Goal: Task Accomplishment & Management: Complete application form

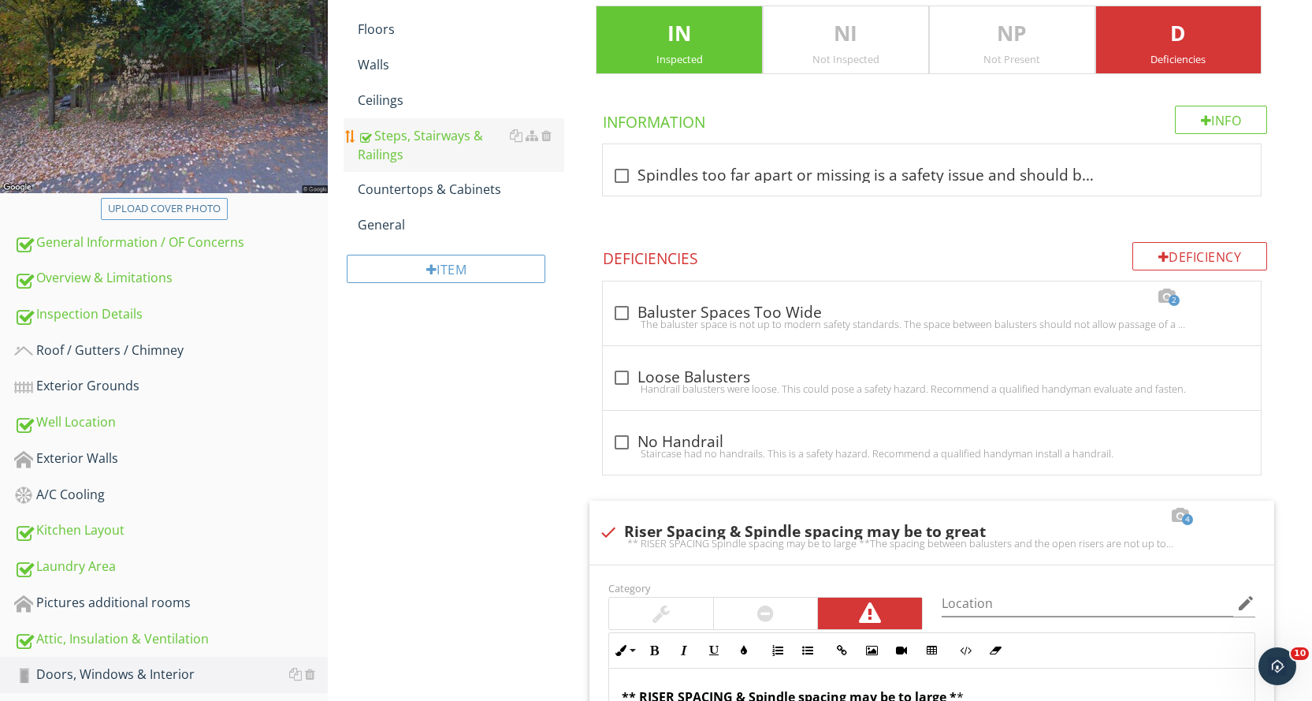
scroll to position [321, 0]
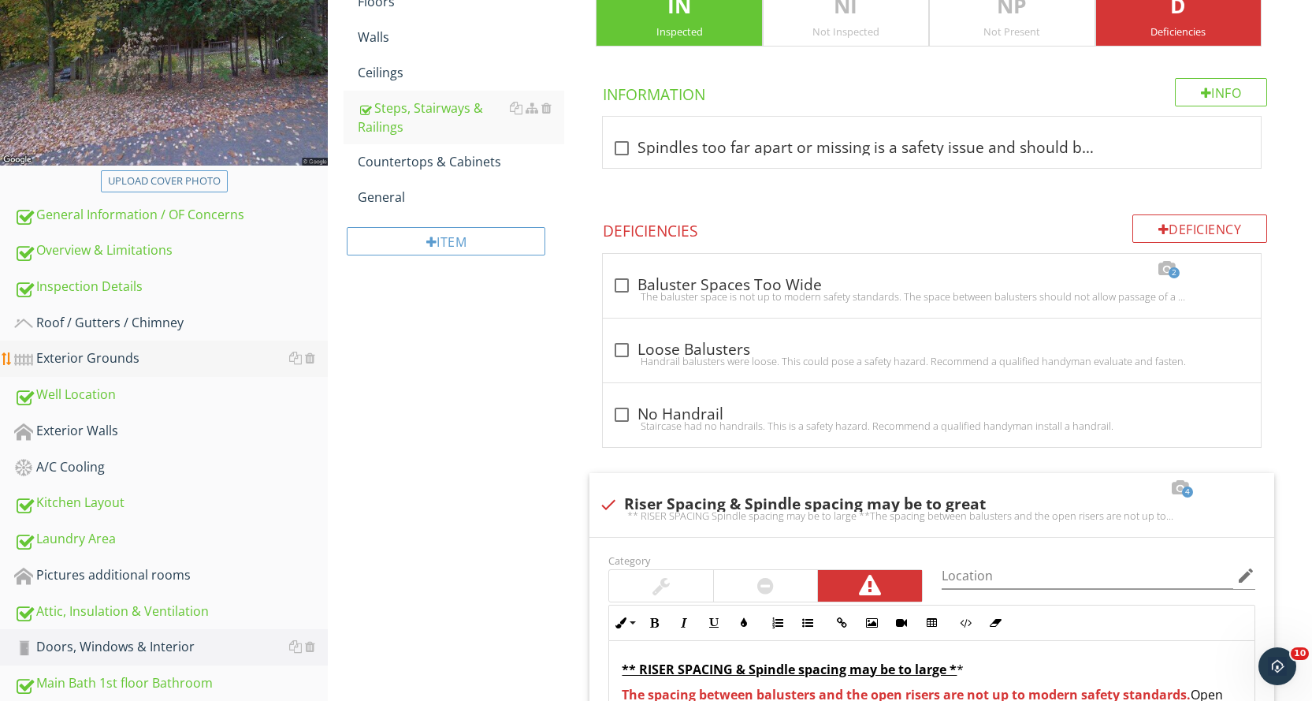
click at [177, 360] on div "Exterior Grounds" at bounding box center [171, 358] width 314 height 20
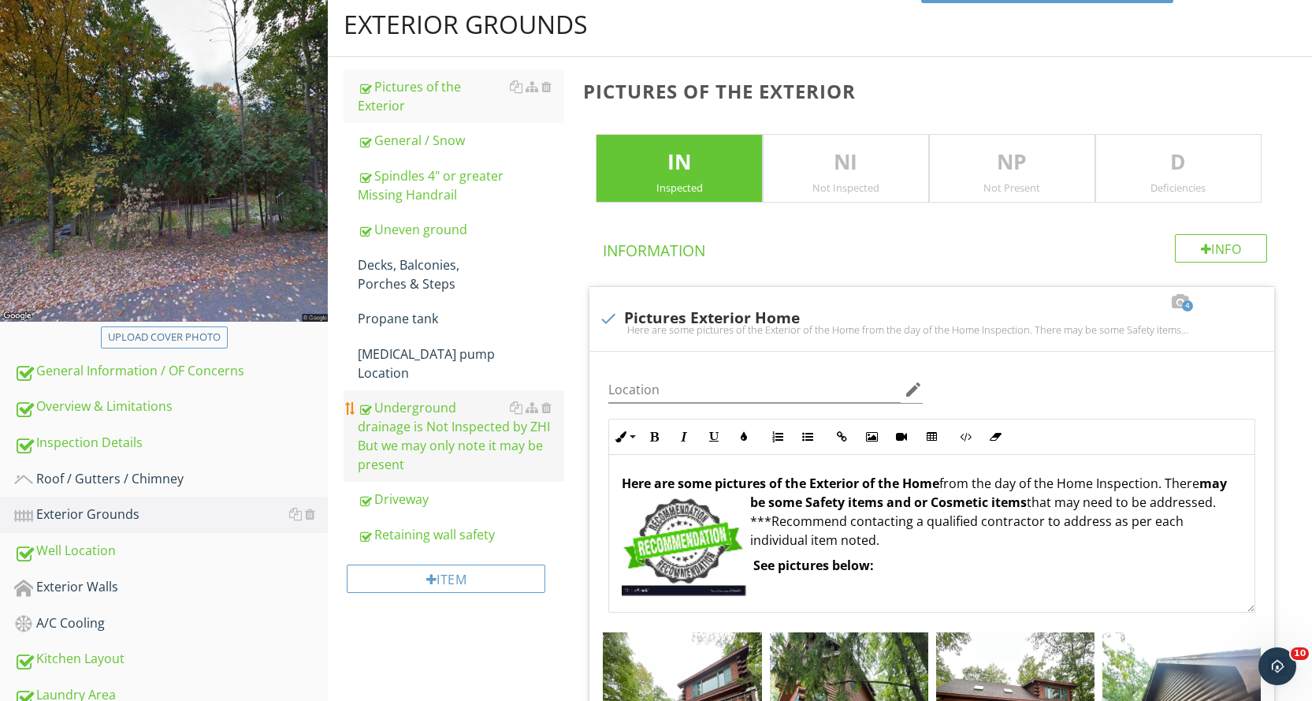
scroll to position [163, 0]
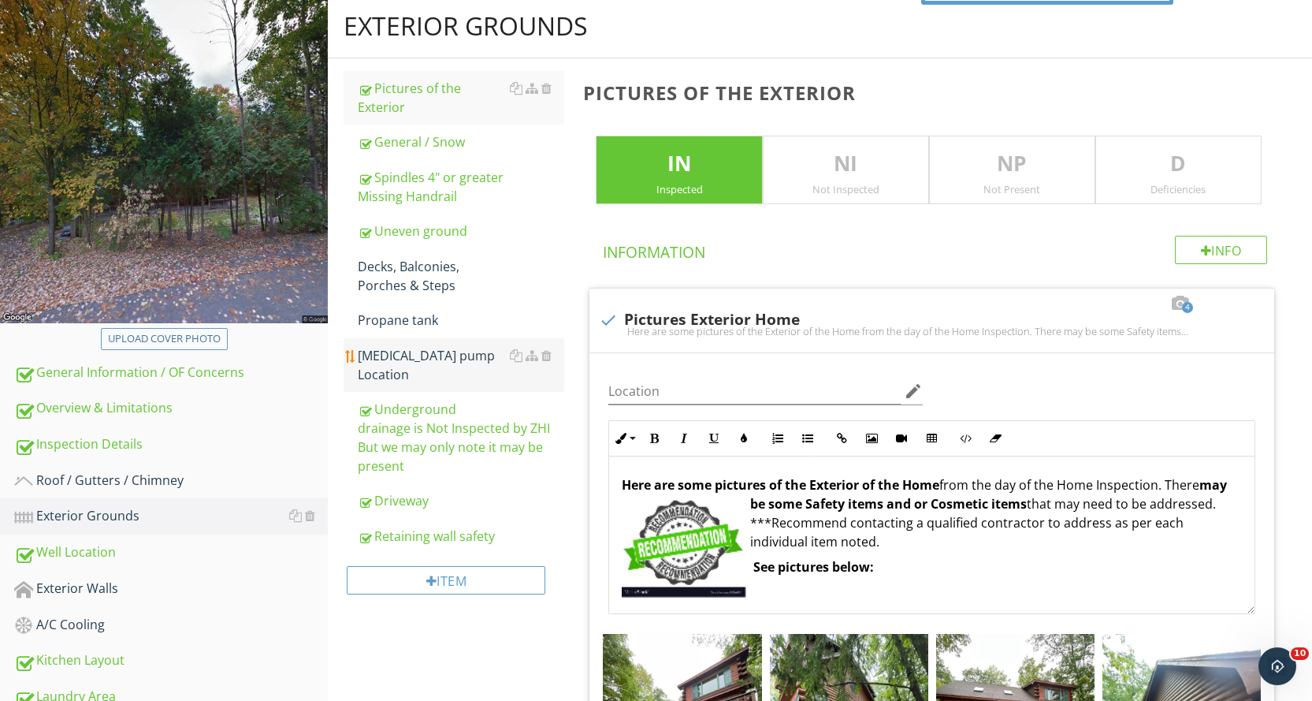
click at [487, 346] on div "[MEDICAL_DATA] pump Location" at bounding box center [461, 365] width 206 height 38
type textarea "<p><strong>Here are some pictures of the Exterior of the Home</strong> from the…"
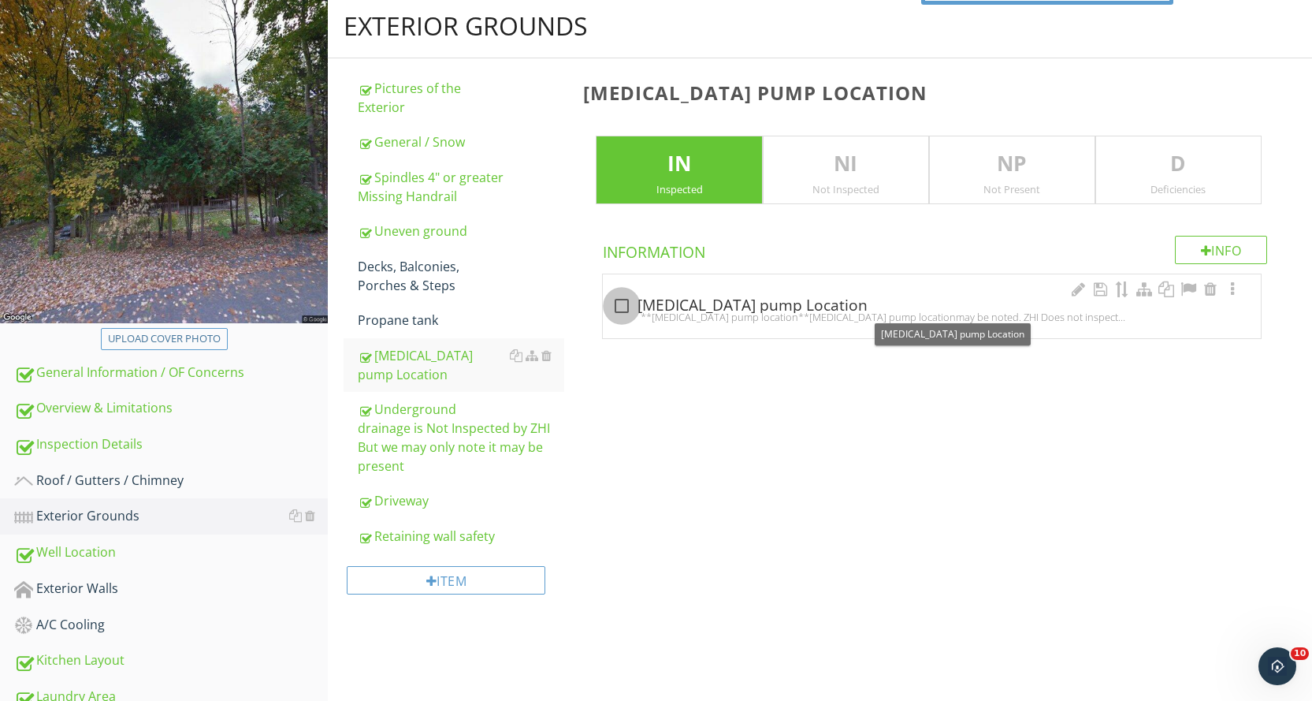
click at [619, 305] on div at bounding box center [621, 305] width 27 height 27
checkbox input "true"
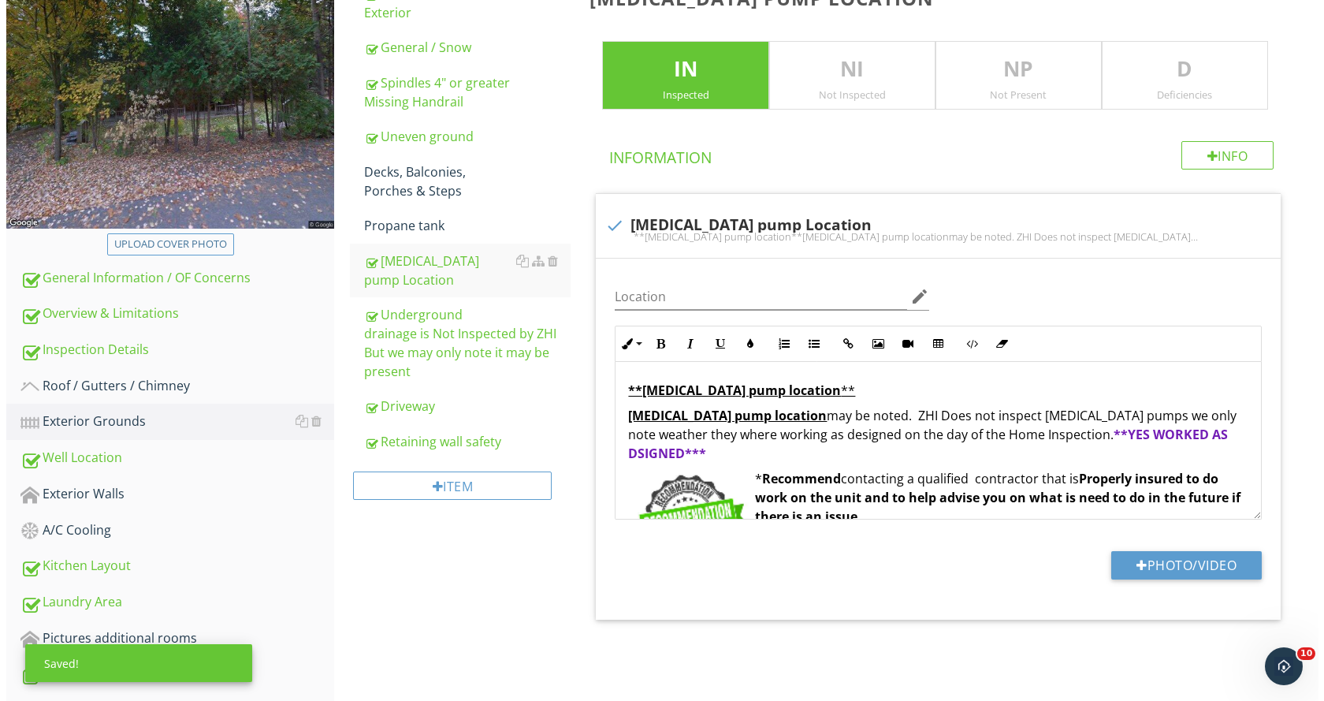
scroll to position [400, 0]
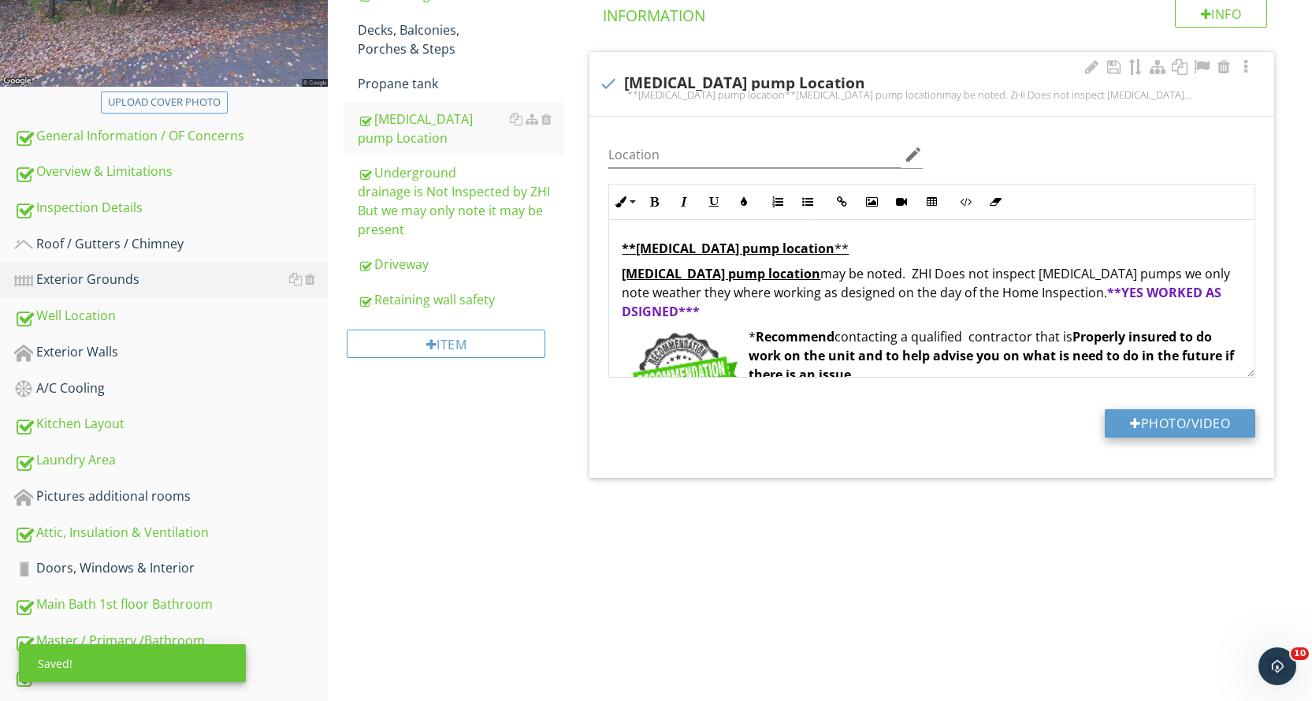
click at [1160, 418] on button "Photo/Video" at bounding box center [1180, 423] width 151 height 28
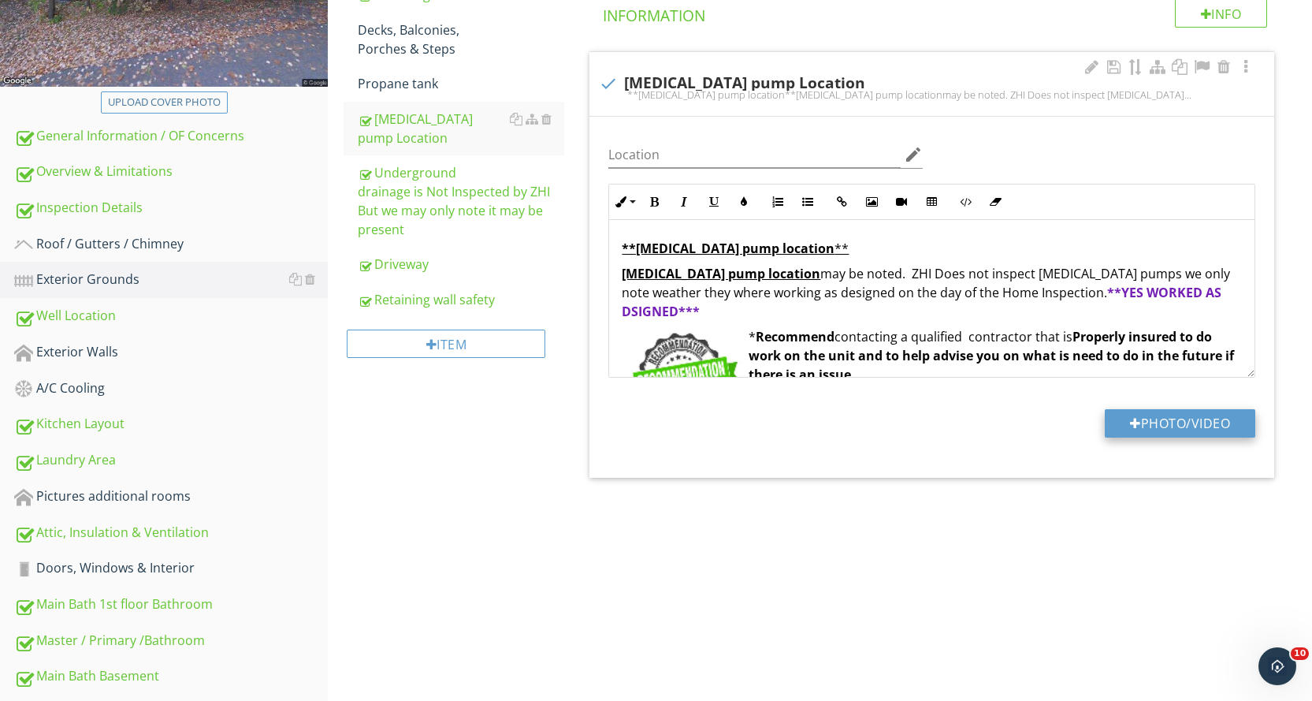
type input "C:\fakepath\IMG_2288.JPG"
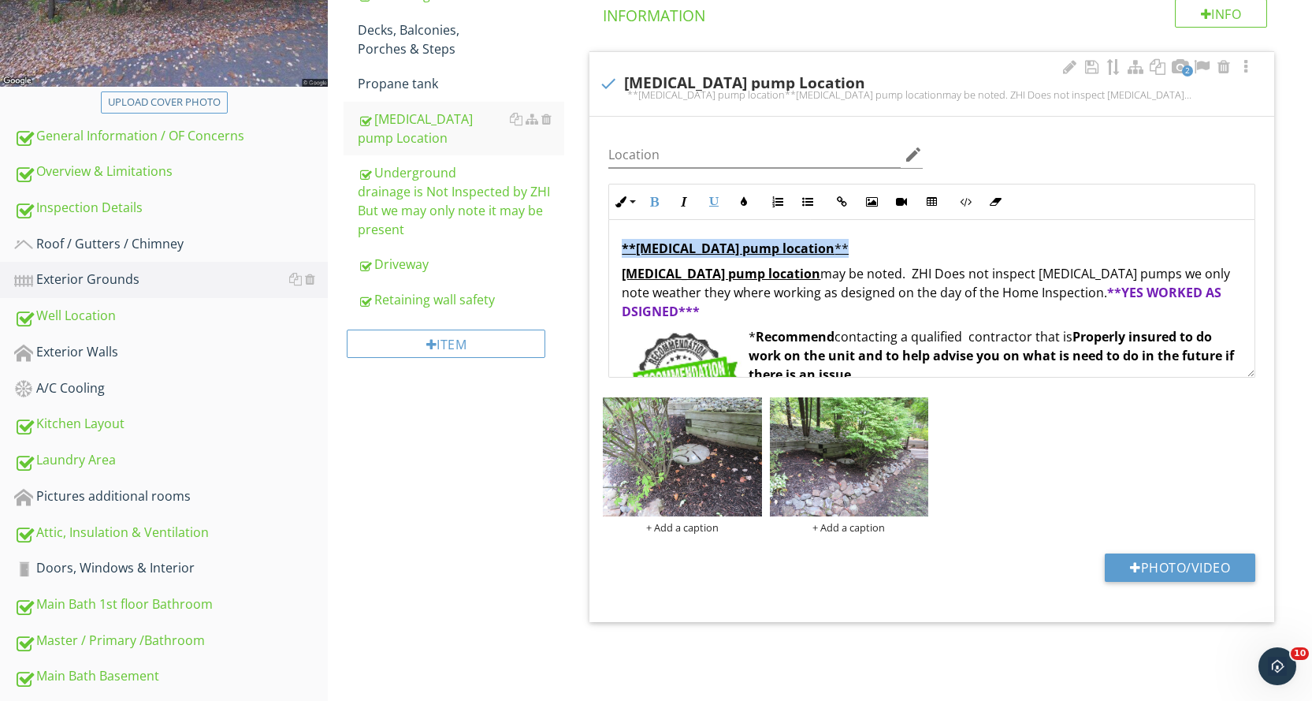
drag, startPoint x: 615, startPoint y: 246, endPoint x: 791, endPoint y: 251, distance: 176.6
click at [791, 251] on div "**Grinder pump location ** Grinder pump location may be noted. ZHI Does not ins…" at bounding box center [931, 333] width 645 height 226
copy p "**Grinder pump location *"
click at [686, 531] on div "+ Add a caption" at bounding box center [682, 527] width 158 height 13
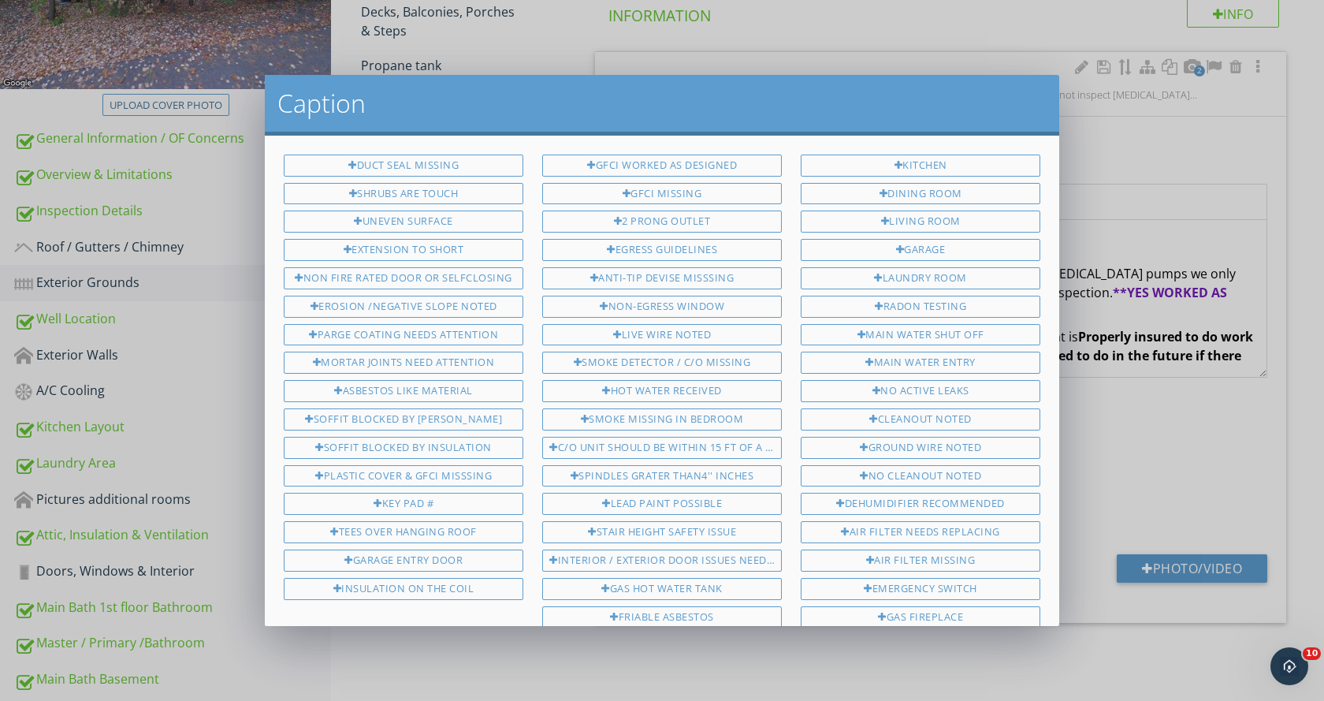
scroll to position [844, 0]
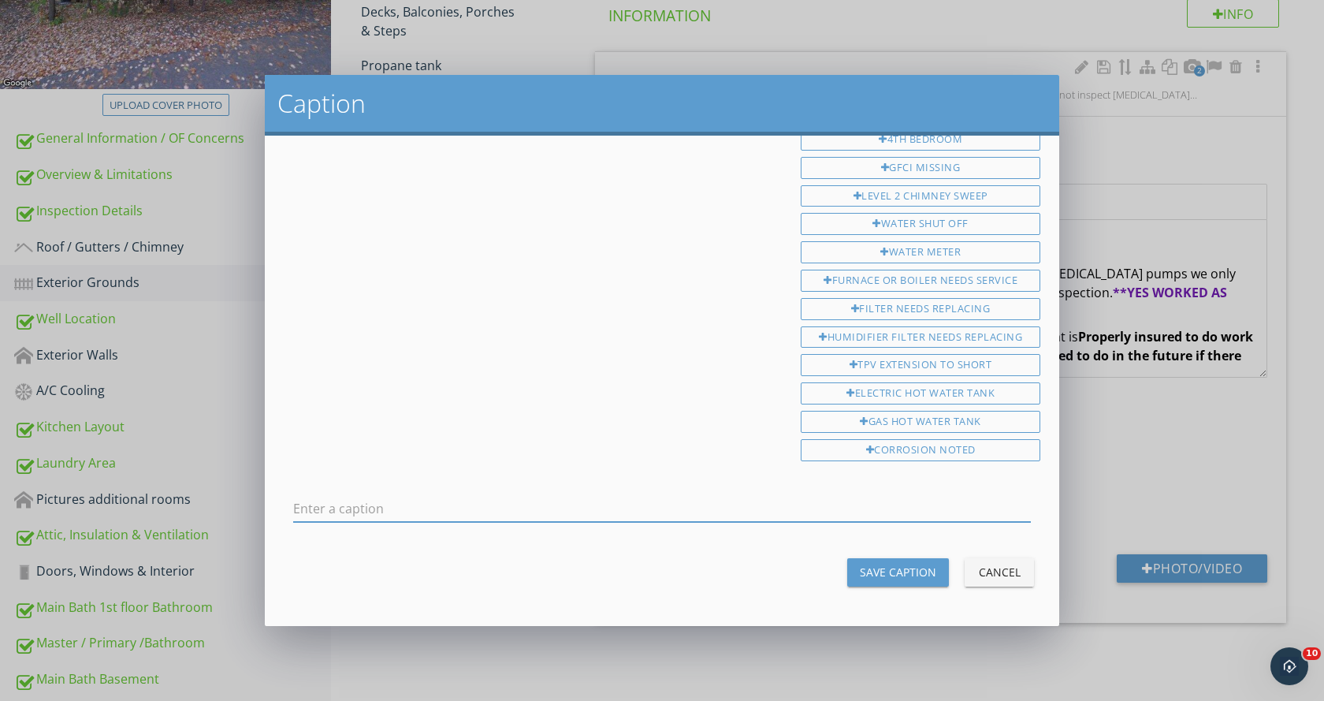
click at [336, 509] on input "text" at bounding box center [662, 509] width 738 height 26
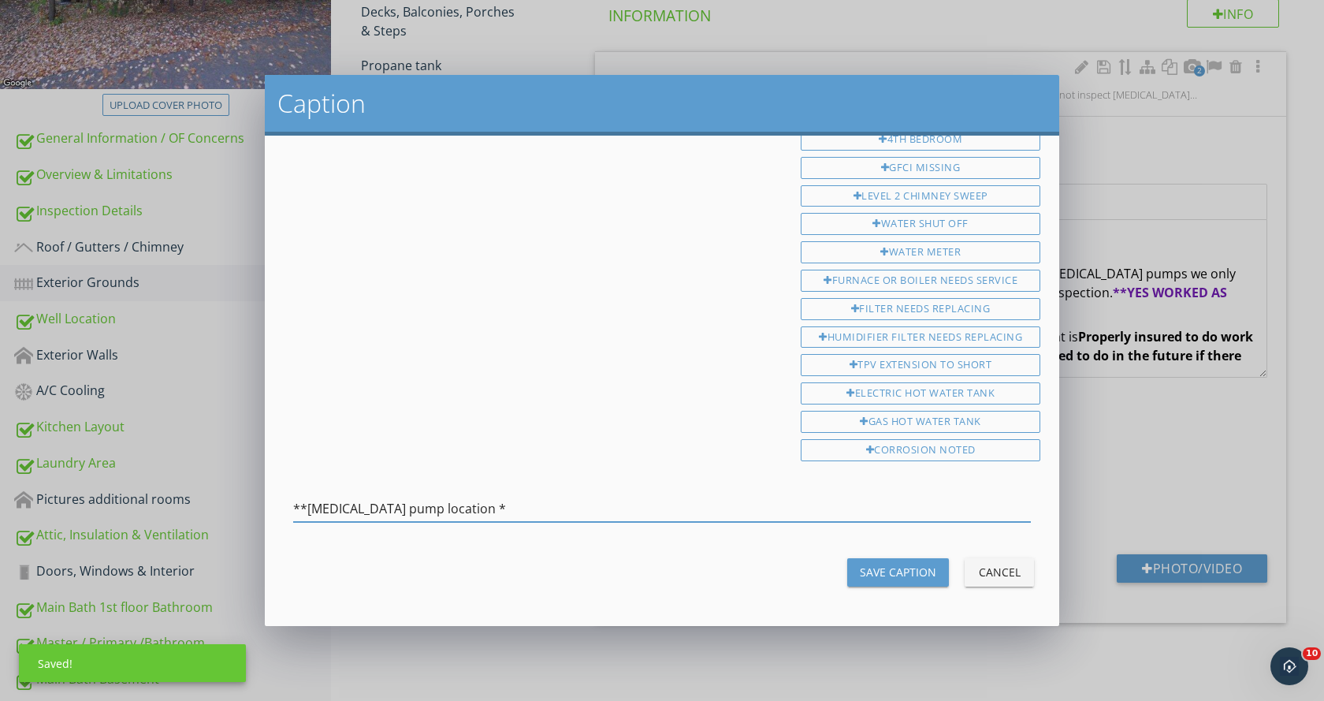
type input "**Grinder pump location *"
click at [879, 571] on div "Save Caption" at bounding box center [898, 571] width 76 height 17
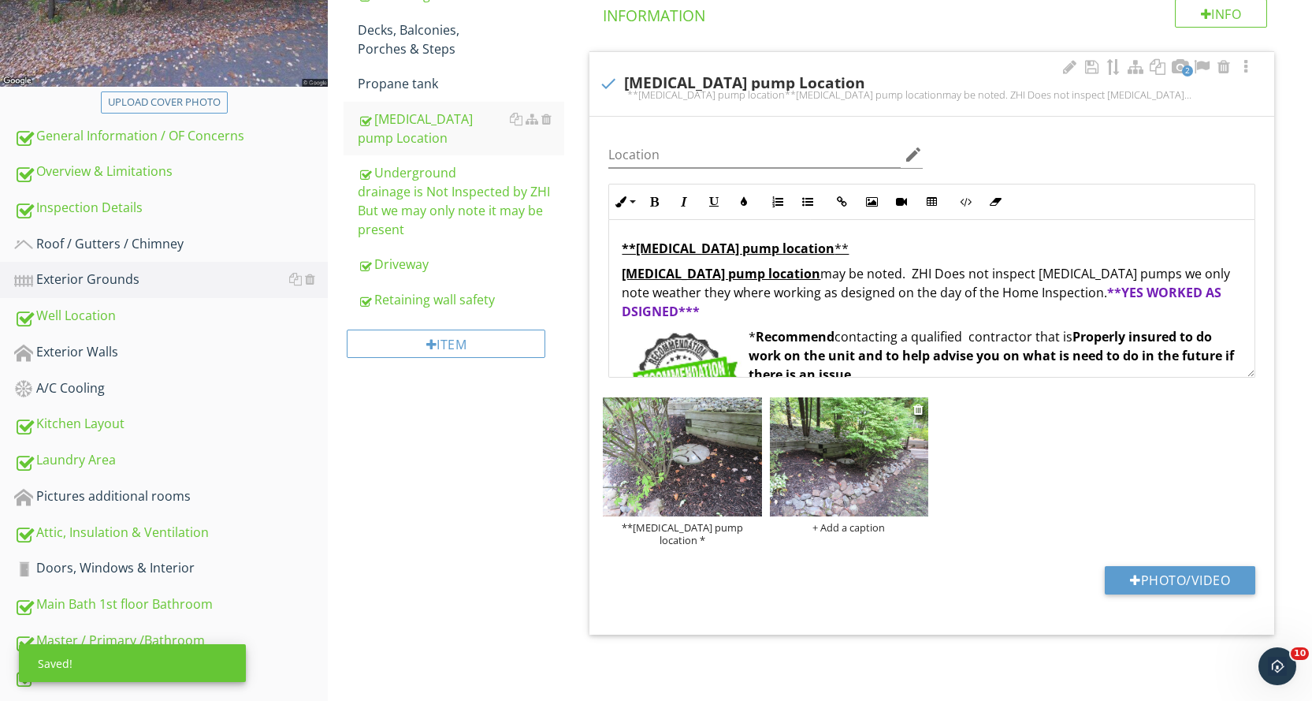
click at [869, 521] on div "+ Add a caption" at bounding box center [849, 527] width 158 height 13
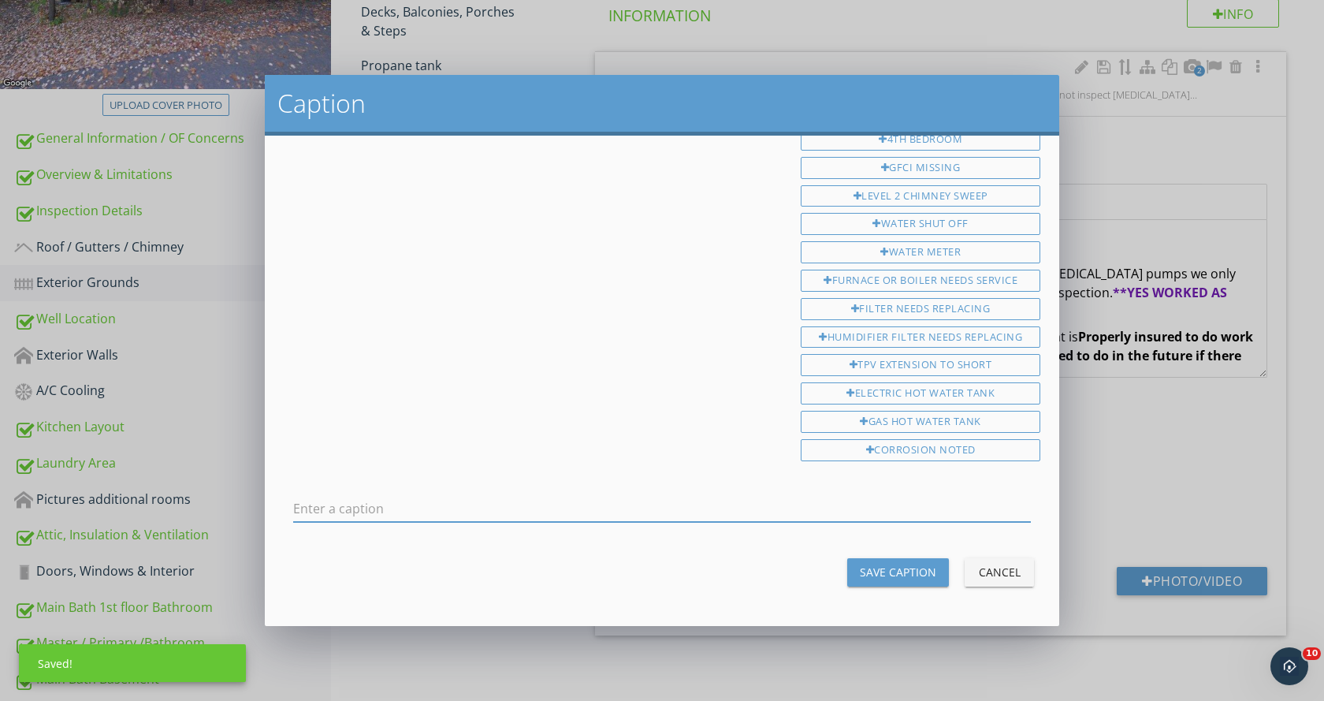
click at [369, 504] on input "text" at bounding box center [662, 509] width 738 height 26
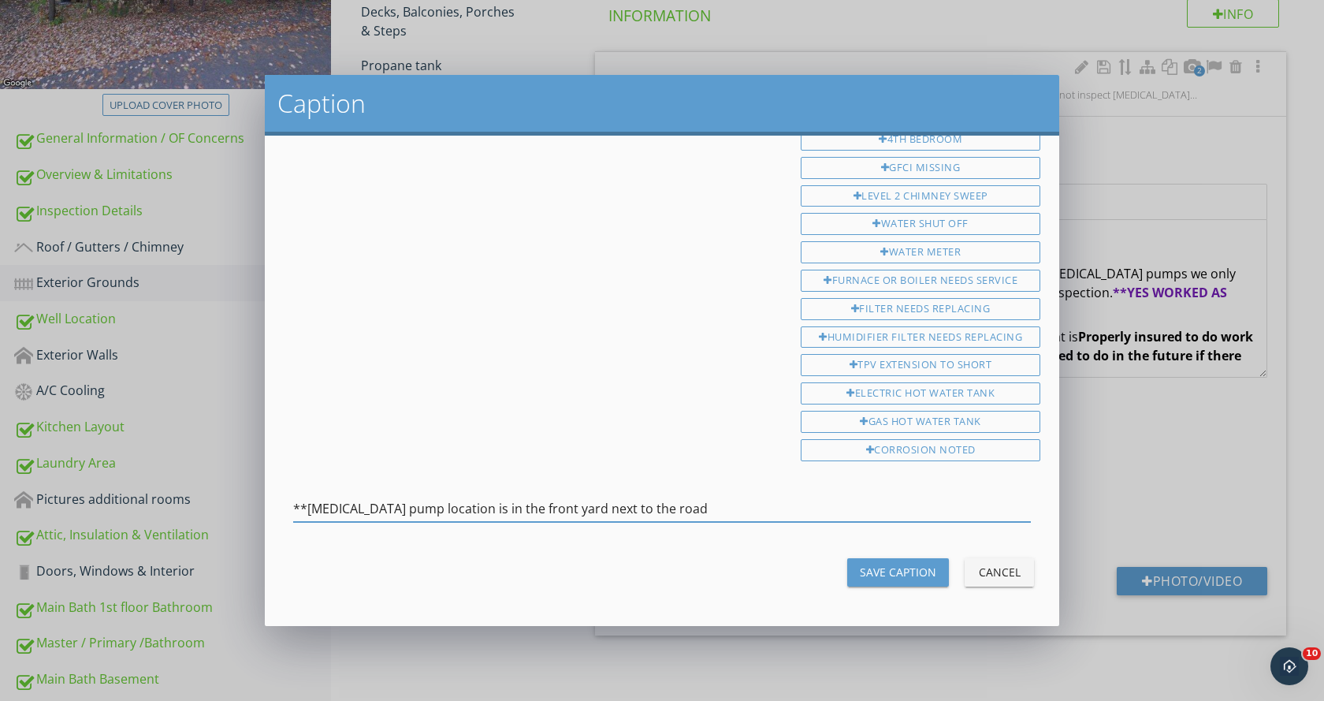
type input "**Grinder pump location is in the front yard next to the road"
click at [926, 565] on button "Save Caption" at bounding box center [898, 572] width 102 height 28
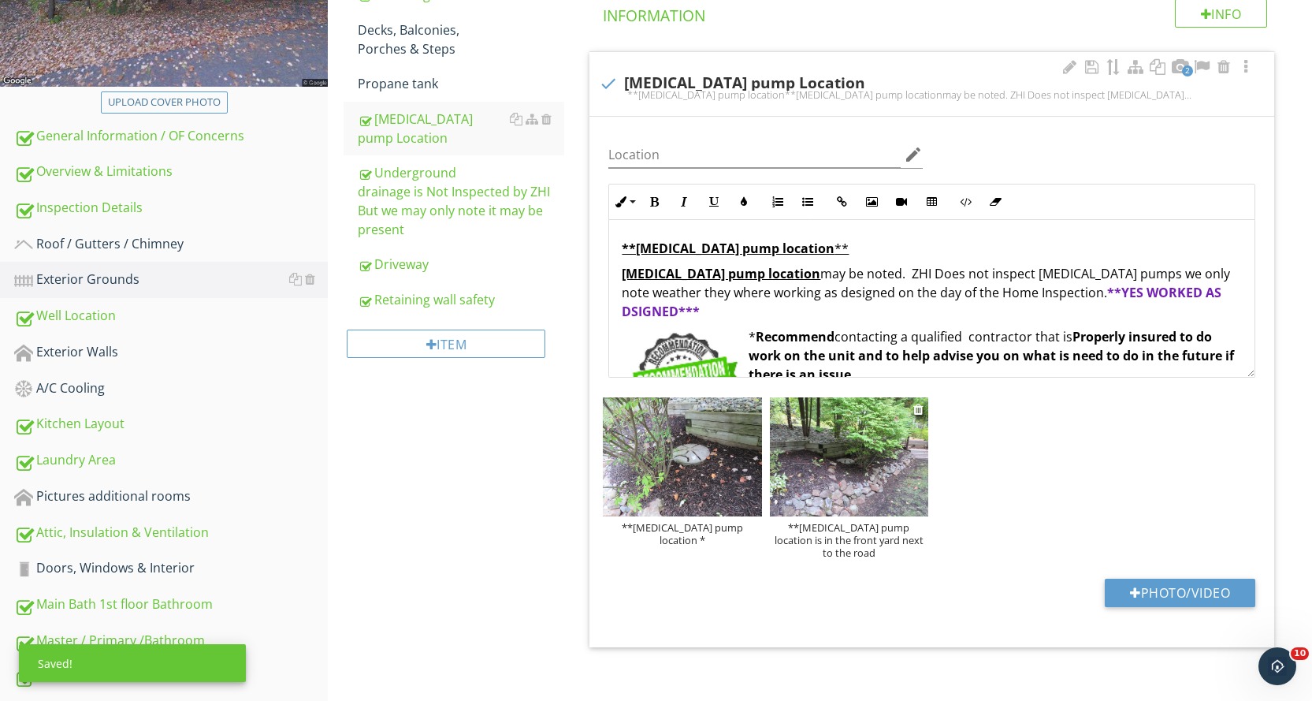
click at [865, 492] on img at bounding box center [849, 456] width 158 height 119
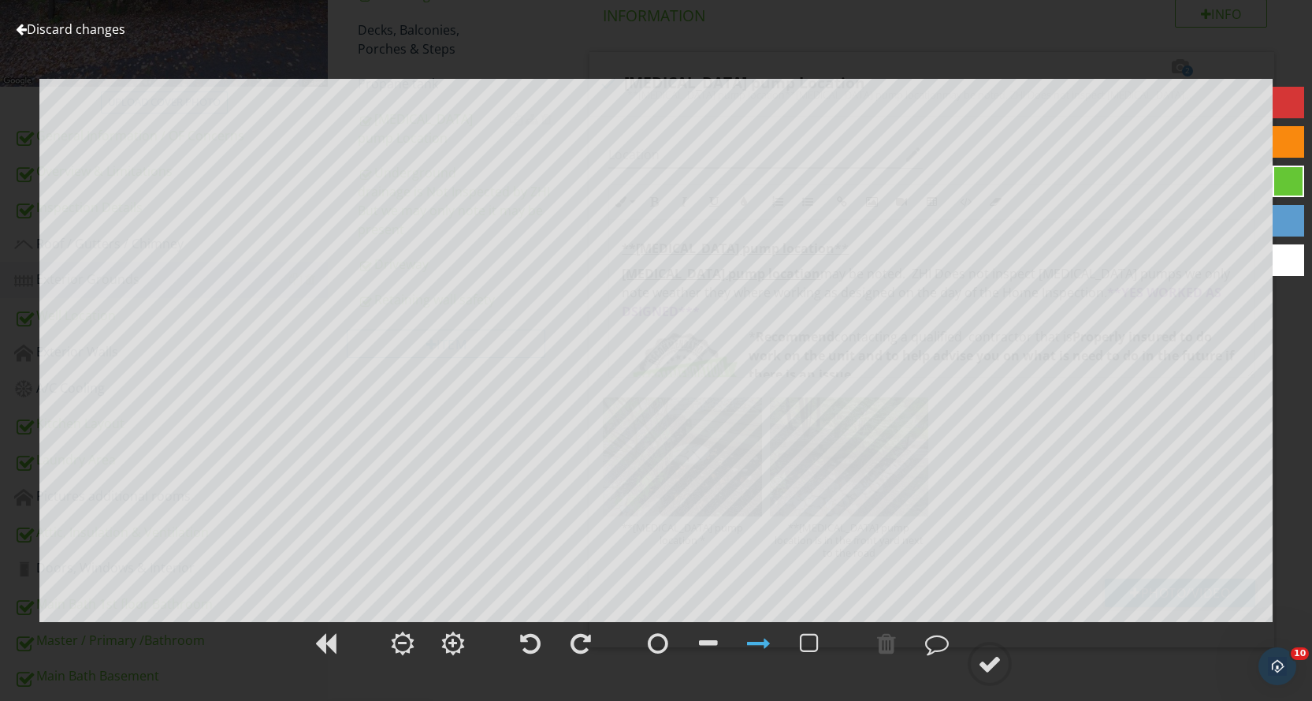
click at [1290, 222] on div at bounding box center [1289, 221] width 32 height 32
click at [983, 665] on div at bounding box center [990, 664] width 24 height 24
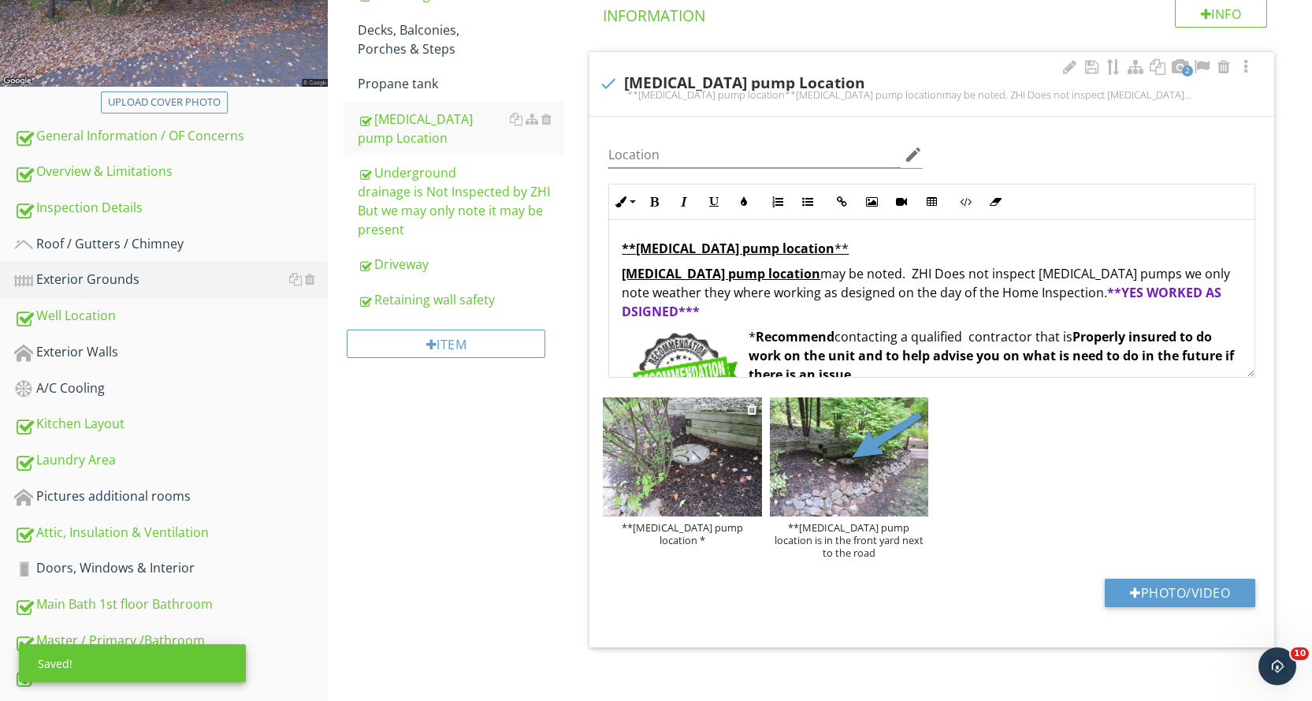
click at [656, 463] on img at bounding box center [682, 456] width 158 height 119
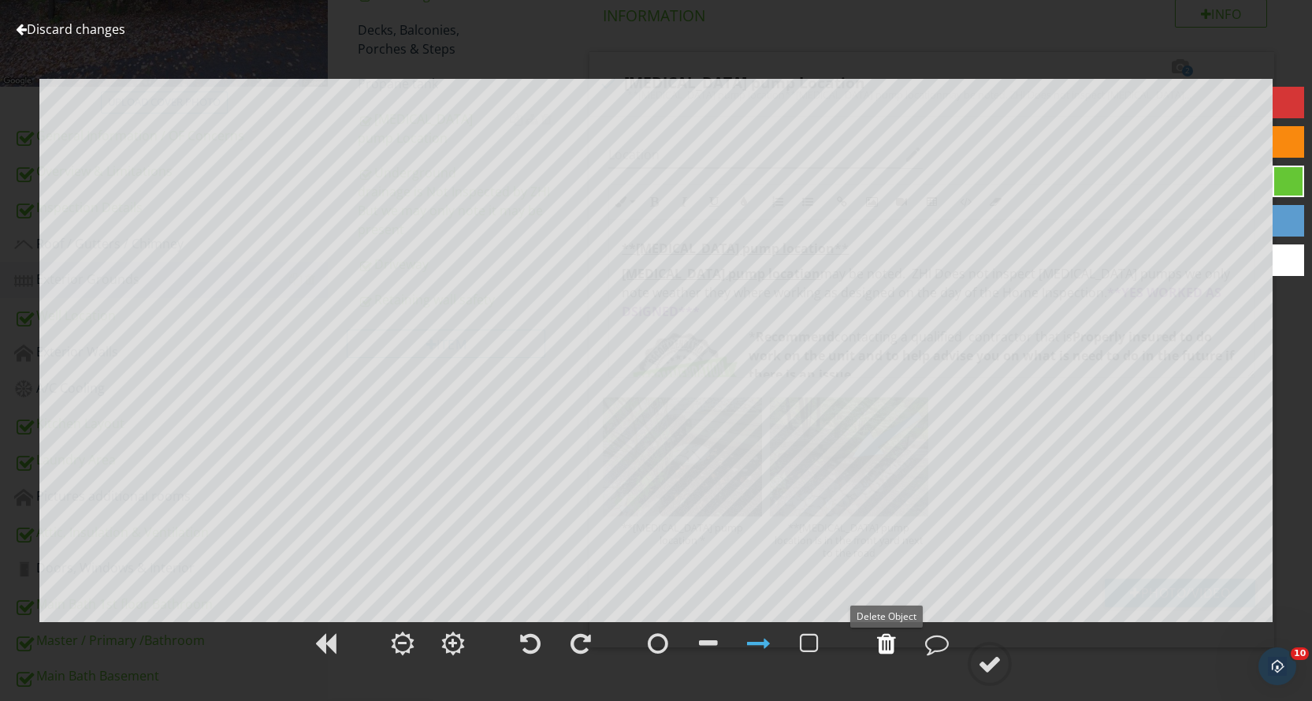
click at [886, 646] on div at bounding box center [886, 643] width 19 height 24
click at [1295, 216] on div at bounding box center [1289, 221] width 32 height 32
click at [994, 663] on div at bounding box center [990, 664] width 24 height 24
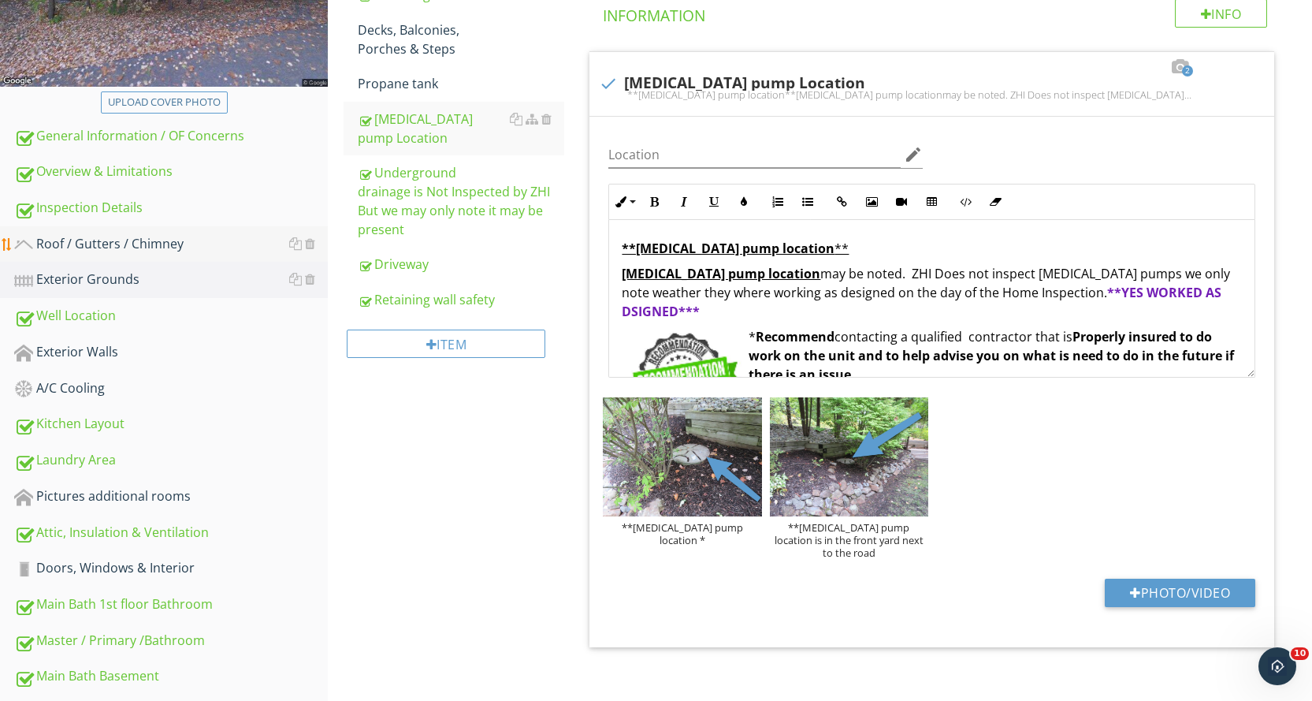
click at [216, 240] on div "Roof / Gutters / Chimney" at bounding box center [171, 244] width 314 height 20
type textarea "<p><strong><u>**Grinder pump location</u></strong><u>&nbsp;**</u></p><p><u><str…"
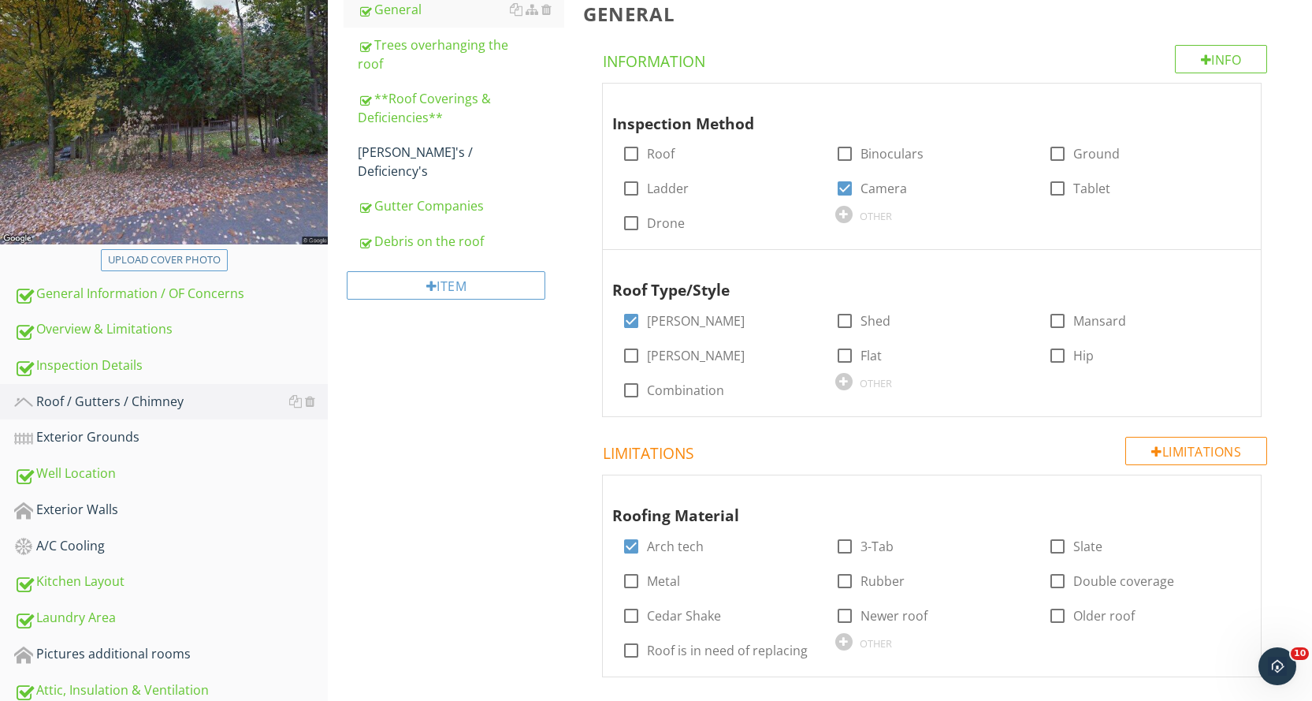
scroll to position [163, 0]
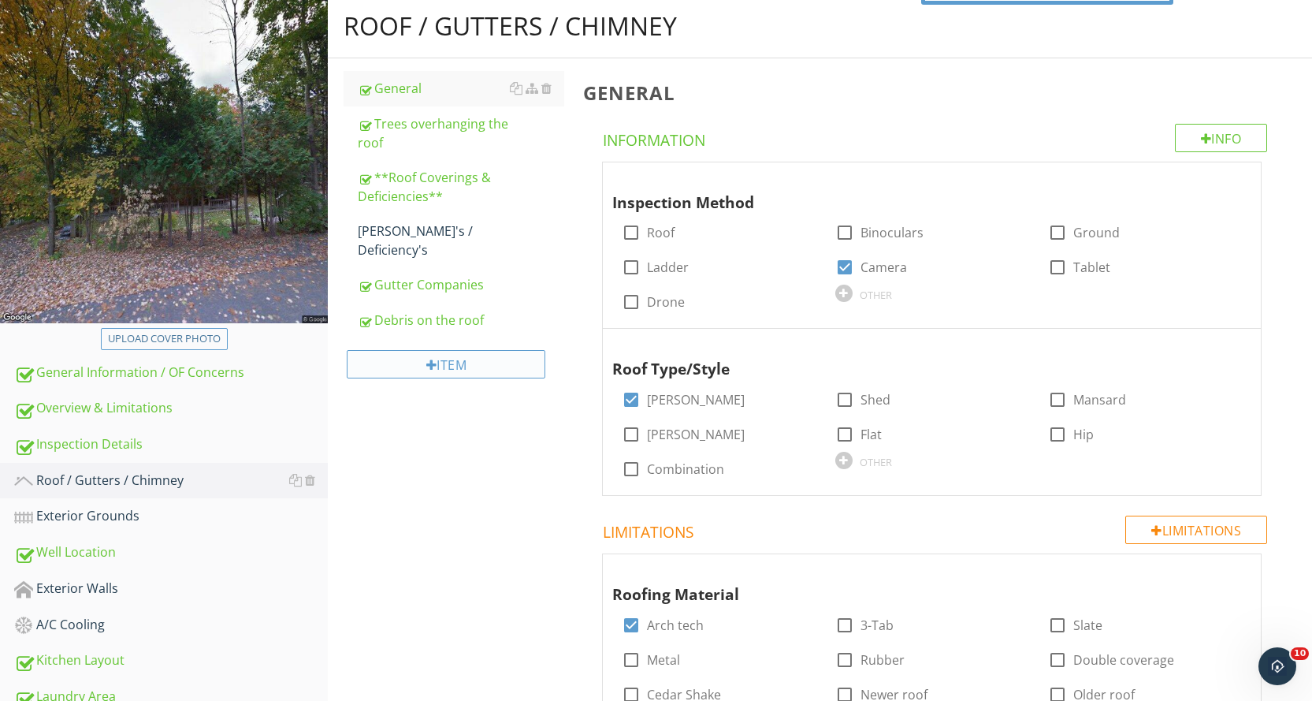
click at [522, 350] on div "Item" at bounding box center [446, 364] width 199 height 28
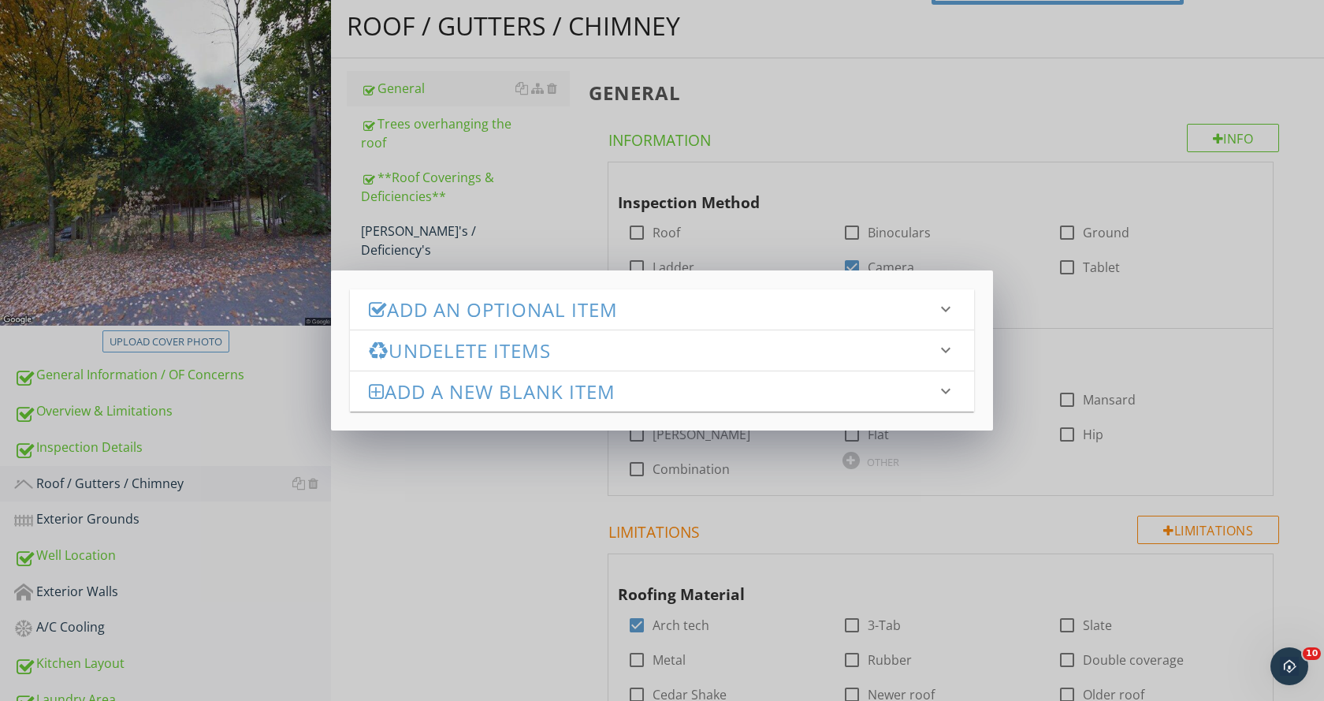
click at [513, 350] on h3 "Undelete Items" at bounding box center [652, 350] width 567 height 21
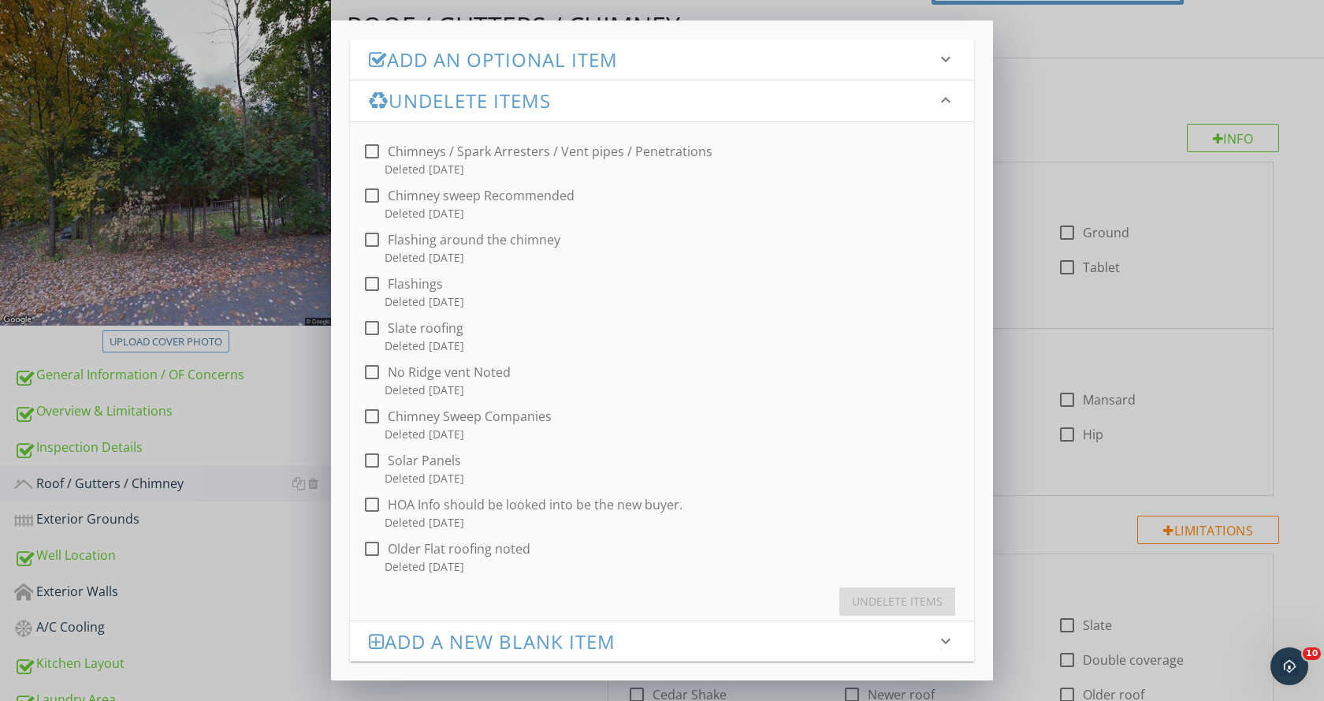
click at [377, 282] on div at bounding box center [372, 283] width 27 height 27
checkbox input "true"
click at [922, 593] on div "Undelete Items" at bounding box center [897, 601] width 91 height 17
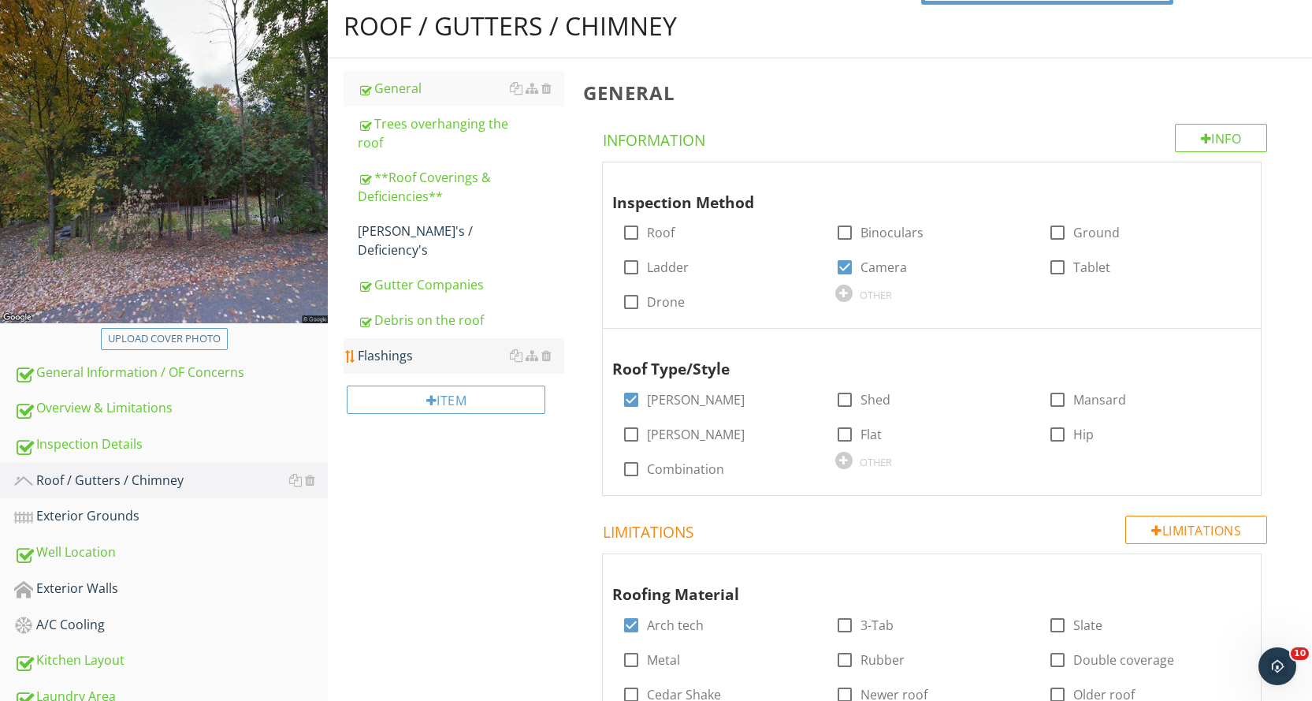
click at [475, 346] on div "Flashings" at bounding box center [461, 355] width 206 height 19
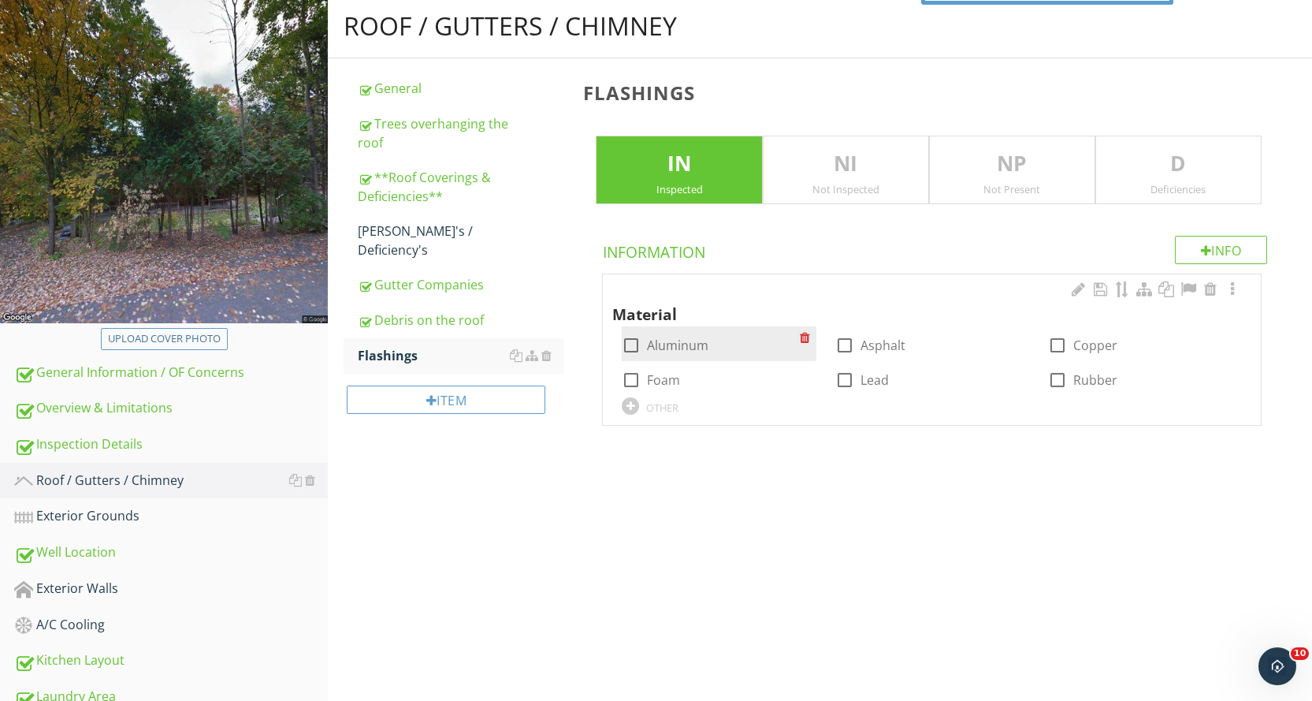
click at [631, 347] on div at bounding box center [631, 345] width 27 height 27
checkbox input "true"
click at [1236, 289] on div at bounding box center [1232, 289] width 19 height 16
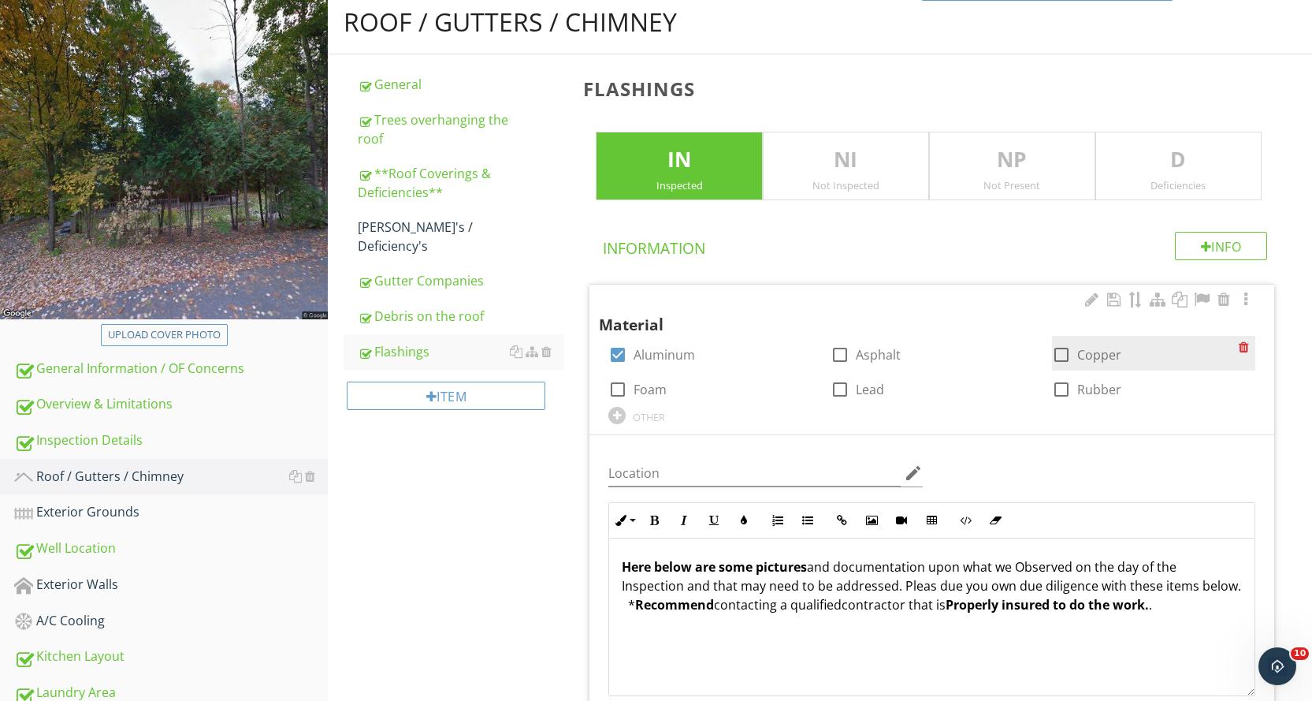
scroll to position [163, 0]
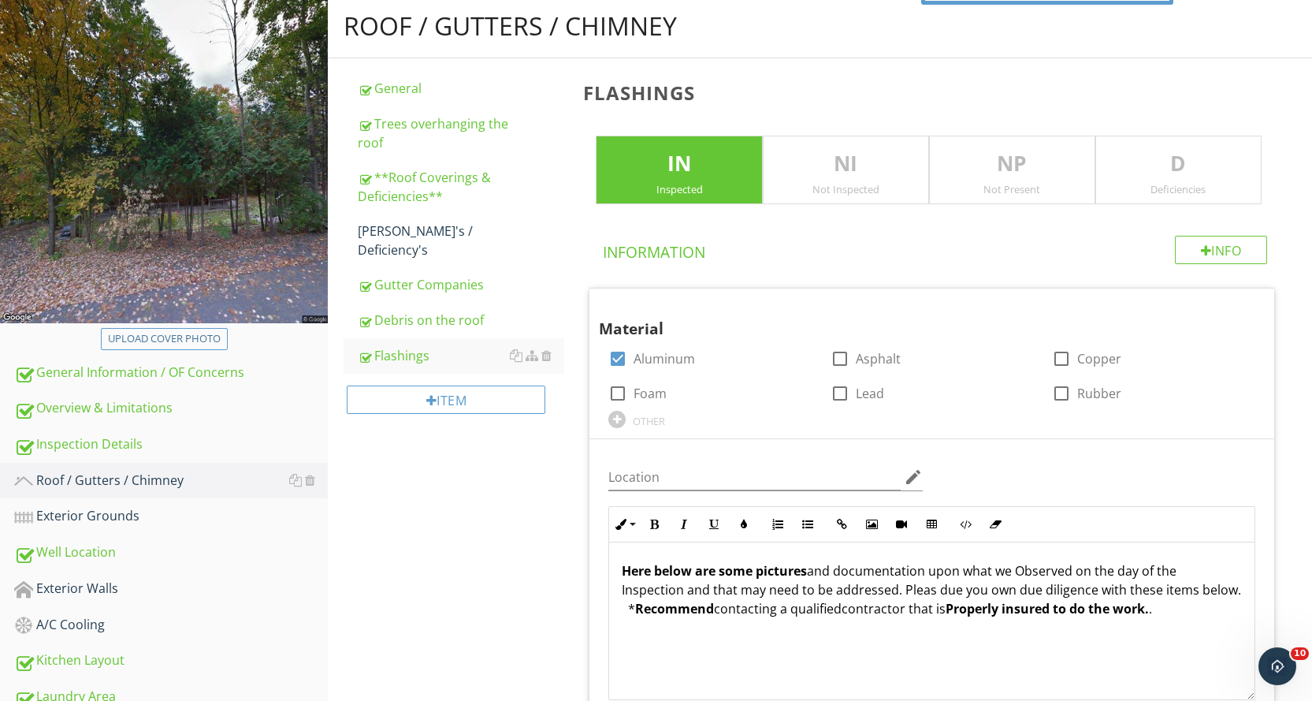
click at [1127, 174] on p "D" at bounding box center [1178, 164] width 165 height 32
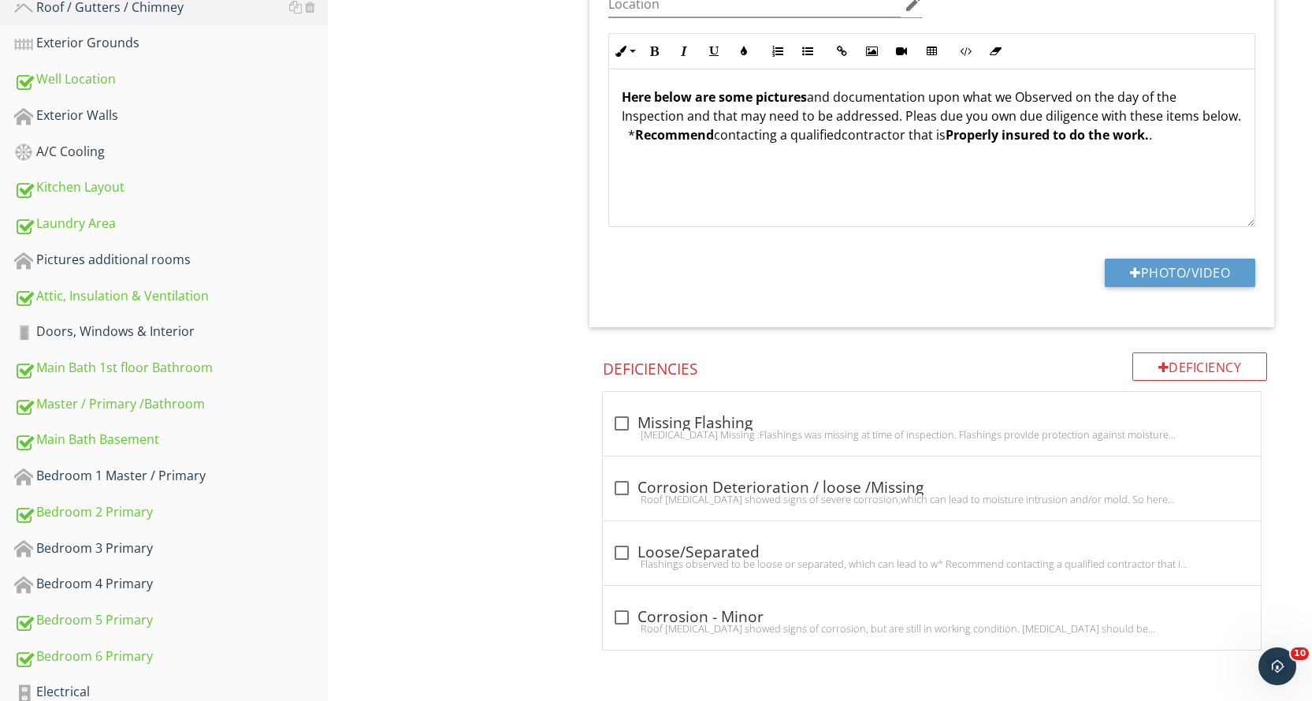
scroll to position [872, 0]
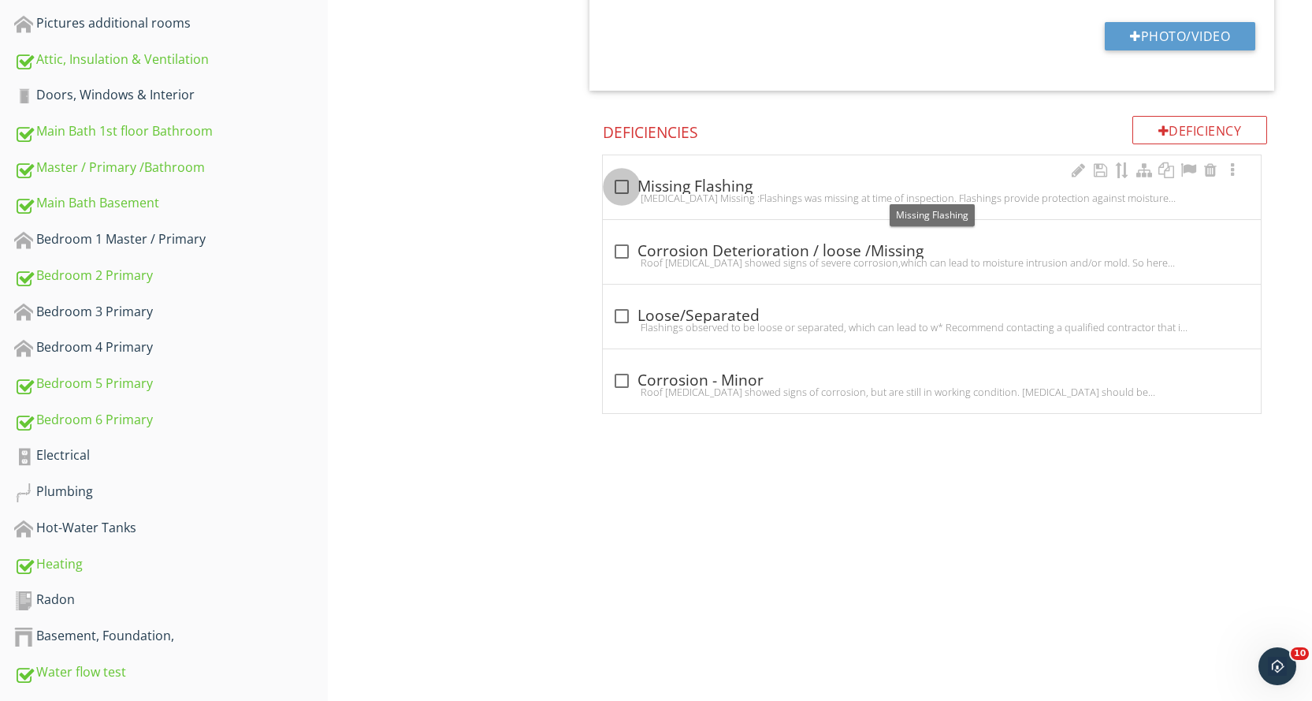
click at [624, 188] on div at bounding box center [621, 186] width 27 height 27
checkbox input "true"
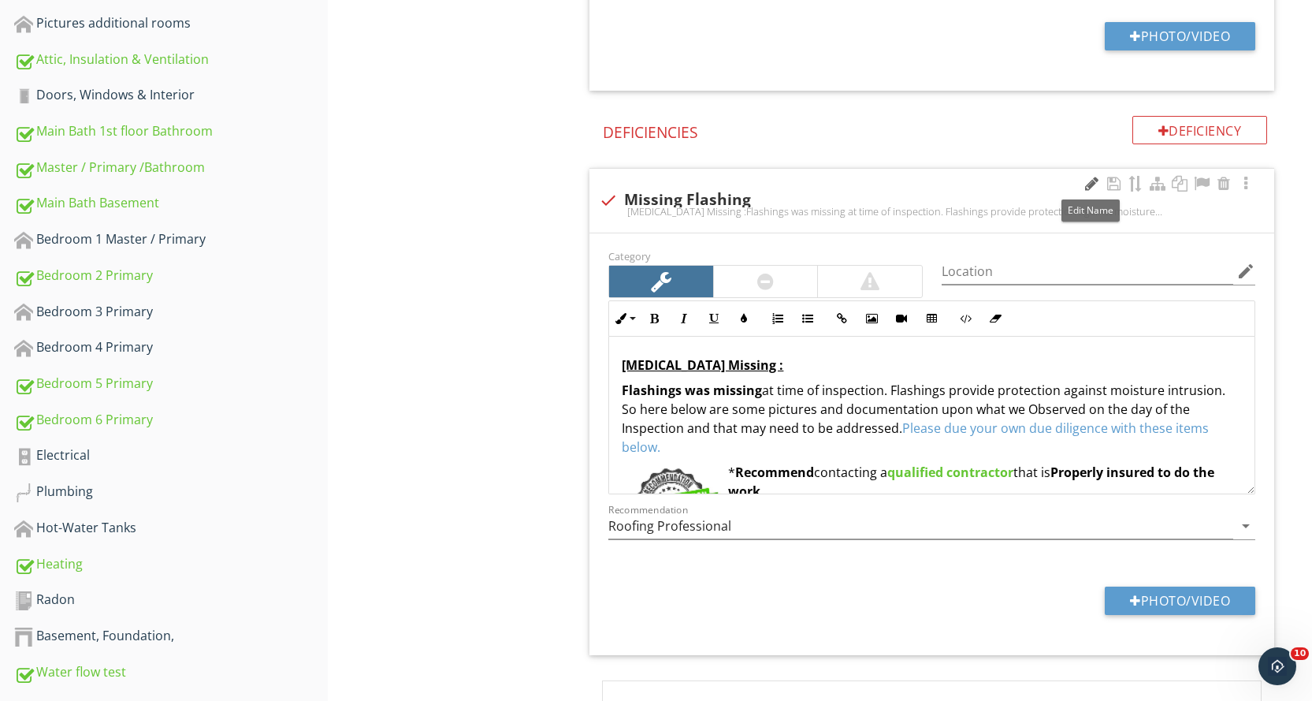
click at [1087, 182] on div at bounding box center [1091, 184] width 19 height 16
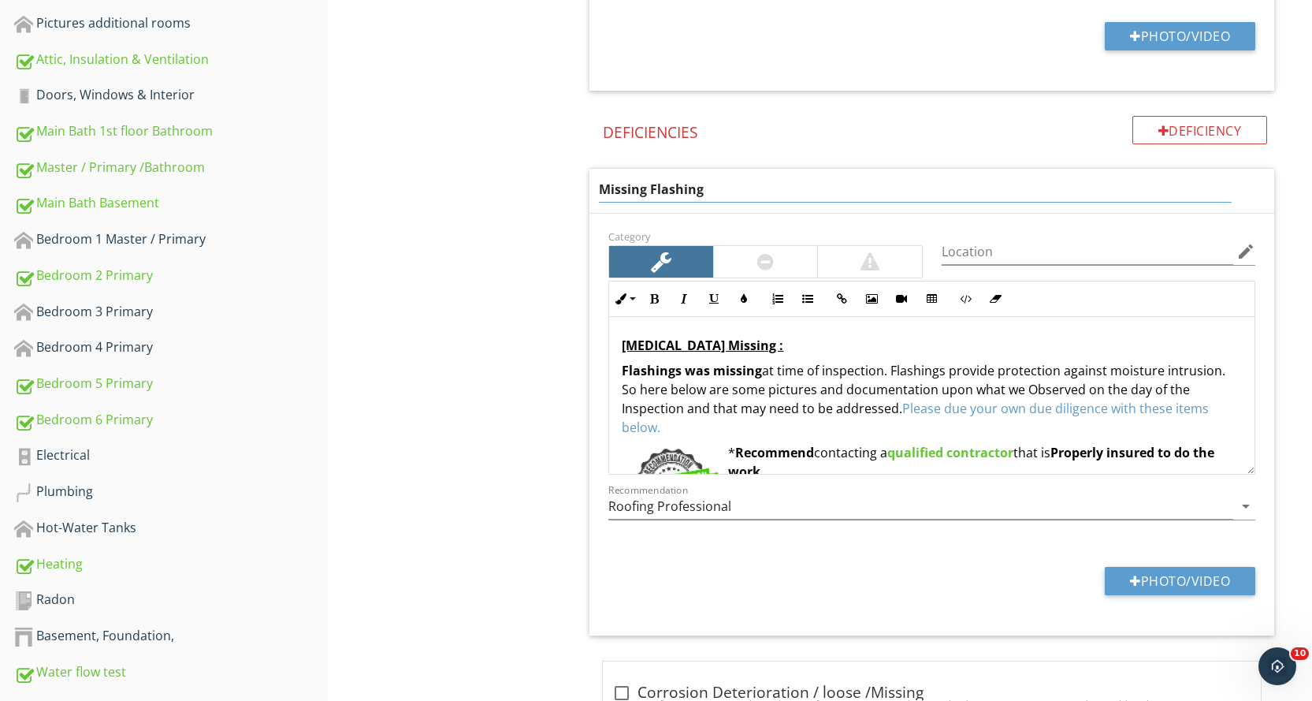
click at [651, 192] on input "Missing Flashing" at bounding box center [915, 190] width 632 height 26
type input "Missing Loose or Flashing"
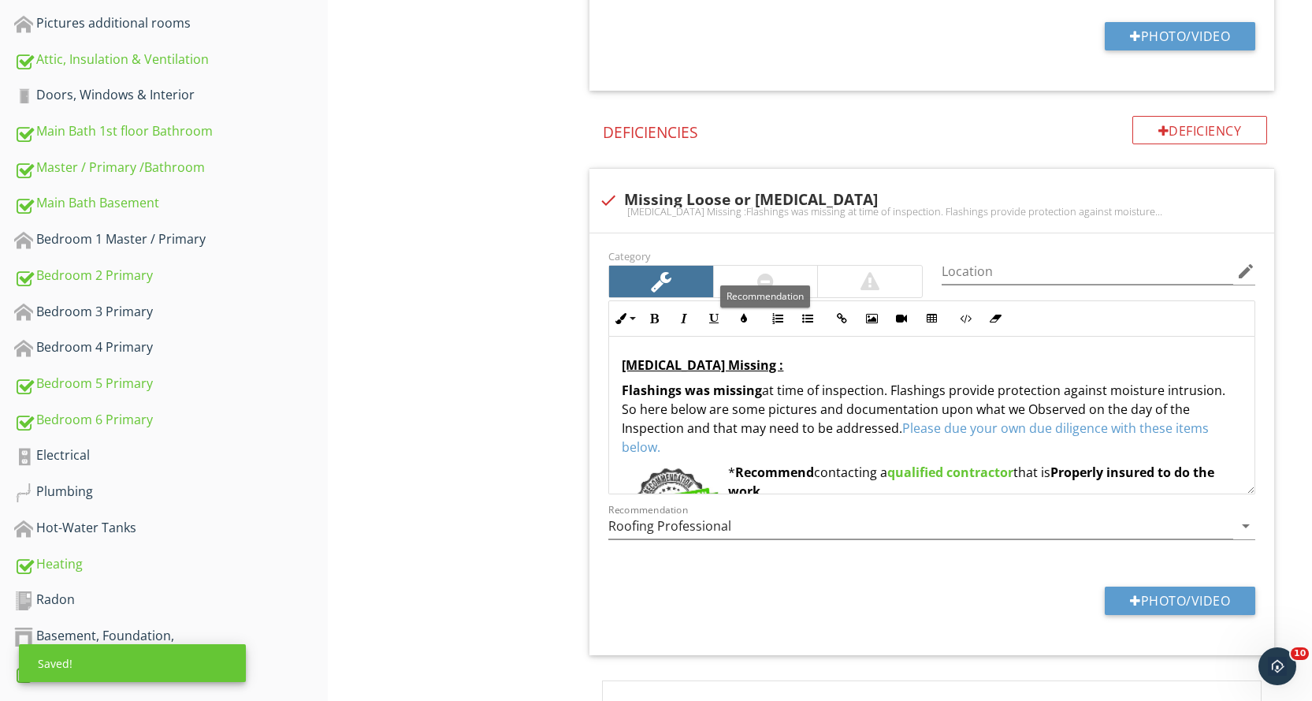
click at [784, 256] on div "Category" at bounding box center [765, 272] width 333 height 52
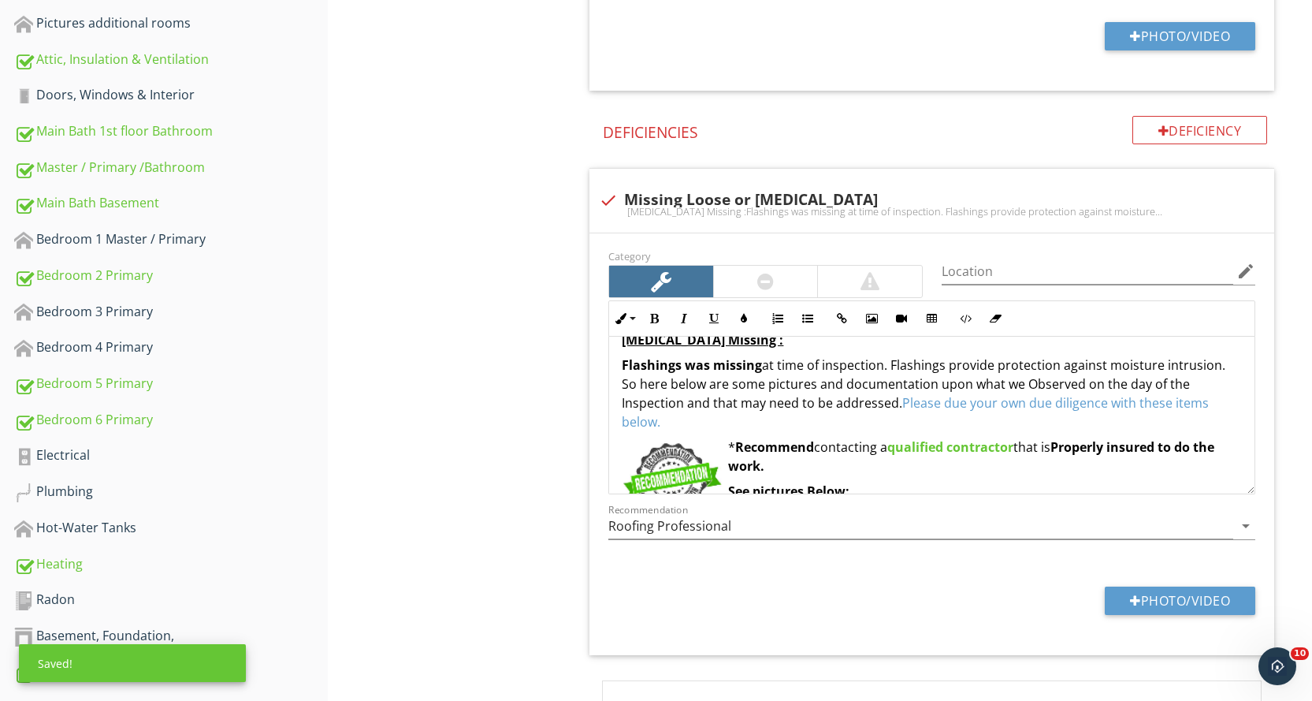
scroll to position [0, 0]
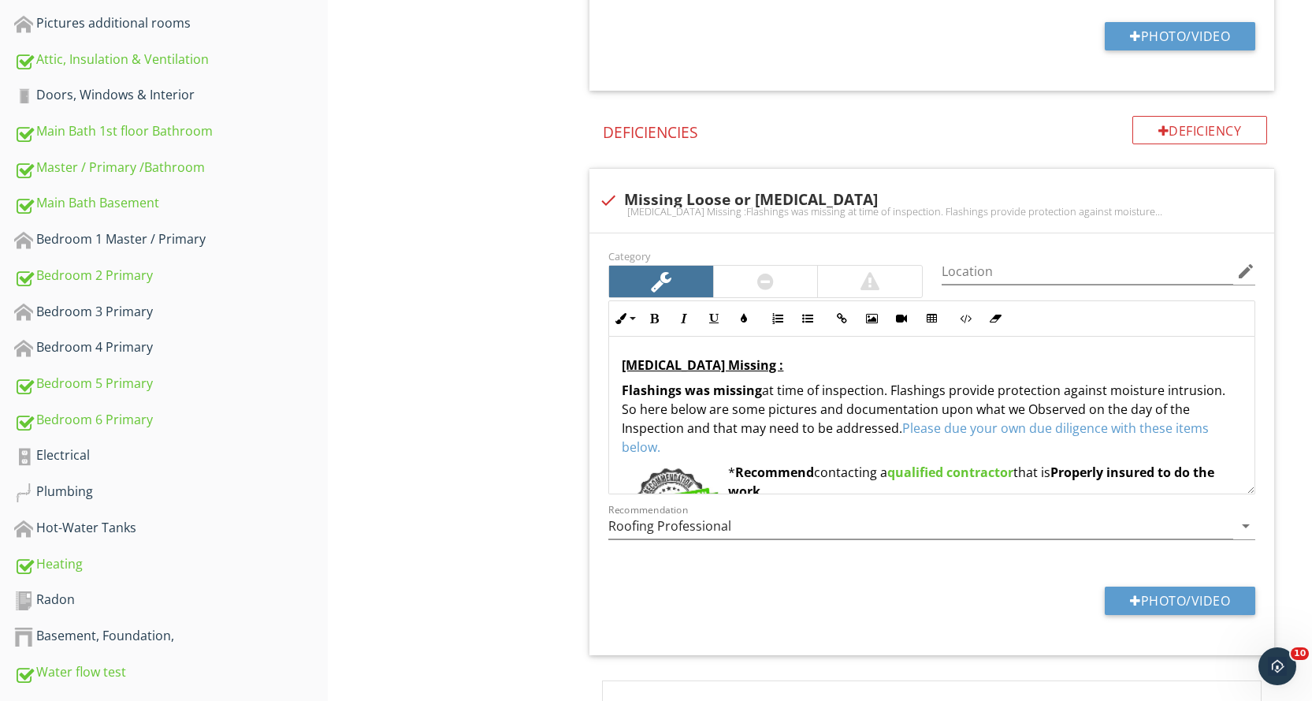
click at [712, 395] on strong "Flashings was missing" at bounding box center [692, 389] width 140 height 17
click at [796, 395] on p "Flashings was loosemissing at time of inspection. Flashings provide protection …" at bounding box center [932, 419] width 620 height 76
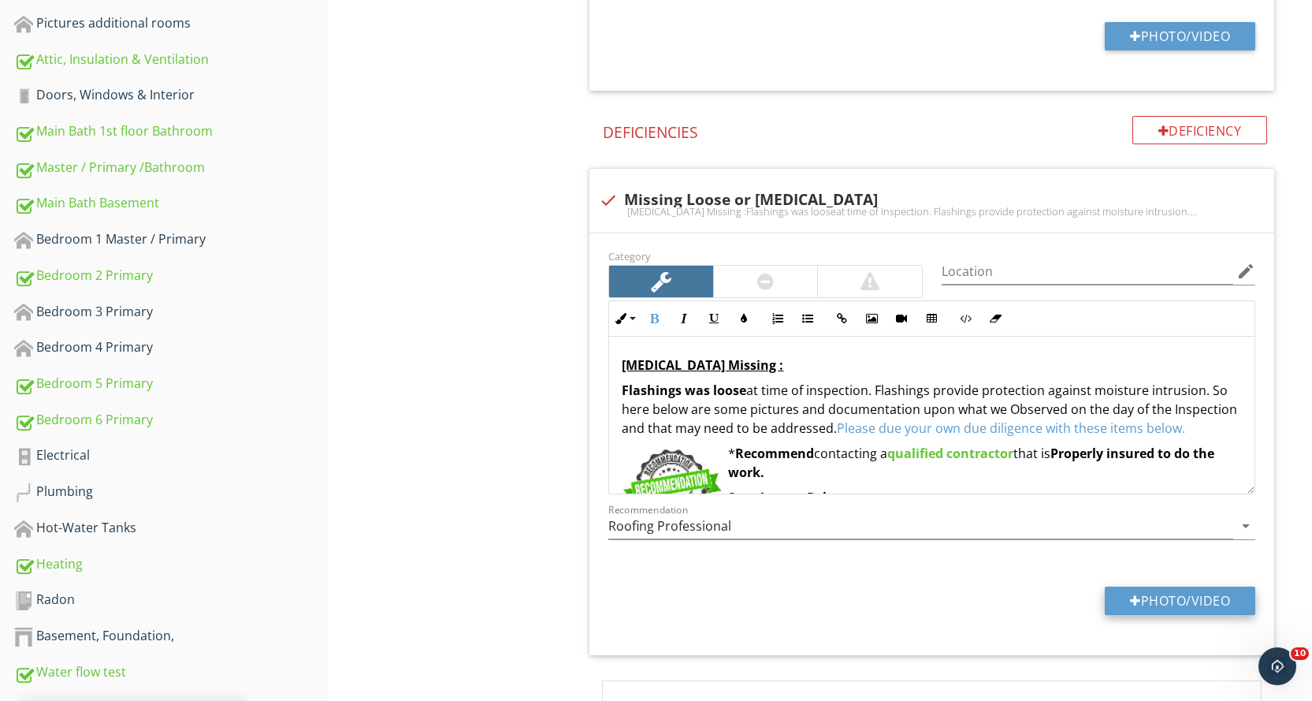
click at [1182, 599] on button "Photo/Video" at bounding box center [1180, 600] width 151 height 28
type input "C:\fakepath\IMG_2286.JPG"
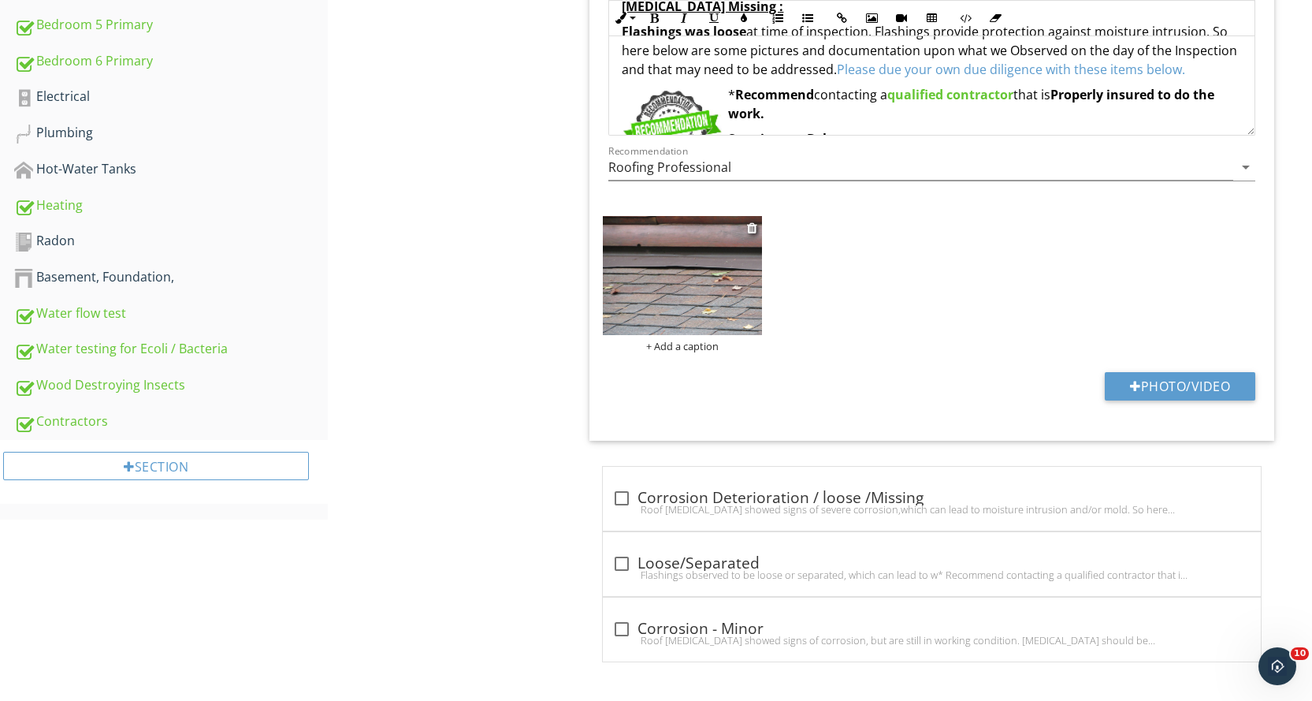
scroll to position [1232, 0]
click at [704, 292] on img at bounding box center [682, 274] width 158 height 119
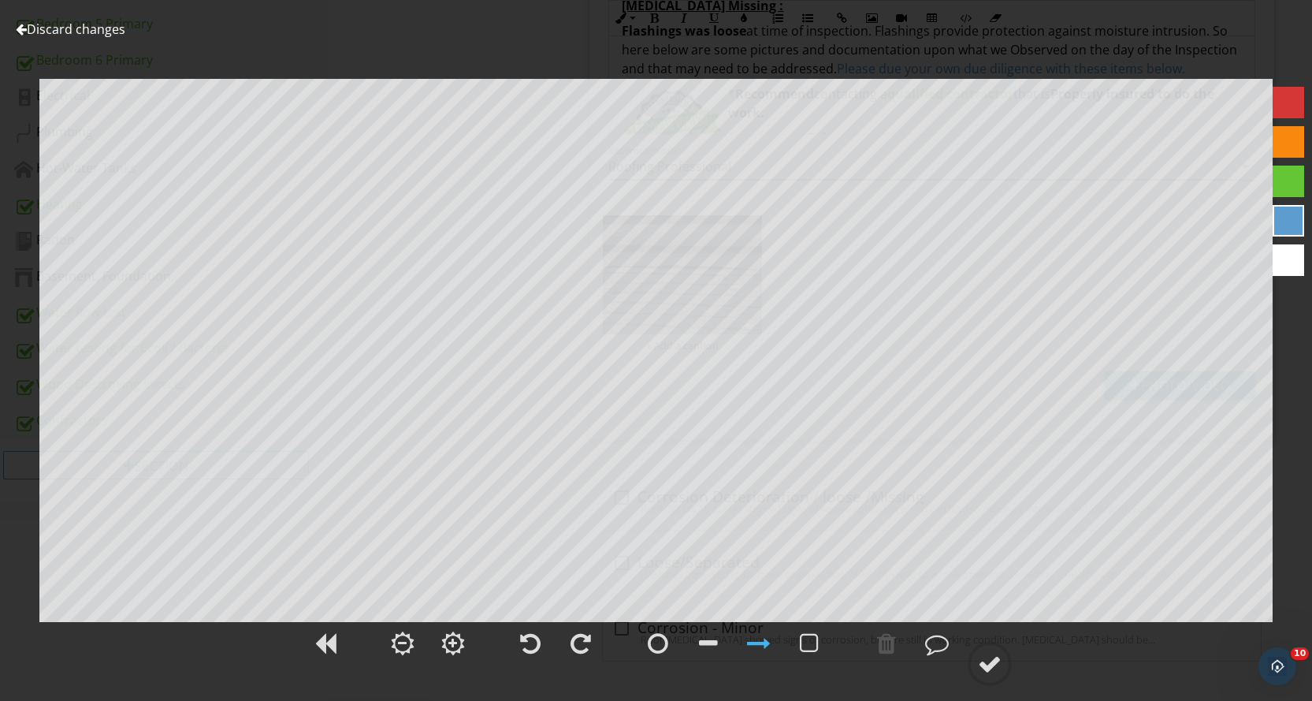
click at [1280, 132] on div at bounding box center [1289, 142] width 32 height 32
click at [987, 664] on div at bounding box center [990, 664] width 24 height 24
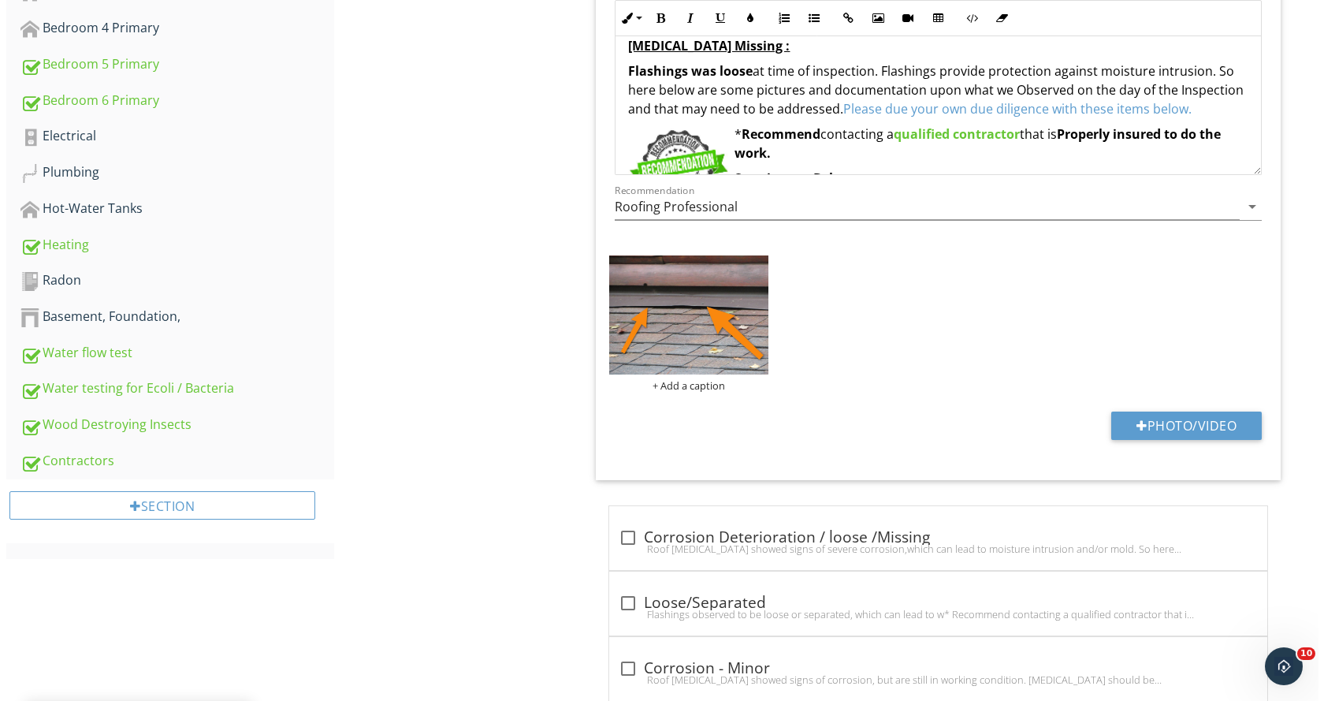
scroll to position [1153, 0]
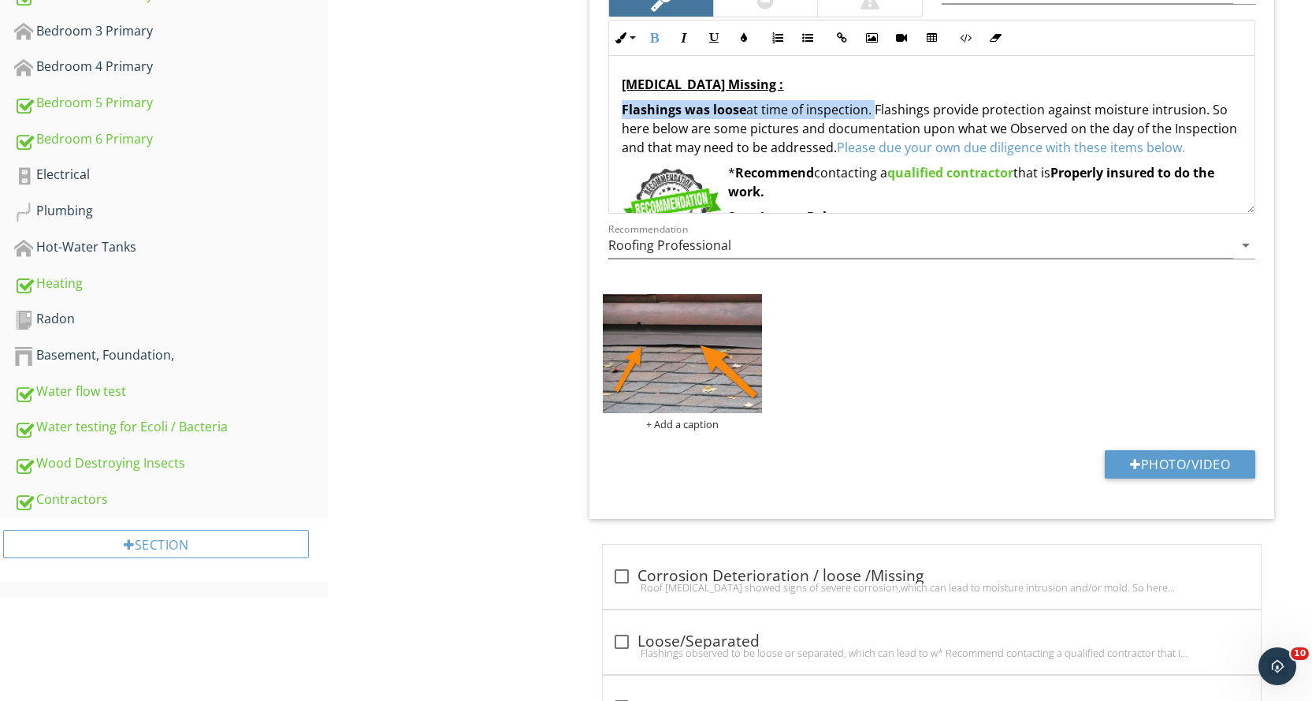
drag, startPoint x: 620, startPoint y: 112, endPoint x: 875, endPoint y: 115, distance: 254.5
click at [875, 115] on div "Flashing Missing : Flashings was loose at time of inspection. Flashings provide…" at bounding box center [931, 161] width 645 height 210
copy p "Flashings was loose at time of inspection."
click at [669, 425] on div "+ Add a caption" at bounding box center [682, 424] width 158 height 13
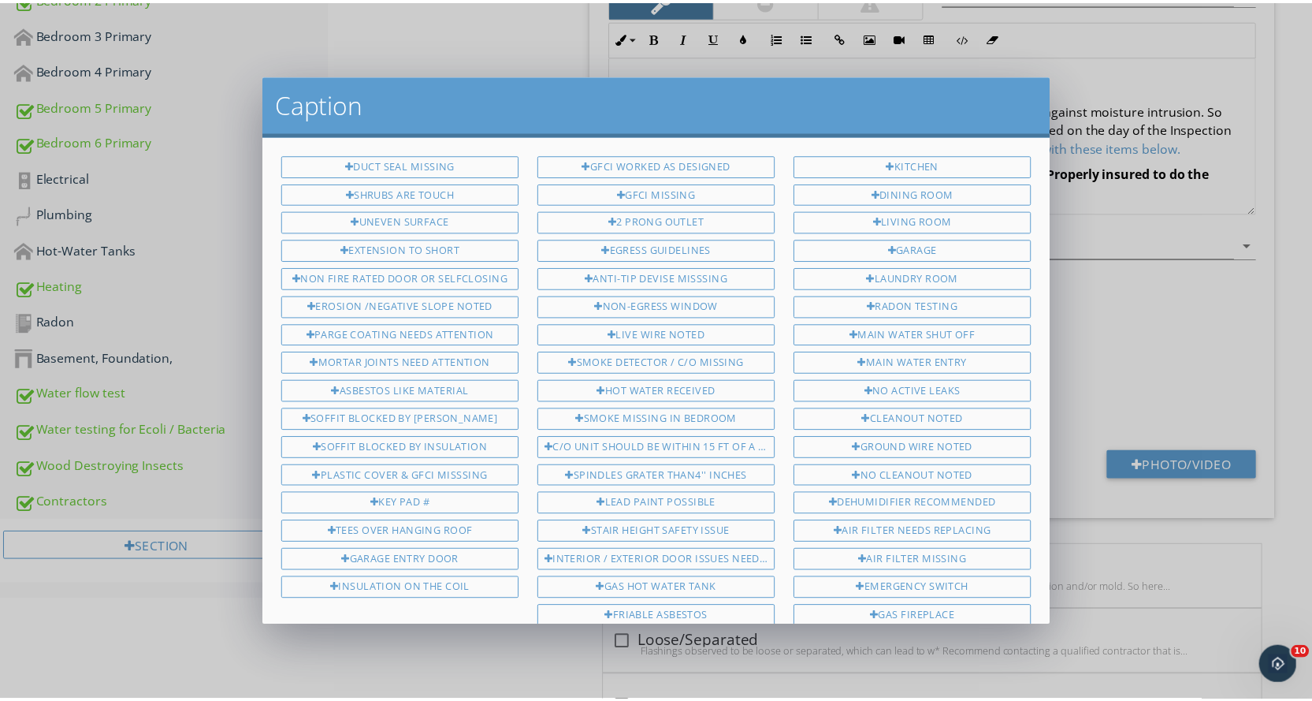
scroll to position [844, 0]
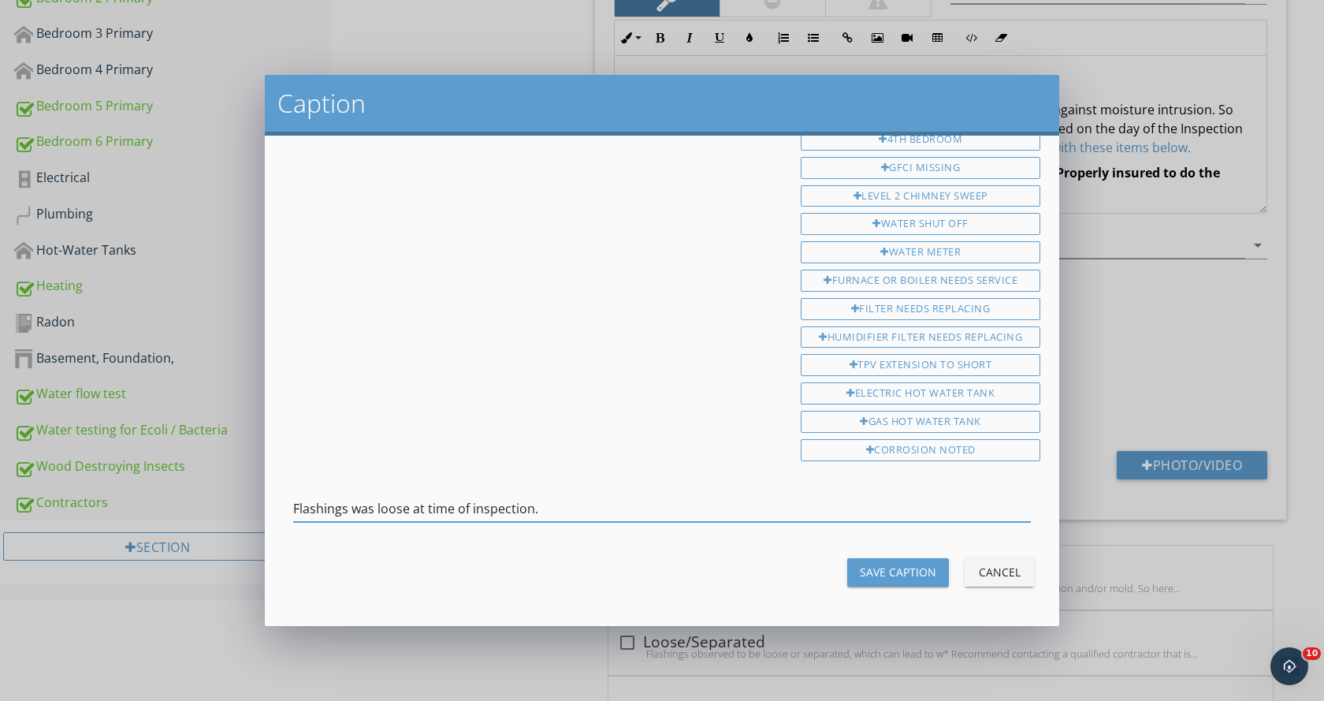
type input "Flashings was loose at time of inspection."
click at [901, 567] on div "Save Caption" at bounding box center [898, 571] width 76 height 17
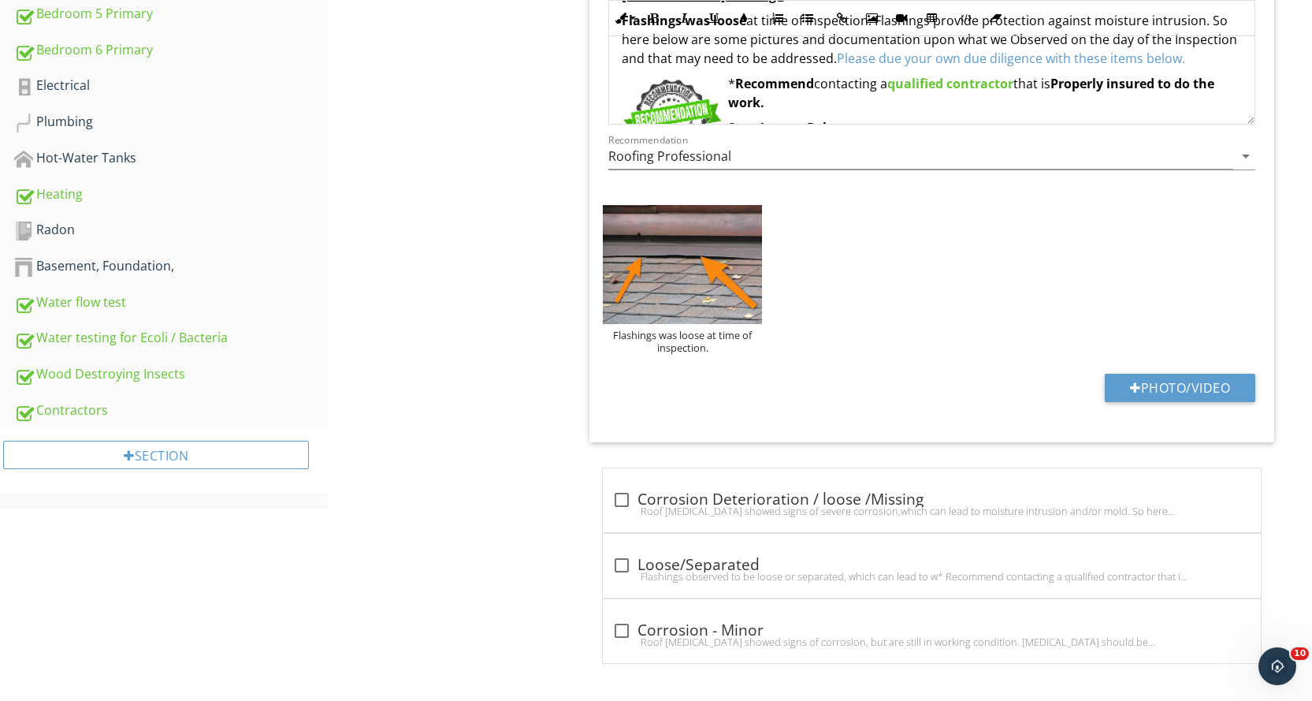
scroll to position [1244, 0]
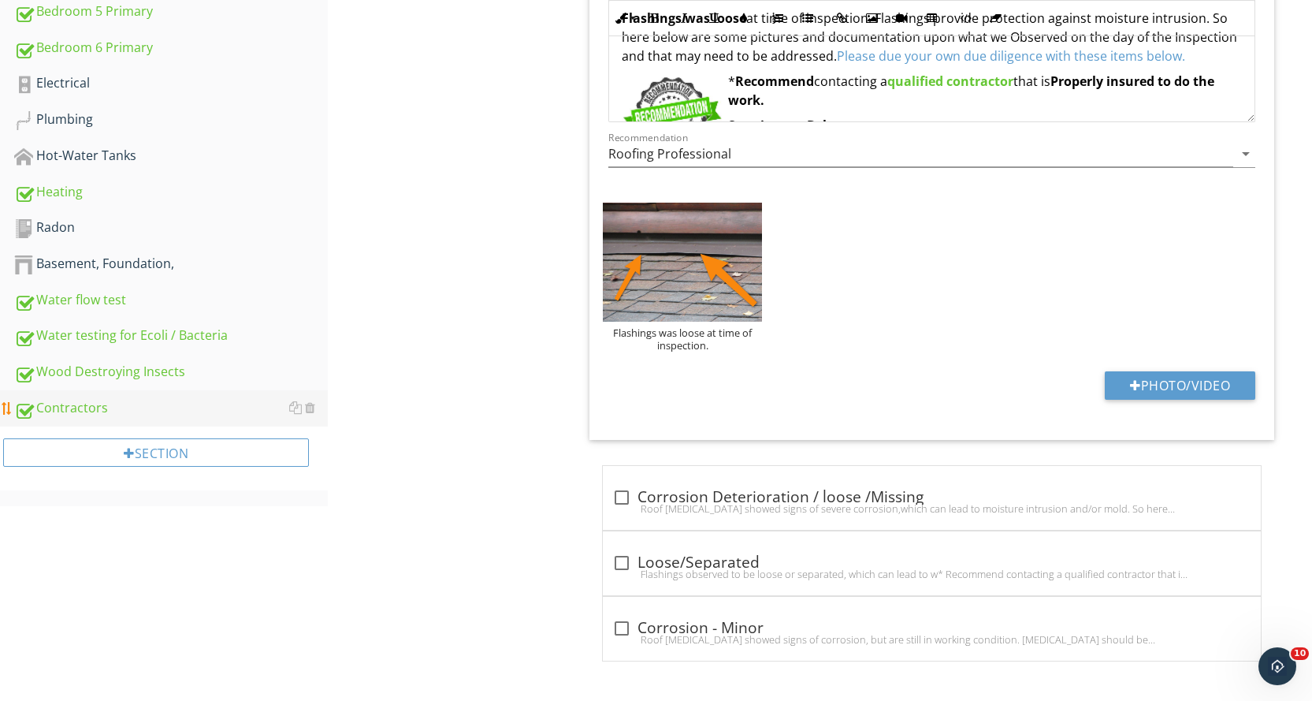
click at [172, 413] on div "Contractors" at bounding box center [171, 408] width 314 height 20
type textarea "<p><strong><u>Flashing Missing :</u></strong></p><p><strong>Flashings was loose…"
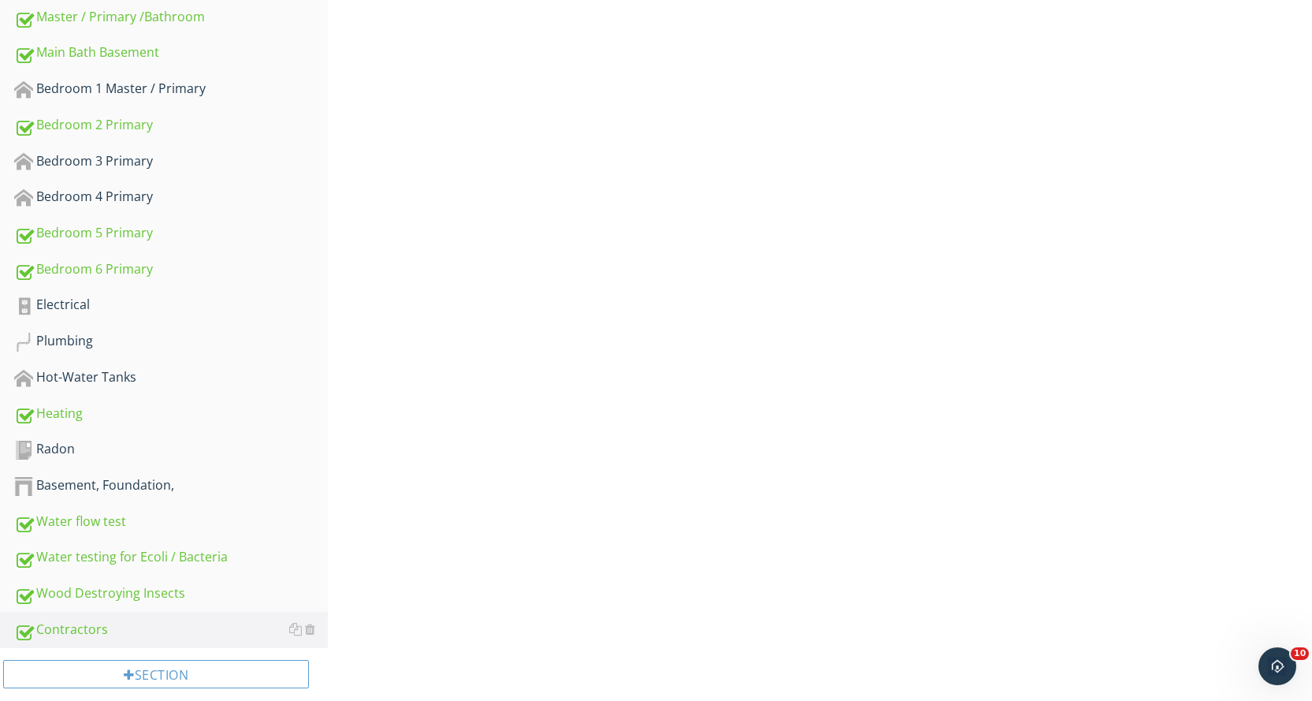
scroll to position [1050, 0]
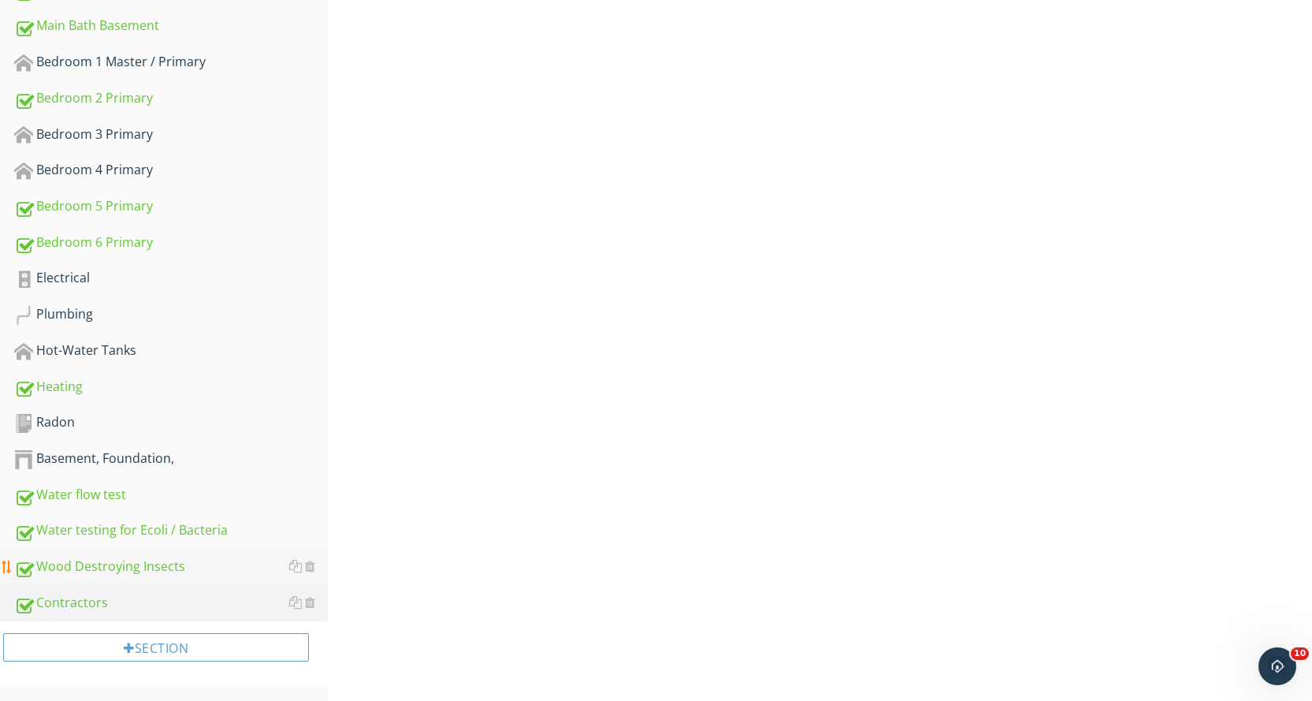
click at [173, 564] on div "Wood Destroying Insects" at bounding box center [171, 566] width 314 height 20
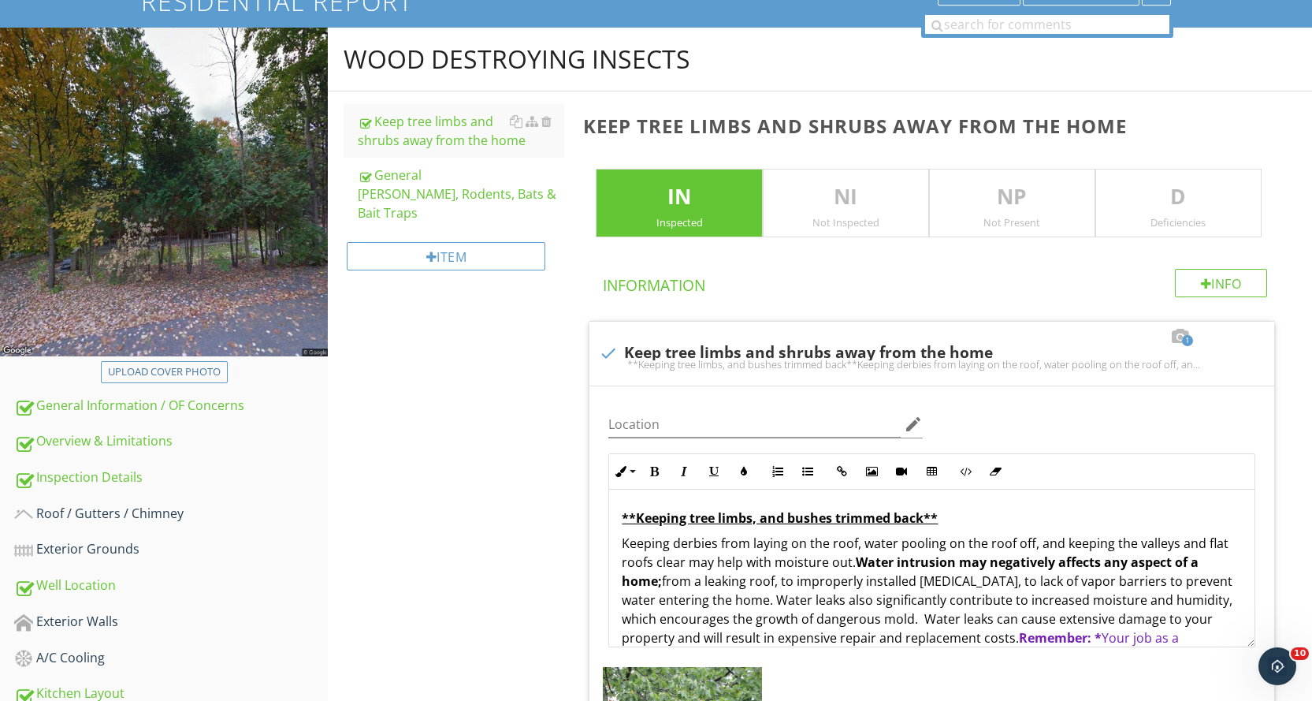
scroll to position [104, 0]
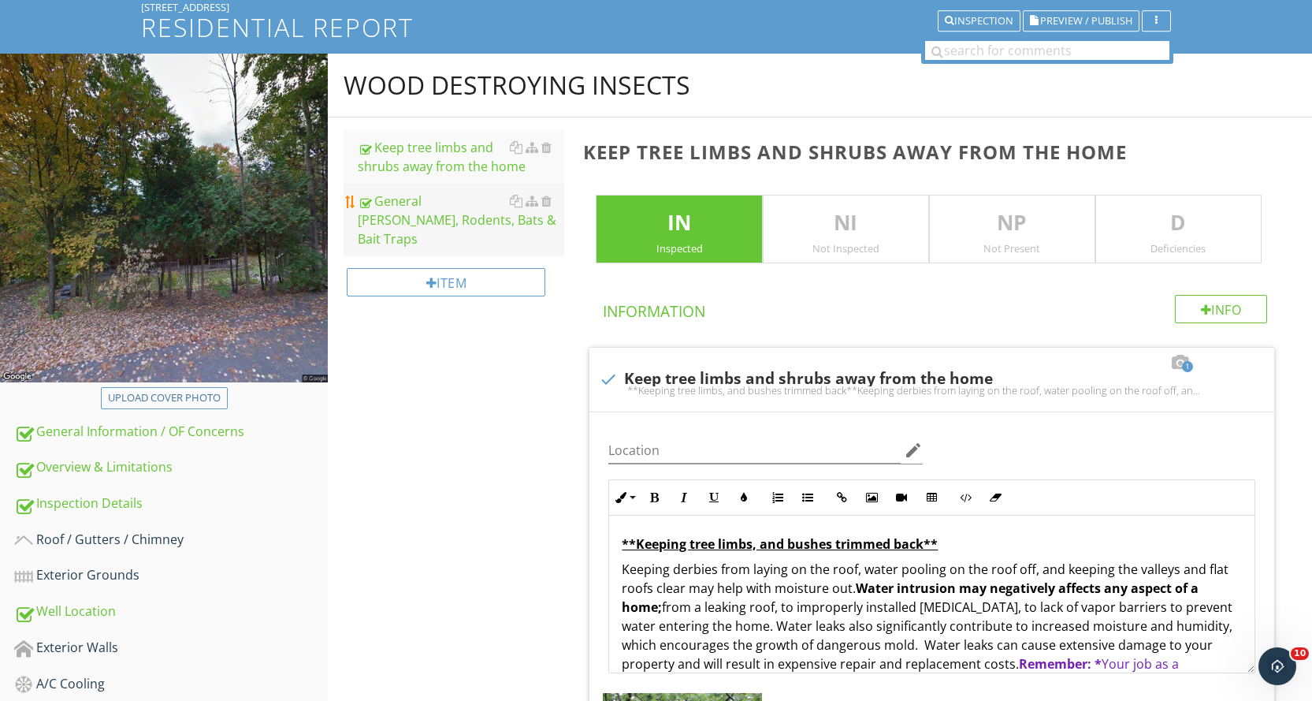
click at [481, 221] on div "General Mice, Rodents, Bats & Bait Traps" at bounding box center [461, 219] width 206 height 57
type textarea "<p><strong><u>**Keeping tree limbs, and bushes trimmed back**&nbsp;</u></strong…"
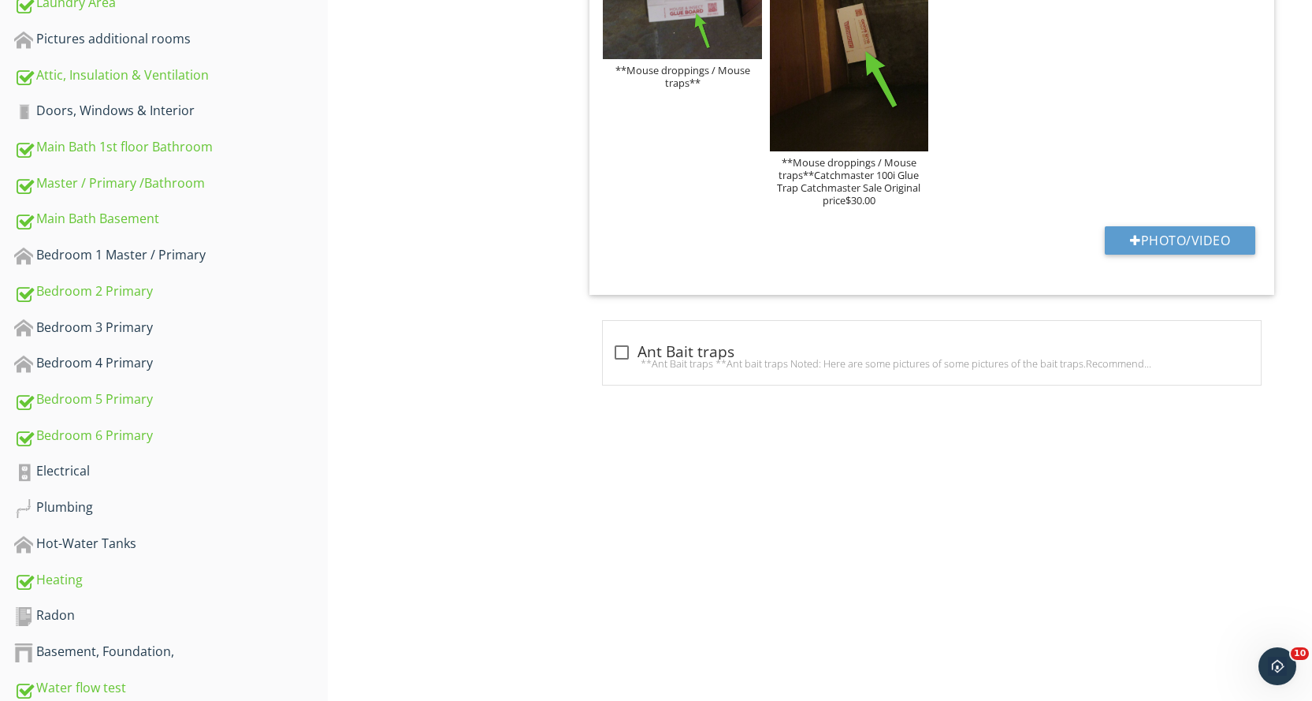
scroll to position [1050, 0]
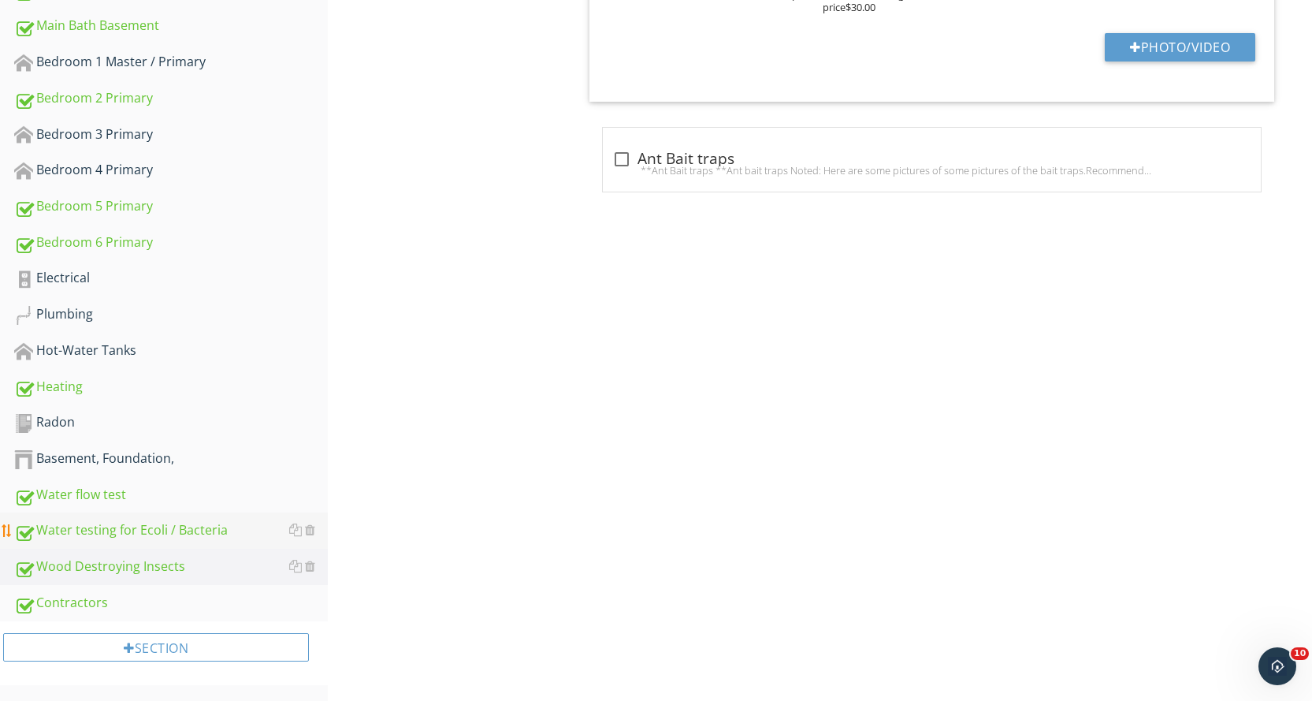
click at [238, 525] on div "Water testing for Ecoli / Bacteria" at bounding box center [171, 530] width 314 height 20
type textarea "<p><strong>Mouse traps / Mouse Droppings Noted:</strong>&nbsp;</p><p><strong><u…"
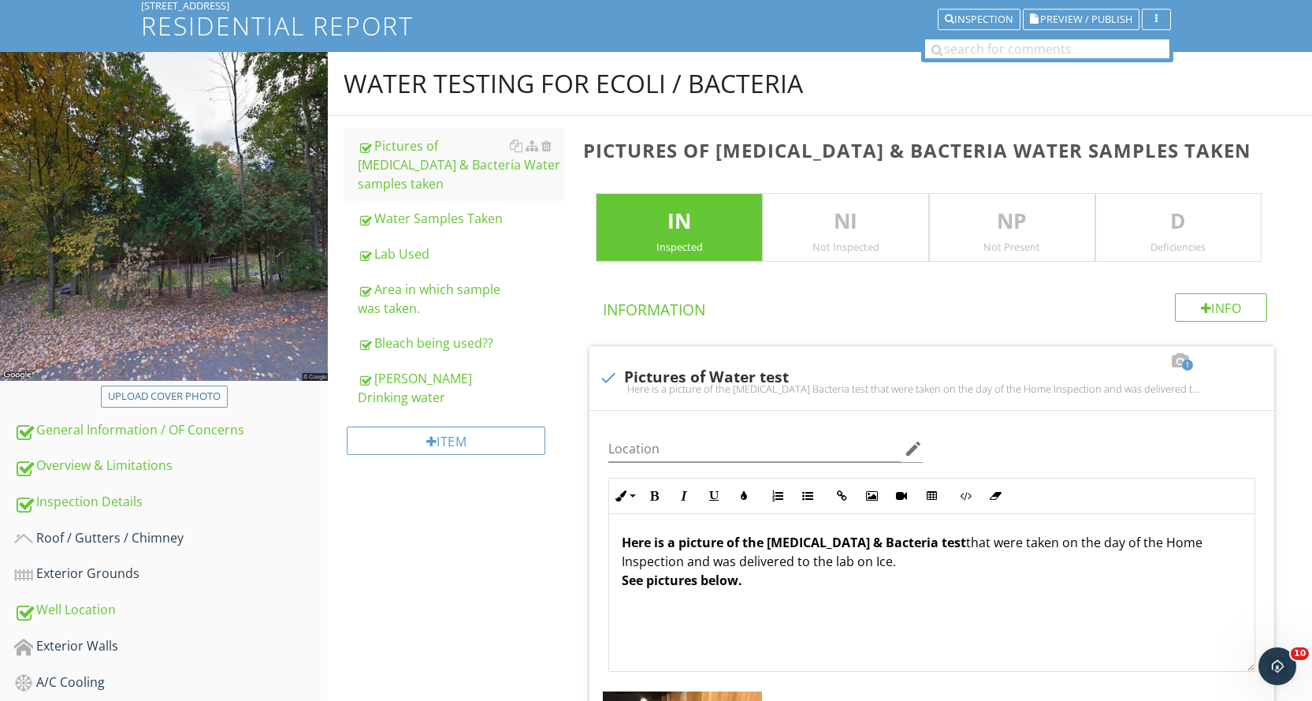
scroll to position [104, 0]
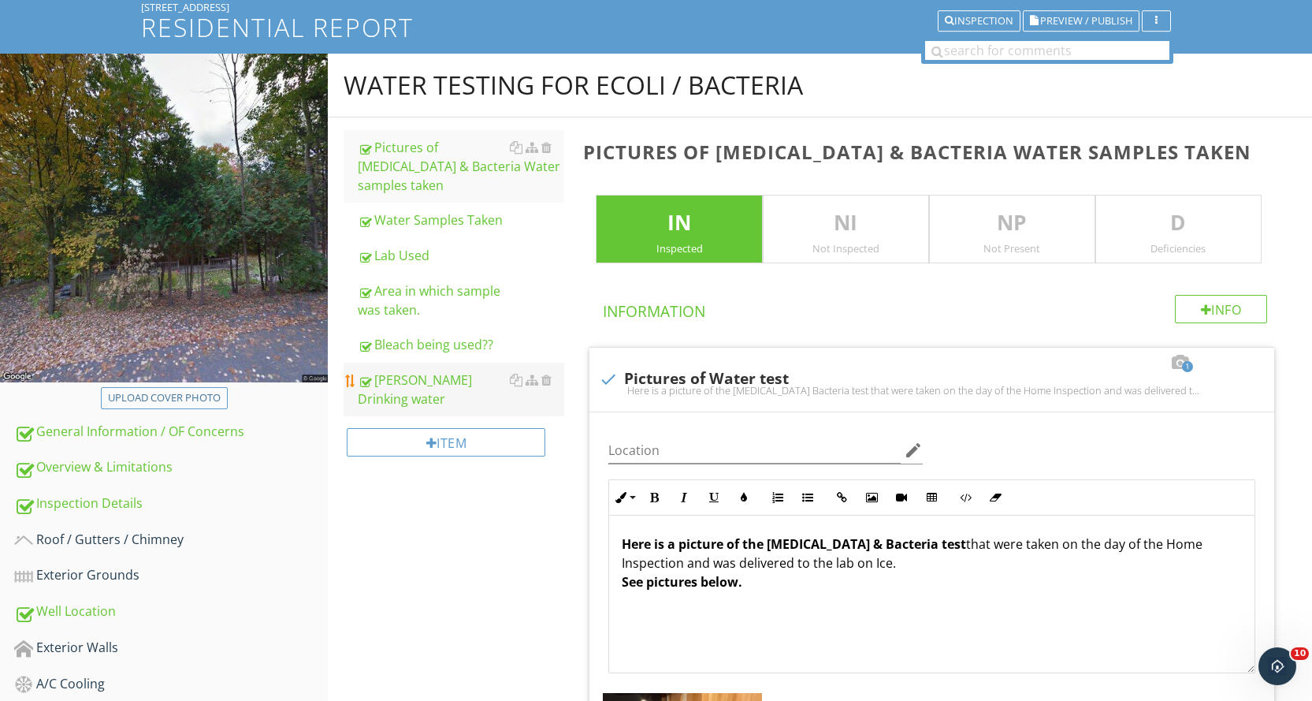
click at [502, 370] on div "Lake George Drinking water" at bounding box center [461, 389] width 206 height 38
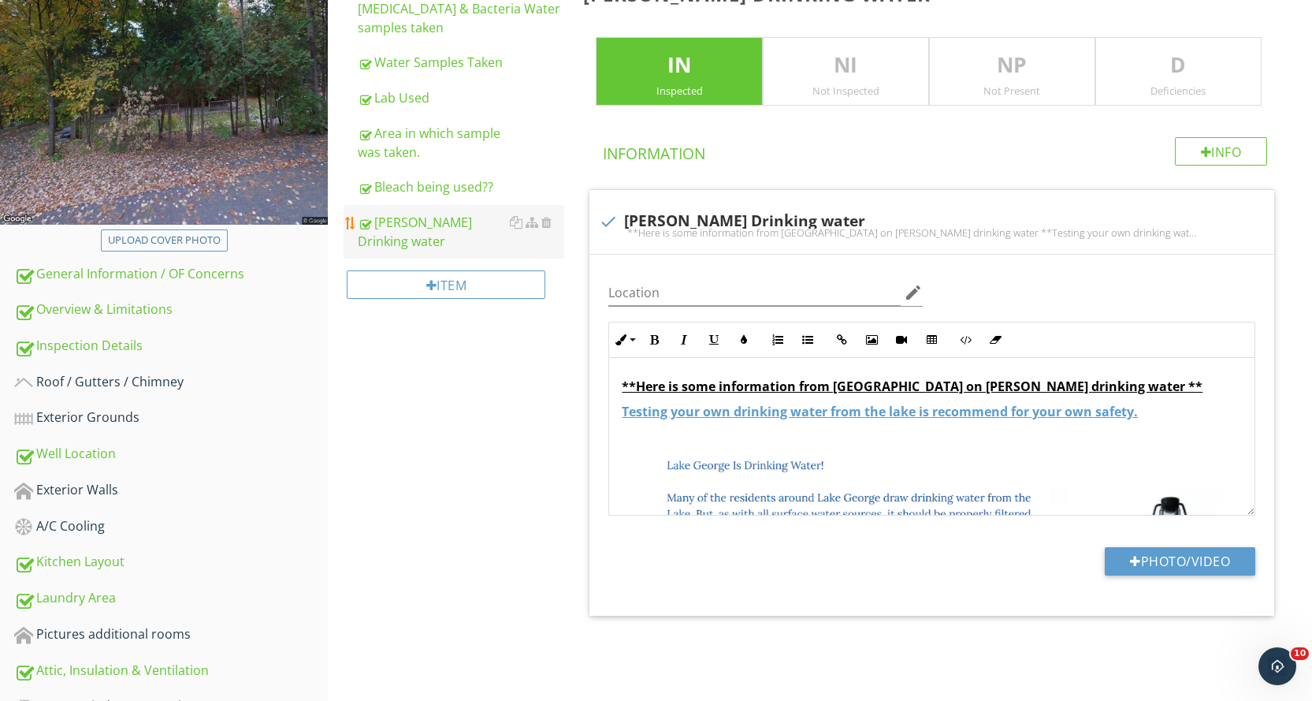
scroll to position [340, 0]
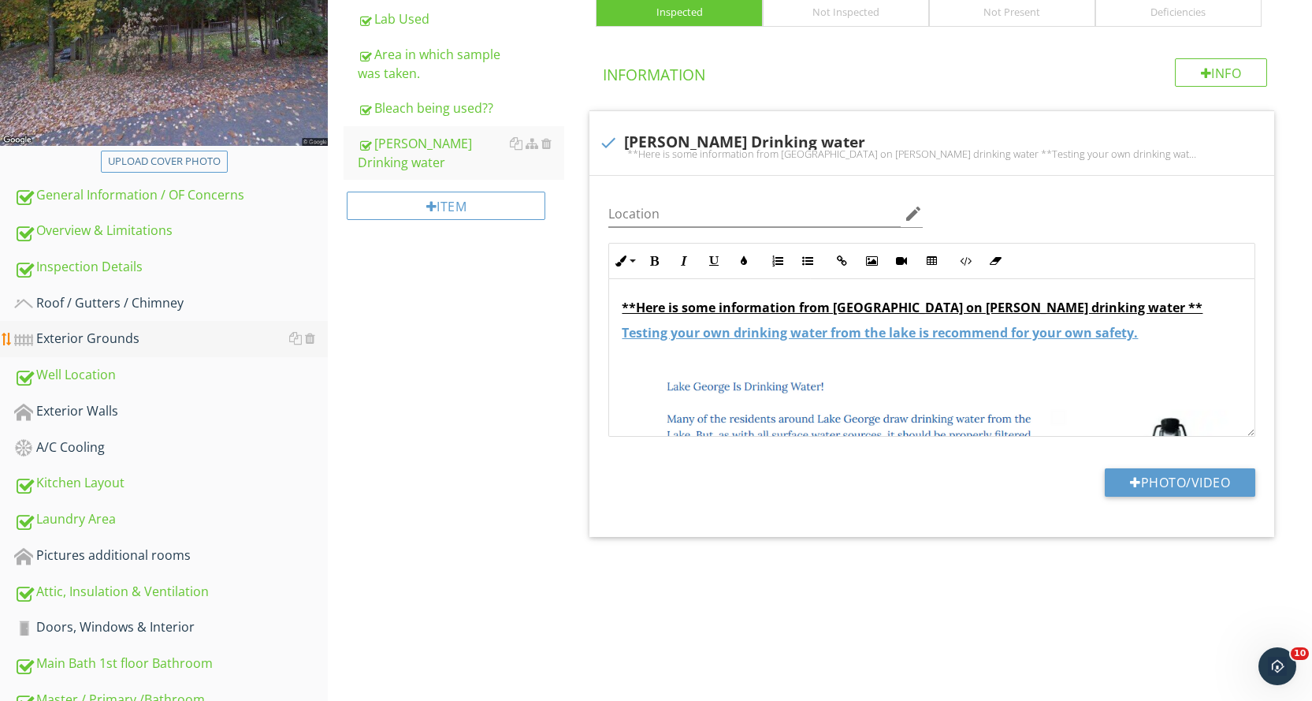
click at [188, 336] on div "Exterior Grounds" at bounding box center [171, 339] width 314 height 20
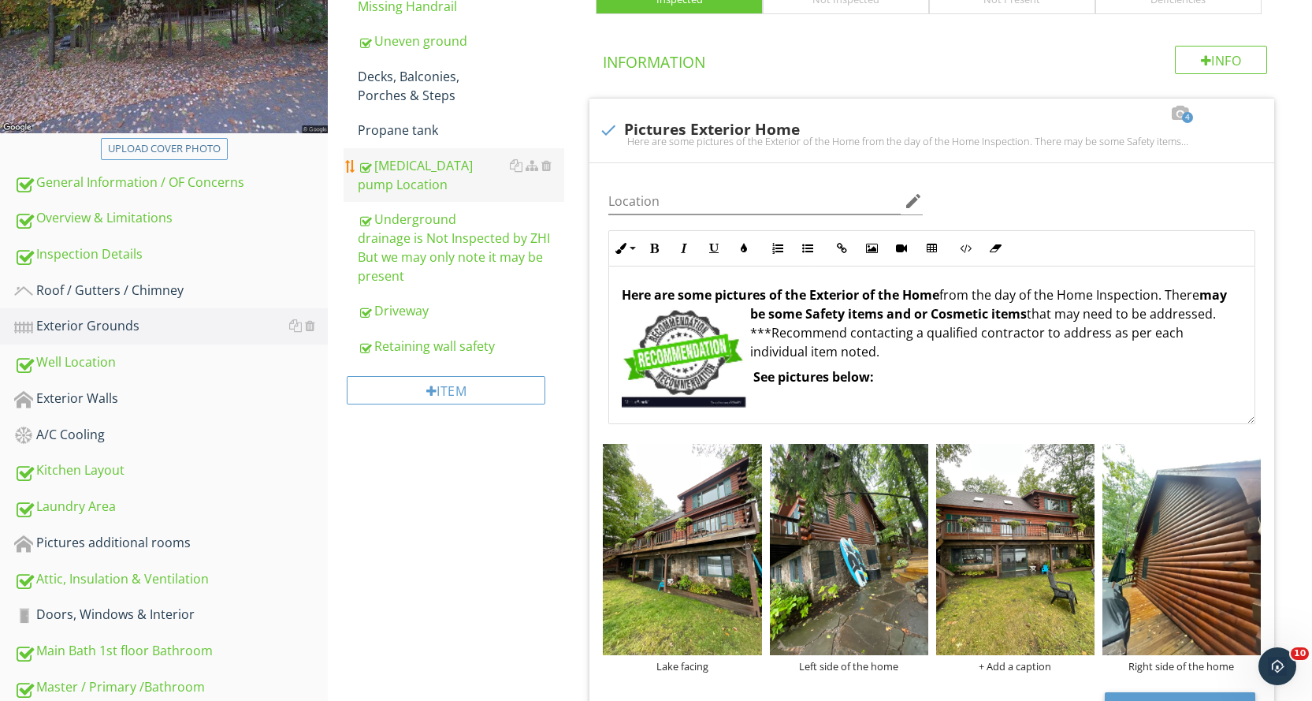
scroll to position [419, 0]
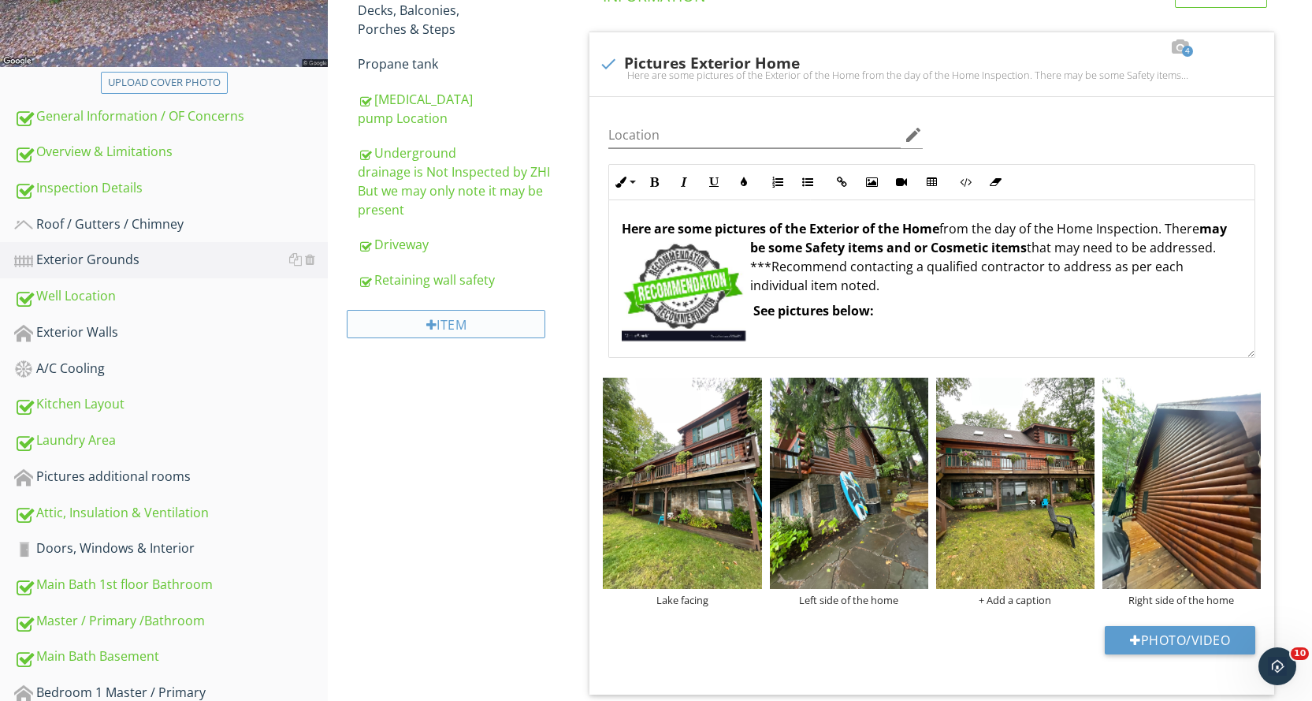
click at [500, 310] on div "Item" at bounding box center [446, 324] width 199 height 28
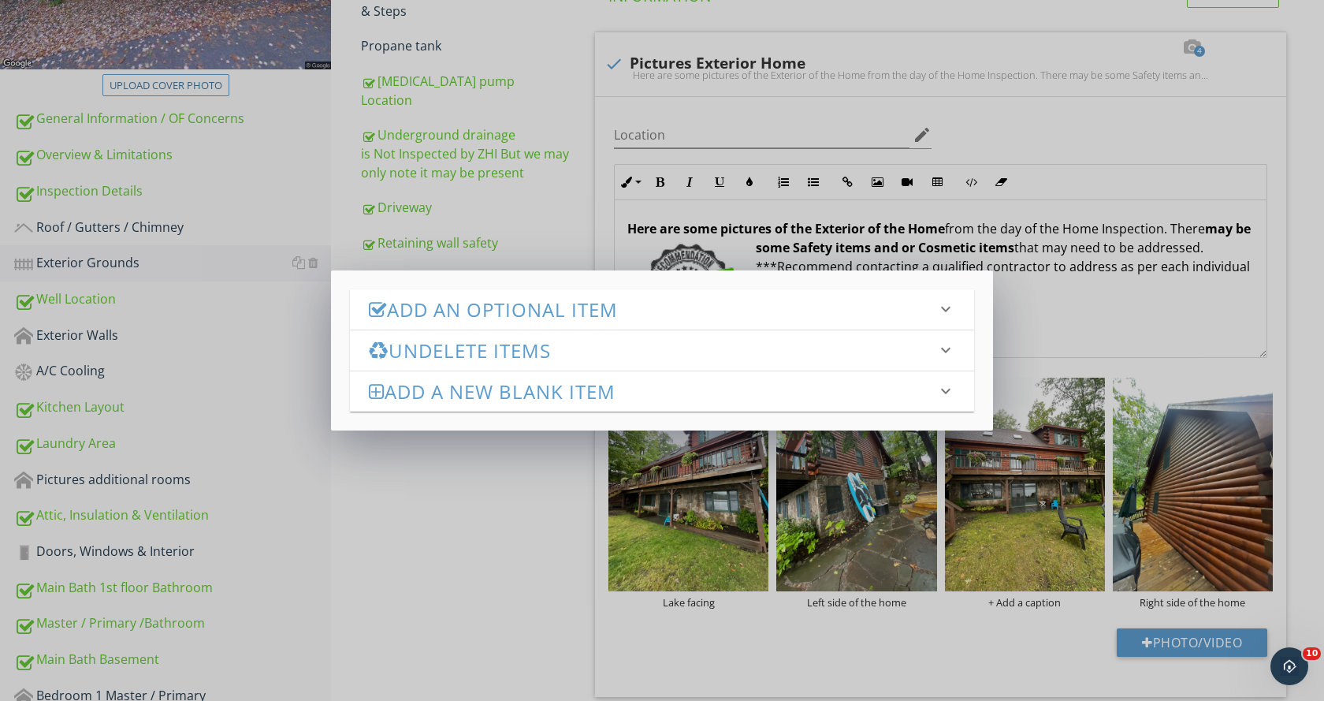
click at [540, 390] on h3 "Add a new Blank Item" at bounding box center [652, 391] width 567 height 21
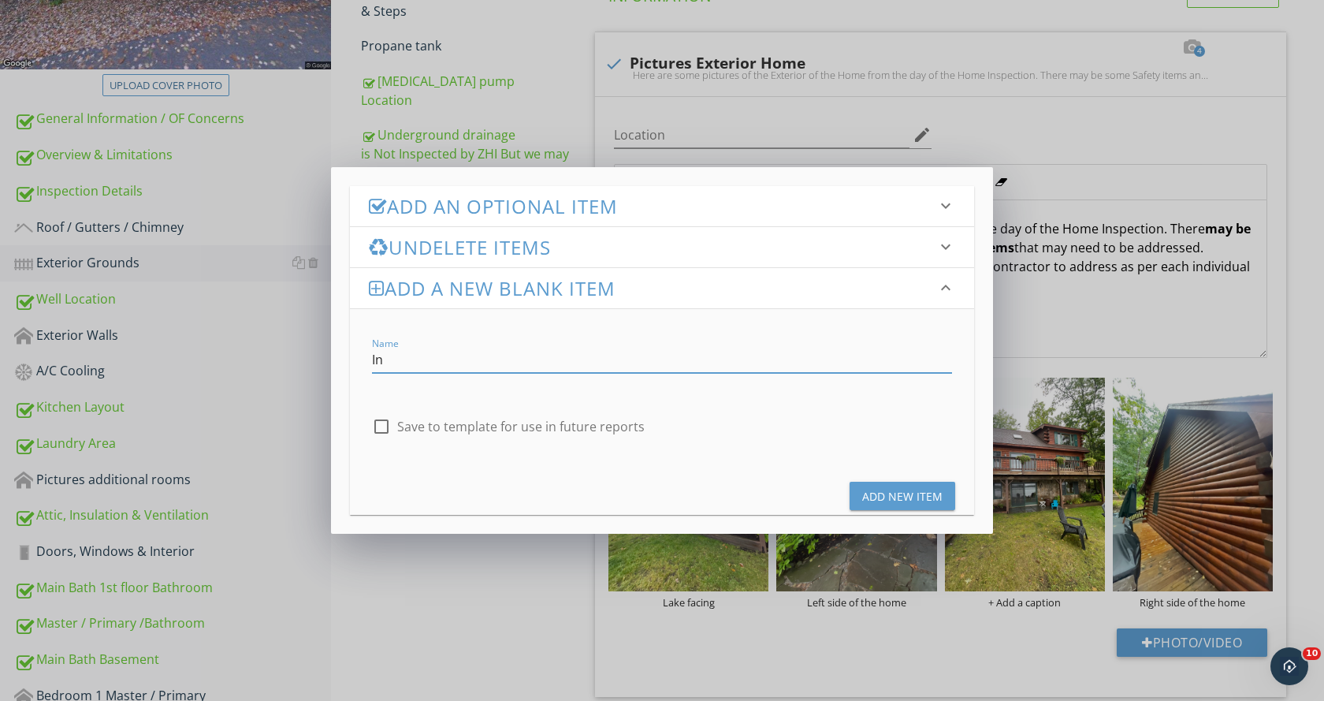
type input "I"
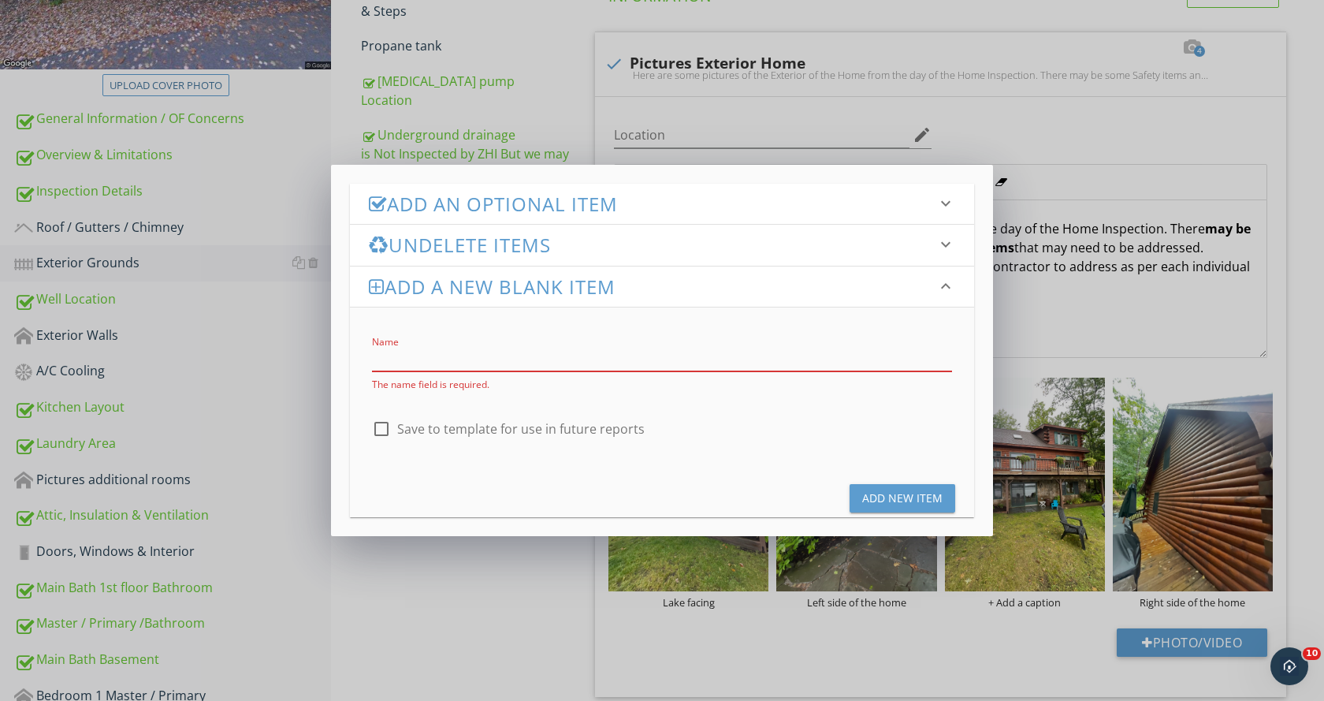
type input "s"
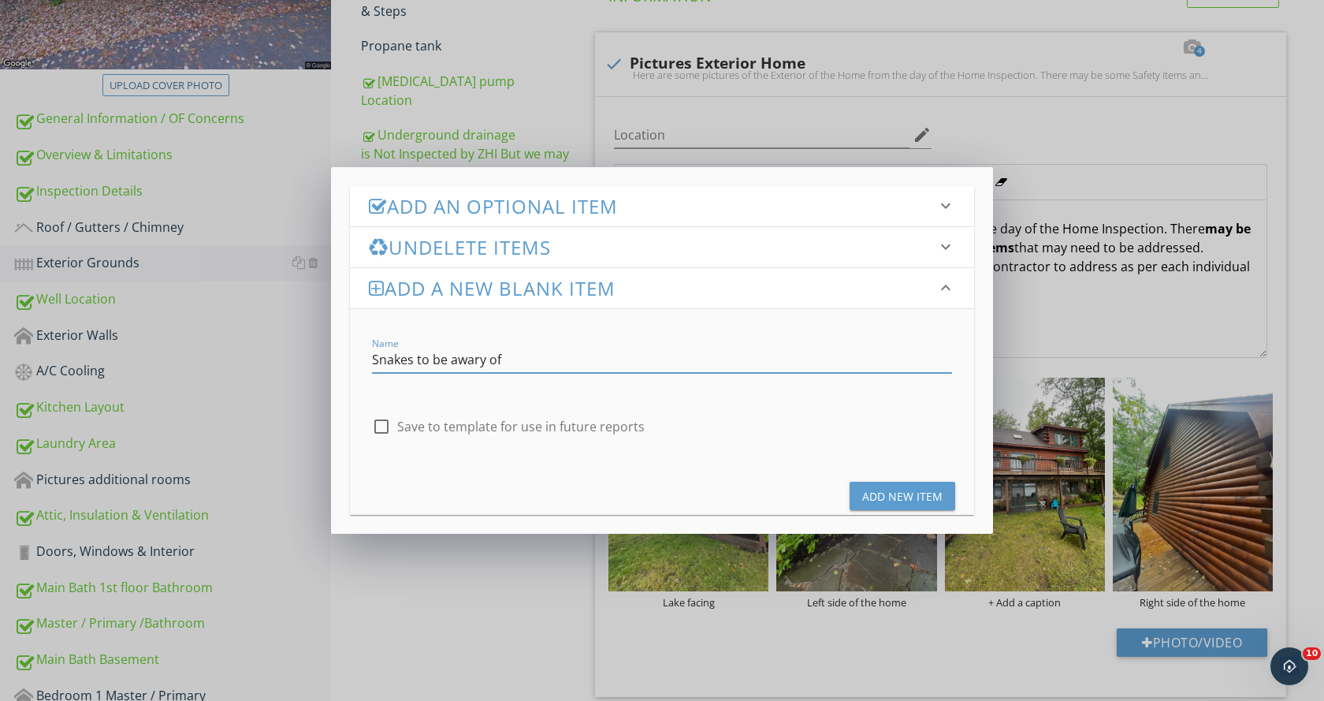
drag, startPoint x: 464, startPoint y: 354, endPoint x: 536, endPoint y: 369, distance: 73.3
click at [537, 370] on input "Snakes to be awary of" at bounding box center [662, 360] width 580 height 26
type input "Snakes to be a wary of"
click at [381, 429] on div at bounding box center [381, 426] width 27 height 27
checkbox input "true"
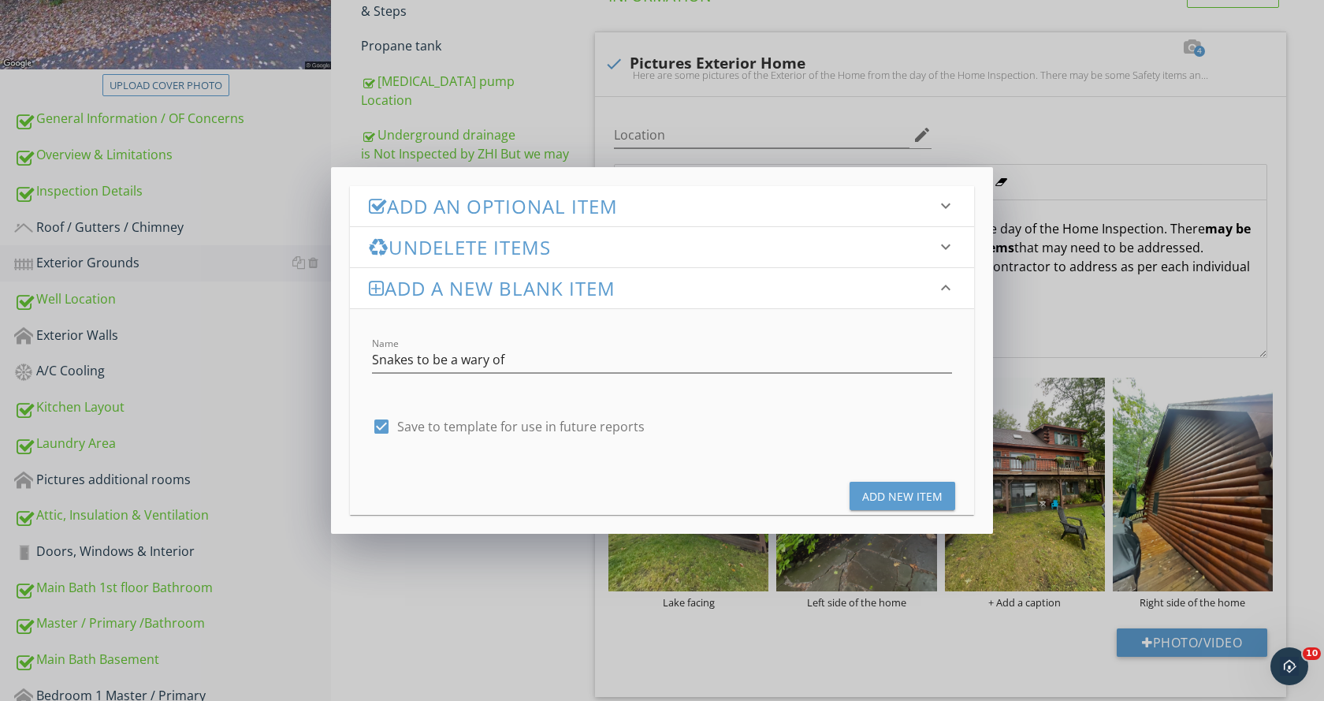
click at [935, 494] on div "Add New Item" at bounding box center [902, 496] width 80 height 17
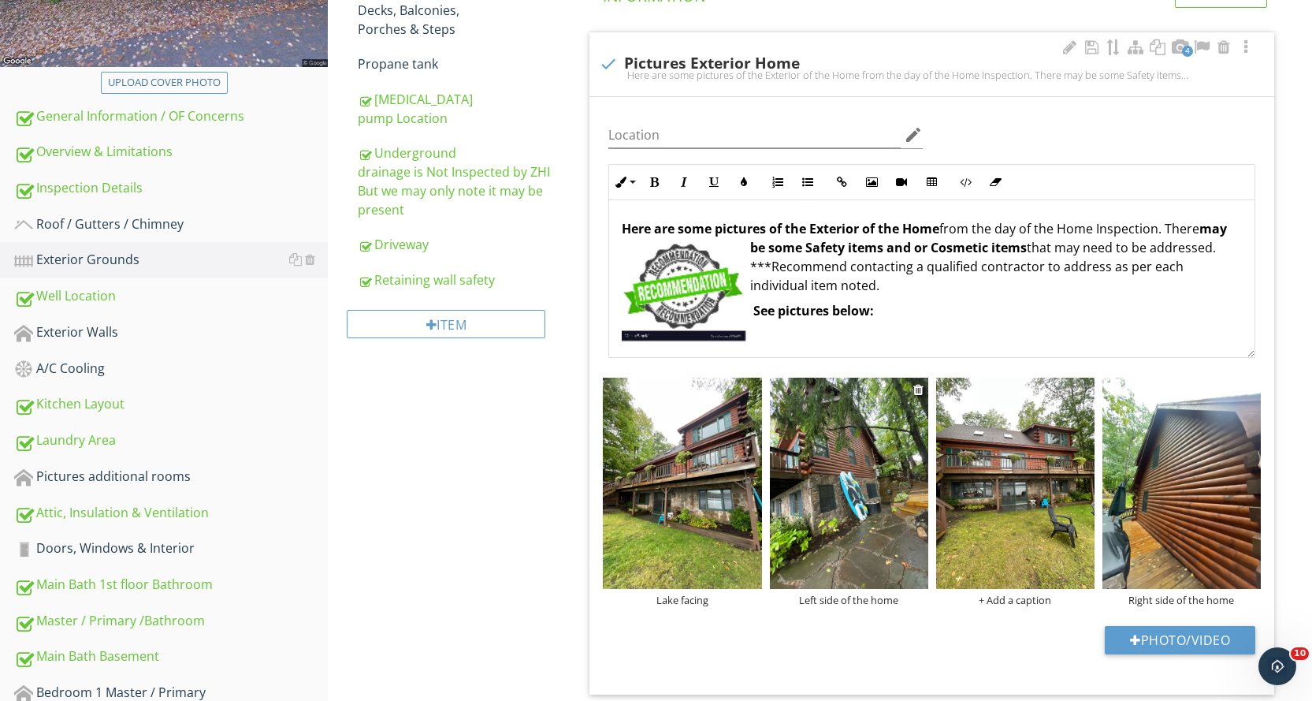
type textarea "<p><strong>Here are some pictures of the Exterior of the Home</strong> from the…"
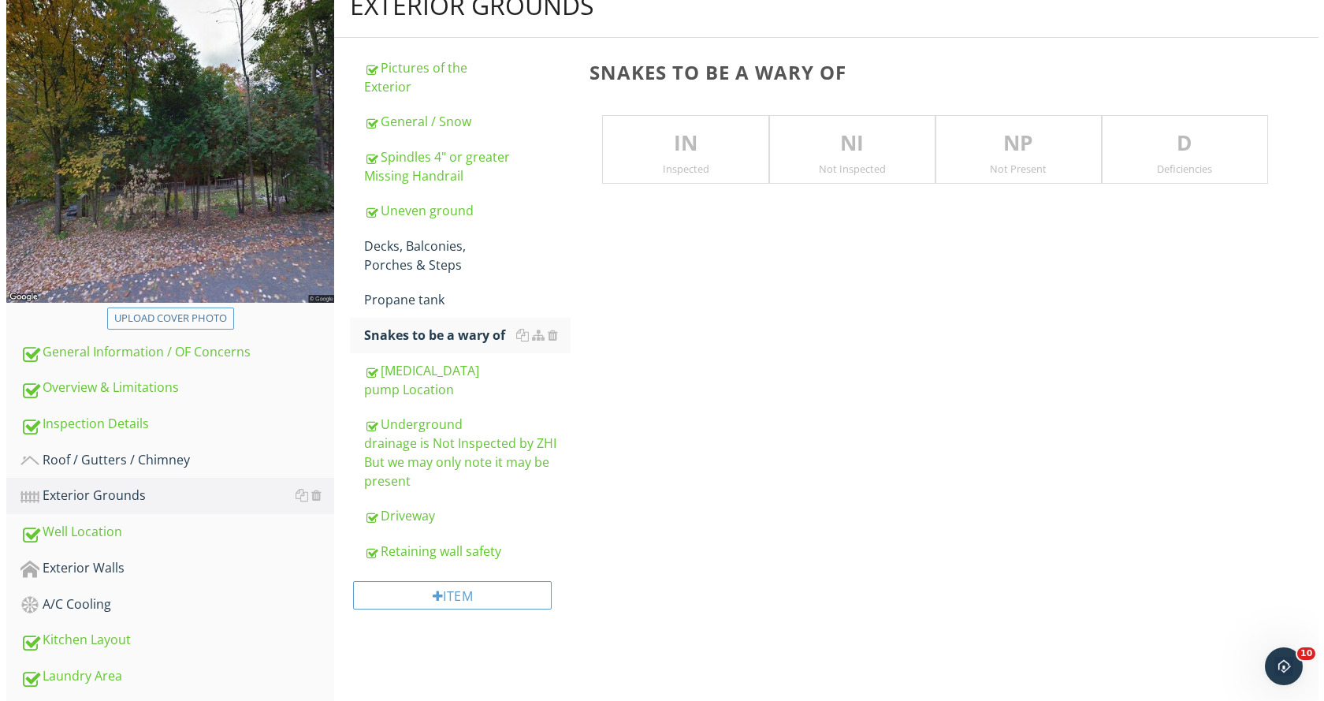
scroll to position [183, 0]
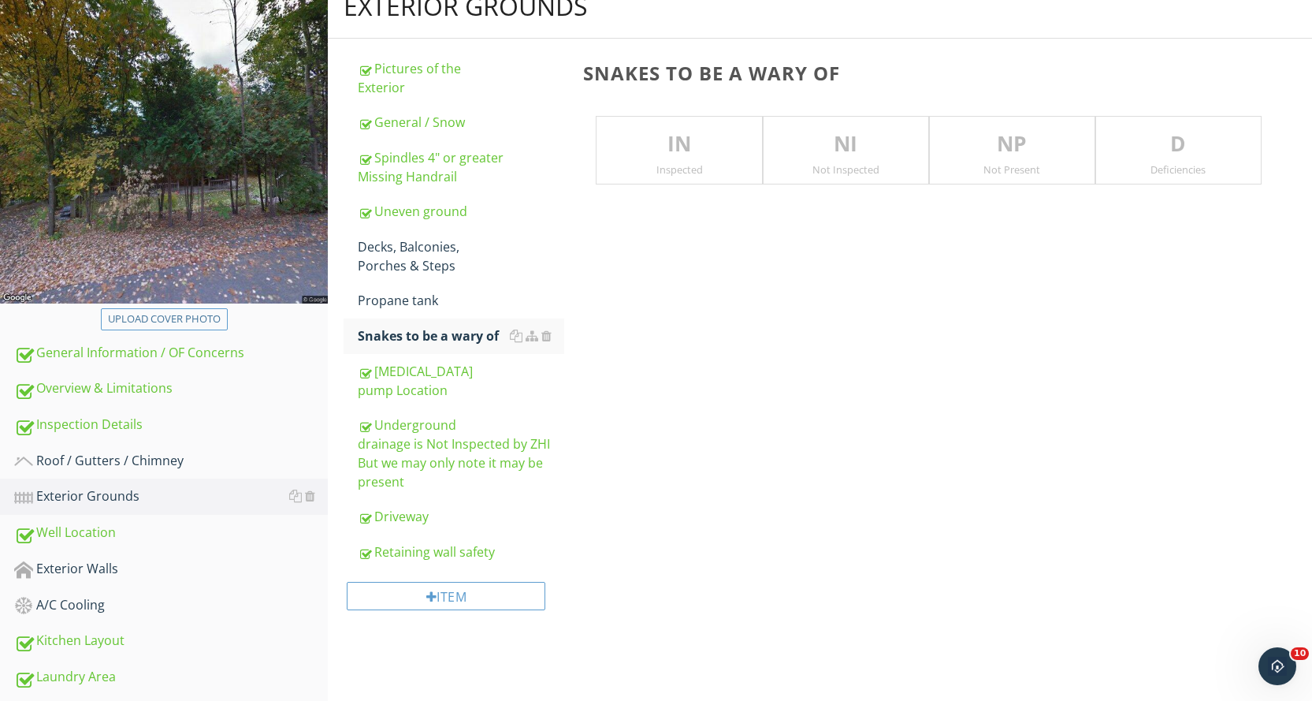
click at [725, 172] on div "Inspected" at bounding box center [679, 169] width 165 height 13
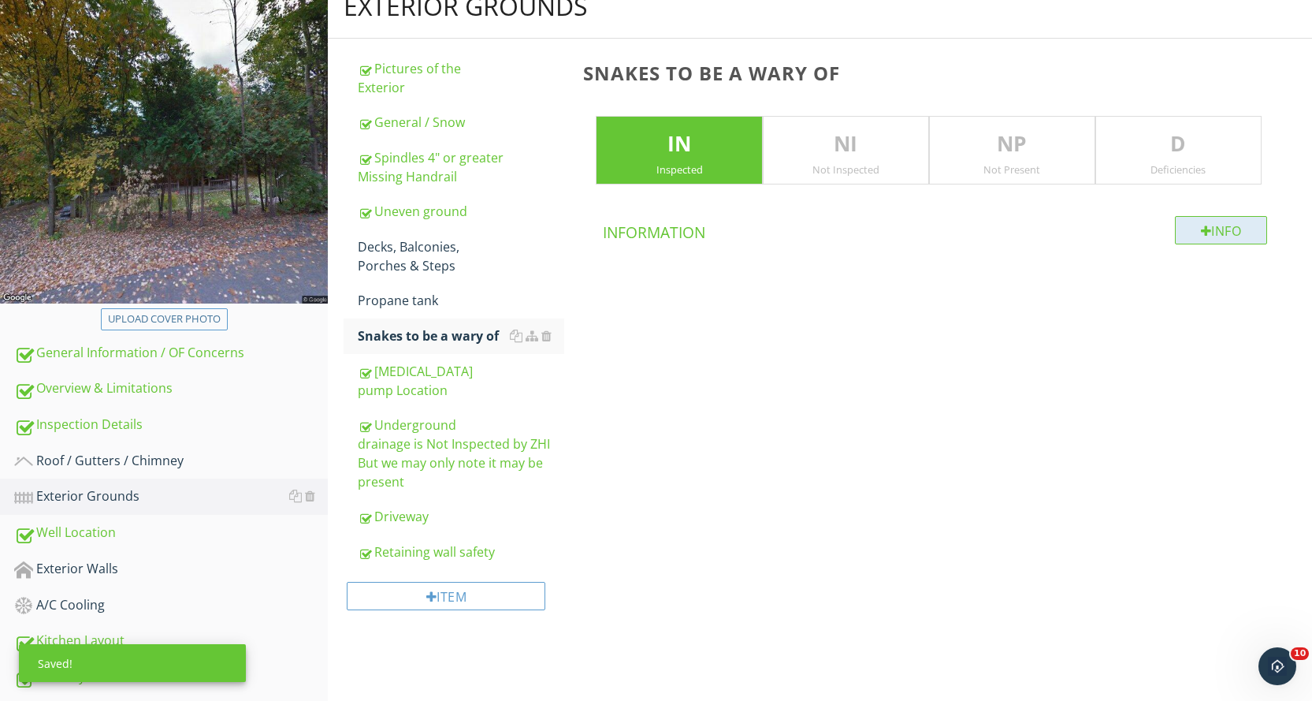
click at [1186, 234] on div "Info" at bounding box center [1221, 230] width 93 height 28
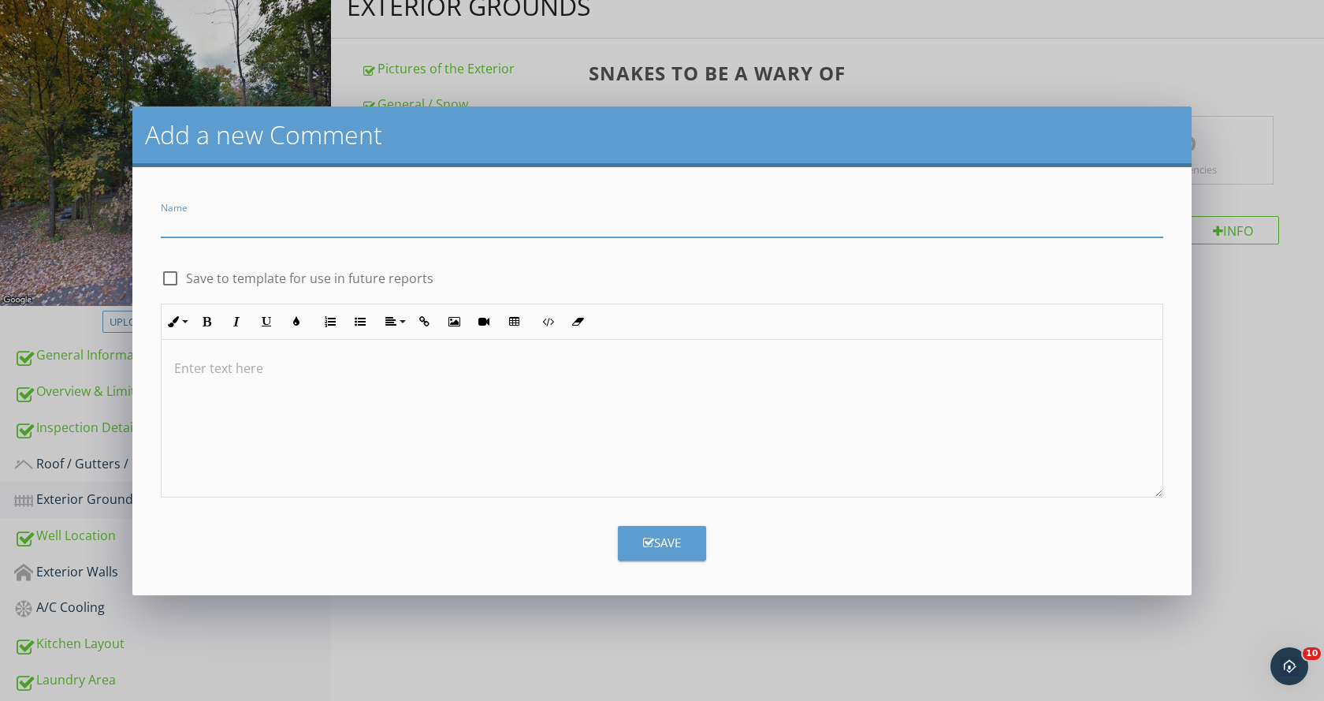
click at [313, 217] on input "Name" at bounding box center [662, 224] width 1002 height 26
click at [355, 223] on input "Snakes In the Adirondacks to be awary off" at bounding box center [662, 224] width 1002 height 26
click at [359, 226] on input "Snakes In the Adirondacks to be awary off" at bounding box center [662, 224] width 1002 height 26
click at [428, 234] on input "Snakes In the Adirondacks to be a wary off" at bounding box center [662, 224] width 1002 height 26
type input "Snakes In the Adirondacks to be a wary off"
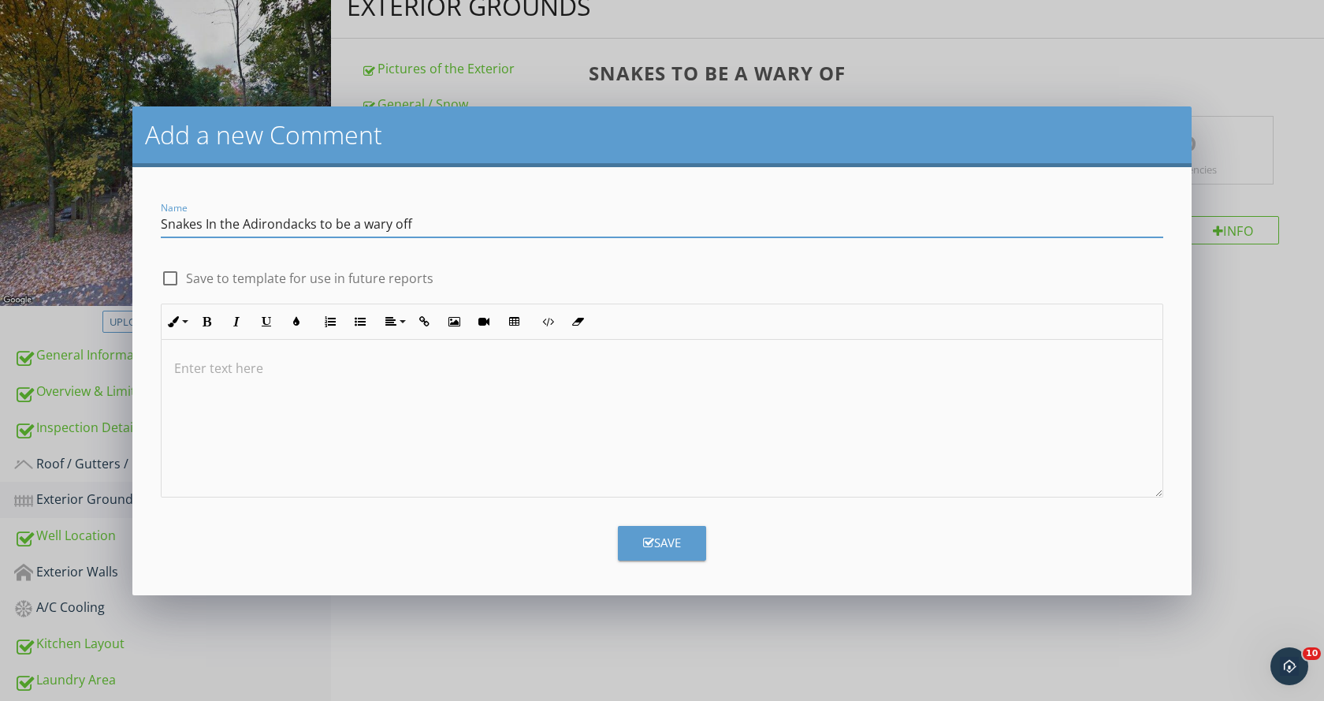
click at [172, 278] on div at bounding box center [170, 278] width 27 height 27
checkbox input "true"
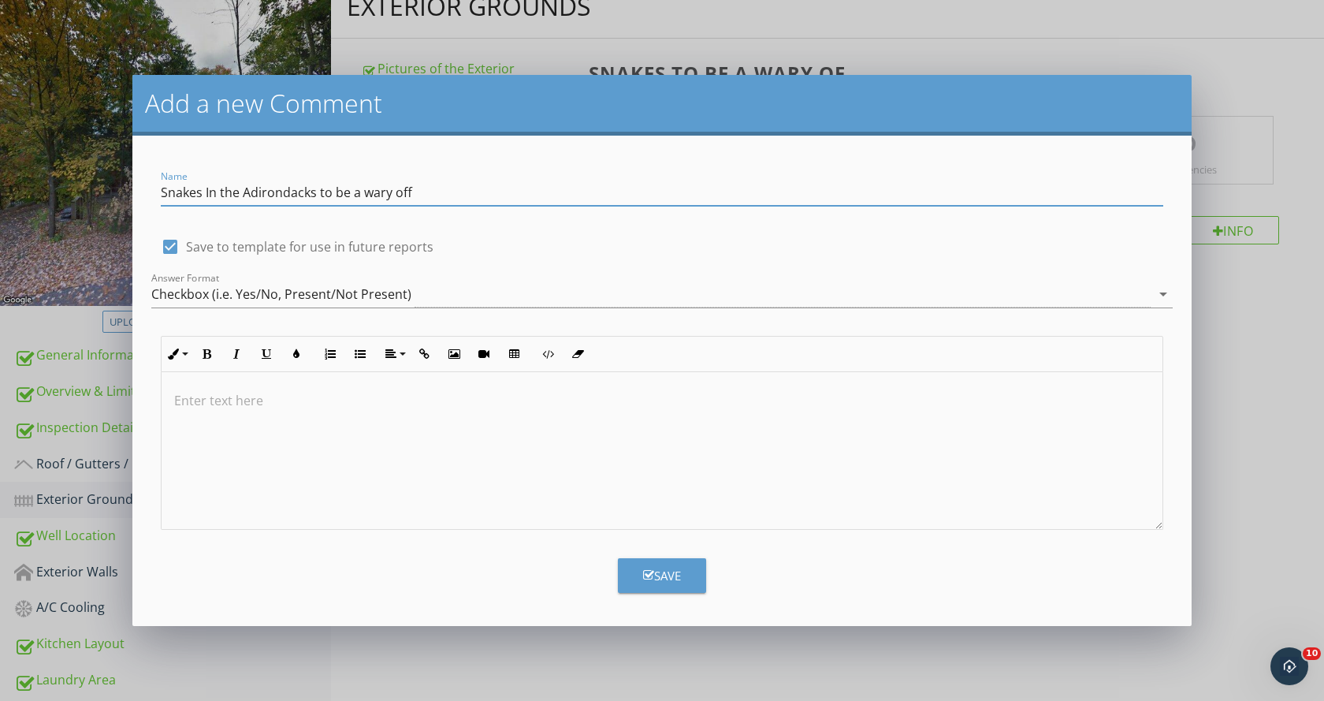
drag, startPoint x: 414, startPoint y: 189, endPoint x: 141, endPoint y: 198, distance: 273.6
click at [141, 198] on form "Name Snakes In the Adirondacks to be a wary off check_box Save to template for …" at bounding box center [661, 381] width 1059 height 490
click at [247, 408] on p at bounding box center [662, 400] width 976 height 19
click at [175, 400] on p "Snakes In the Adirondacks to be a wary off" at bounding box center [662, 400] width 976 height 19
click at [444, 403] on p "** Snakes In the Adirondacks to be a wary off" at bounding box center [662, 400] width 976 height 19
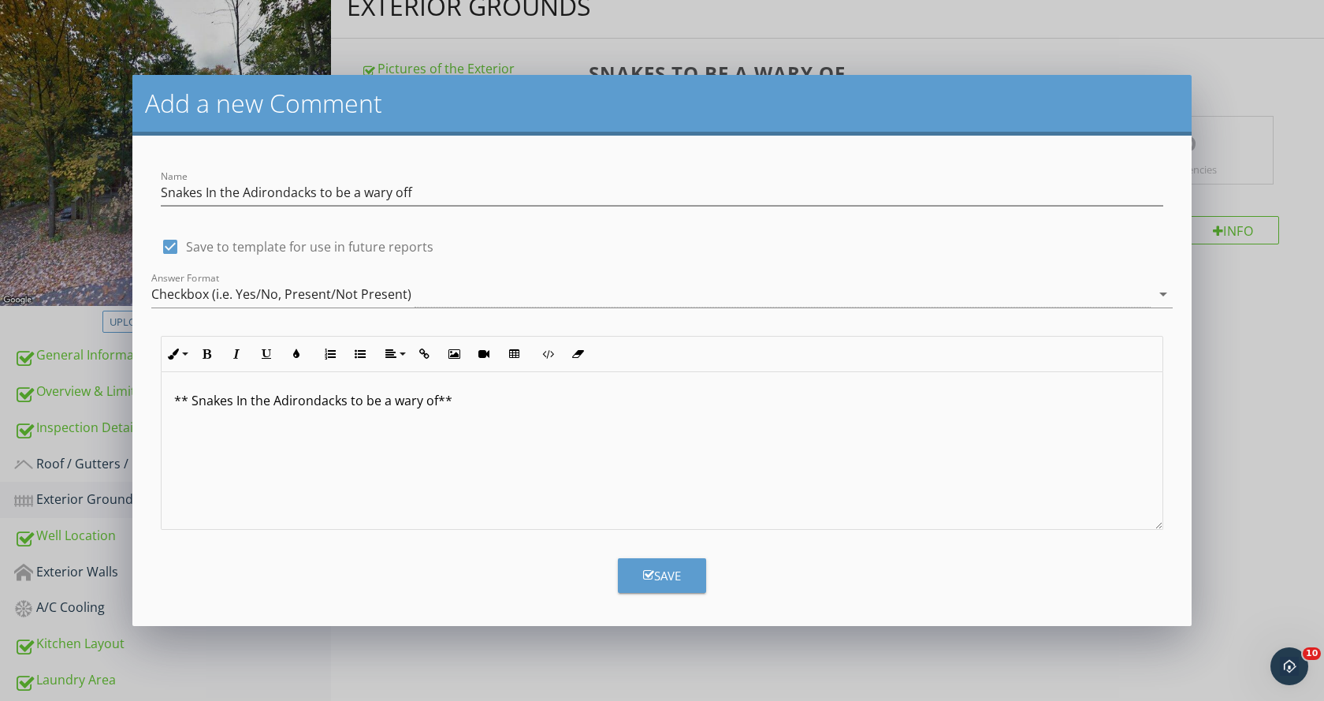
click at [436, 403] on p "** Snakes In the Adirondacks to be a wary of**" at bounding box center [662, 400] width 976 height 19
drag, startPoint x: 467, startPoint y: 407, endPoint x: 574, endPoint y: 426, distance: 108.8
click at [589, 429] on div "** Snakes In the Adirondacks to be a wary of **" at bounding box center [662, 451] width 1001 height 158
click at [483, 405] on p "** Snakes In the Adirondacks to be a wary of **" at bounding box center [662, 400] width 976 height 19
drag, startPoint x: 458, startPoint y: 397, endPoint x: 193, endPoint y: 381, distance: 265.2
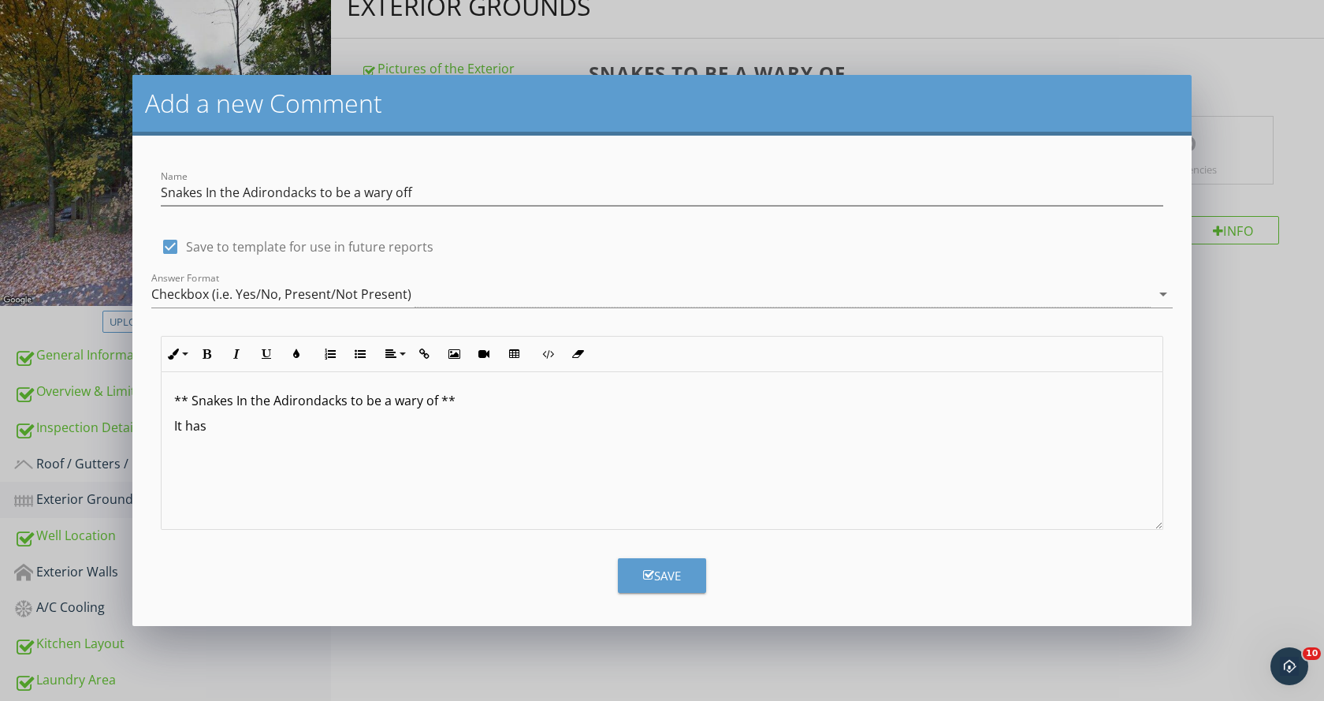
click at [166, 389] on div "** Snakes In the Adirondacks to be a wary of ** It has" at bounding box center [662, 451] width 1001 height 158
click at [206, 355] on icon "button" at bounding box center [206, 353] width 11 height 11
click at [267, 353] on icon "button" at bounding box center [266, 353] width 11 height 11
click at [484, 417] on p "It has" at bounding box center [662, 425] width 976 height 19
click at [232, 427] on p "It has" at bounding box center [662, 425] width 976 height 19
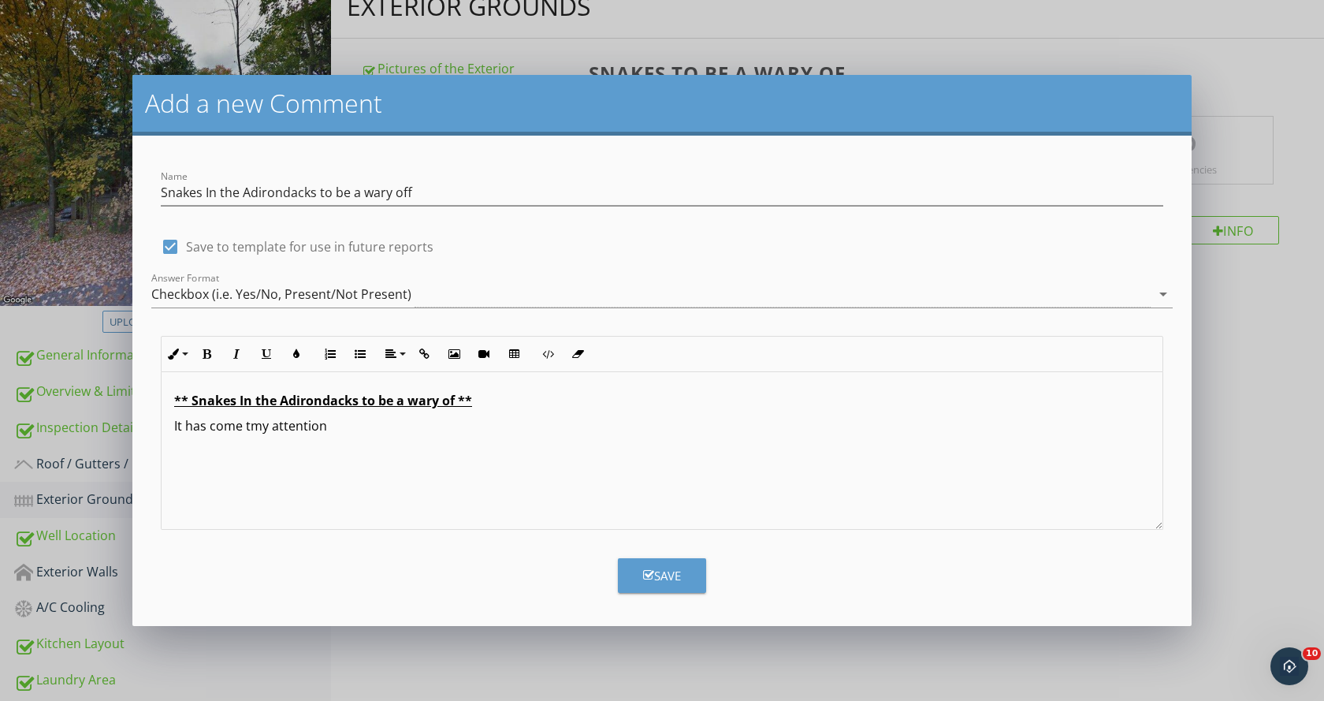
drag, startPoint x: 259, startPoint y: 427, endPoint x: 318, endPoint y: 496, distance: 91.1
click at [321, 505] on div "** Snakes In the Adirondacks to be a wary of ** It has come tmy attention" at bounding box center [662, 451] width 1001 height 158
click at [267, 426] on p "It has come tmy attention" at bounding box center [662, 425] width 976 height 19
click at [335, 431] on p "It has come to my attention" at bounding box center [662, 425] width 976 height 19
click at [537, 427] on p "It has come to my attention that living in the Adirondacks is" at bounding box center [662, 425] width 976 height 19
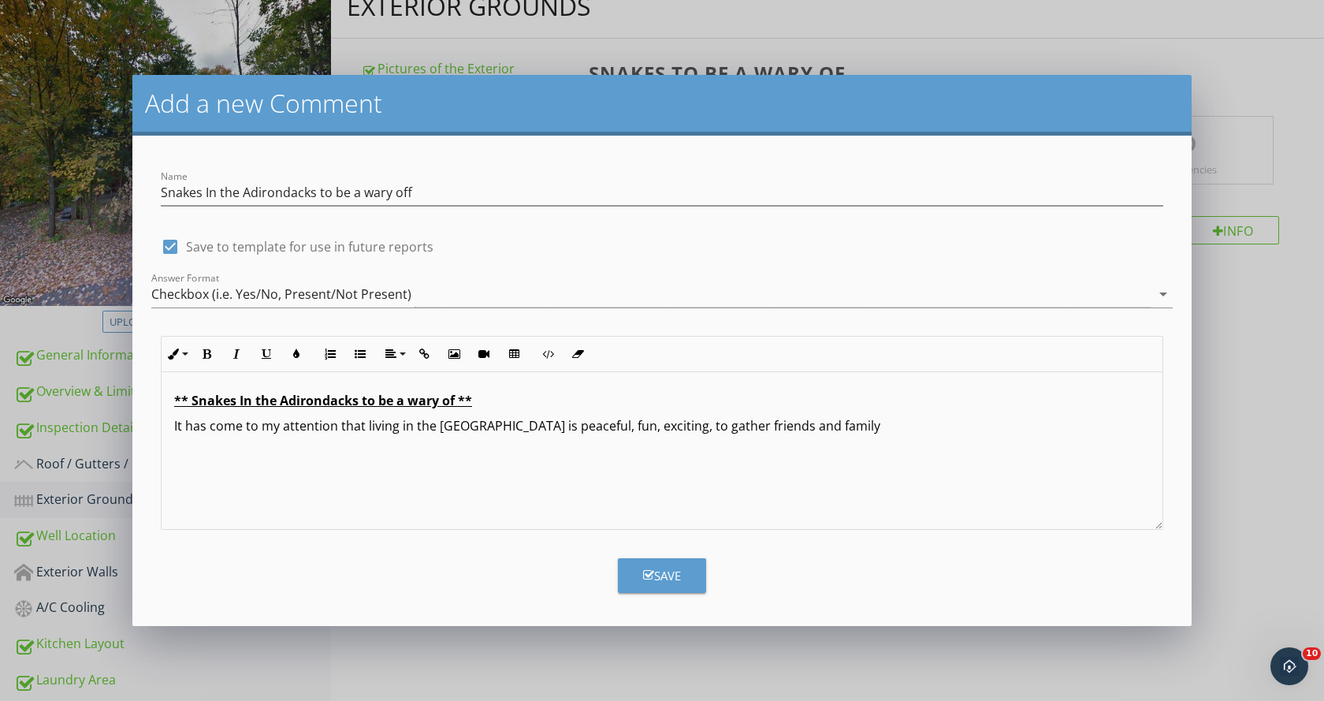
click at [827, 429] on p "It has come to my attention that living in the Adirondacks is peaceful, fun, ex…" at bounding box center [662, 425] width 976 height 19
click at [931, 429] on p "It has come to my attention that living in the Adirondacks is peaceful, fun, ex…" at bounding box center [662, 425] width 976 height 19
click at [232, 448] on p "It has come to my attention that living in the Adirondacks is peaceful, fun, ex…" at bounding box center [662, 435] width 976 height 38
click at [1057, 429] on p "It has come to my attention that living in the Adirondacks is peaceful, fun, ex…" at bounding box center [662, 435] width 976 height 38
click at [243, 452] on p "It has come to my attention that living in the Adirondacks is peaceful, fun, ex…" at bounding box center [662, 435] width 976 height 38
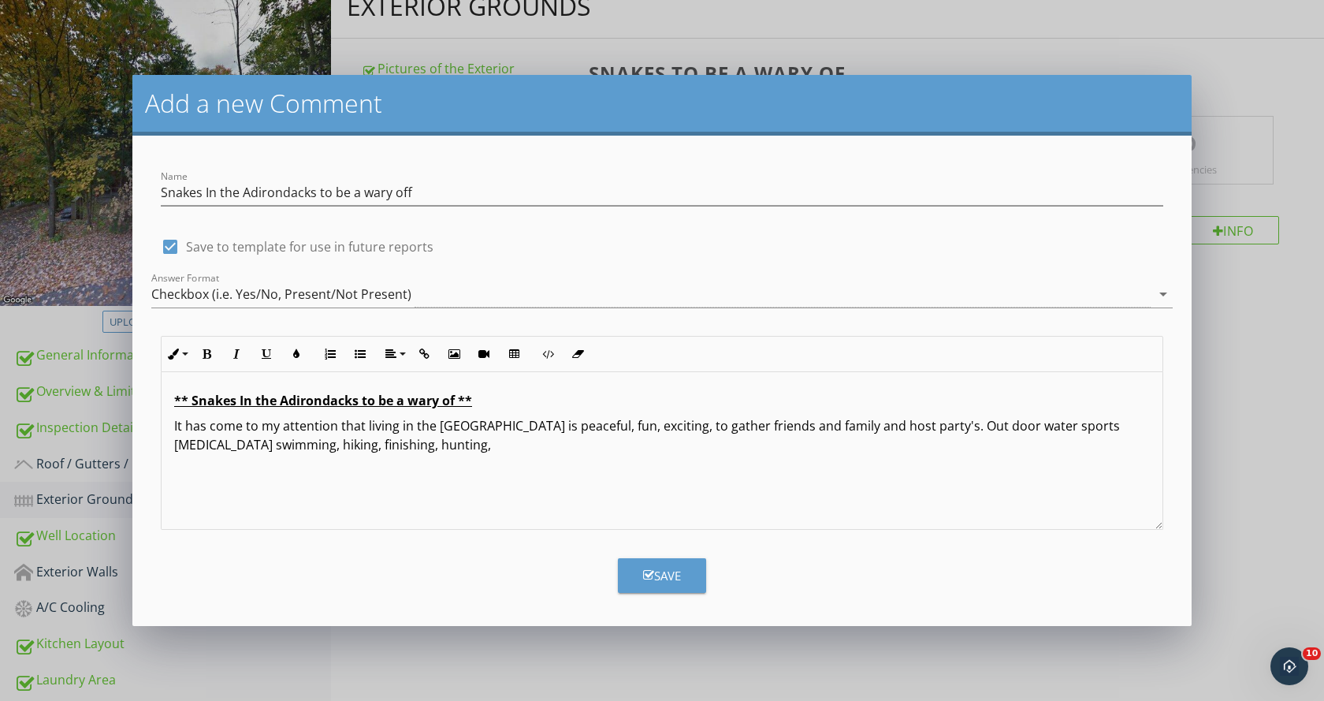
click at [392, 449] on p "It has come to my attention that living in the Adirondacks is peaceful, fun, ex…" at bounding box center [662, 435] width 976 height 38
click at [926, 429] on p "It has come to my attention that living in the Adirondacks is peaceful, fun, ex…" at bounding box center [662, 435] width 976 height 38
click at [220, 442] on p "It has come to my attention that living in the Adirondacks is peaceful, fun, ex…" at bounding box center [662, 435] width 976 height 38
click at [443, 446] on p "It has come to my attention that living in the Adirondacks is peaceful, fun, ex…" at bounding box center [662, 435] width 976 height 38
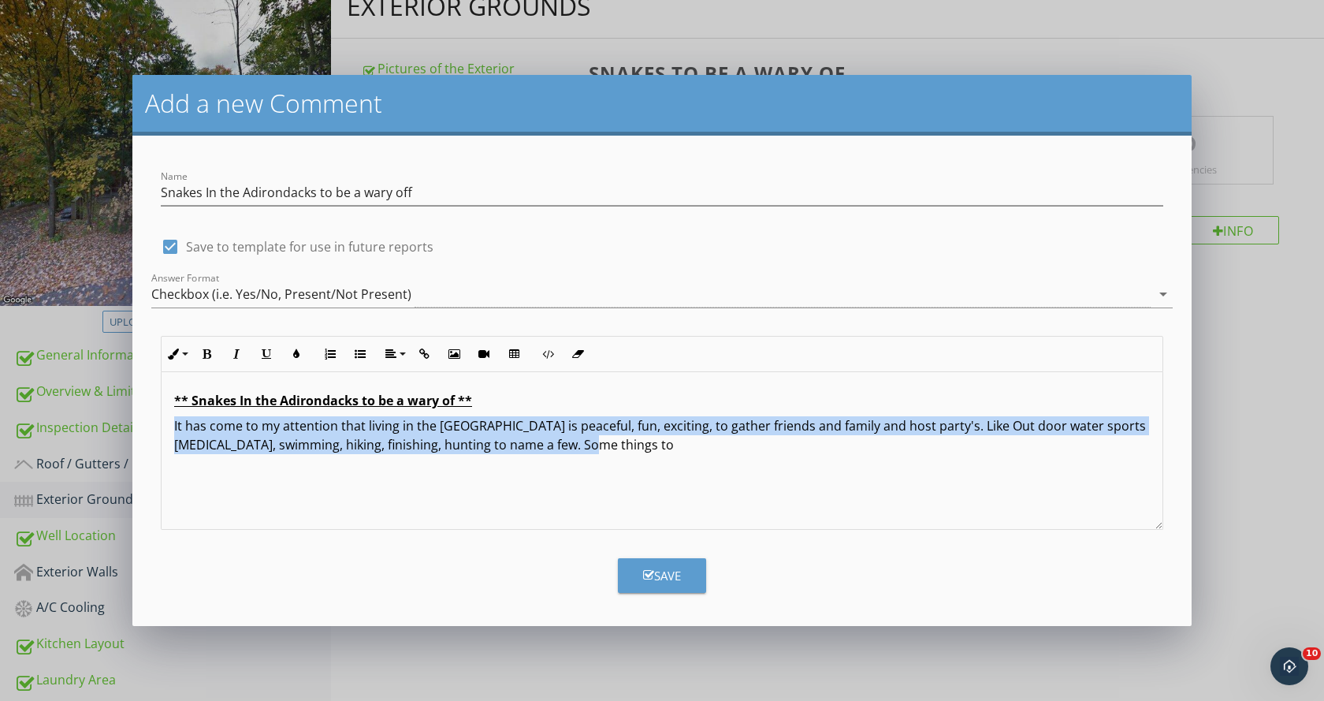
drag, startPoint x: 169, startPoint y: 422, endPoint x: 635, endPoint y: 449, distance: 467.3
click at [635, 449] on div "** Snakes In the Adirondacks to be a wary of ** It has come to my attention tha…" at bounding box center [662, 451] width 1001 height 158
copy p "It has come to my attention that living in the Adirondacks is peaceful, fun, ex…"
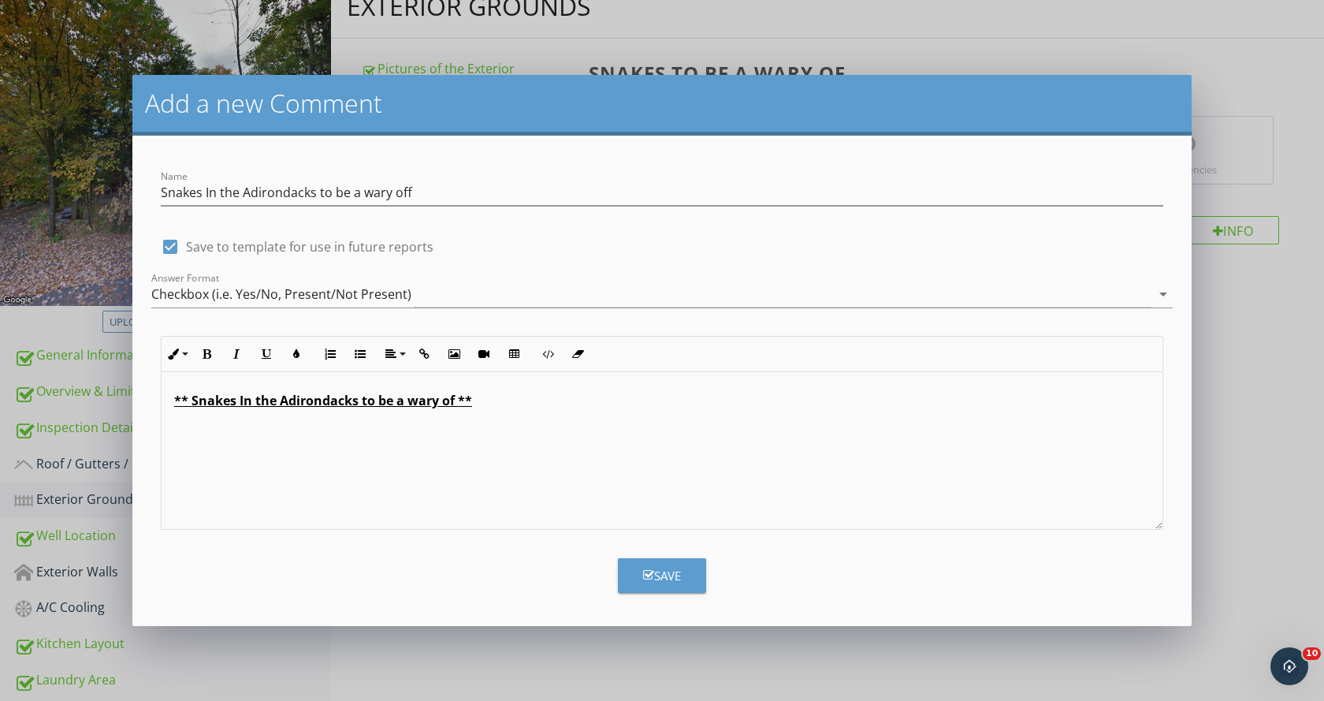
click at [224, 448] on div "** Snakes In the Adirondacks to be a wary of **" at bounding box center [662, 451] width 1001 height 158
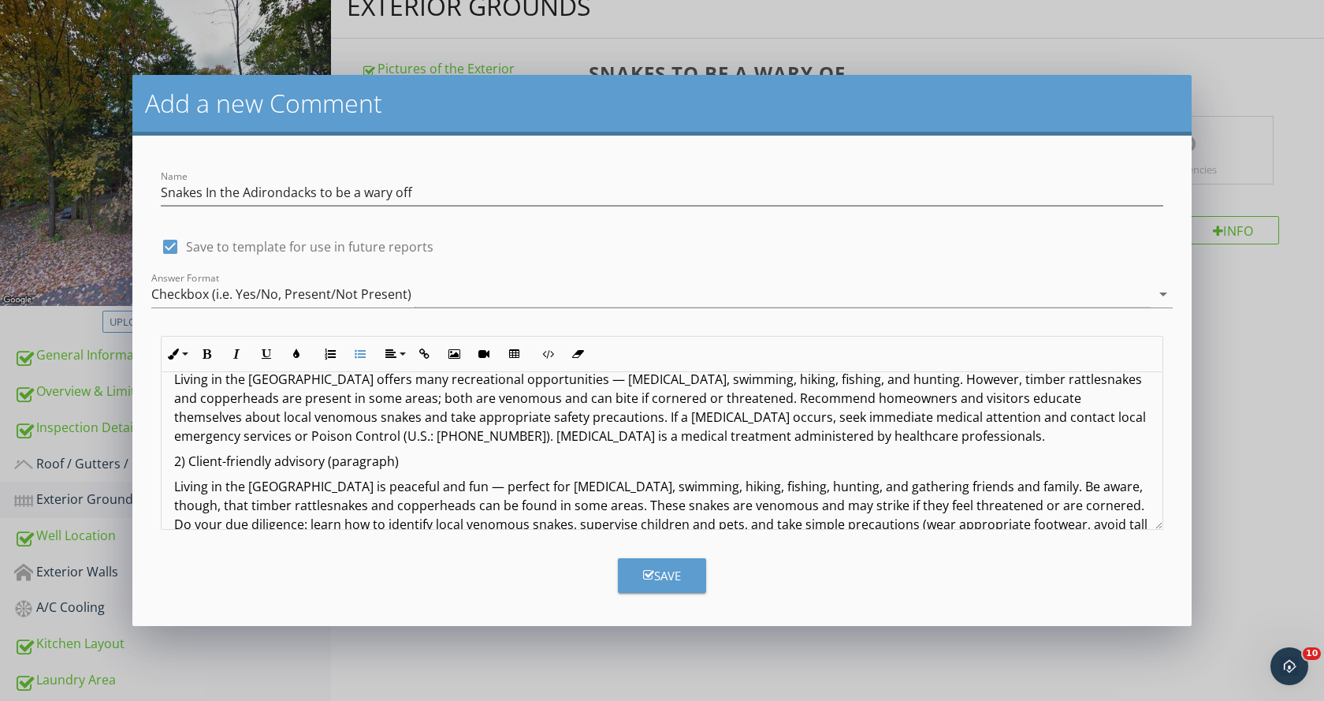
scroll to position [0, 0]
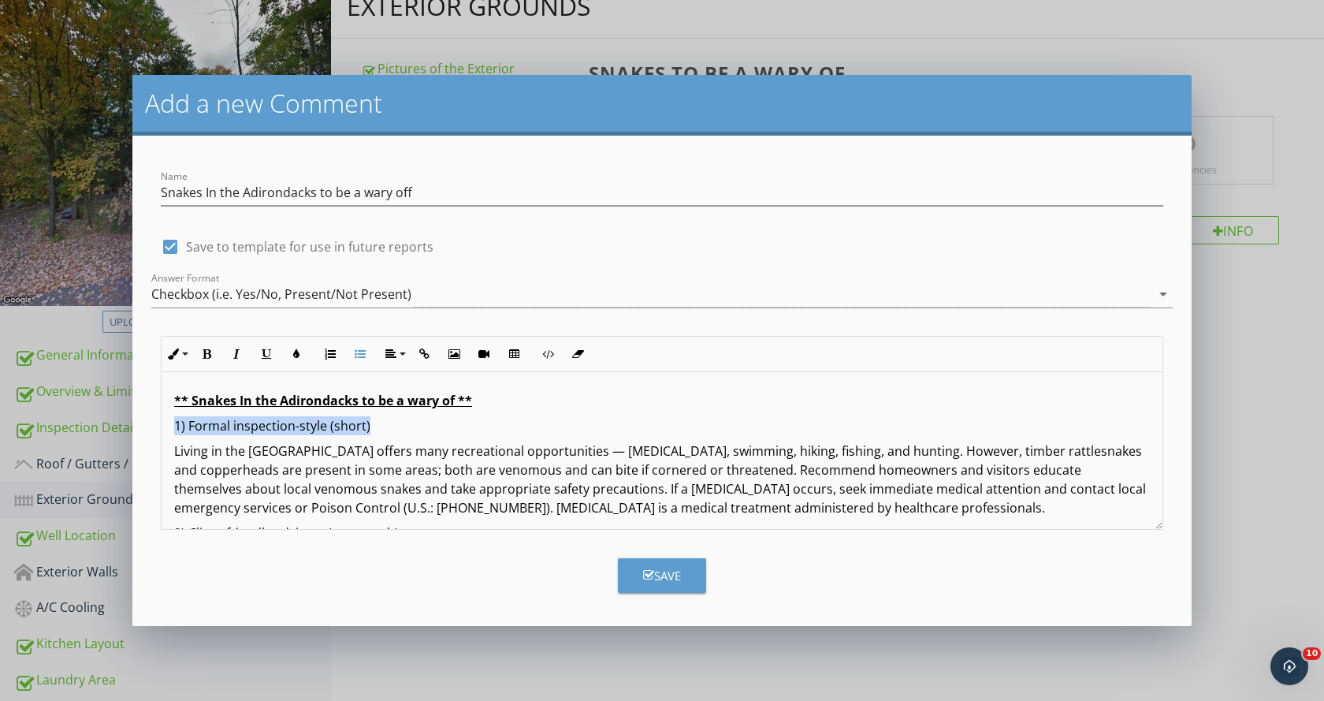
drag, startPoint x: 371, startPoint y: 427, endPoint x: 171, endPoint y: 428, distance: 200.1
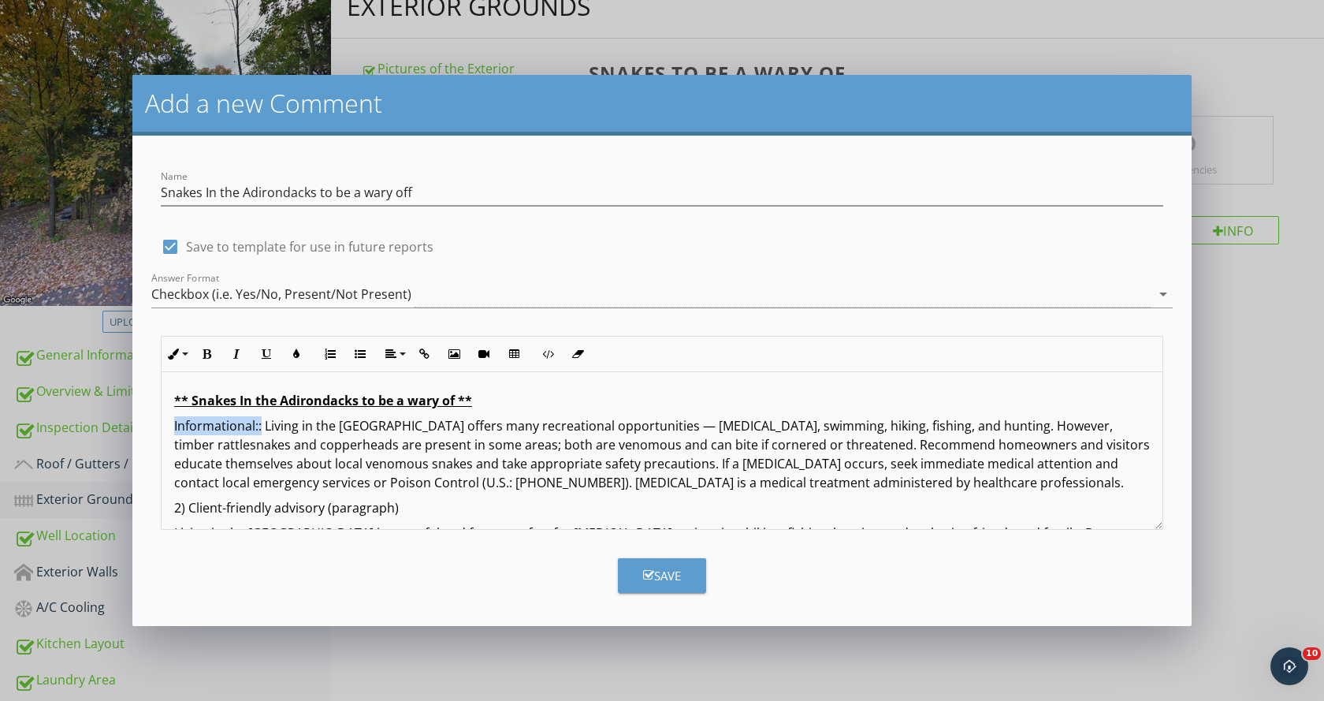
drag, startPoint x: 260, startPoint y: 426, endPoint x: 164, endPoint y: 418, distance: 96.5
click at [210, 351] on icon "button" at bounding box center [206, 353] width 11 height 11
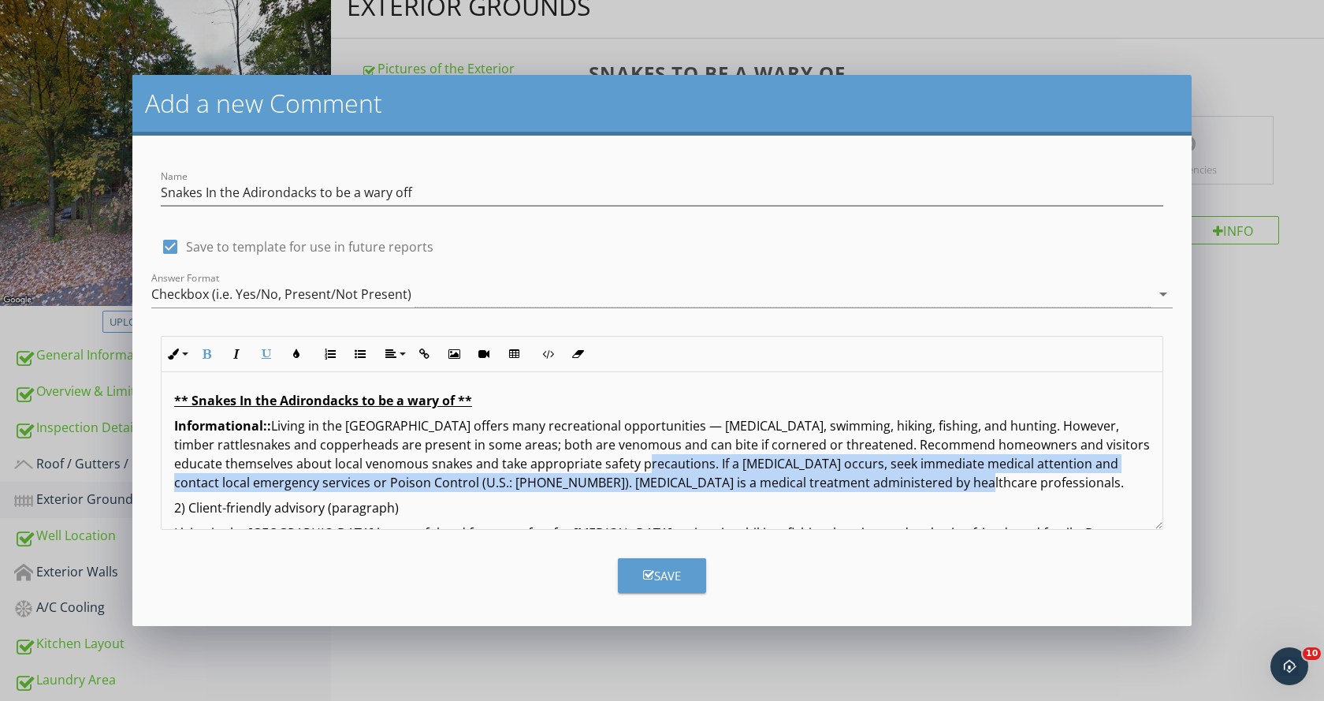
drag, startPoint x: 664, startPoint y: 463, endPoint x: 995, endPoint y: 485, distance: 331.7
click at [995, 485] on p "Informational:: Living in the Adirondacks offers many recreational opportunitie…" at bounding box center [662, 454] width 976 height 76
click at [206, 352] on icon "button" at bounding box center [206, 353] width 11 height 11
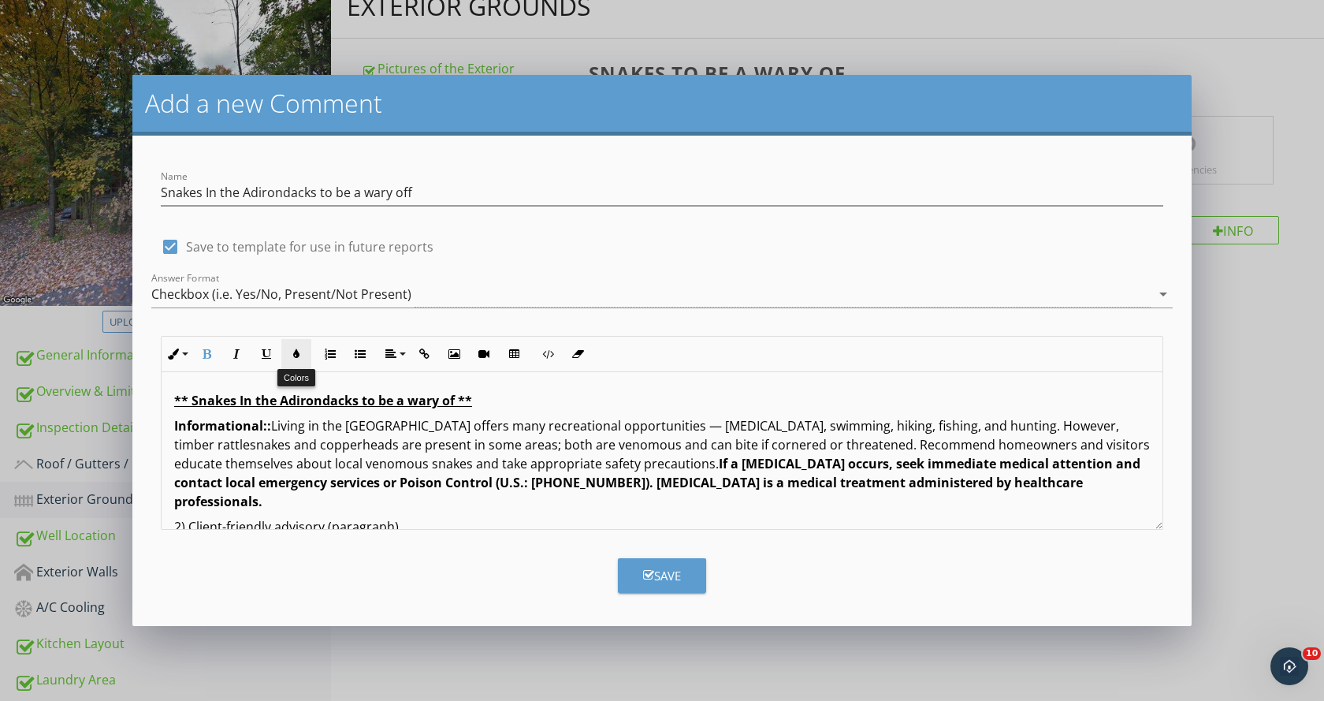
click at [296, 355] on icon "button" at bounding box center [296, 353] width 11 height 11
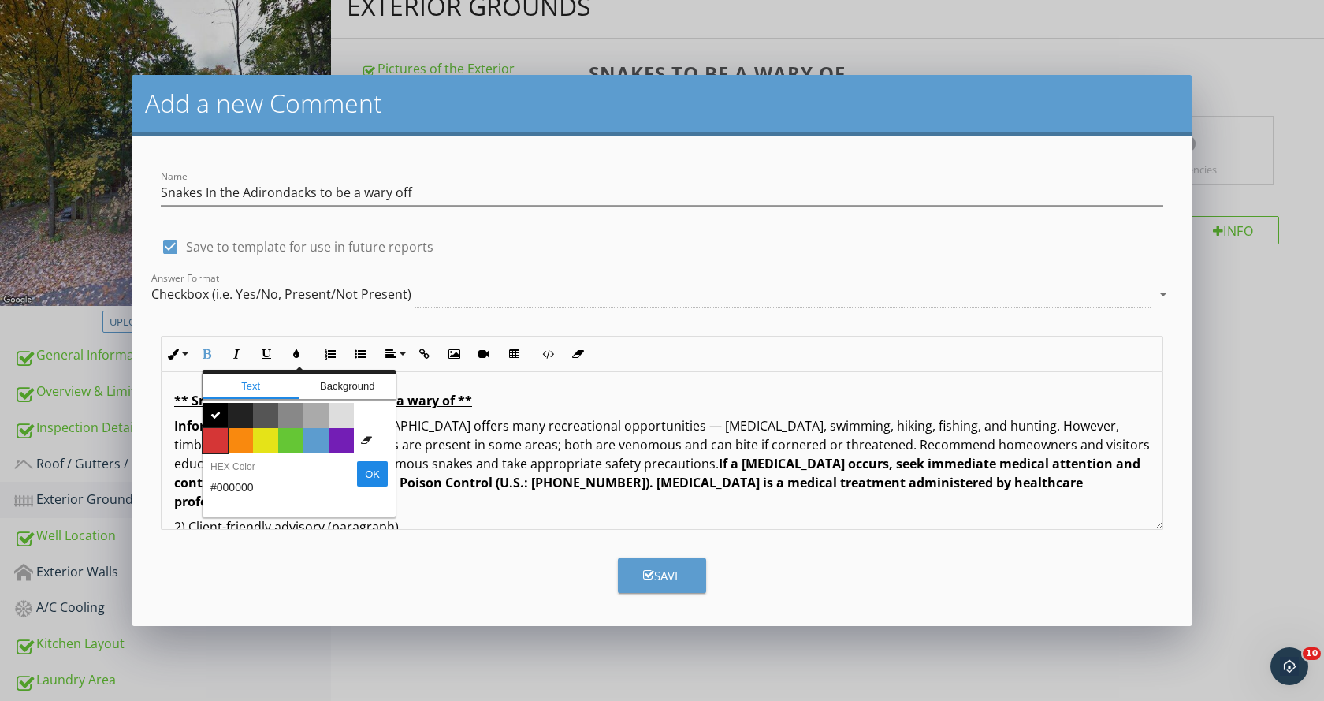
drag, startPoint x: 210, startPoint y: 444, endPoint x: 224, endPoint y: 440, distance: 14.0
click at [211, 444] on span "Color #d53636" at bounding box center [215, 440] width 25 height 25
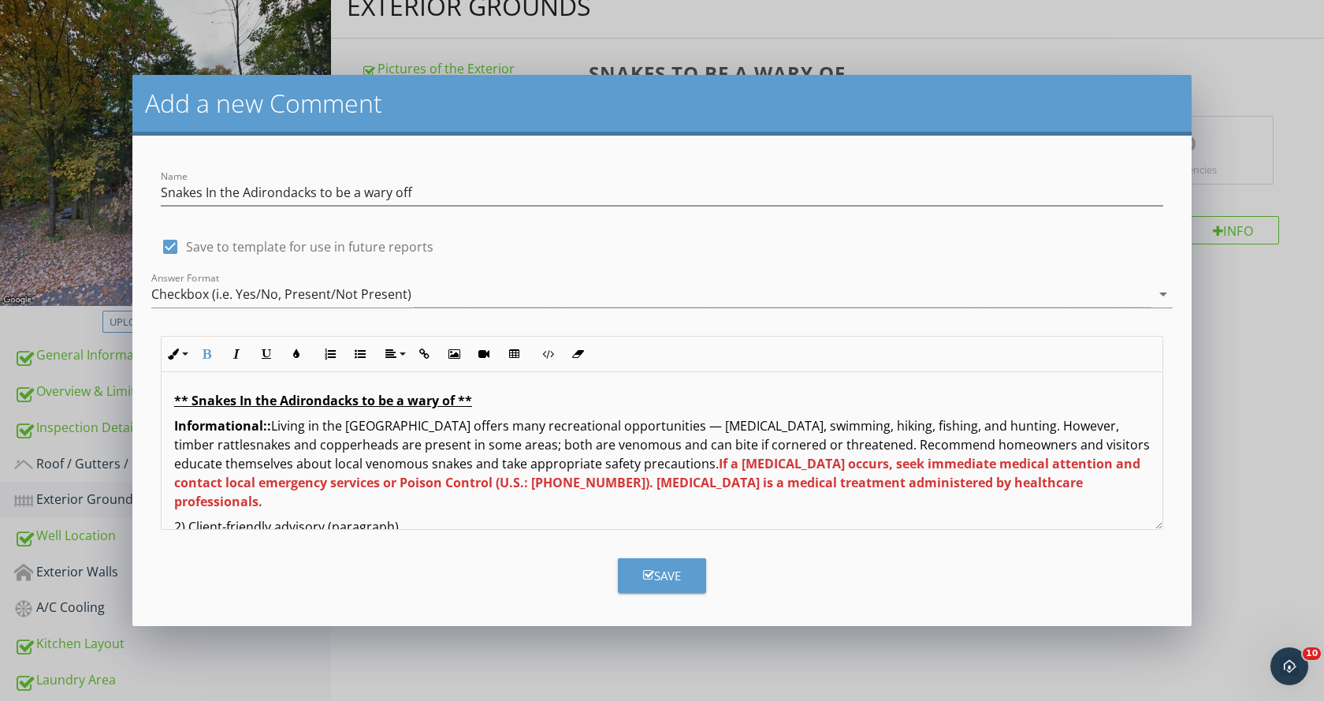
drag, startPoint x: 433, startPoint y: 504, endPoint x: 450, endPoint y: 504, distance: 17.3
click at [437, 517] on p "2) Client-friendly advisory (paragraph)" at bounding box center [662, 526] width 976 height 19
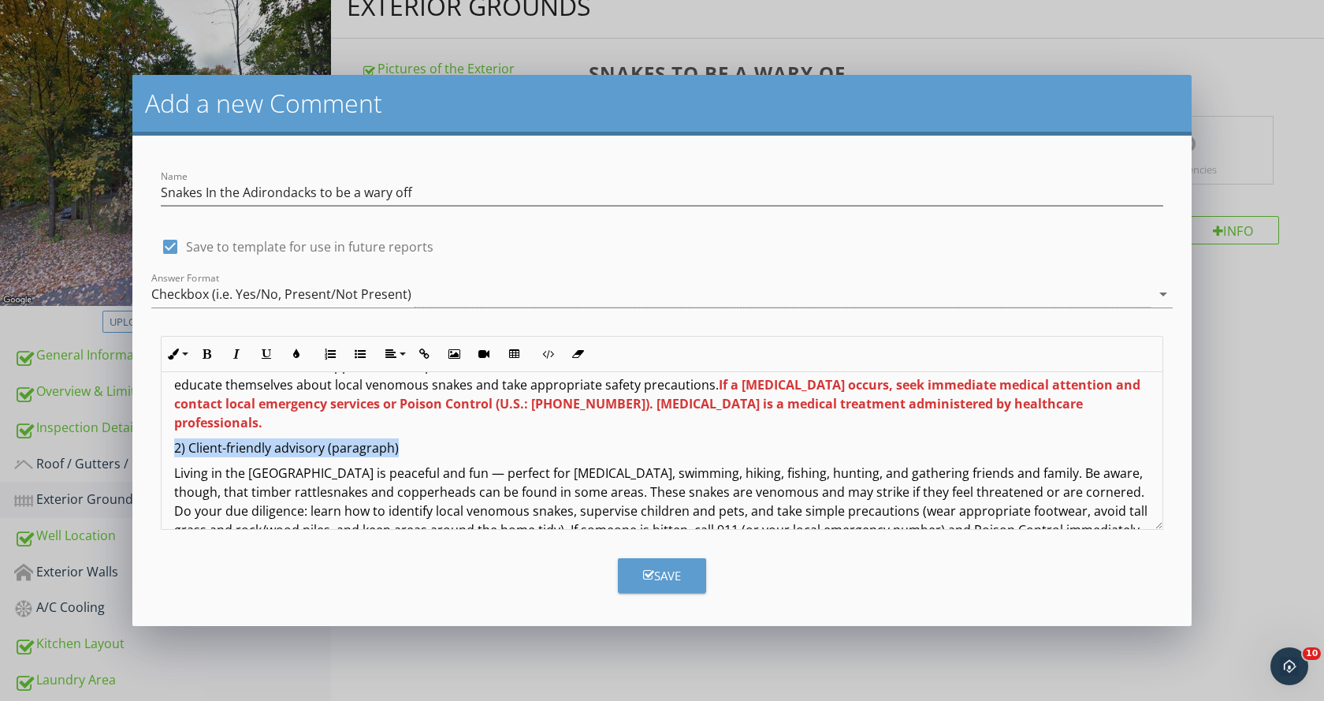
drag, startPoint x: 401, startPoint y: 429, endPoint x: 173, endPoint y: 431, distance: 228.5
click at [173, 431] on div "** Snakes In the Adirondacks to be a wary of ** Informational:: Living in the A…" at bounding box center [662, 701] width 1001 height 817
click at [172, 436] on div "** Snakes In the Adirondacks to be a wary of ** Informational:: Living in the A…" at bounding box center [662, 701] width 1001 height 817
drag, startPoint x: 172, startPoint y: 430, endPoint x: 397, endPoint y: 429, distance: 225.4
click at [397, 429] on div "** Snakes In the Adirondacks to be a wary of ** Informational:: Living in the A…" at bounding box center [662, 701] width 1001 height 817
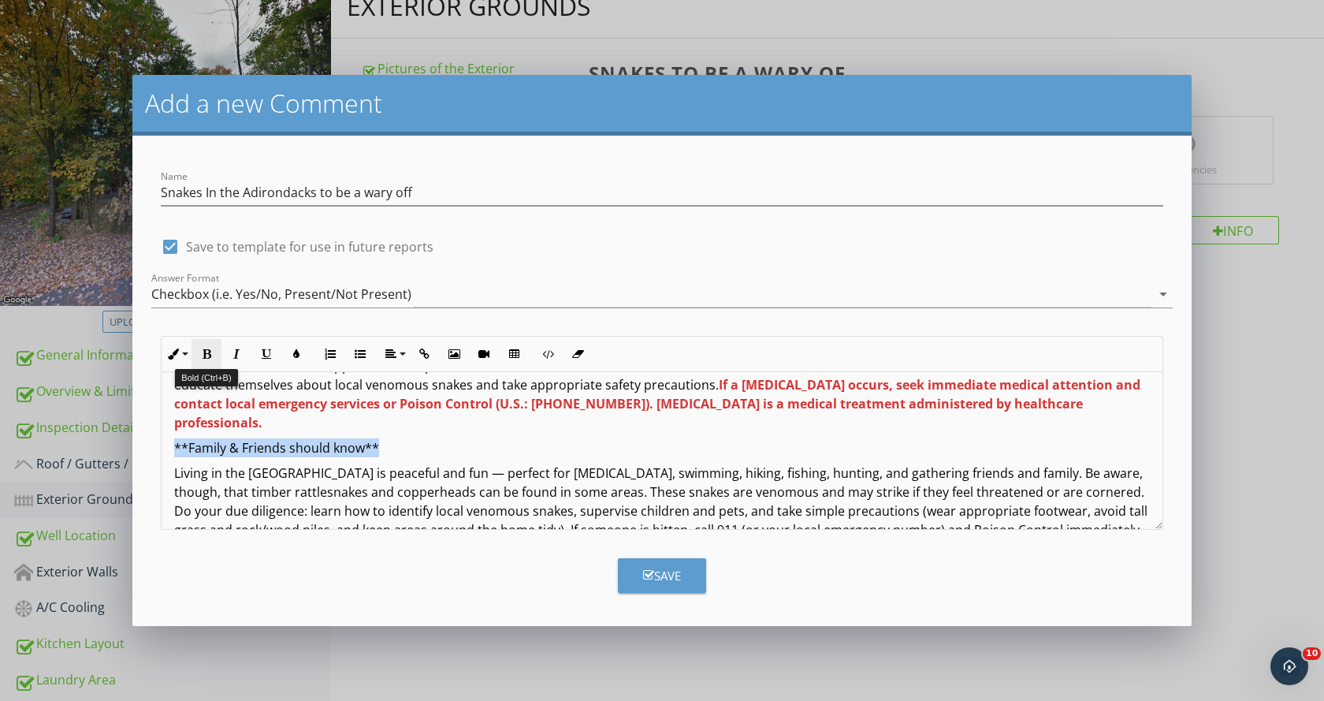
click at [207, 354] on icon "button" at bounding box center [206, 353] width 11 height 11
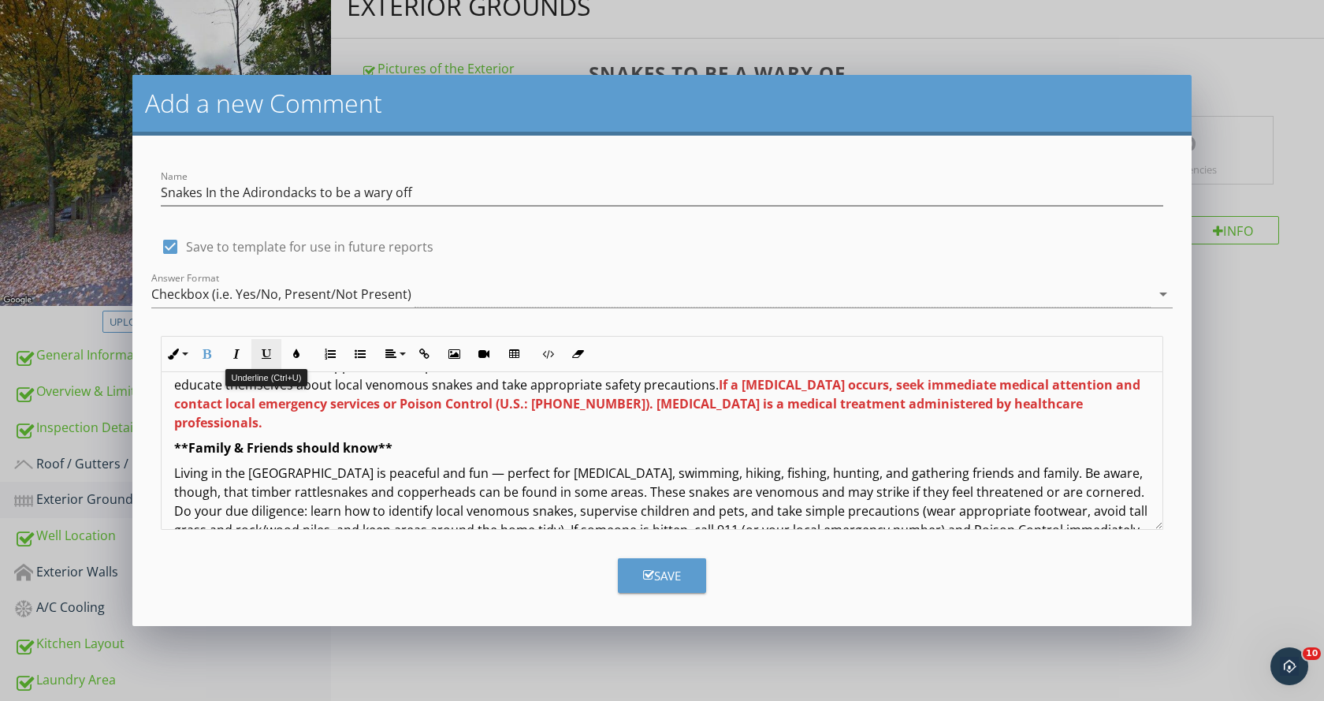
click at [269, 352] on icon "button" at bounding box center [266, 353] width 11 height 11
click at [409, 438] on p "**Family & Friends should know**" at bounding box center [662, 447] width 976 height 19
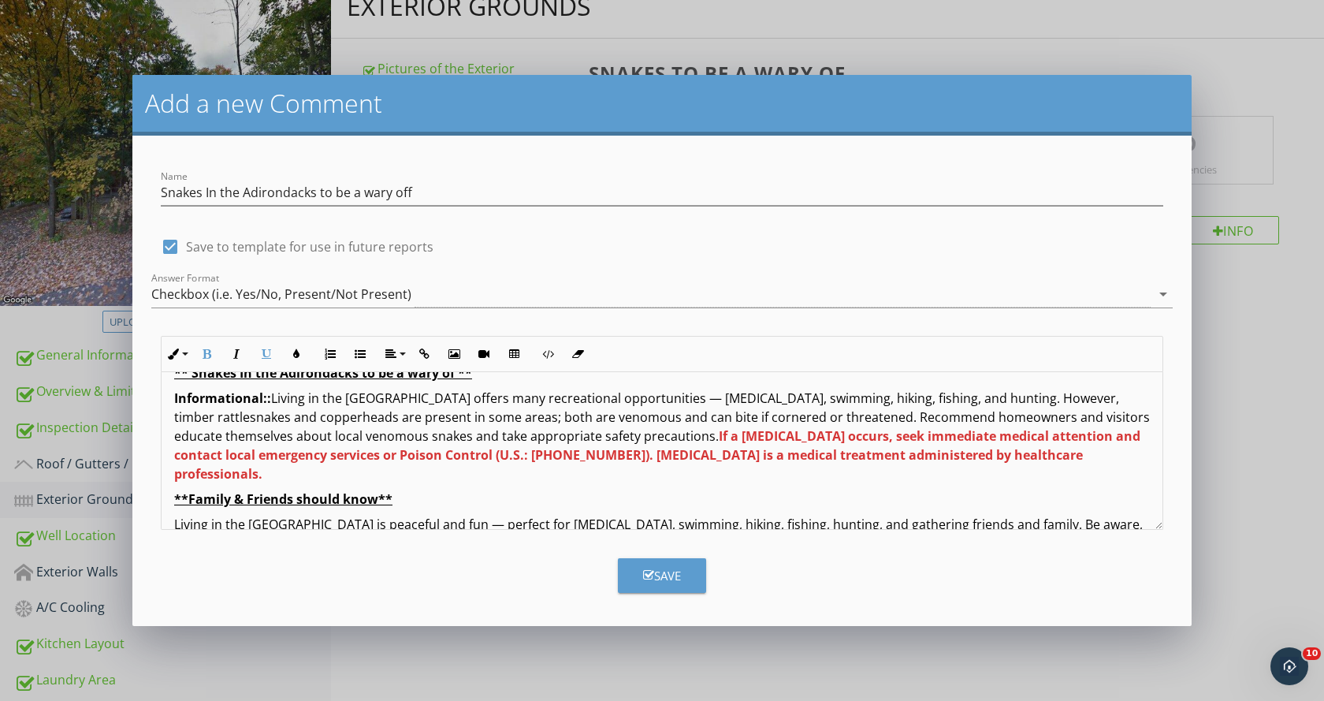
scroll to position [0, 0]
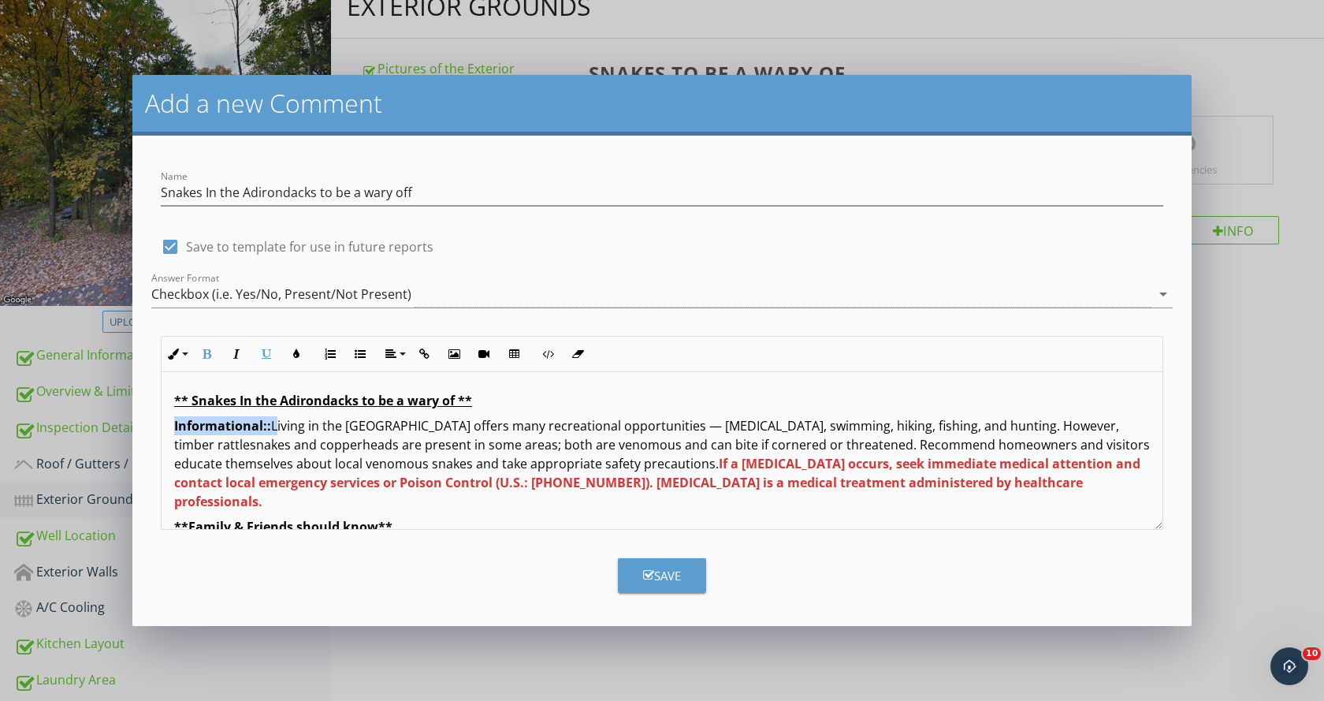
drag, startPoint x: 271, startPoint y: 425, endPoint x: 165, endPoint y: 420, distance: 106.5
click at [270, 350] on icon "button" at bounding box center [266, 353] width 11 height 11
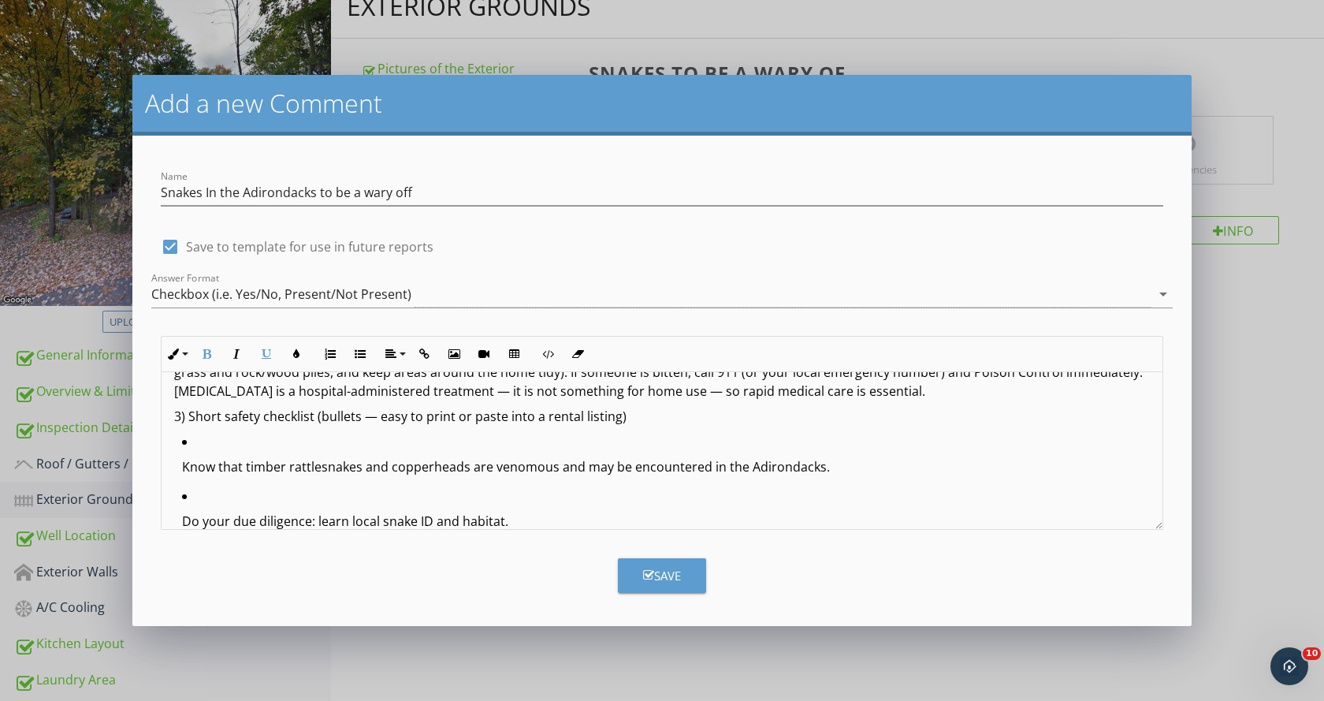
scroll to position [158, 0]
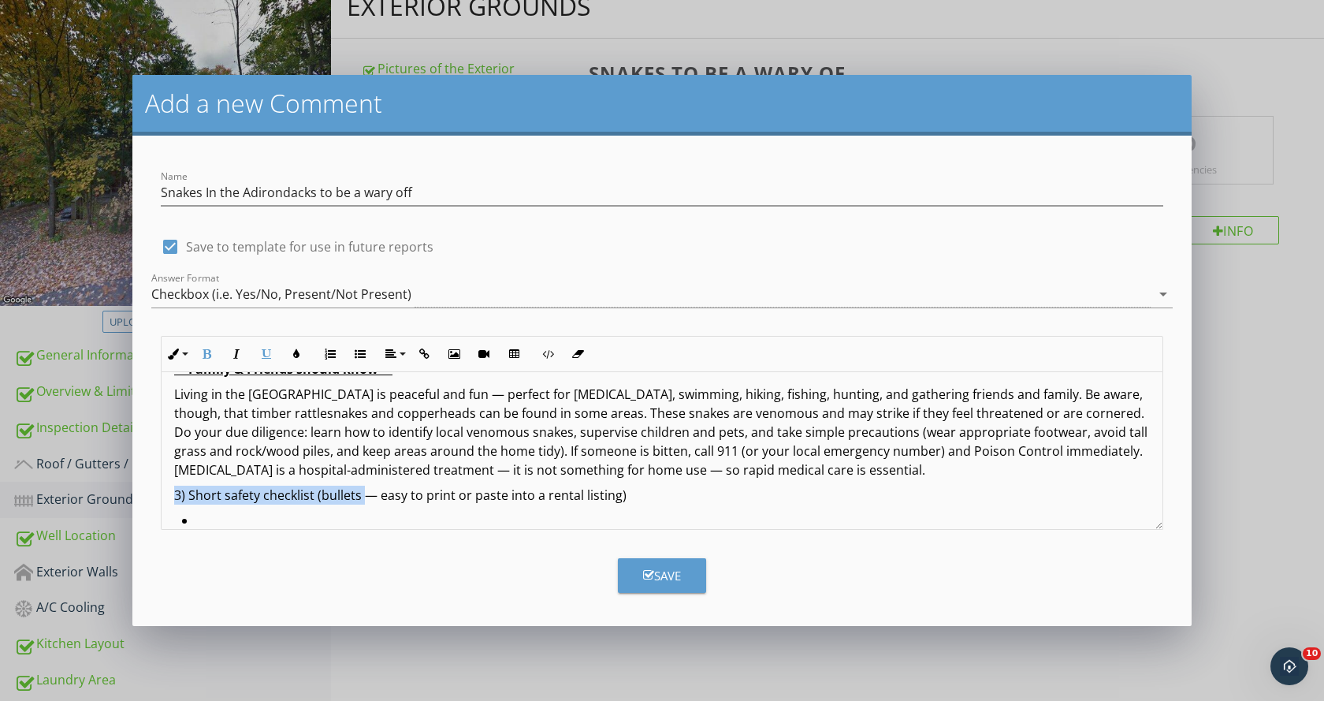
drag, startPoint x: 169, startPoint y: 474, endPoint x: 366, endPoint y: 474, distance: 196.2
click at [366, 474] on div "** Snakes In the Adirondacks to be a wary of ** Informational:: Living in the A…" at bounding box center [662, 622] width 1001 height 817
click at [321, 485] on p "Safety tips for all — easy to print or paste into a rental listing)" at bounding box center [662, 494] width 976 height 19
drag, startPoint x: 173, startPoint y: 479, endPoint x: 579, endPoint y: 481, distance: 405.8
click at [579, 481] on div "** Snakes In the Adirondacks to be a wary of ** Informational:: Living in the A…" at bounding box center [662, 622] width 1001 height 817
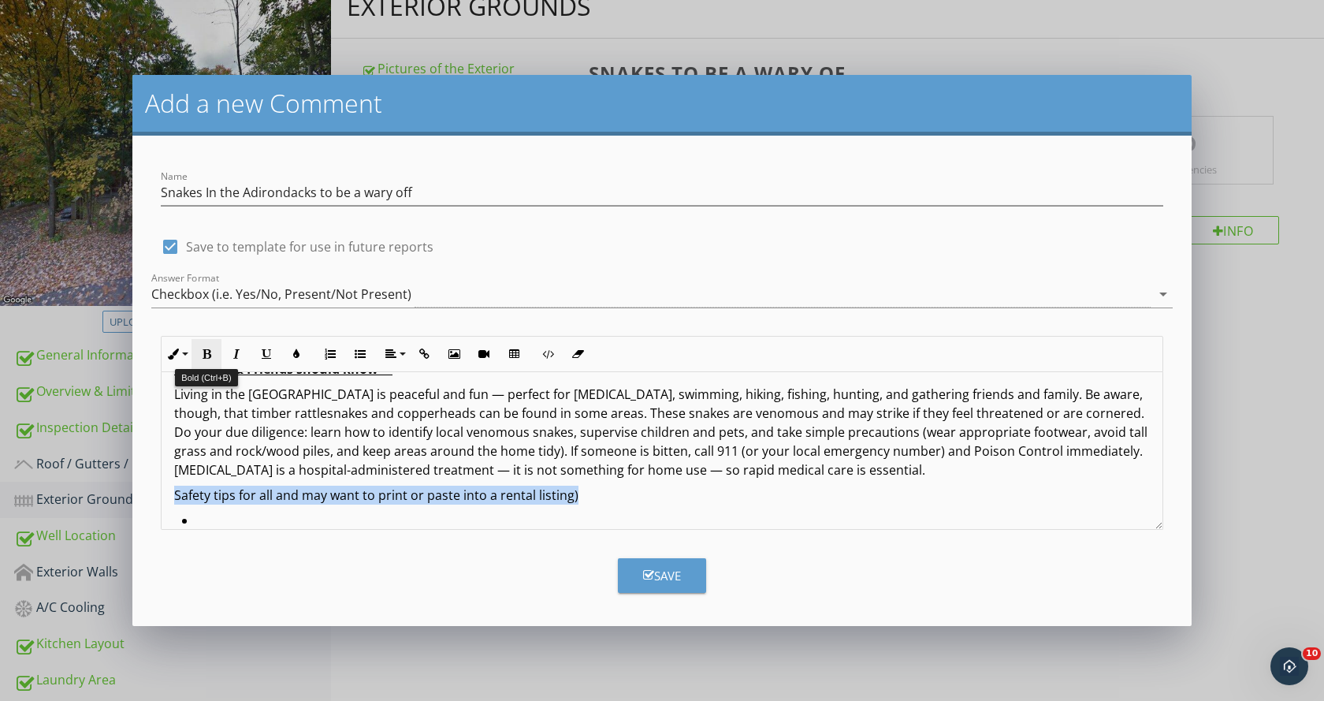
drag, startPoint x: 206, startPoint y: 348, endPoint x: 225, endPoint y: 353, distance: 18.7
click at [207, 350] on icon "button" at bounding box center [206, 353] width 11 height 11
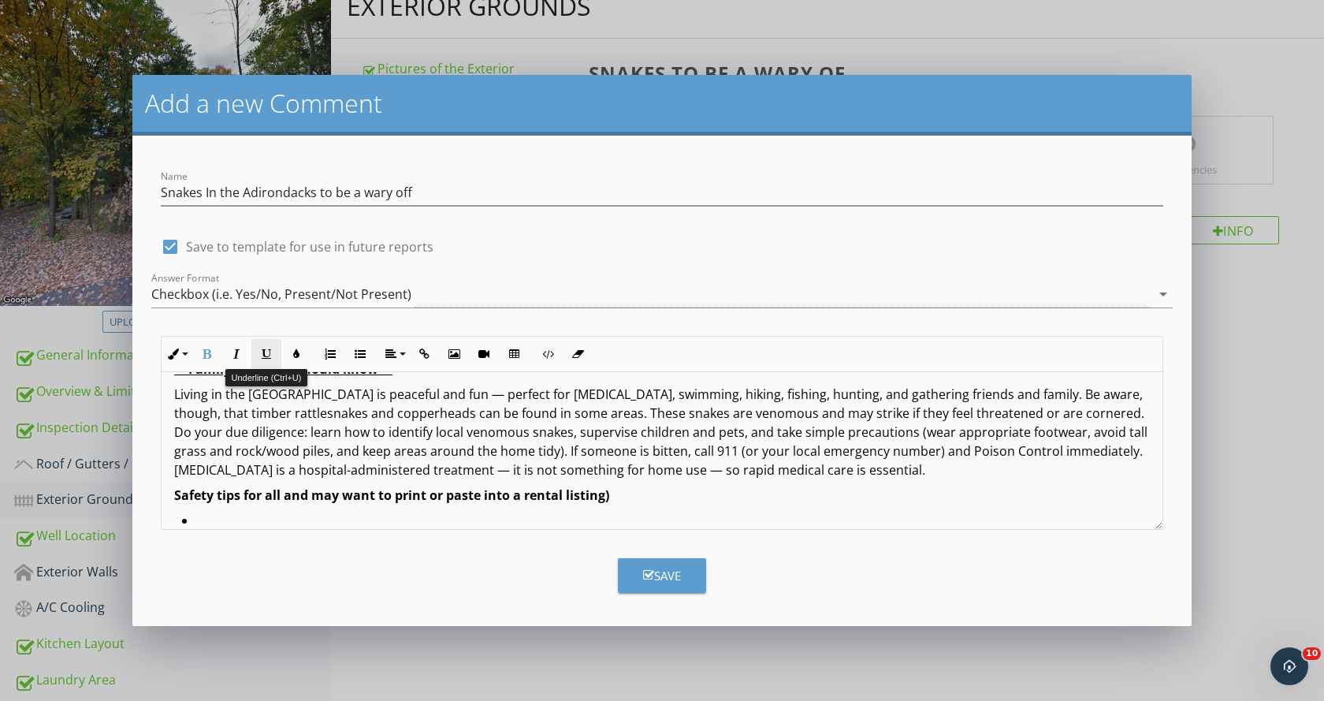
click at [269, 352] on icon "button" at bounding box center [266, 353] width 11 height 11
click at [650, 511] on li "Know that timber rattlesnakes and copperheads are venomous and may be encounter…" at bounding box center [666, 538] width 968 height 54
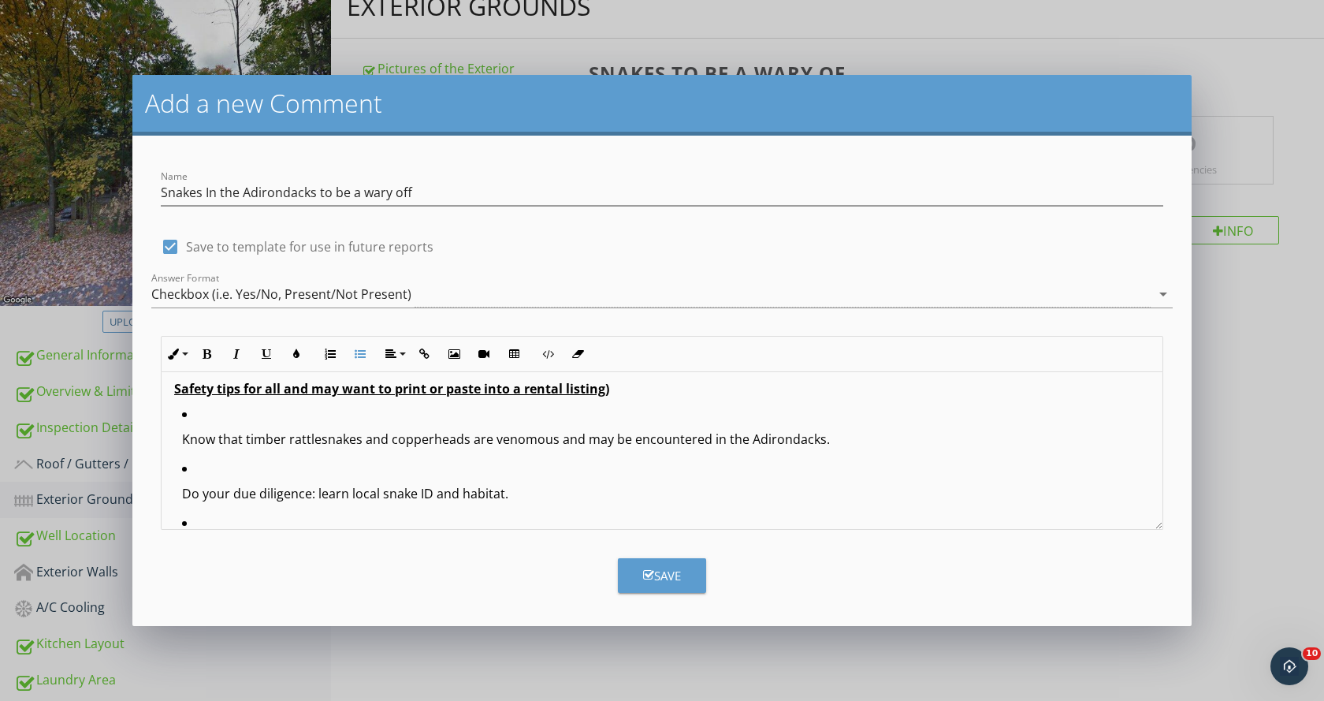
scroll to position [236, 0]
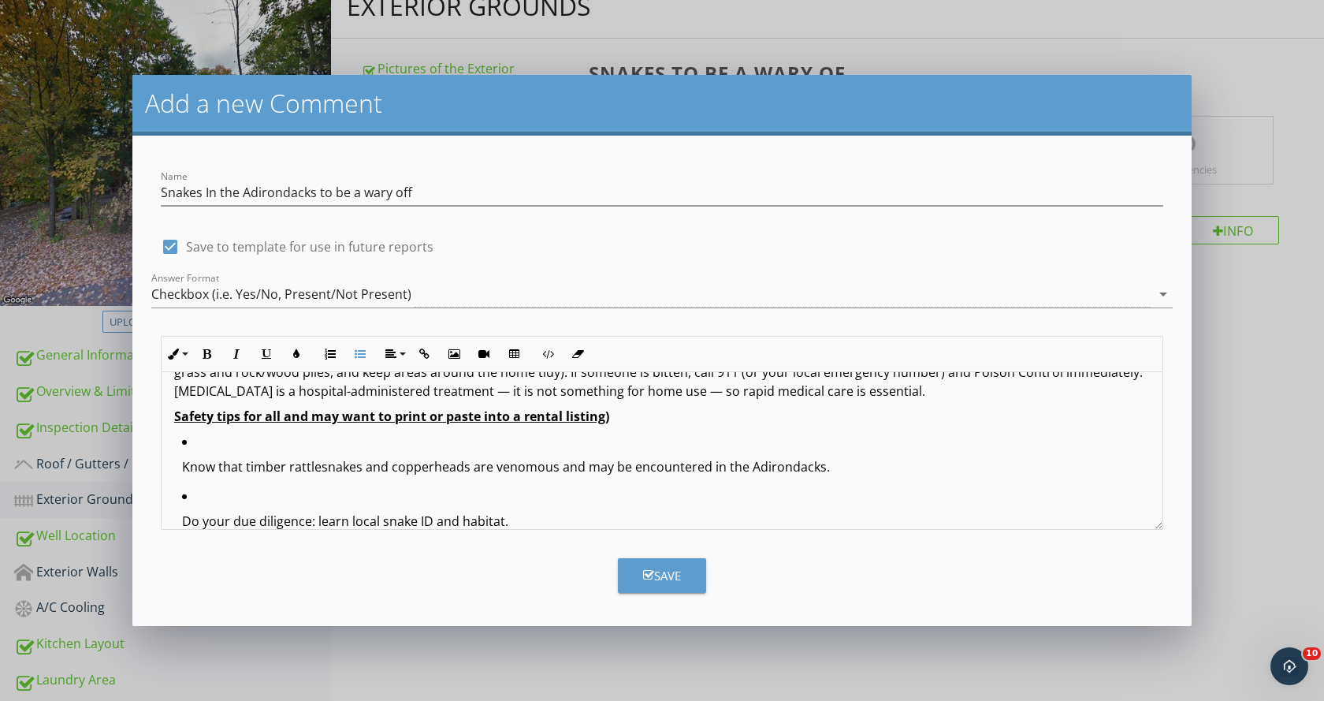
click at [183, 457] on p "Know that timber rattlesnakes and copperheads are venomous and may be encounter…" at bounding box center [666, 466] width 968 height 19
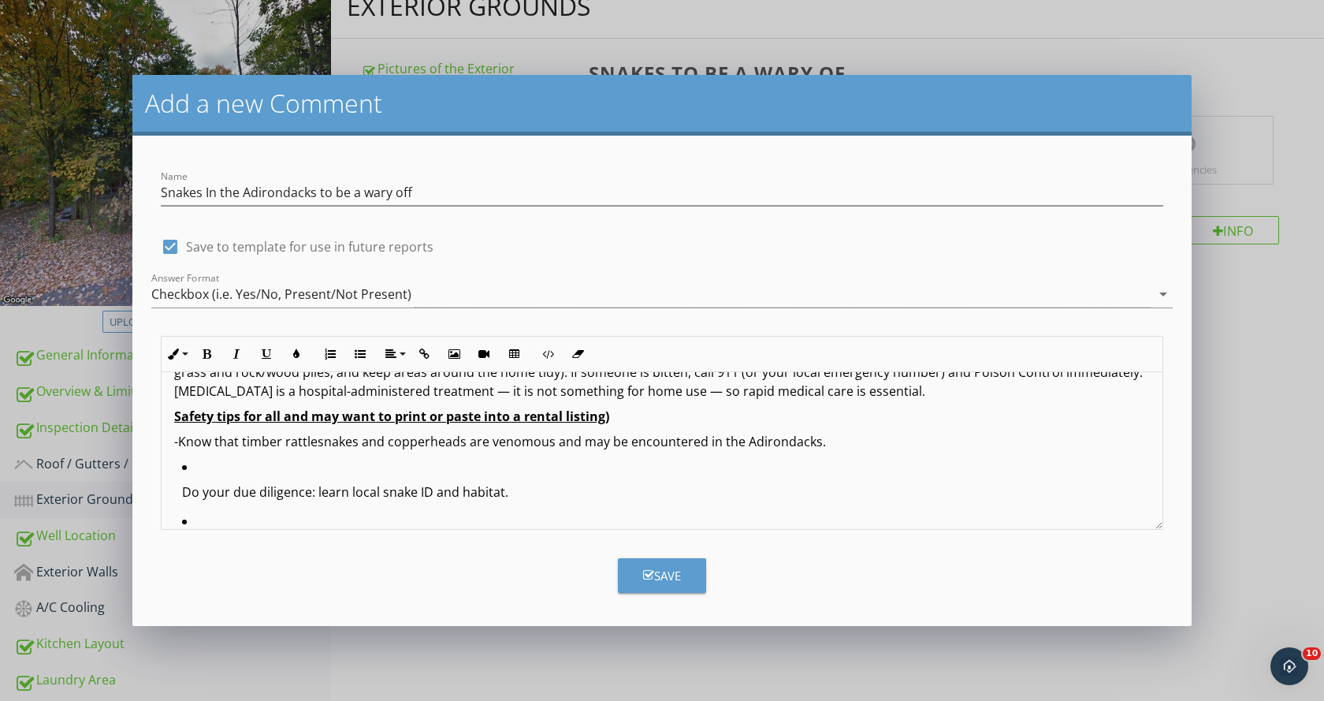
click at [179, 476] on ul "Do your due diligence: learn local snake ID and habitat. Supervise children and…" at bounding box center [662, 684] width 976 height 454
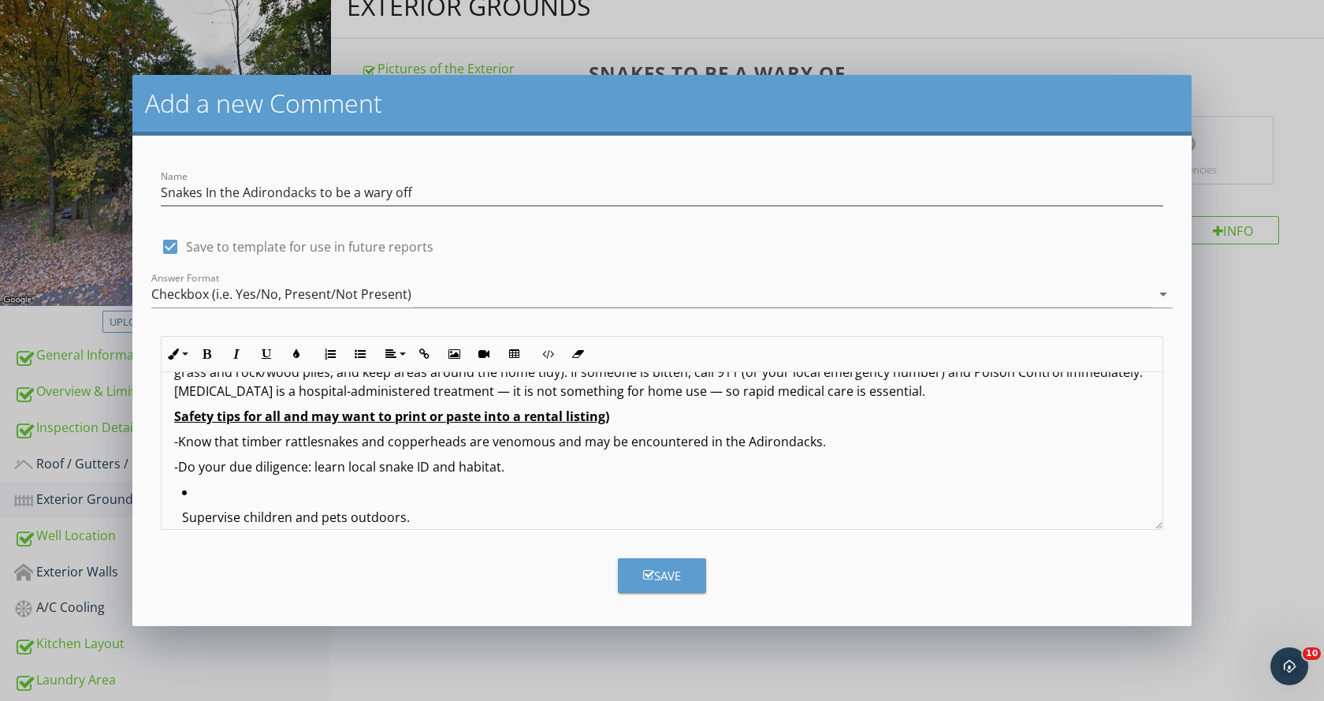
click at [186, 507] on p "Supervise children and pets outdoors." at bounding box center [666, 516] width 968 height 19
click at [181, 518] on ul "Wear sturdy boots and long pants when hiking through brush or rocky areas. Keep…" at bounding box center [662, 679] width 976 height 345
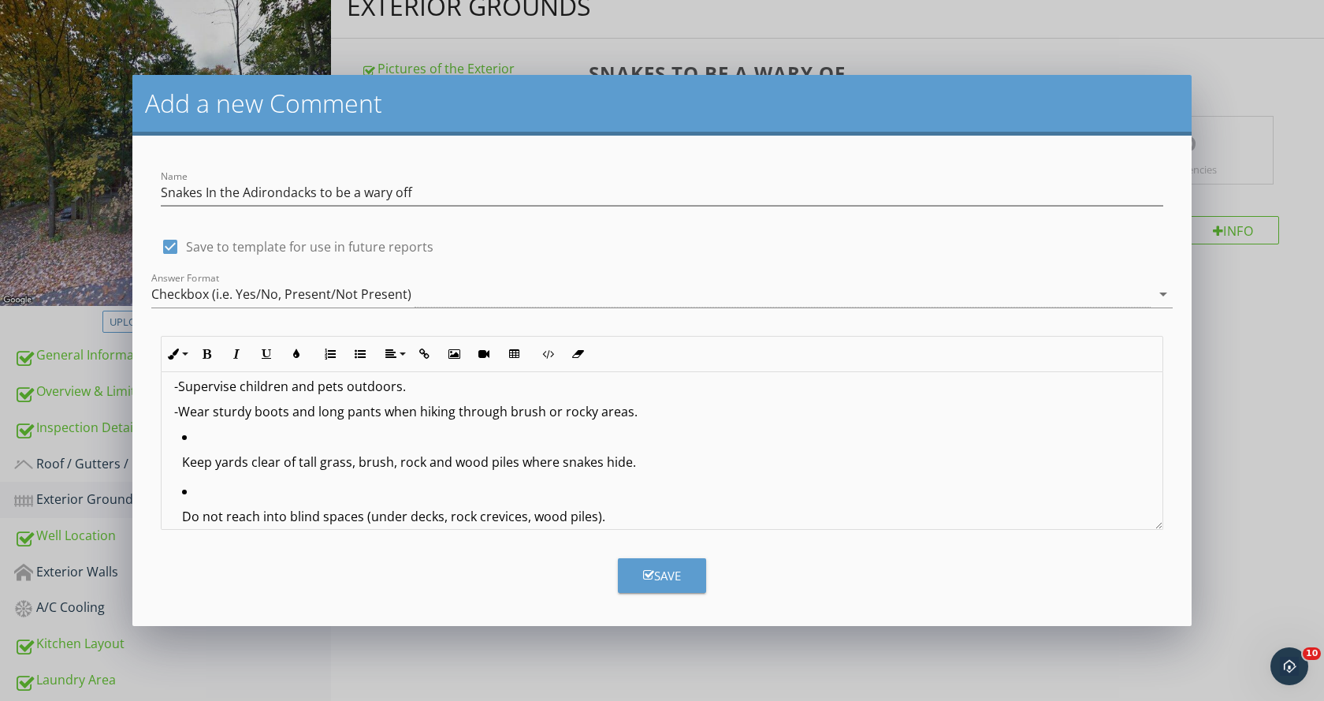
scroll to position [315, 0]
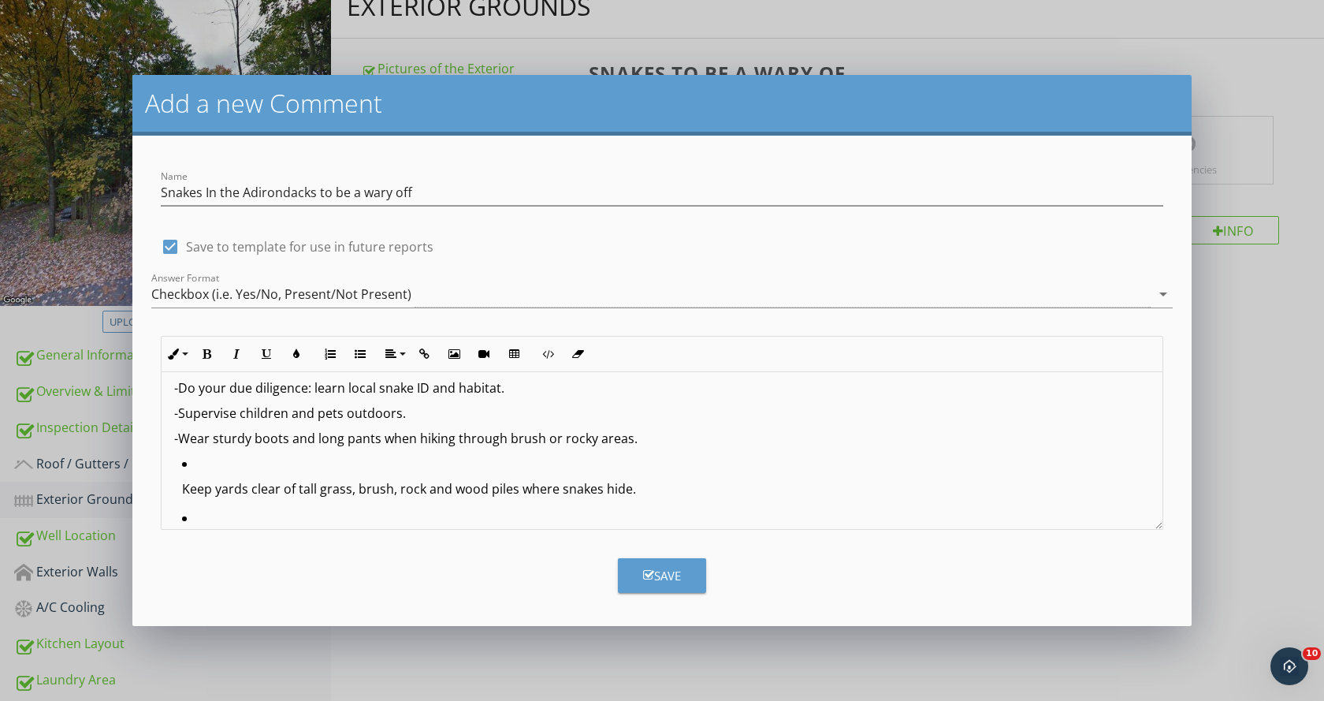
click at [178, 470] on ul "Keep yards clear of tall grass, brush, rock and wood piles where snakes hide. D…" at bounding box center [662, 599] width 976 height 291
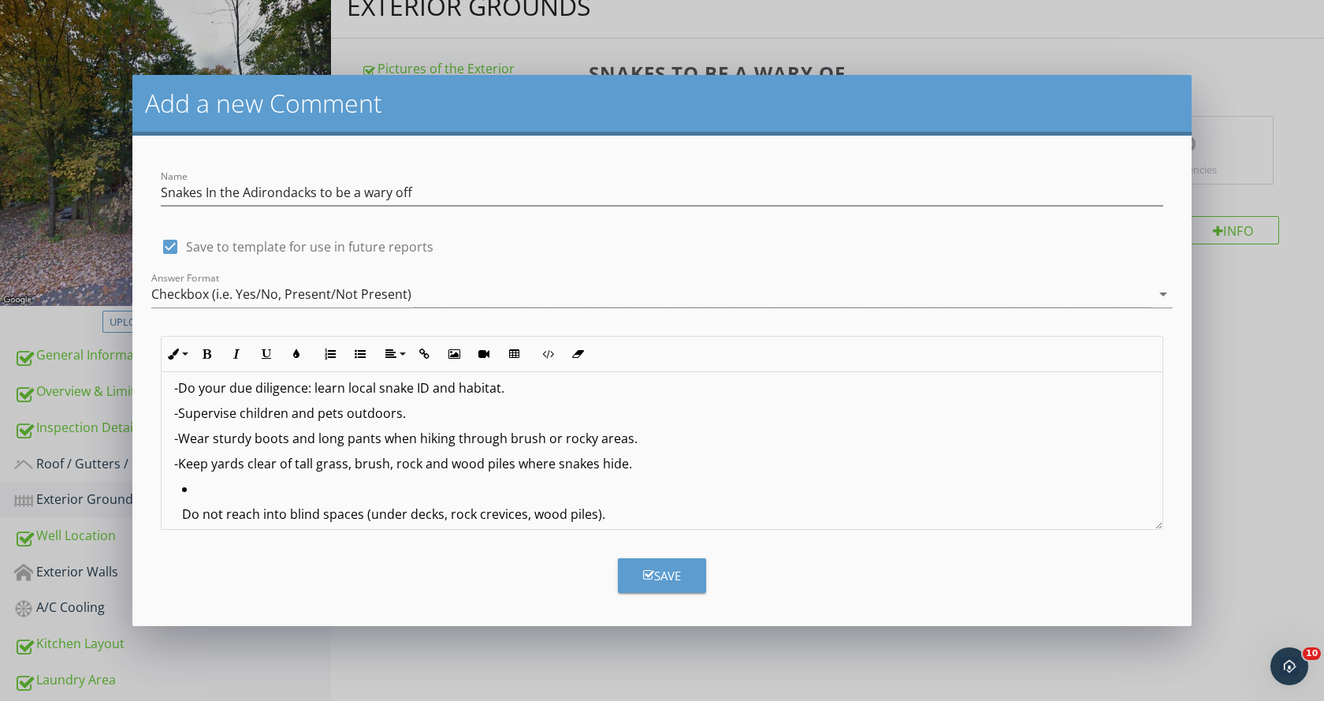
click at [184, 504] on p "Do not reach into blind spaces (under decks, rock crevices, wood piles)." at bounding box center [666, 513] width 968 height 19
click at [179, 519] on ul "Do not attempt to handle or kill snakes — keep a safe distance and retreat slow…" at bounding box center [662, 595] width 976 height 182
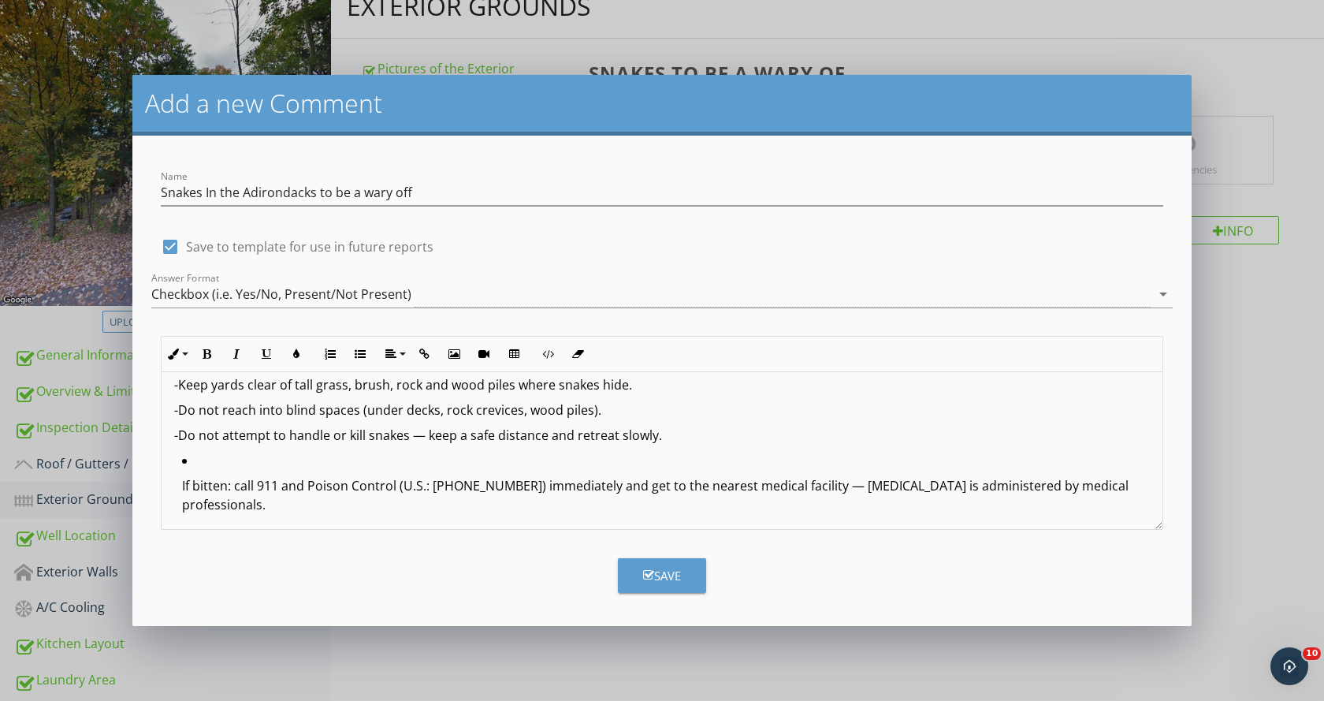
scroll to position [437, 0]
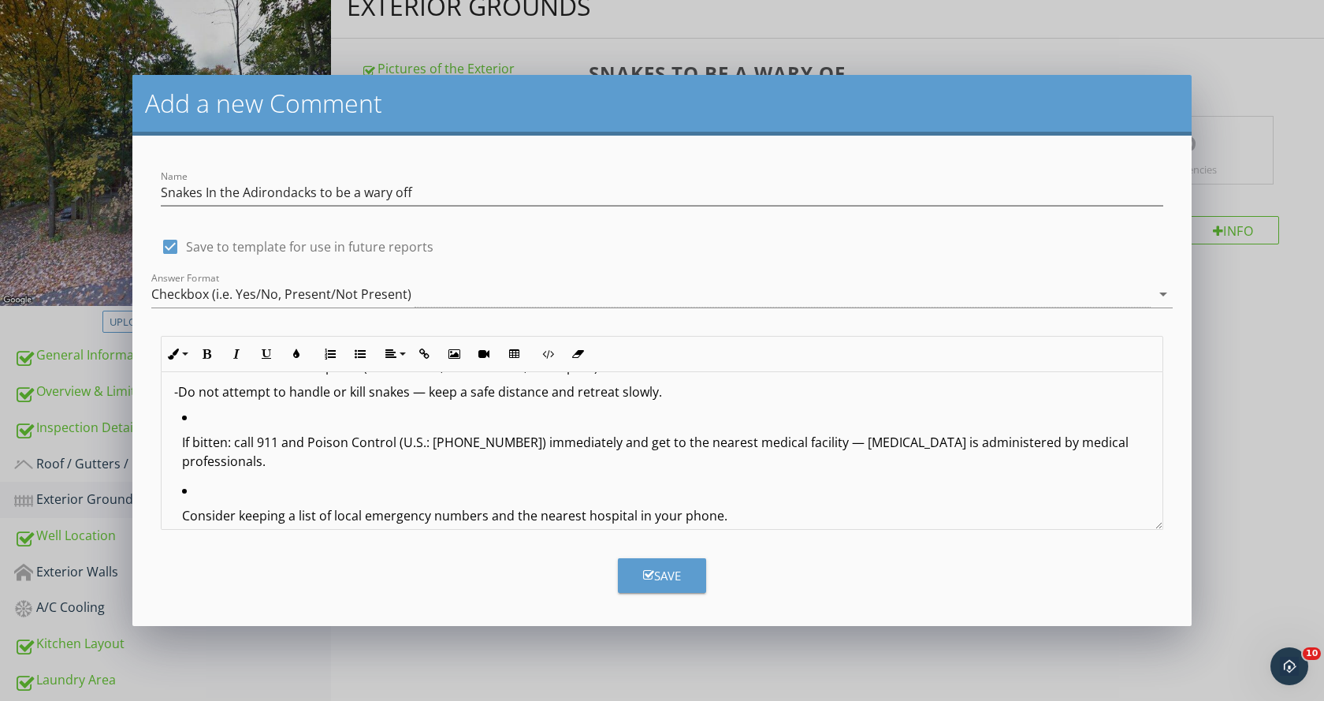
click at [179, 424] on ul "If bitten: call 911 and Poison Control (U.S.: 1-800-222-1222) immediately and g…" at bounding box center [662, 471] width 976 height 128
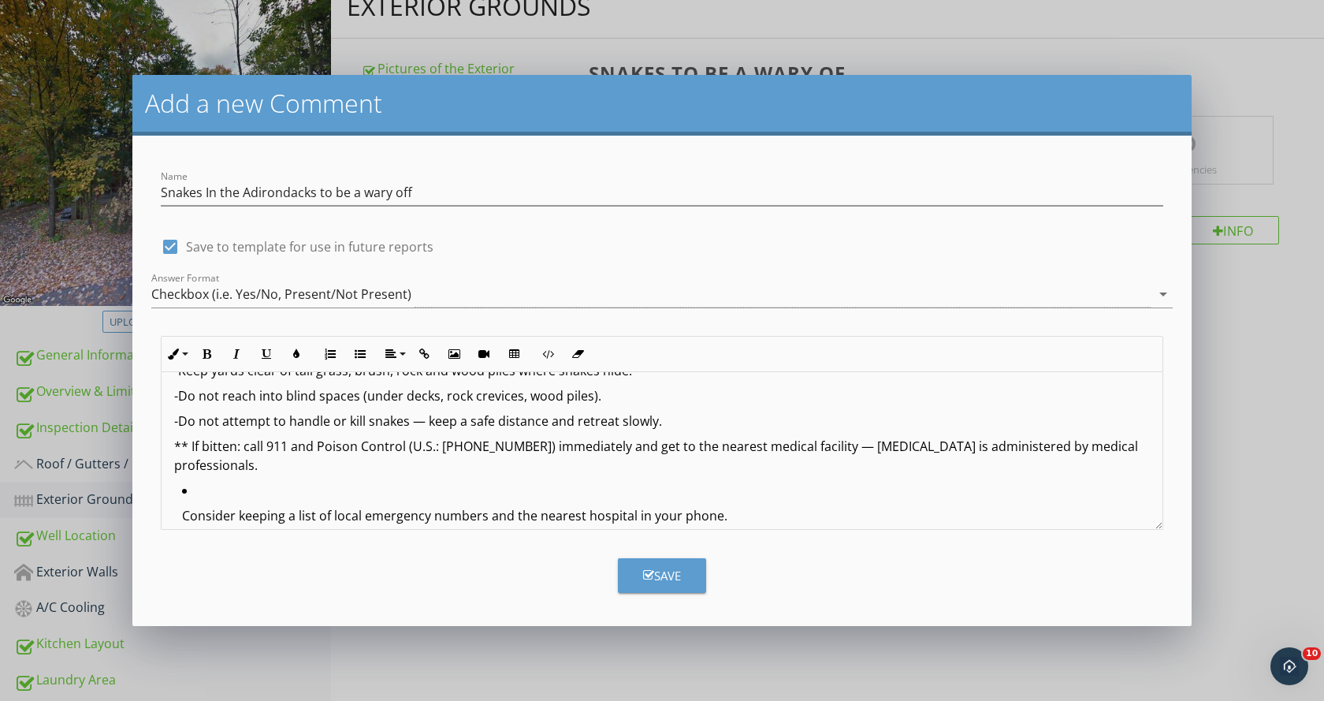
drag, startPoint x: 180, startPoint y: 474, endPoint x: 170, endPoint y: 478, distance: 11.0
click at [179, 481] on ul "Consider keeping a list of local emergency numbers and the nearest hospital in …" at bounding box center [662, 508] width 976 height 54
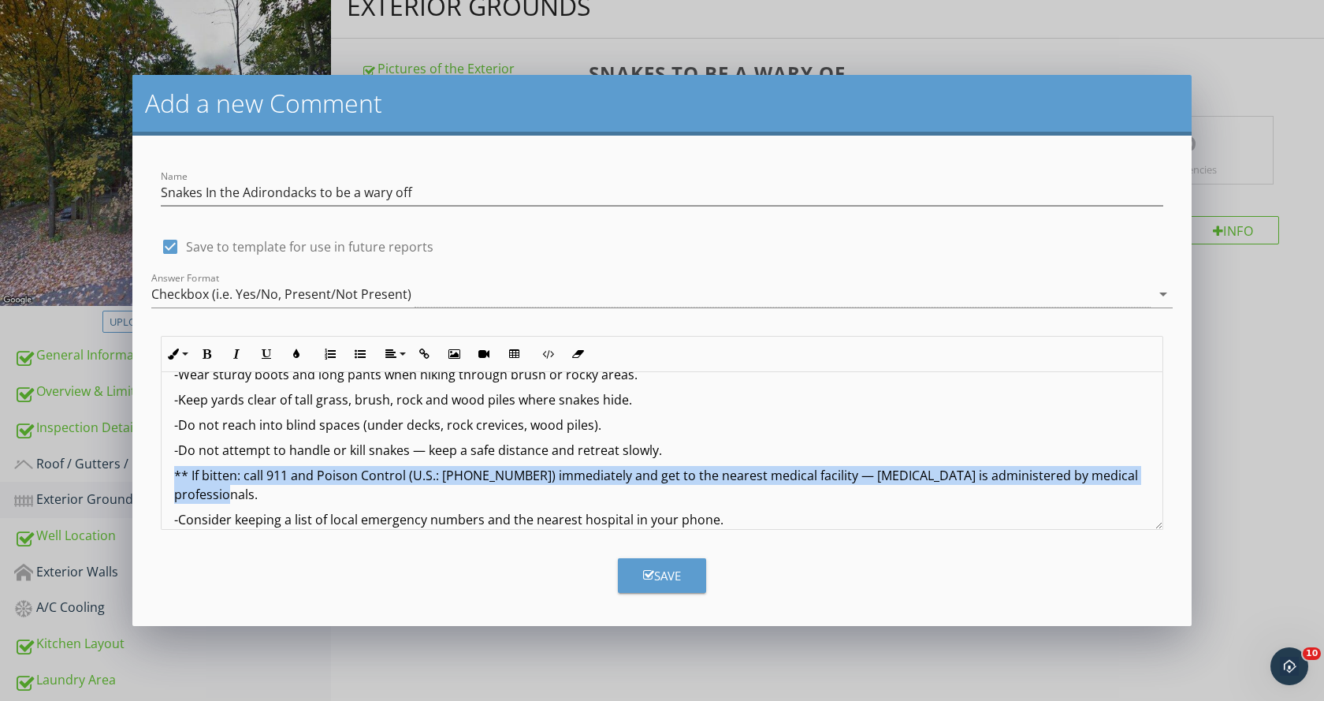
drag, startPoint x: 174, startPoint y: 454, endPoint x: 628, endPoint y: 449, distance: 453.9
click at [1064, 470] on p "** If bitten: call 911 and Poison Control (U.S.: 1-800-222-1222) immediately an…" at bounding box center [662, 485] width 976 height 38
click at [206, 355] on icon "button" at bounding box center [206, 353] width 11 height 11
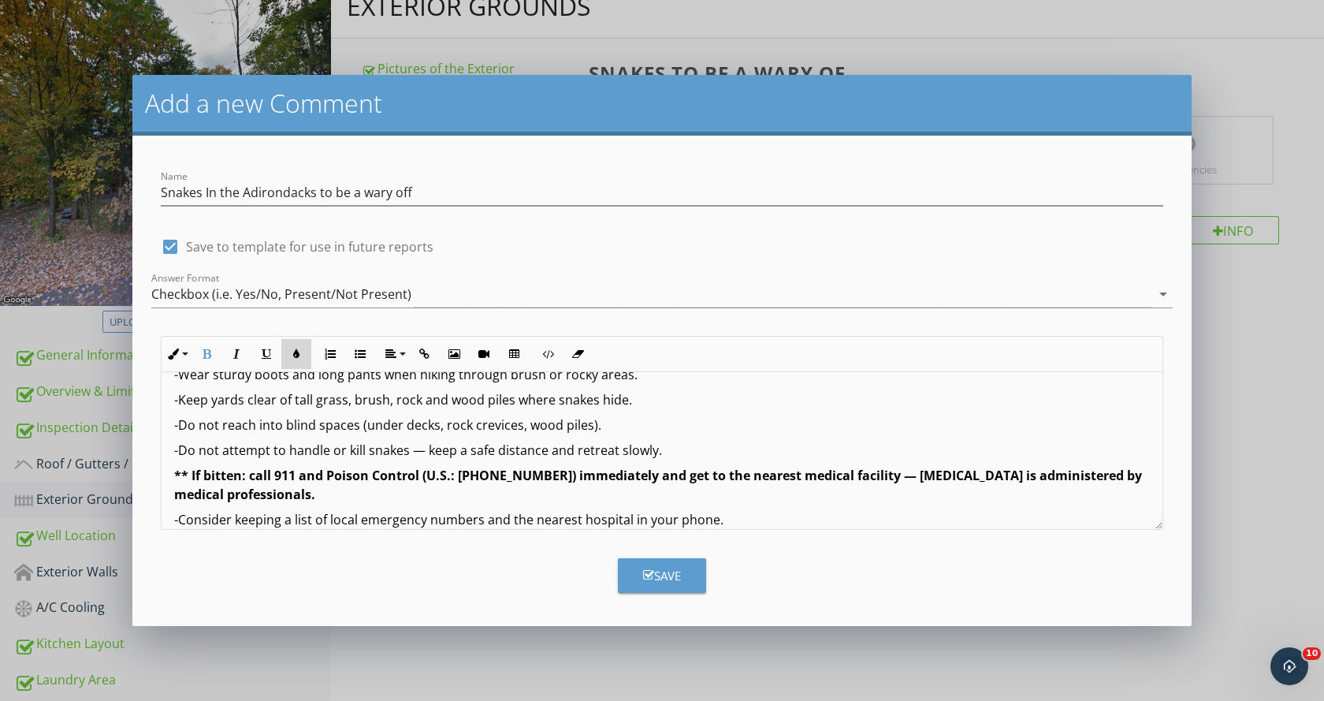
click at [296, 357] on icon "button" at bounding box center [296, 353] width 11 height 11
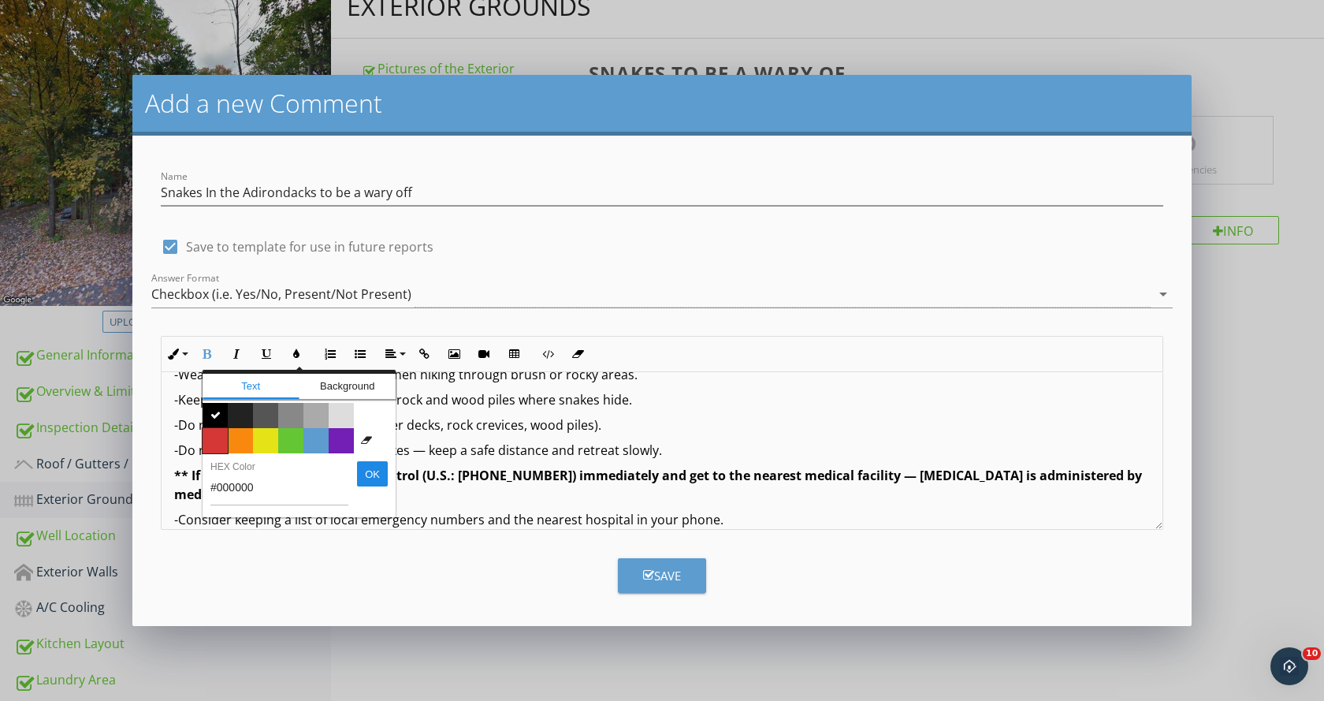
click at [214, 443] on span "Color #d53636" at bounding box center [215, 440] width 25 height 25
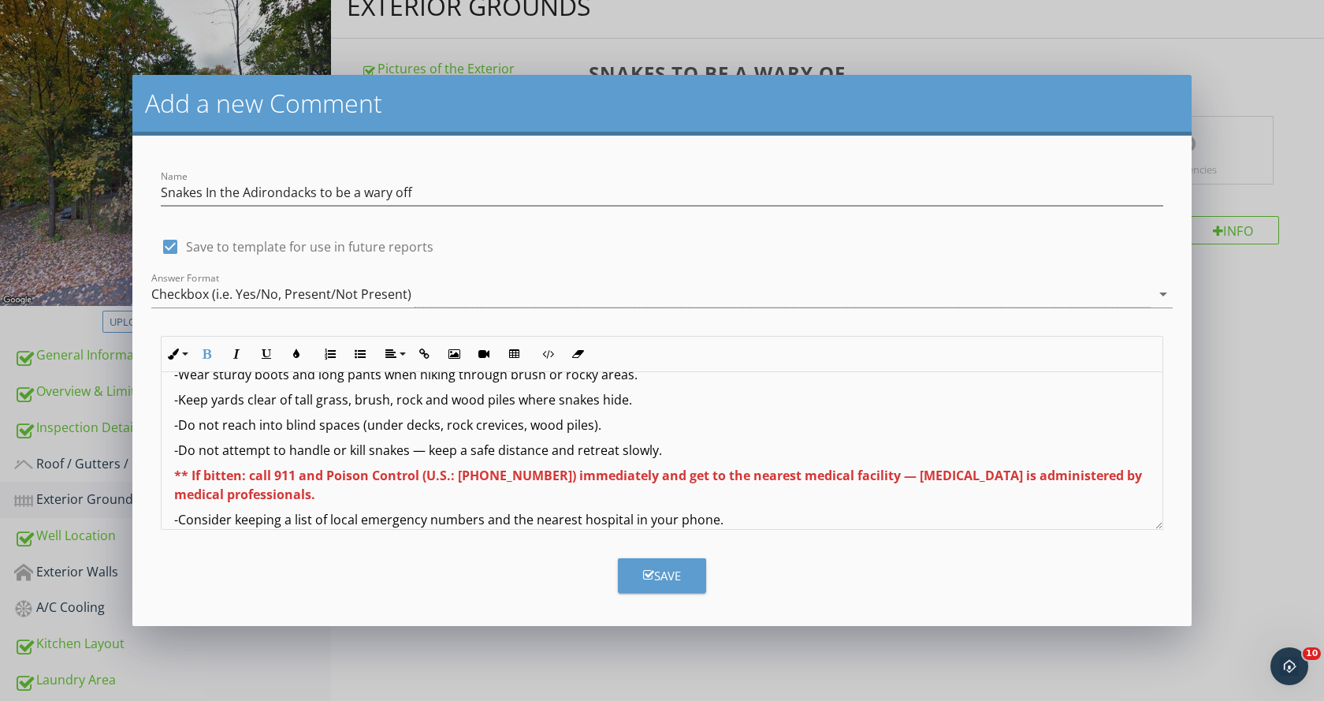
scroll to position [2, 0]
click at [396, 485] on div "** Snakes In the Adirondacks to be a wary of ** Informational:: Living in the A…" at bounding box center [662, 268] width 1001 height 555
click at [171, 497] on div "** Snakes In the Adirondacks to be a wary of ** Informational:: Living in the A…" at bounding box center [662, 268] width 1001 height 555
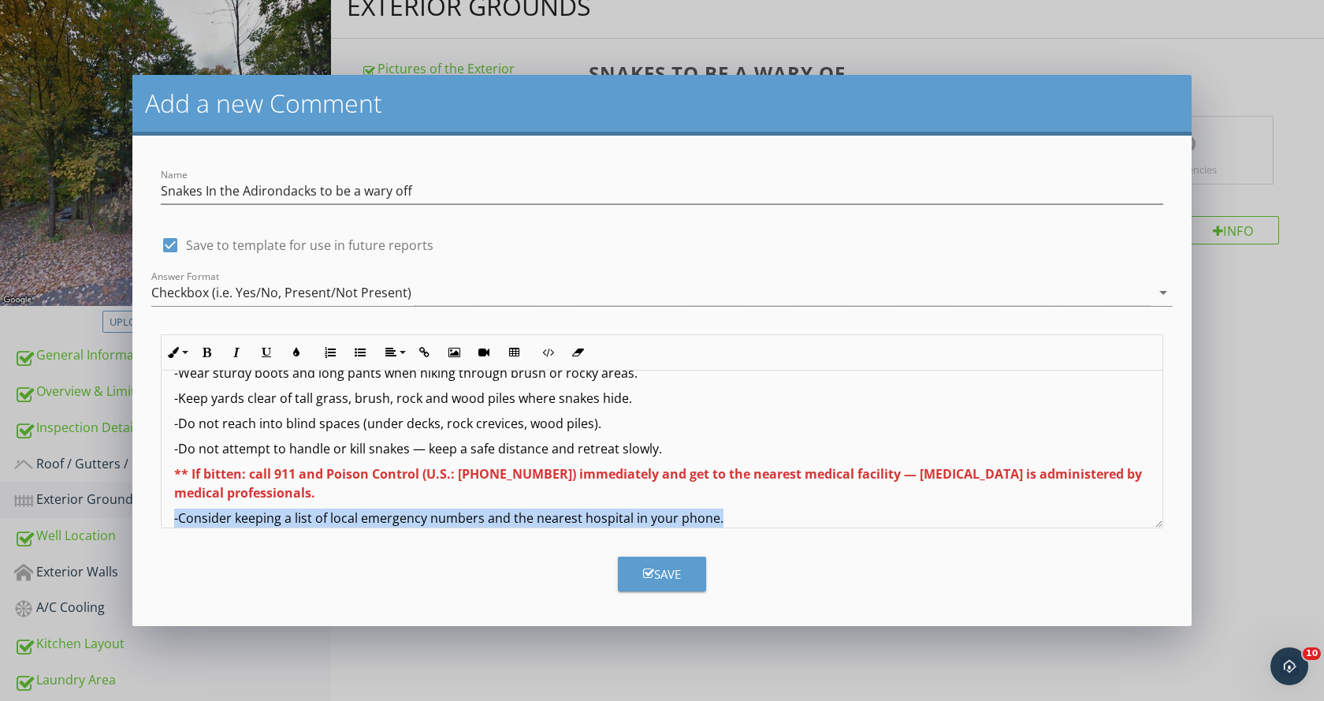
drag, startPoint x: 225, startPoint y: 500, endPoint x: 750, endPoint y: 502, distance: 525.6
click at [750, 502] on div "** Snakes In the Adirondacks to be a wary of ** Informational:: Living in the A…" at bounding box center [662, 268] width 1001 height 555
click at [206, 349] on icon "button" at bounding box center [206, 352] width 11 height 11
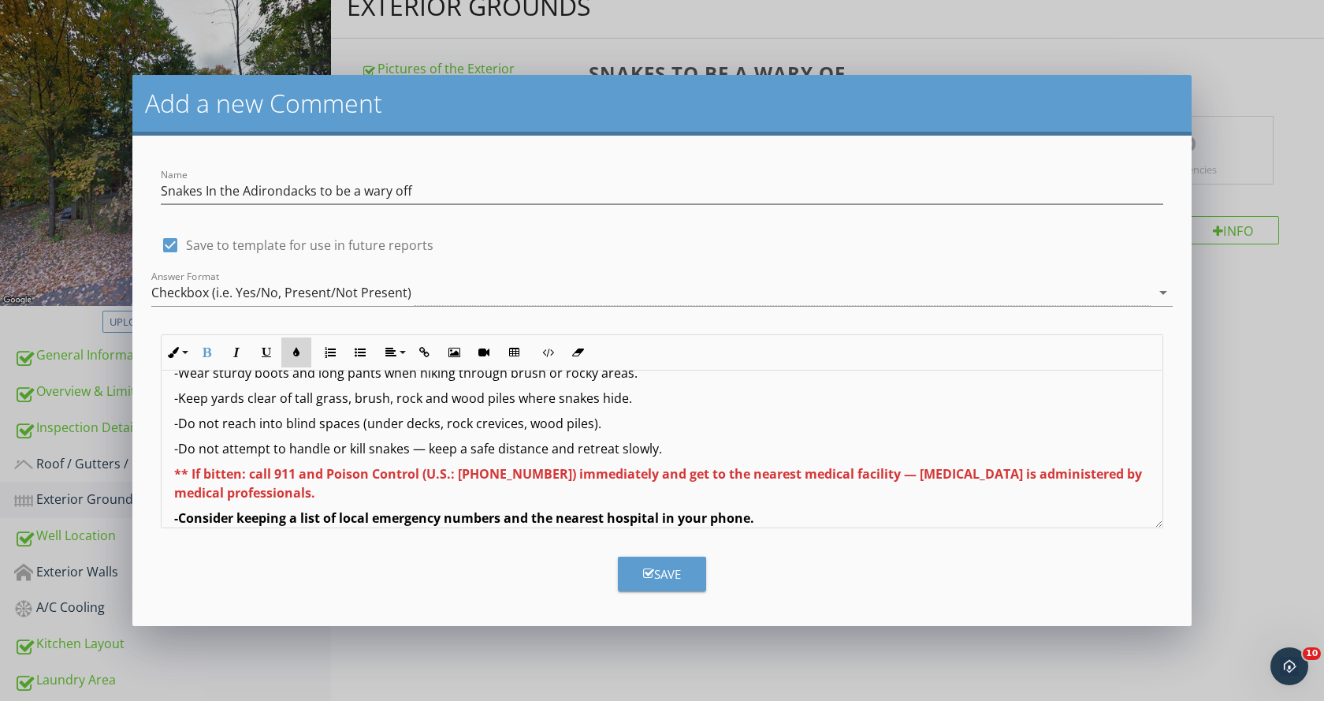
click at [293, 347] on icon "button" at bounding box center [296, 352] width 11 height 11
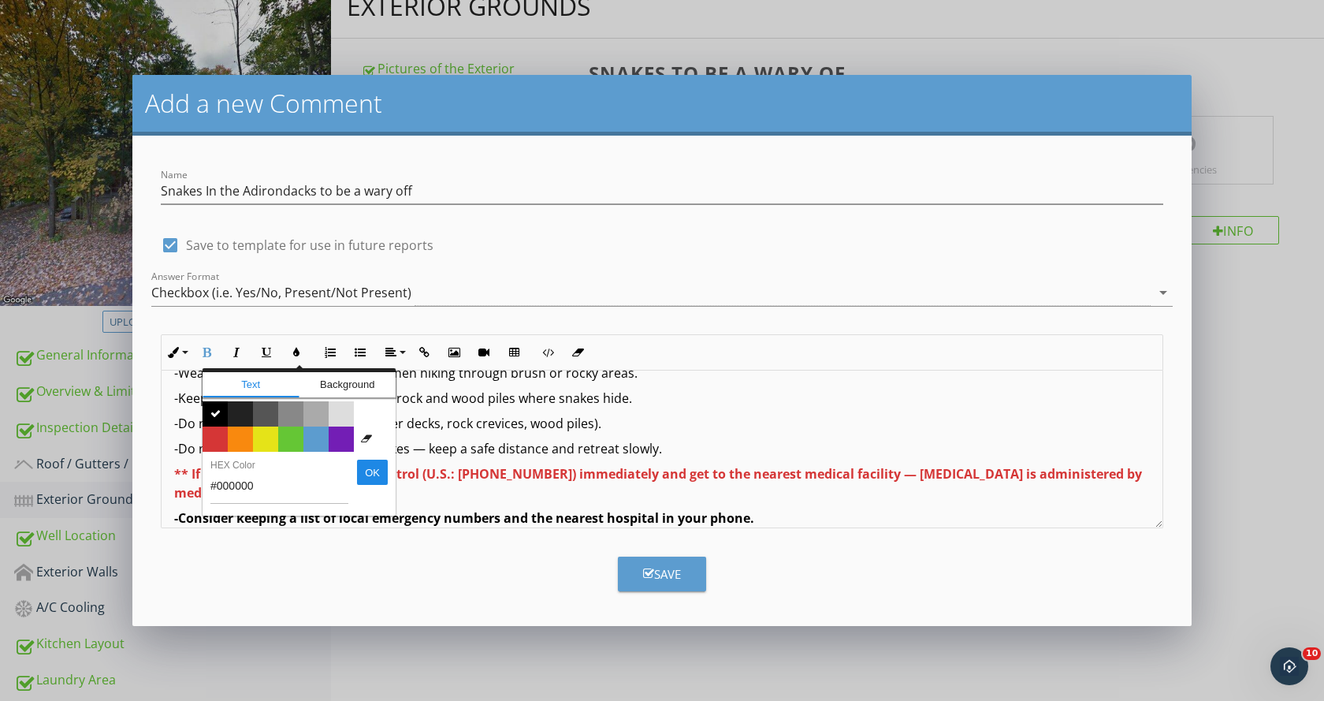
drag, startPoint x: 342, startPoint y: 442, endPoint x: 358, endPoint y: 442, distance: 15.8
click at [343, 440] on span "Color #731eb5" at bounding box center [341, 438] width 25 height 25
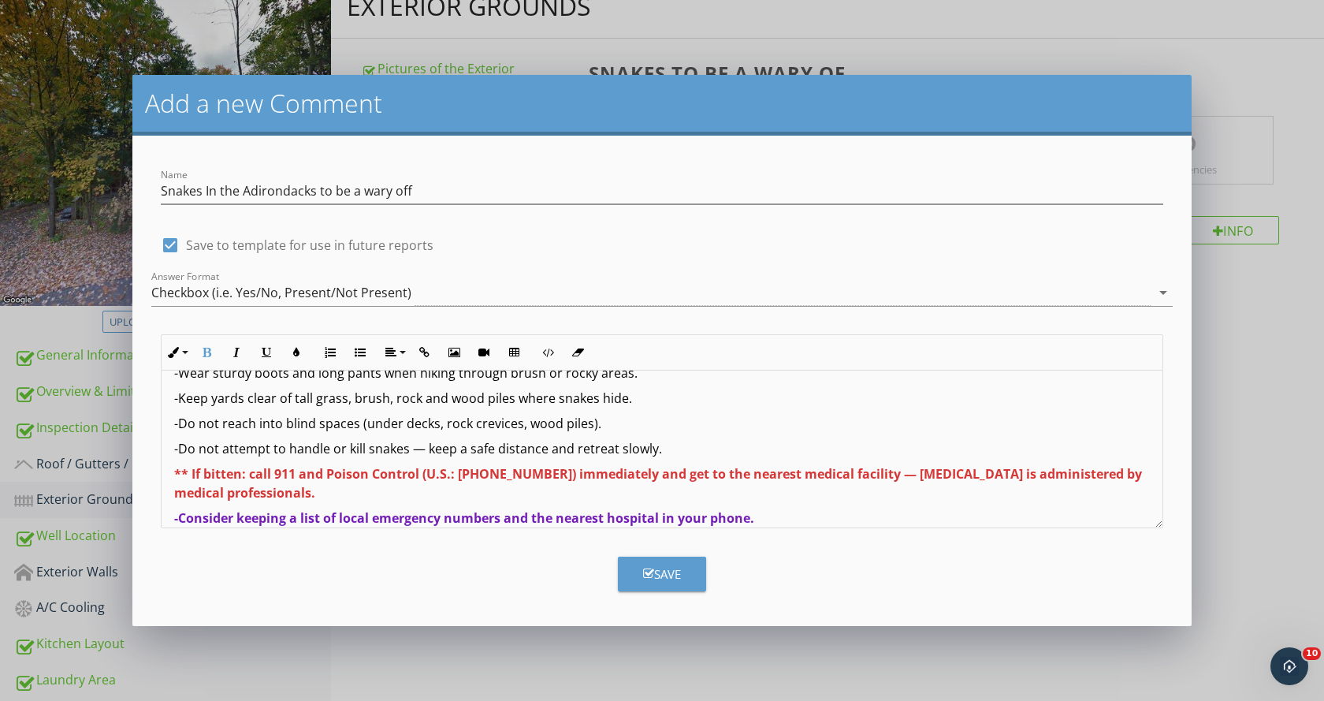
click at [756, 530] on form "Name Snakes In the Adirondacks to be a wary off check_box Save to template for …" at bounding box center [661, 381] width 1059 height 490
click at [684, 579] on button "Save" at bounding box center [662, 573] width 88 height 35
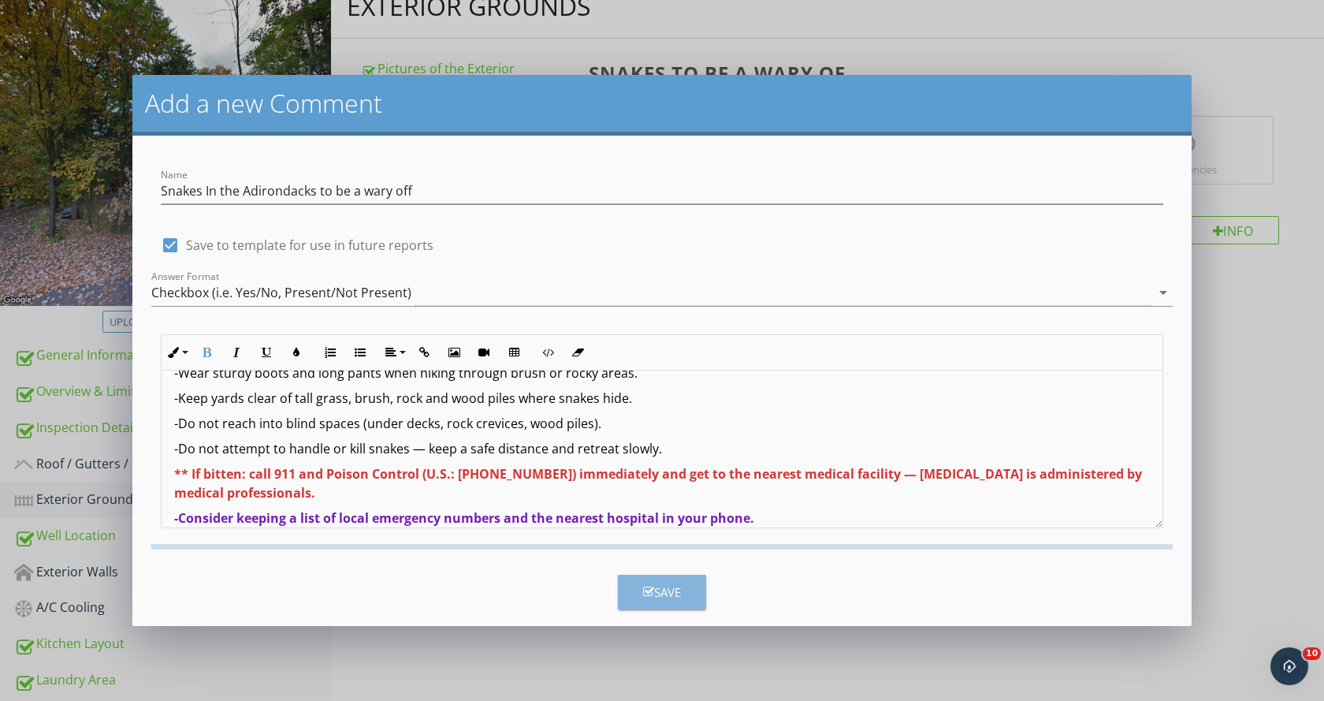
checkbox input "false"
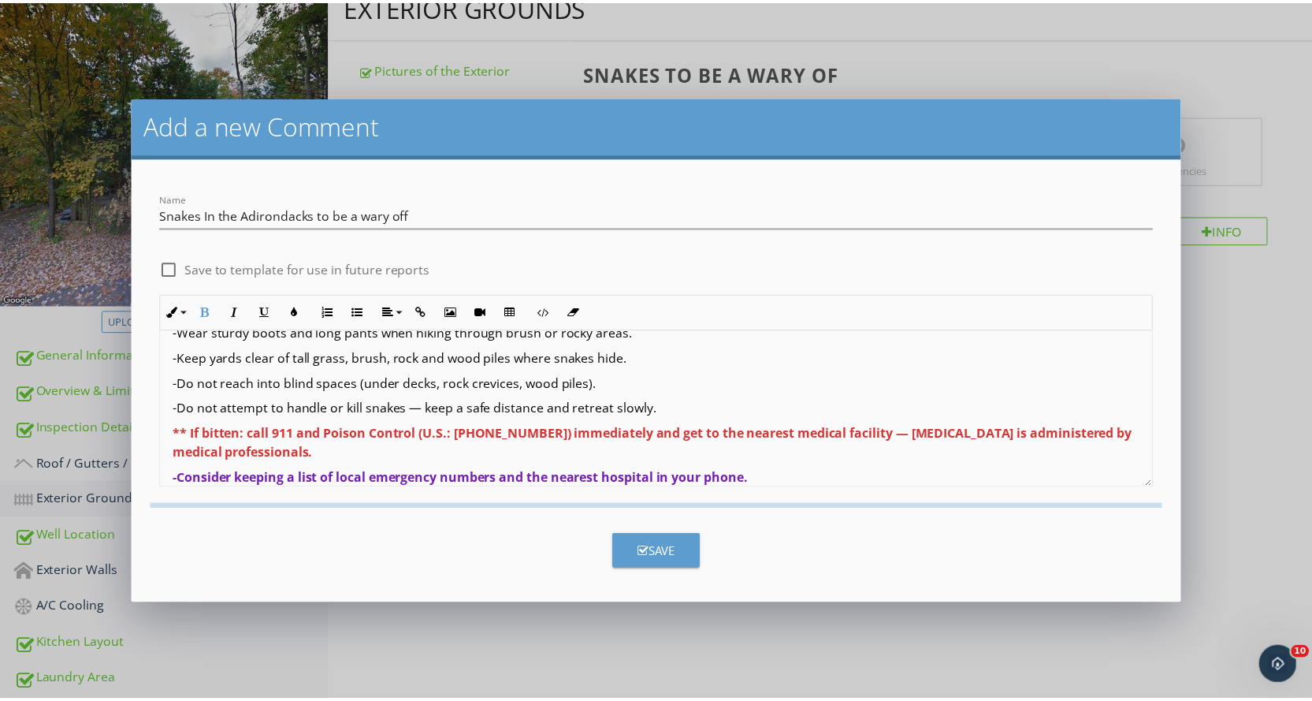
scroll to position [0, 0]
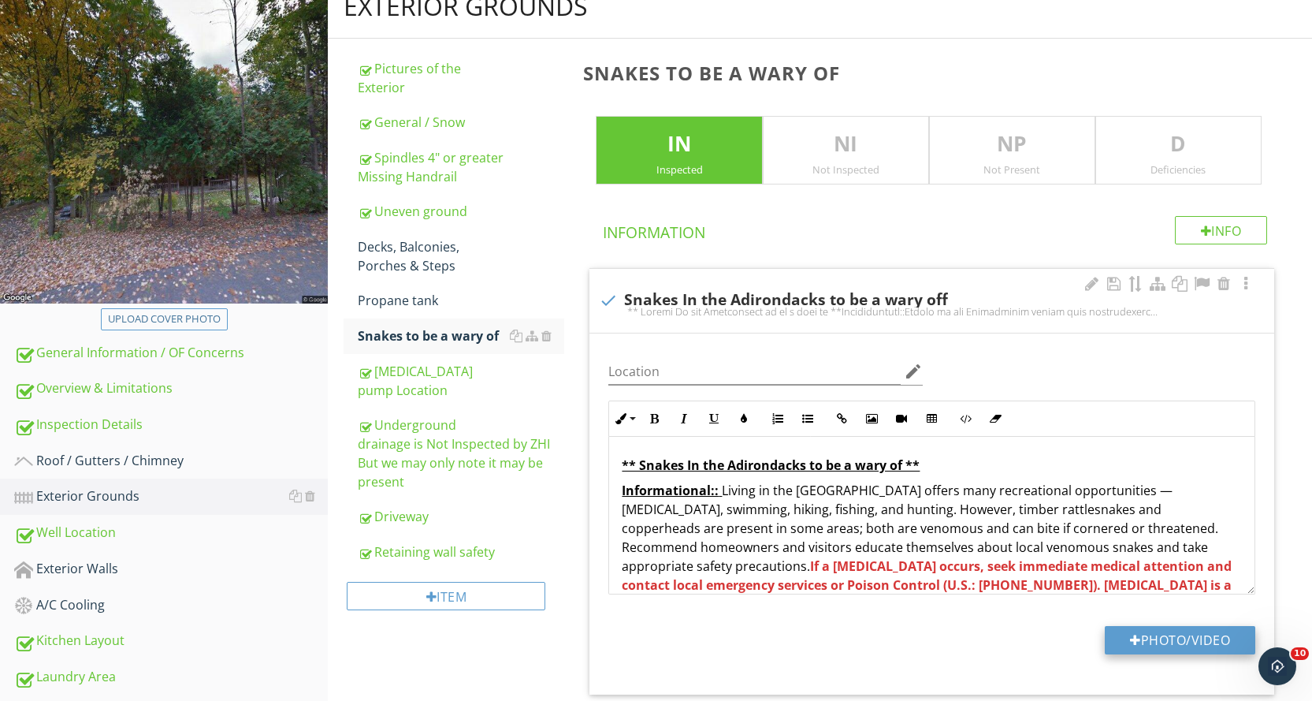
click at [1180, 642] on button "Photo/Video" at bounding box center [1180, 640] width 151 height 28
type input "C:\fakepath\Timber Rattelesnake.PNG"
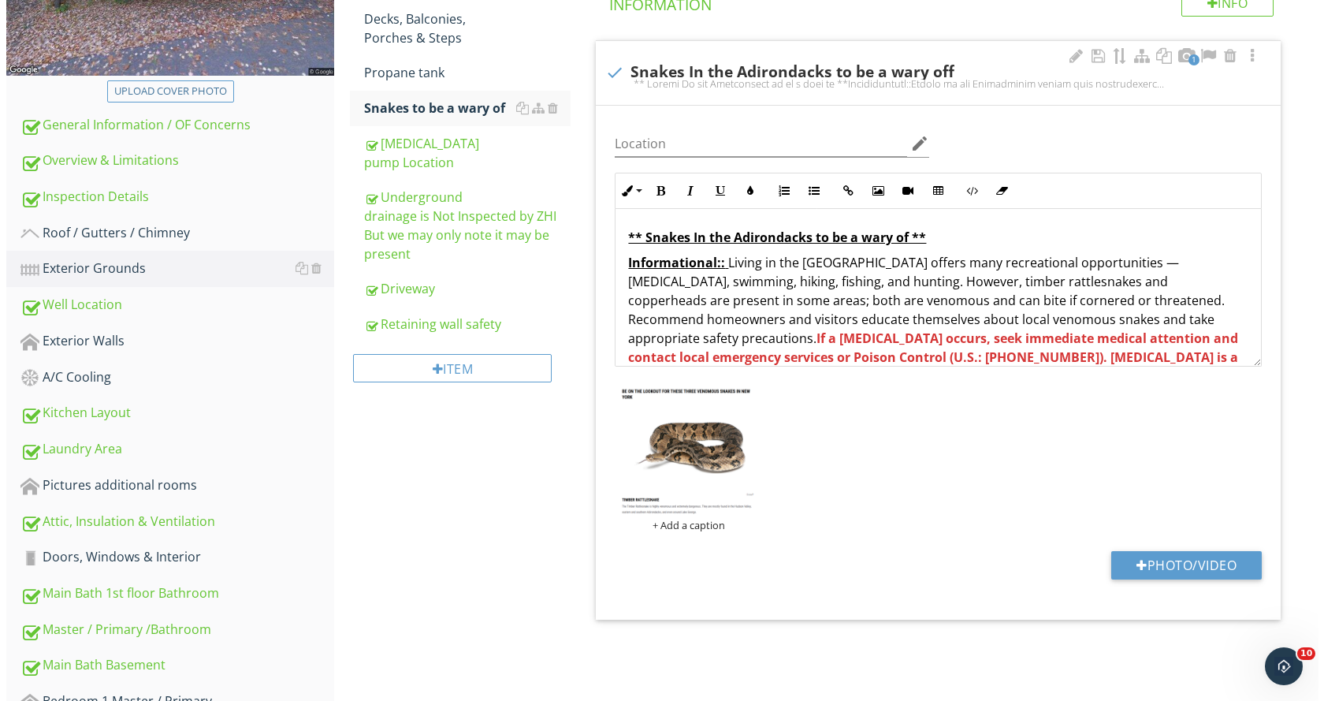
scroll to position [419, 0]
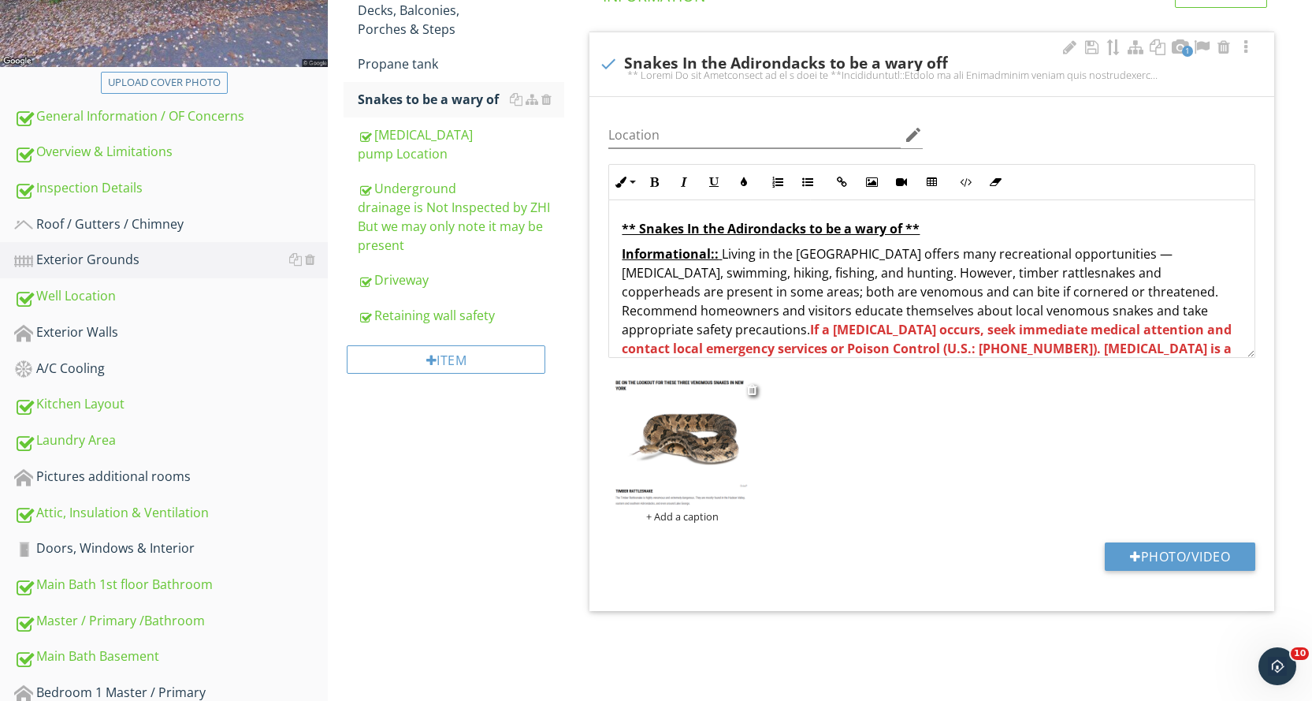
click at [678, 516] on div "+ Add a caption" at bounding box center [682, 516] width 158 height 13
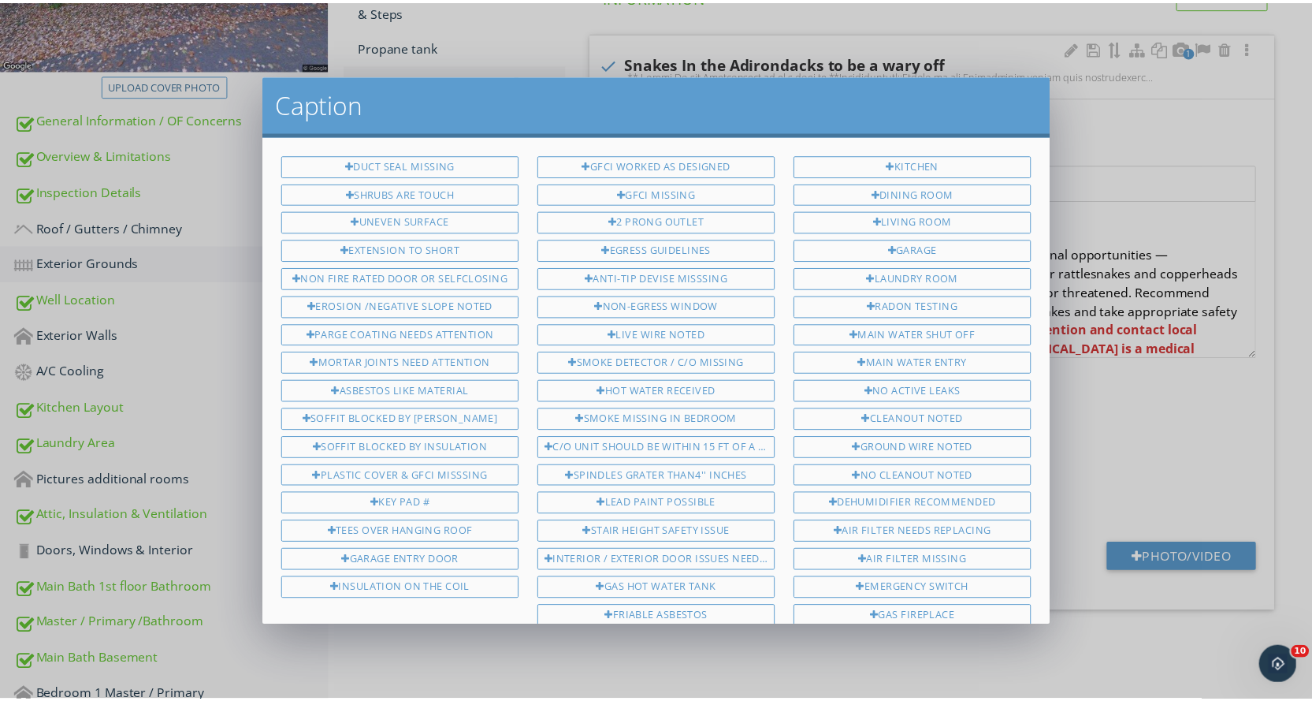
scroll to position [844, 0]
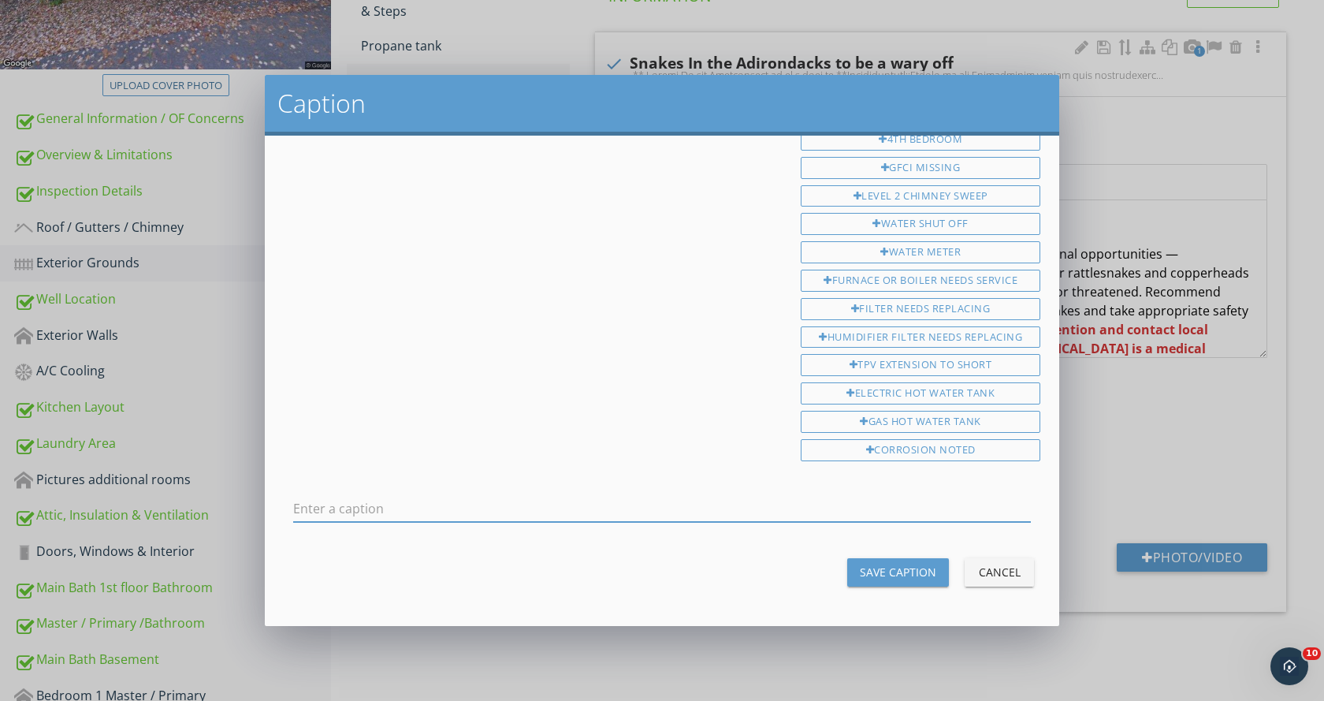
click at [372, 510] on input "text" at bounding box center [662, 509] width 738 height 26
type input "t"
click at [336, 509] on input "TimberRattle Snake" at bounding box center [662, 509] width 738 height 26
type input "Timber Rattle Snake"
click at [874, 572] on div "Save Caption" at bounding box center [898, 571] width 76 height 17
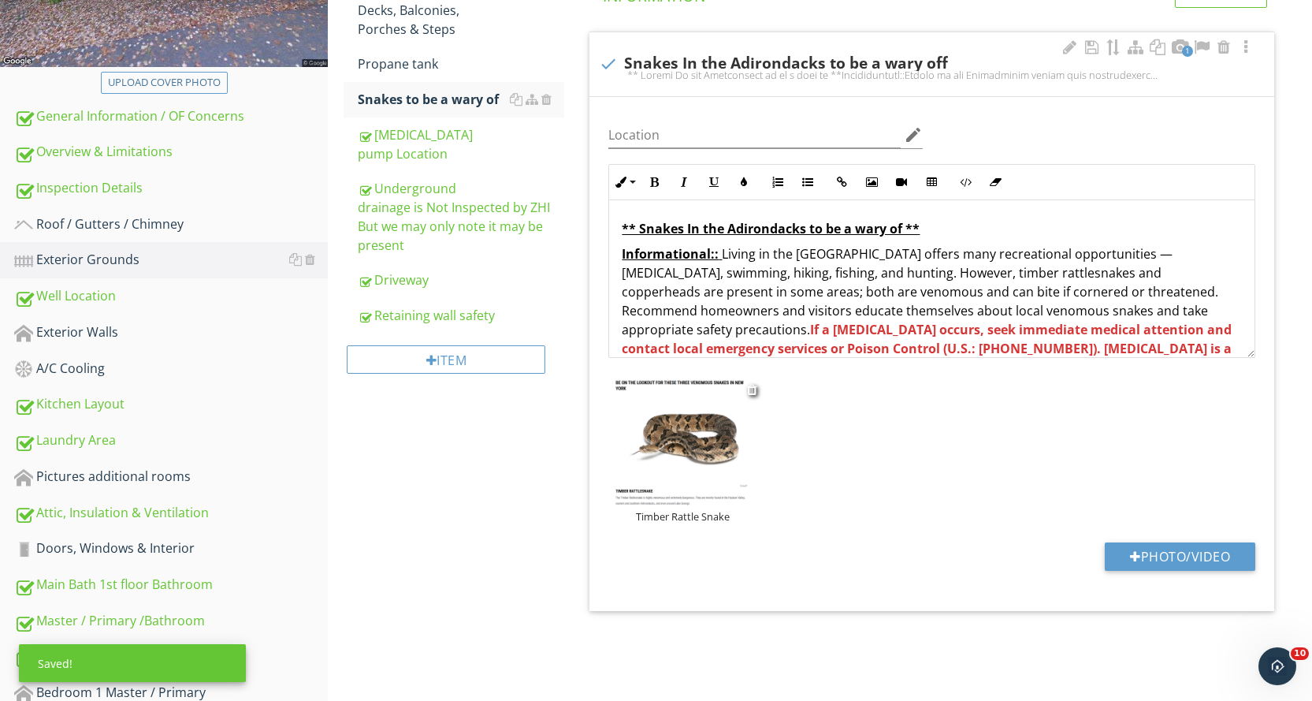
click at [716, 485] on img at bounding box center [682, 441] width 158 height 128
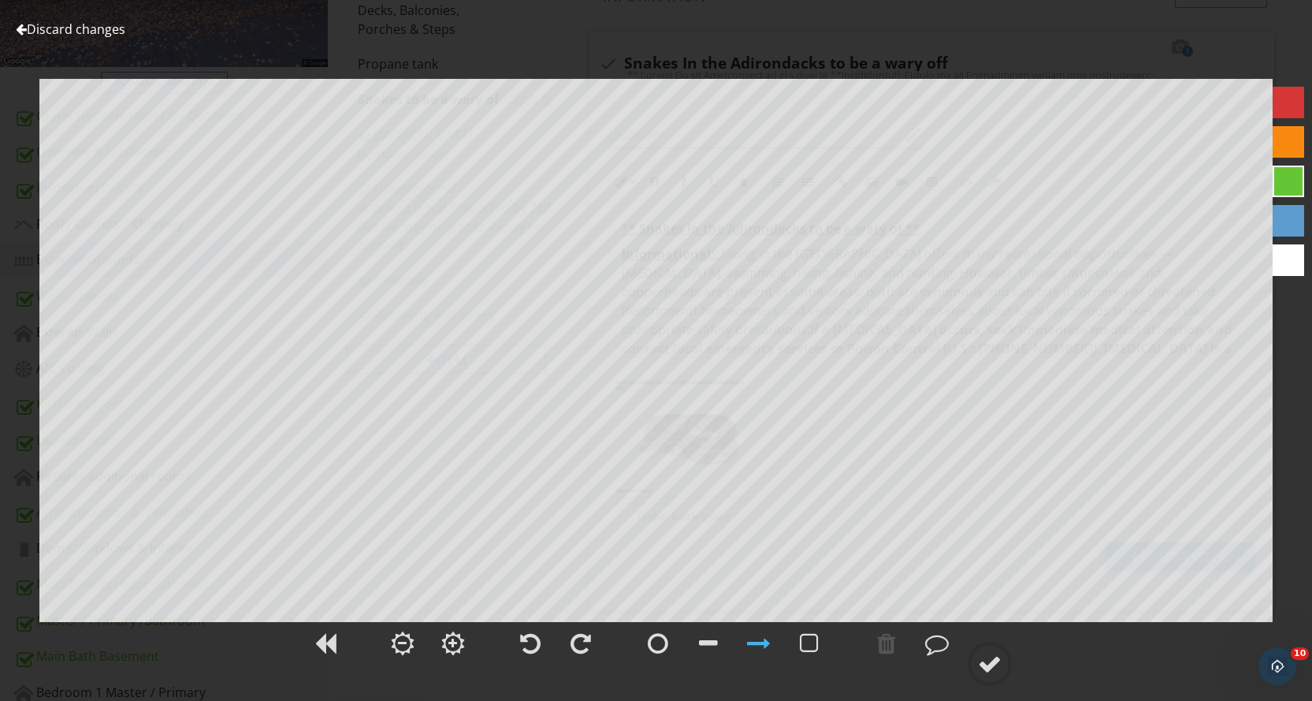
click at [1288, 100] on div at bounding box center [1289, 103] width 32 height 32
click at [704, 643] on div at bounding box center [708, 643] width 19 height 24
click at [764, 639] on div at bounding box center [759, 643] width 24 height 24
click at [995, 668] on div at bounding box center [990, 664] width 24 height 24
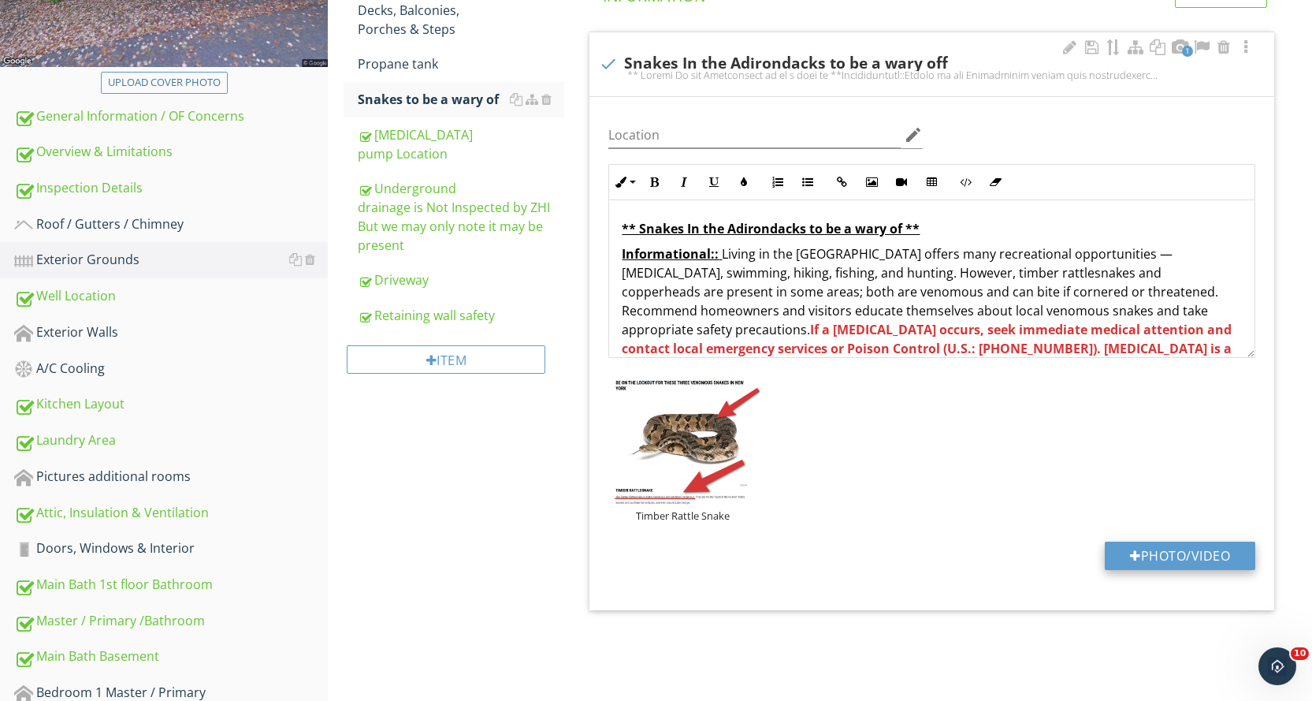
click at [1181, 554] on button "Photo/Video" at bounding box center [1180, 555] width 151 height 28
type input "C:\fakepath\Copperhead Snake.PNG"
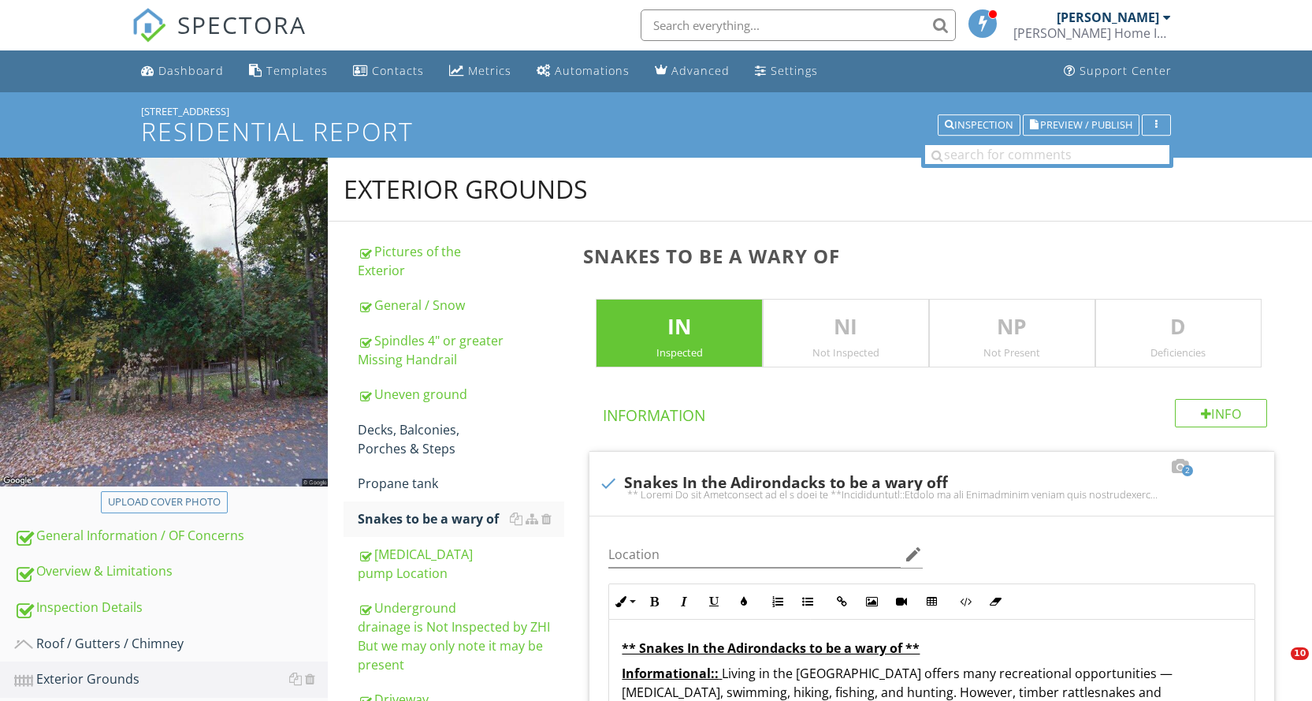
scroll to position [419, 0]
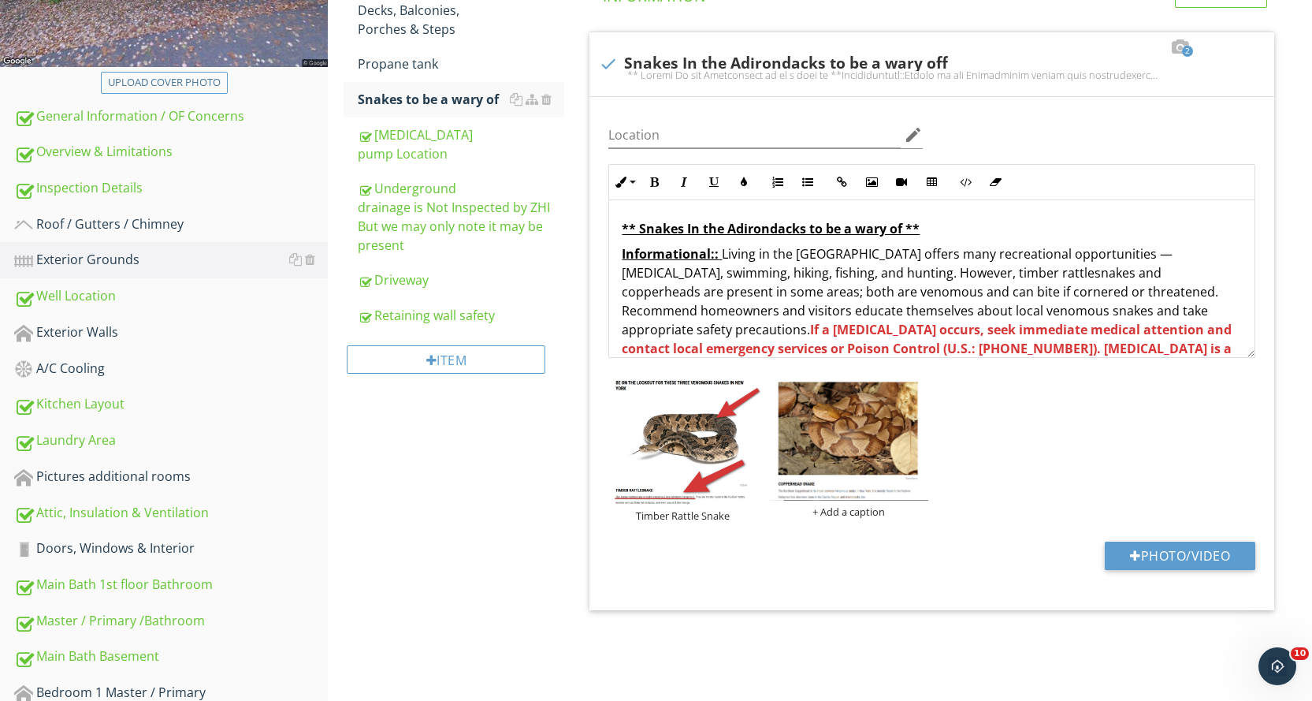
click at [868, 448] on img at bounding box center [849, 438] width 158 height 123
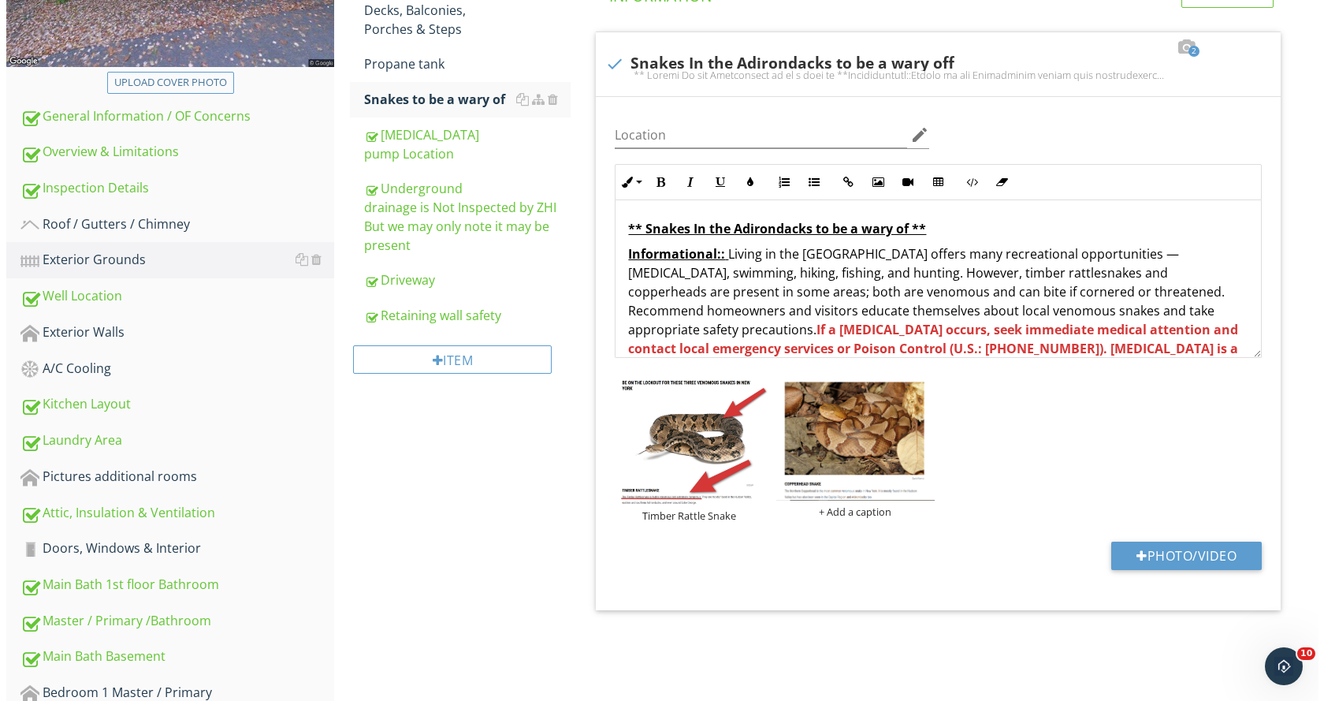
scroll to position [0, 0]
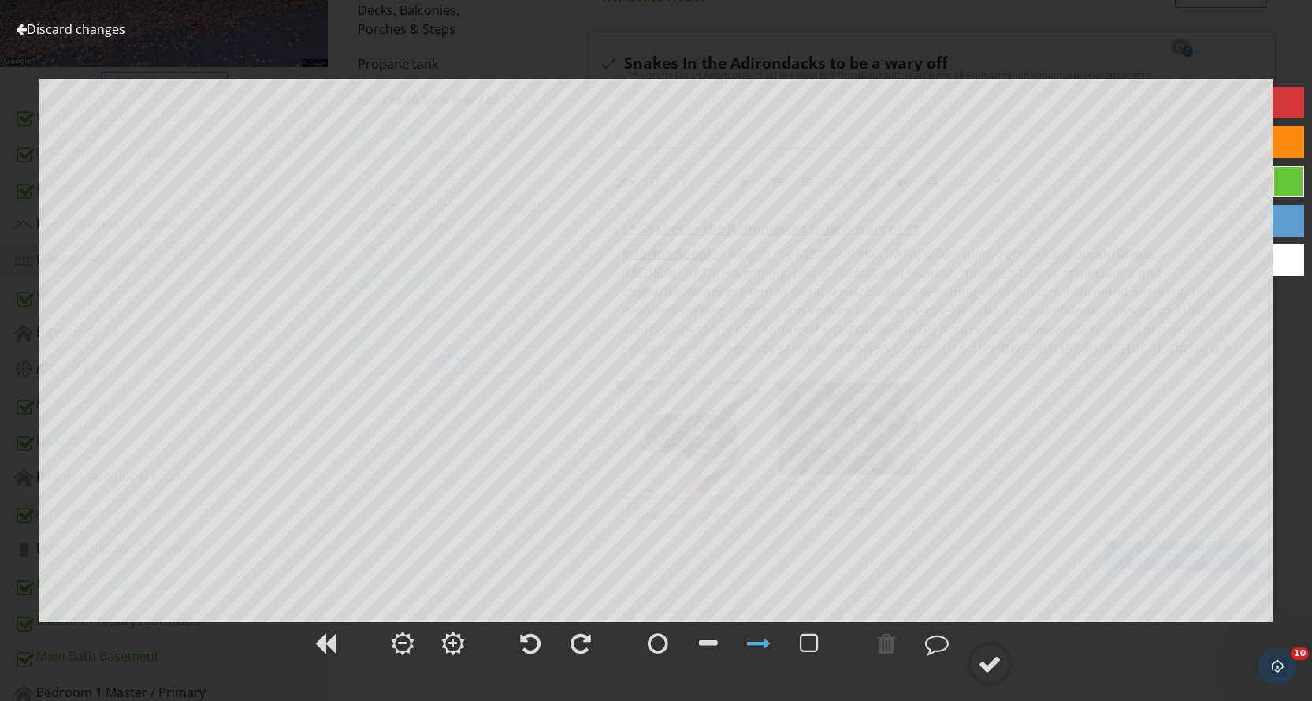
click at [1280, 110] on div at bounding box center [1289, 103] width 32 height 32
click at [706, 641] on div at bounding box center [708, 643] width 19 height 24
click at [1284, 104] on div at bounding box center [1289, 103] width 32 height 32
click at [753, 643] on div at bounding box center [759, 643] width 24 height 24
click at [996, 666] on div at bounding box center [990, 664] width 24 height 24
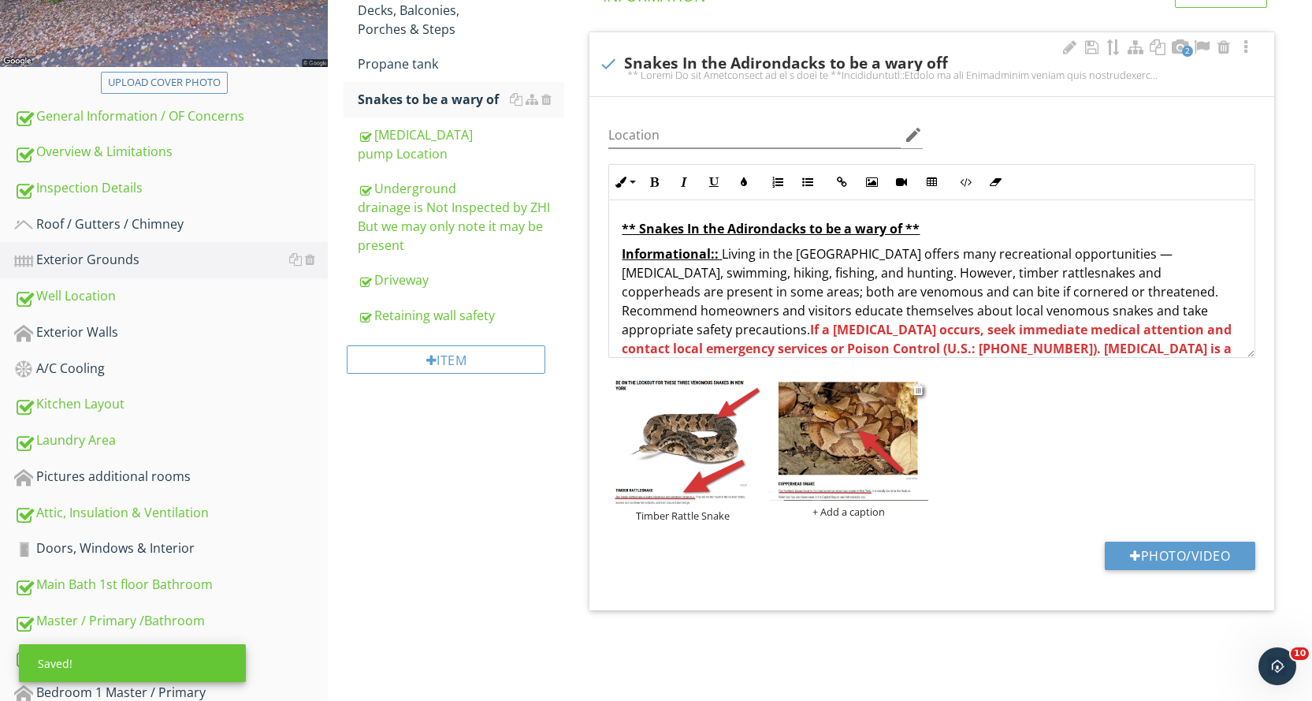
click at [844, 511] on div "+ Add a caption" at bounding box center [849, 511] width 158 height 13
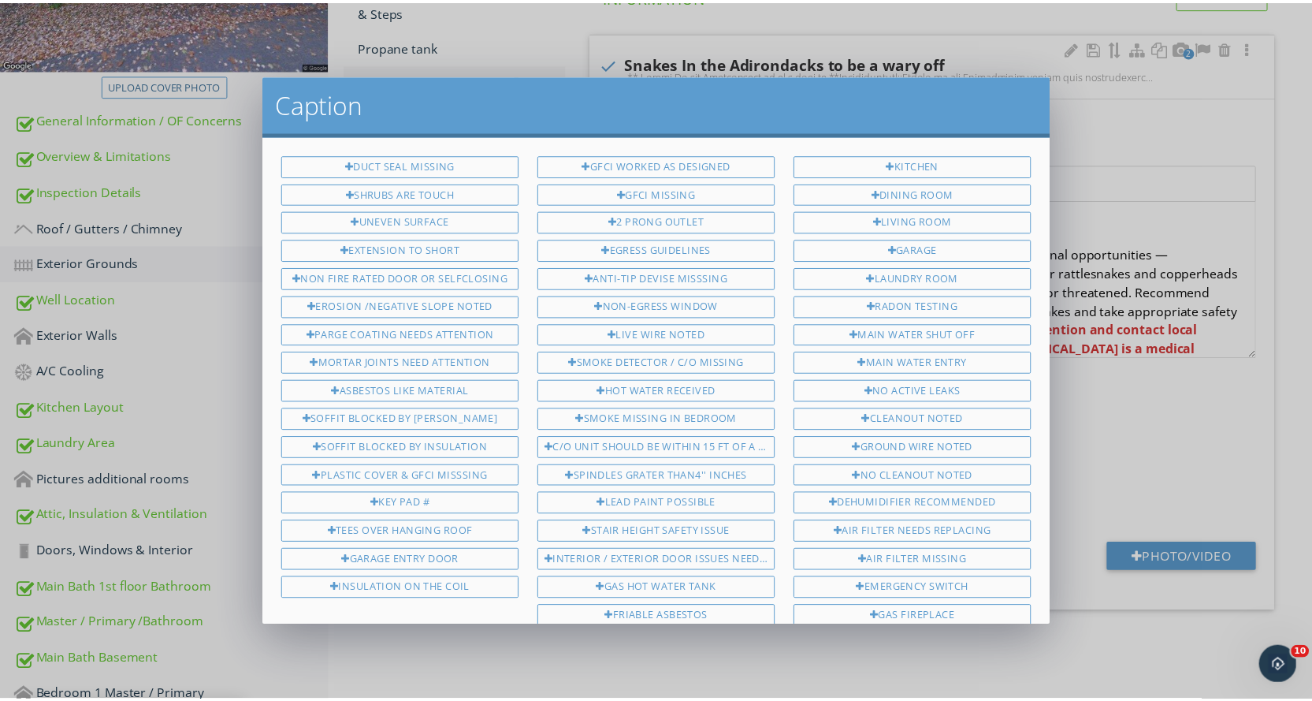
scroll to position [844, 0]
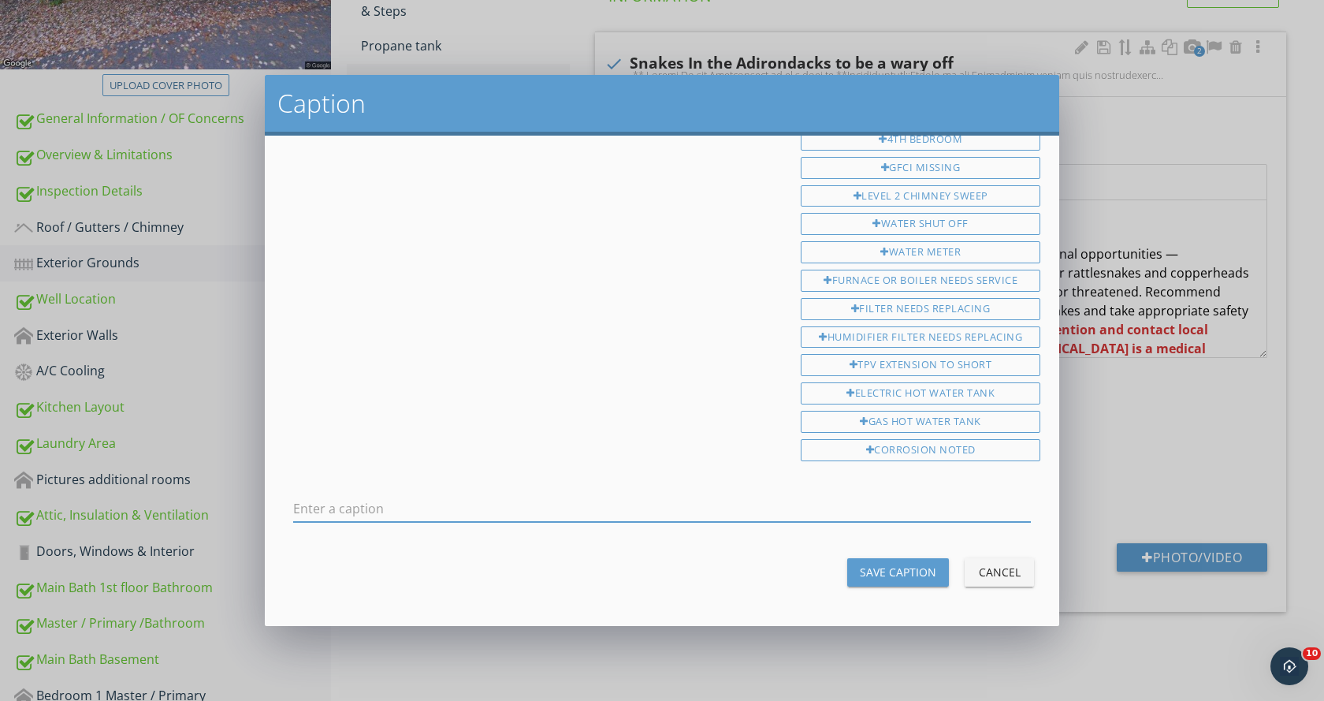
click at [376, 505] on input "text" at bounding box center [662, 509] width 738 height 26
type input "Copperhead Snake"
click at [902, 580] on div "Save Caption" at bounding box center [898, 571] width 76 height 17
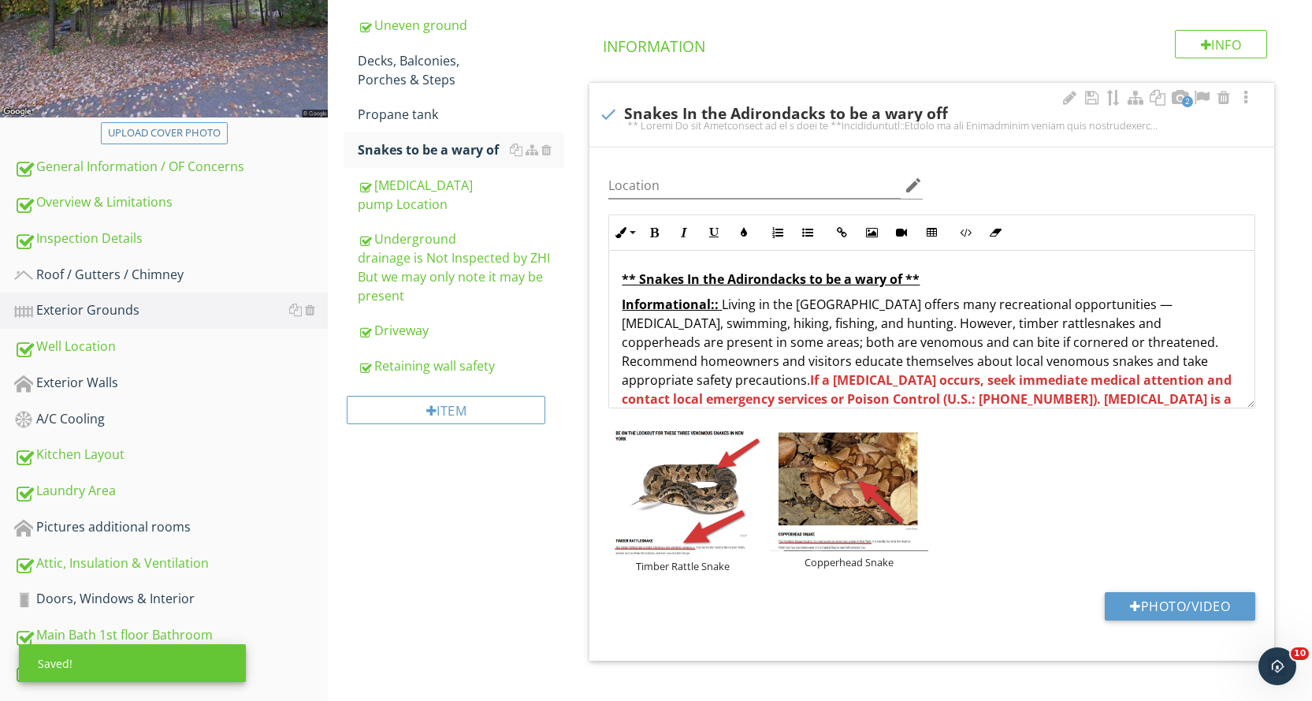
scroll to position [340, 0]
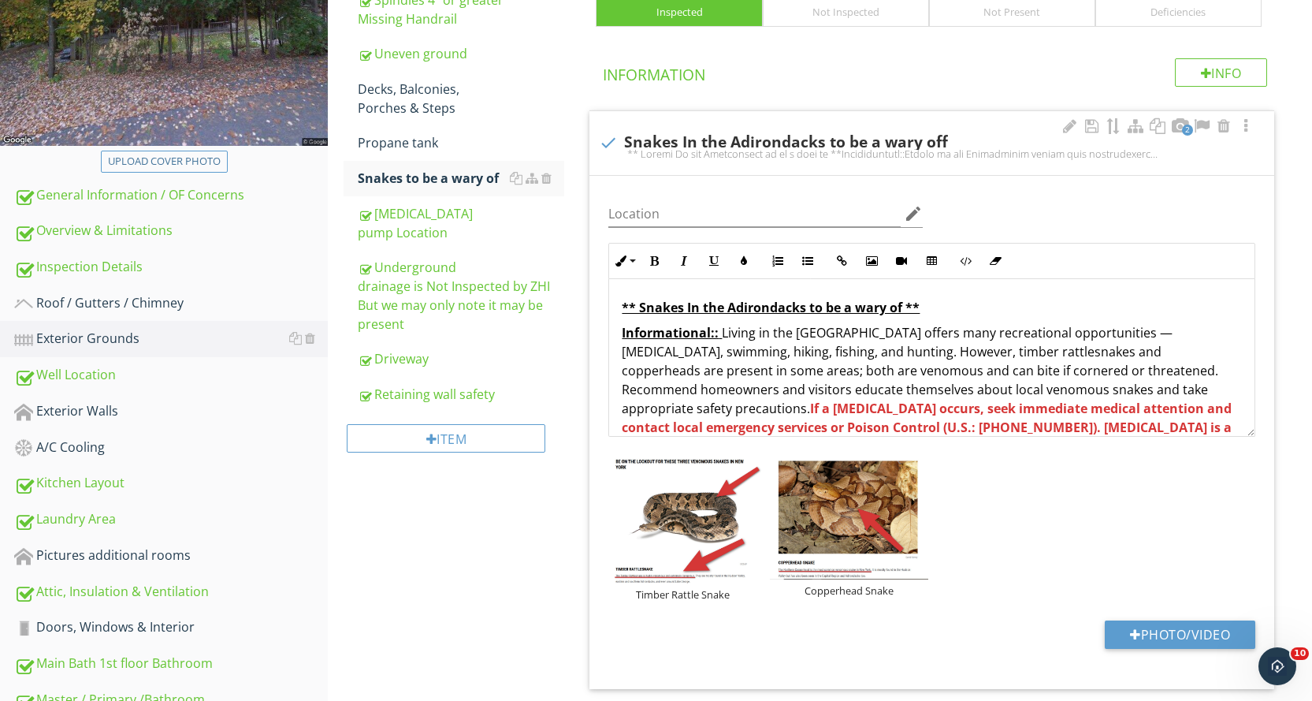
click at [619, 334] on div "** Snakes In the Adirondacks to be a wary of ** Informational:: Living in the A…" at bounding box center [931, 613] width 645 height 668
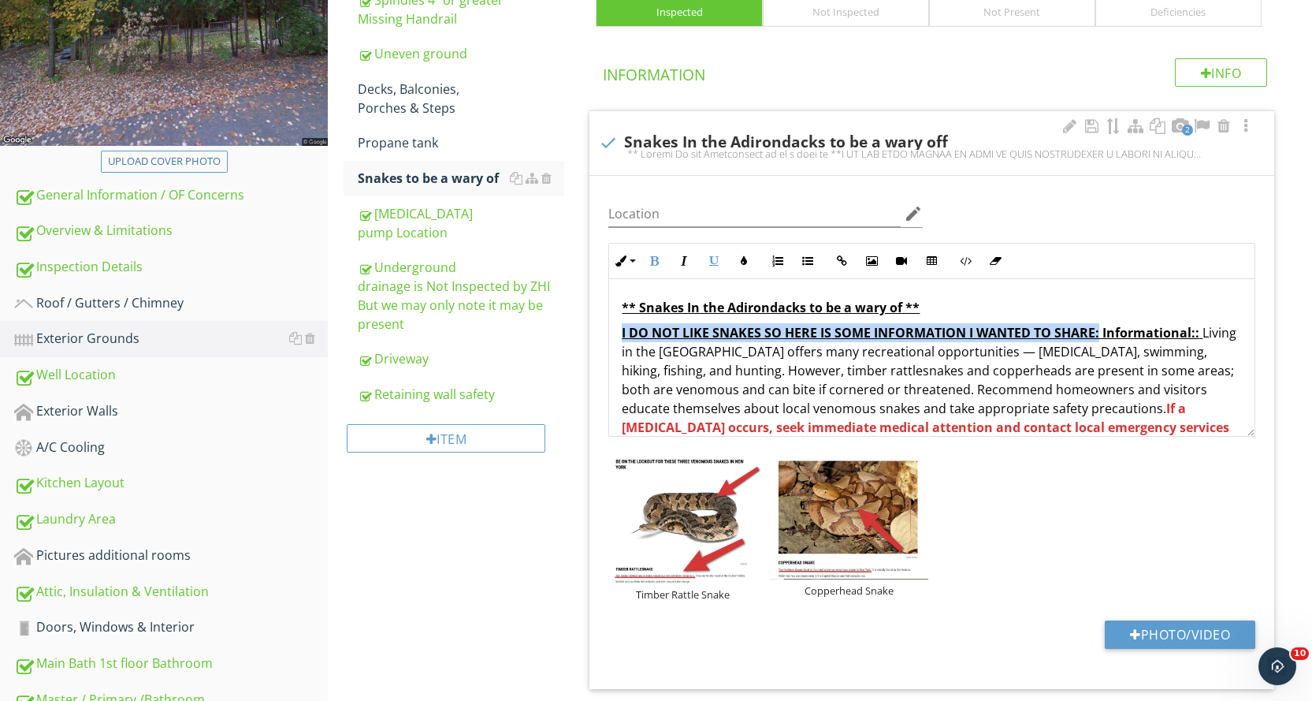
drag, startPoint x: 621, startPoint y: 329, endPoint x: 1125, endPoint y: 332, distance: 504.3
click at [1125, 332] on div "** Snakes In the Adirondacks to be a wary of ** I DO NOT LIKE SNAKES SO HERE IS…" at bounding box center [931, 622] width 645 height 687
click at [742, 259] on icon "button" at bounding box center [743, 260] width 11 height 11
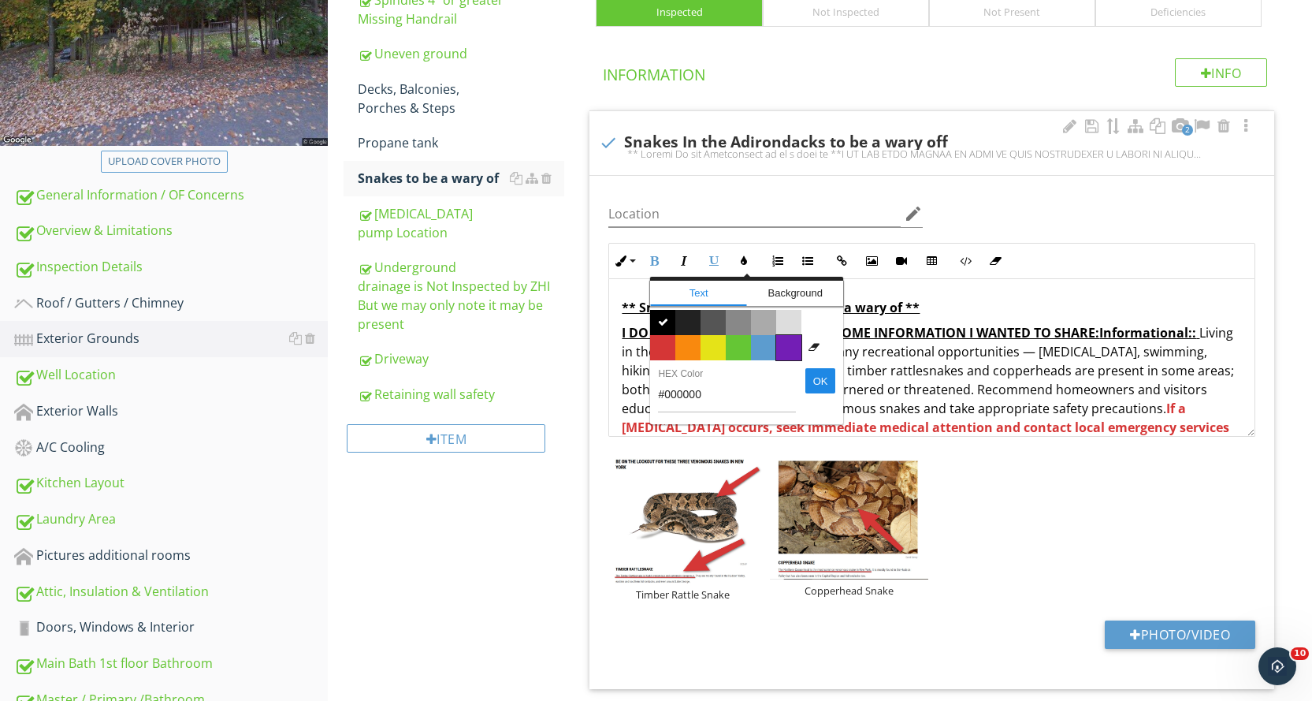
click at [798, 344] on span "Color #731eb5" at bounding box center [788, 347] width 25 height 25
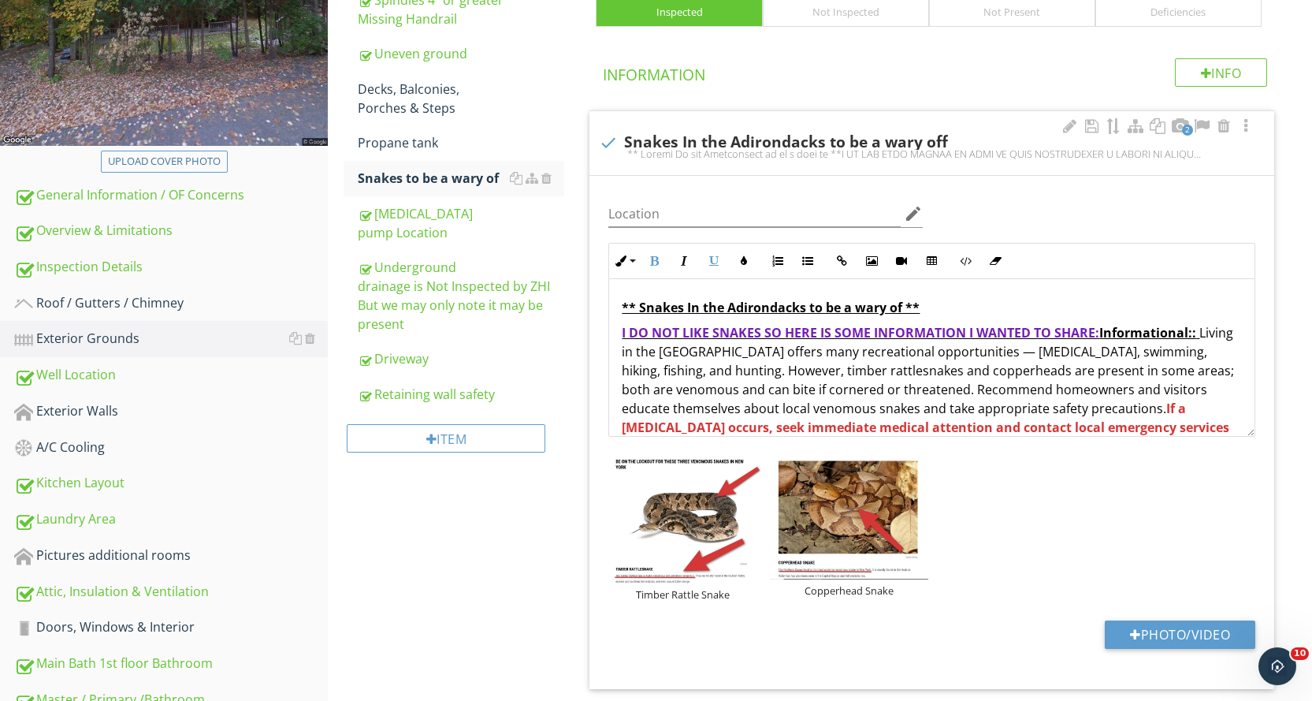
click at [997, 298] on p "** Snakes In the Adirondacks to be a wary of **" at bounding box center [932, 307] width 620 height 19
click at [1072, 127] on div at bounding box center [1069, 126] width 19 height 16
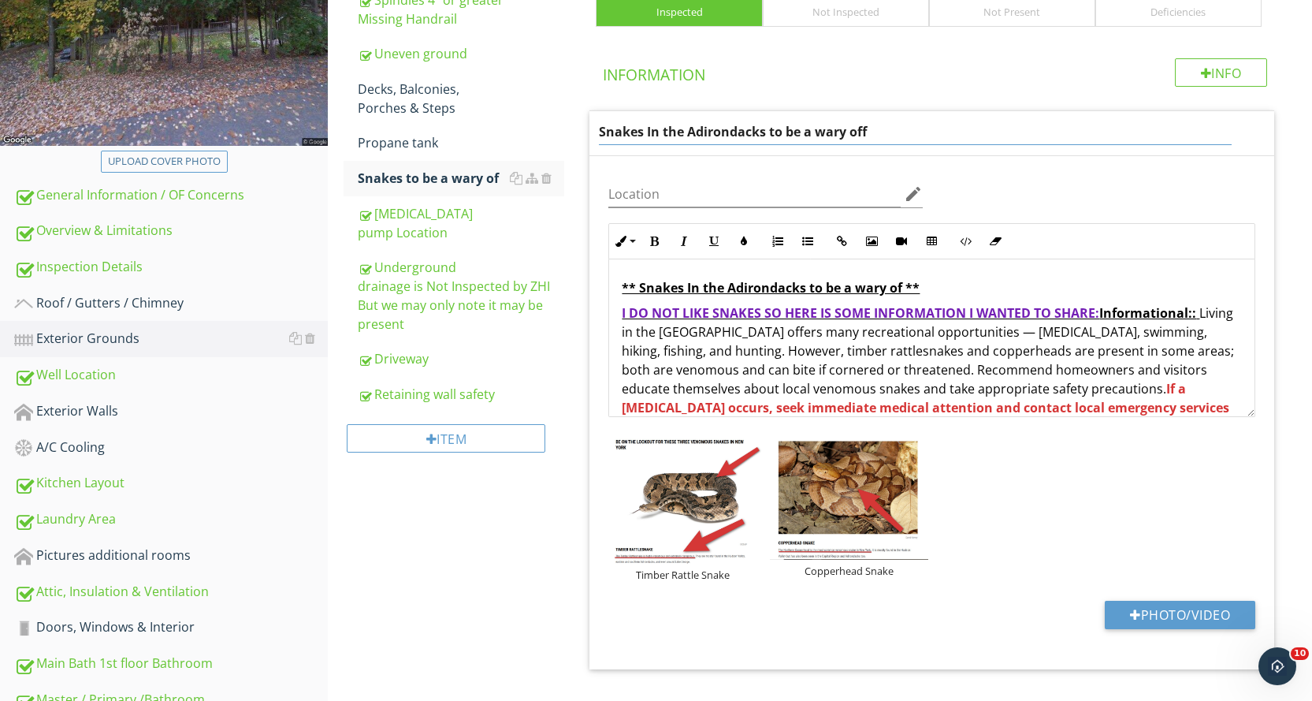
click at [870, 132] on input "Snakes In the Adirondacks to be a wary off" at bounding box center [915, 132] width 632 height 26
type input "Snakes In the Adirondacks to be a wary of"
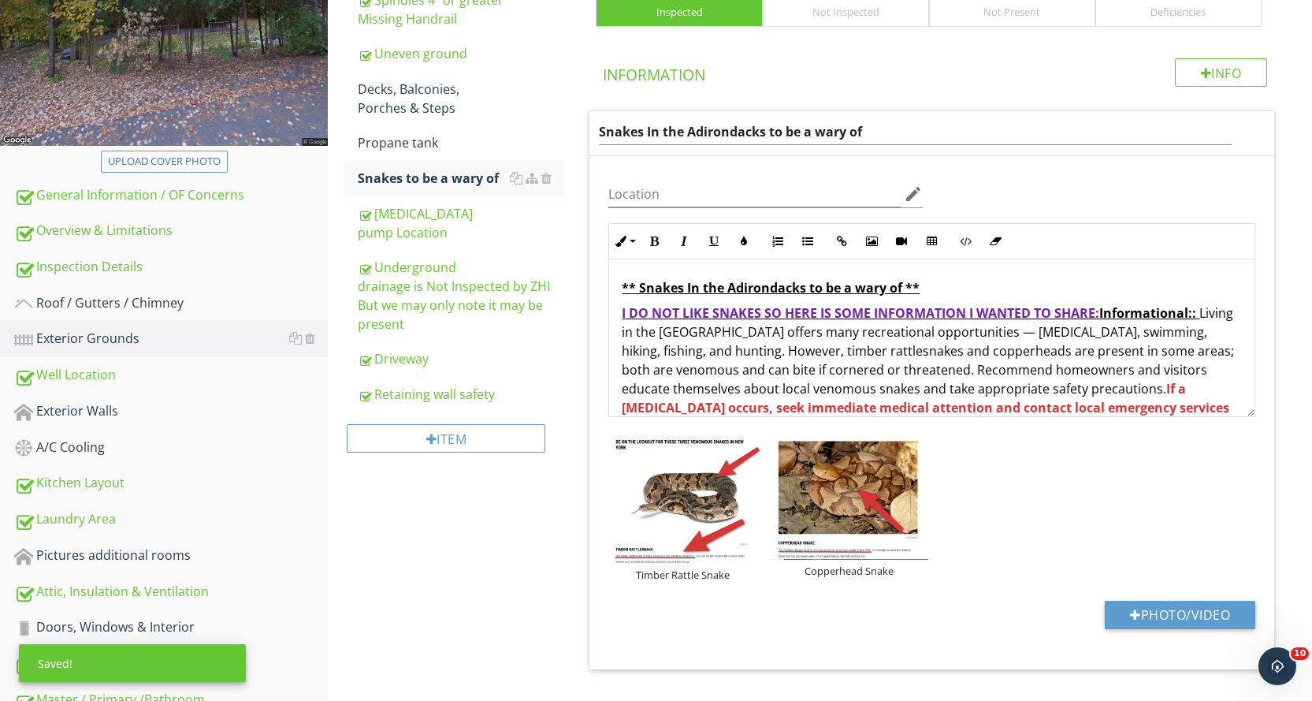
click at [968, 141] on input "Snakes In the Adirondacks to be a wary of" at bounding box center [915, 132] width 632 height 26
click at [976, 157] on div "Snakes In the Adirondacks to be a wary of Location edit Inline Style XLarge Lar…" at bounding box center [931, 389] width 685 height 559
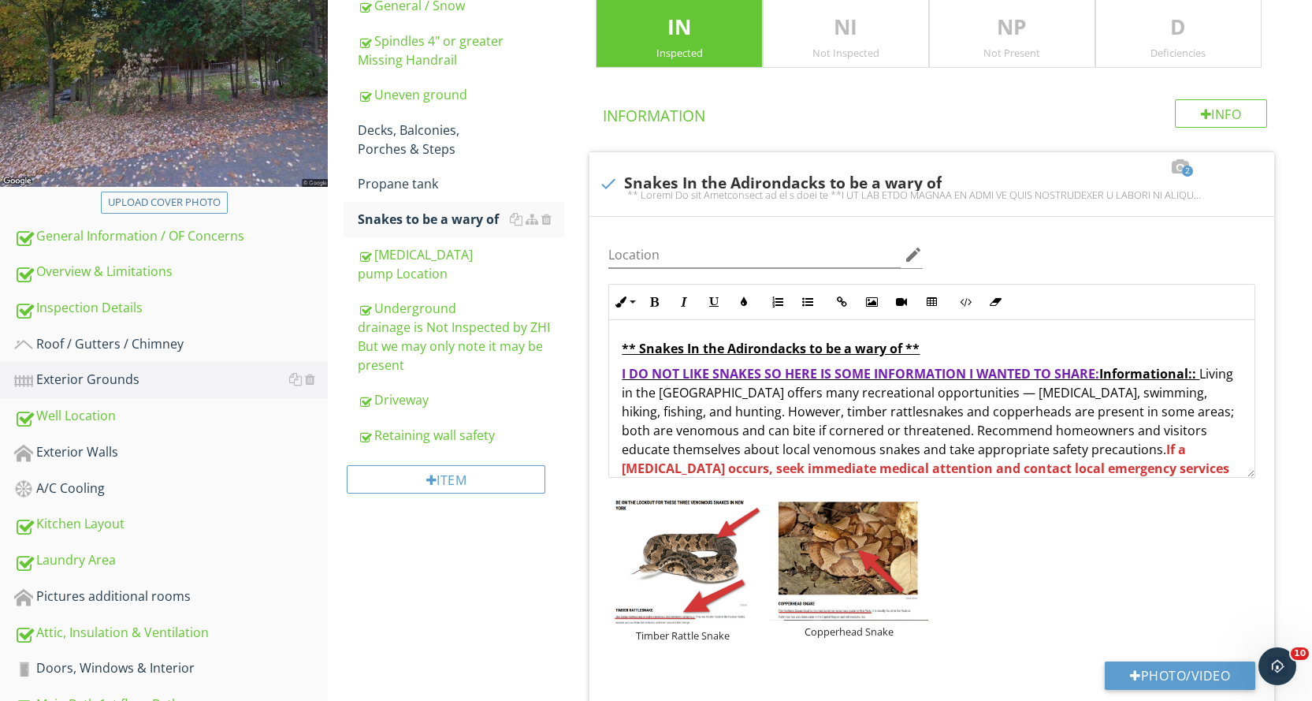
scroll to position [262, 0]
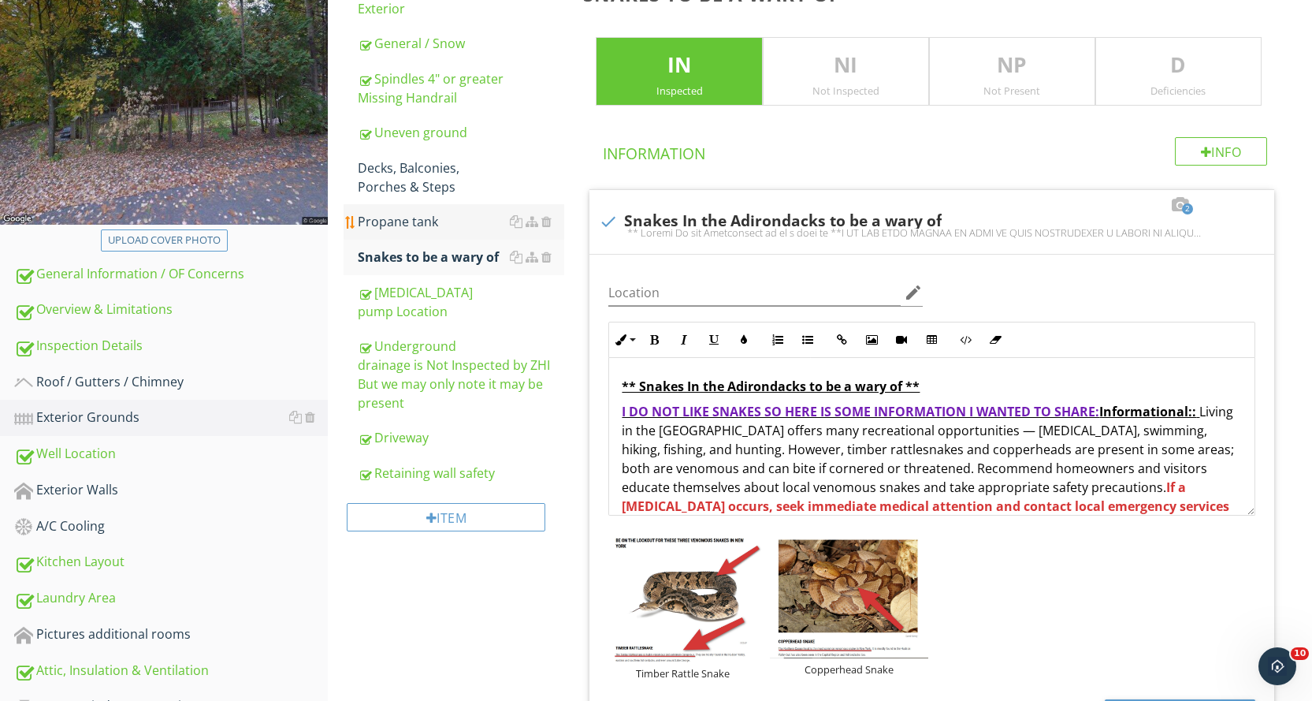
click at [422, 212] on div "Propane tank" at bounding box center [461, 221] width 206 height 19
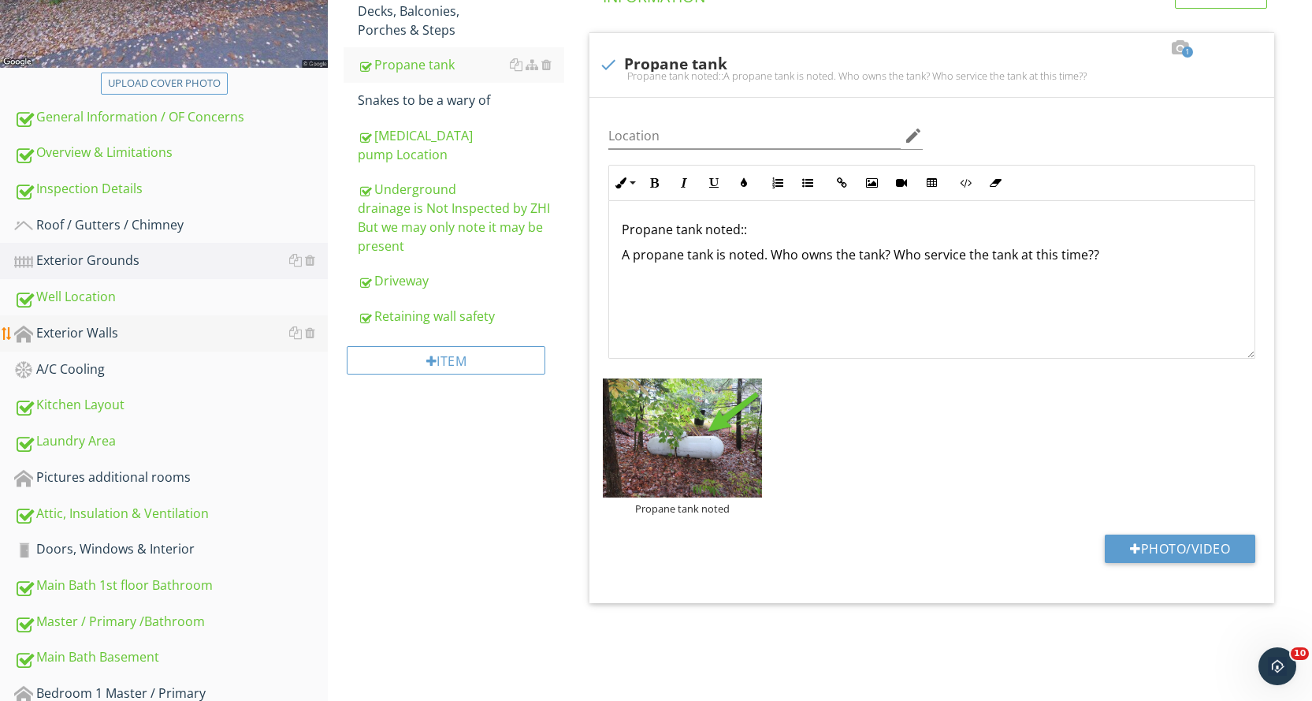
scroll to position [419, 0]
click at [193, 304] on div "Well Location" at bounding box center [171, 296] width 314 height 20
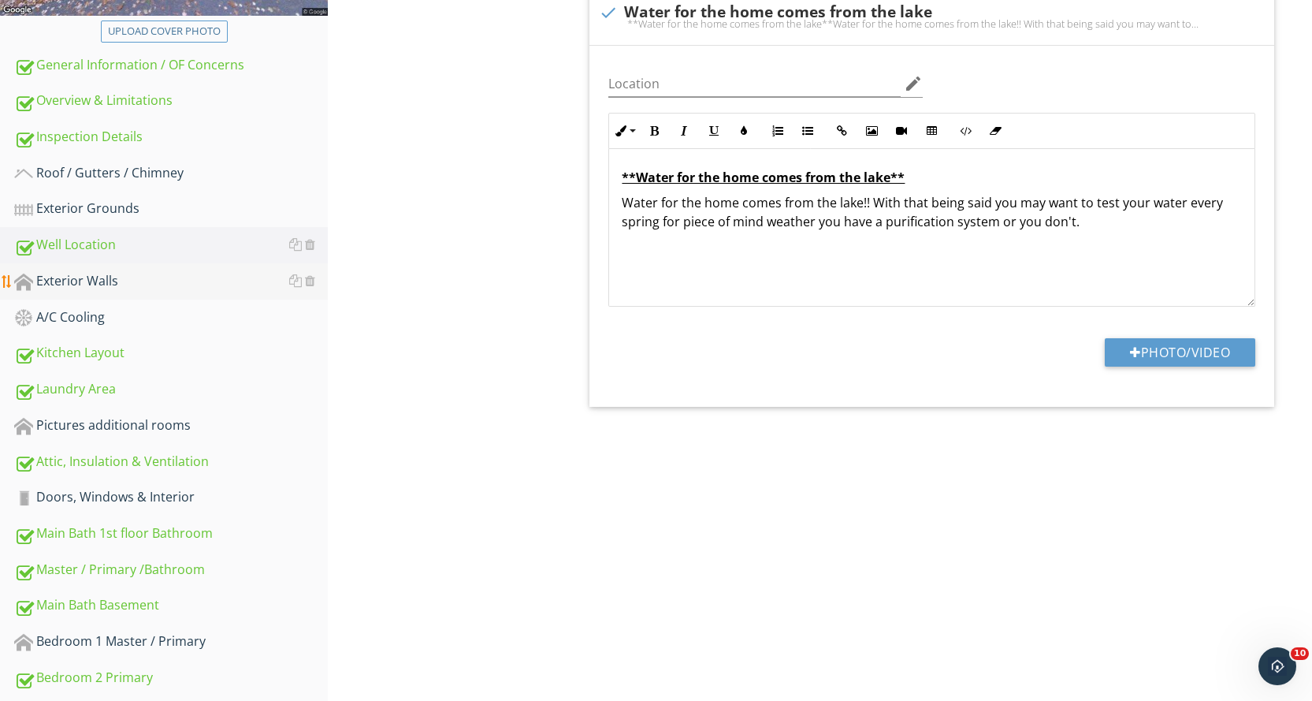
scroll to position [498, 0]
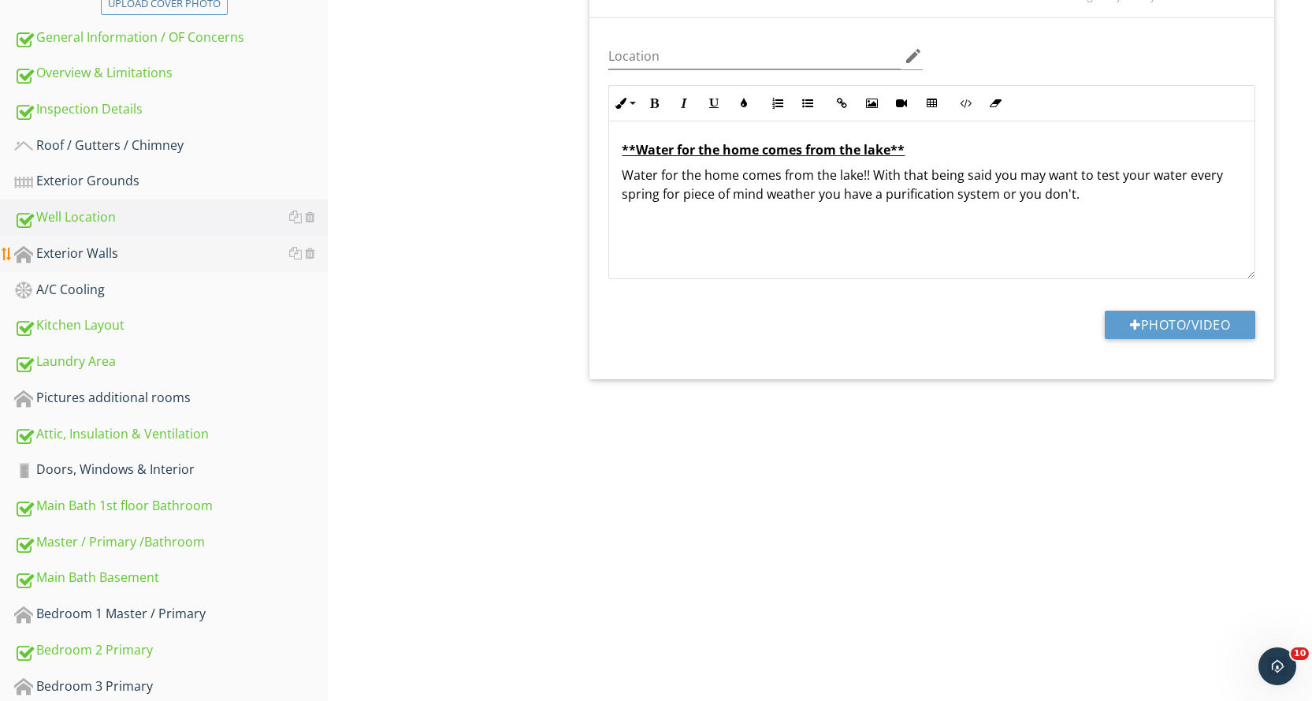
click at [193, 256] on div "Exterior Walls" at bounding box center [171, 253] width 314 height 20
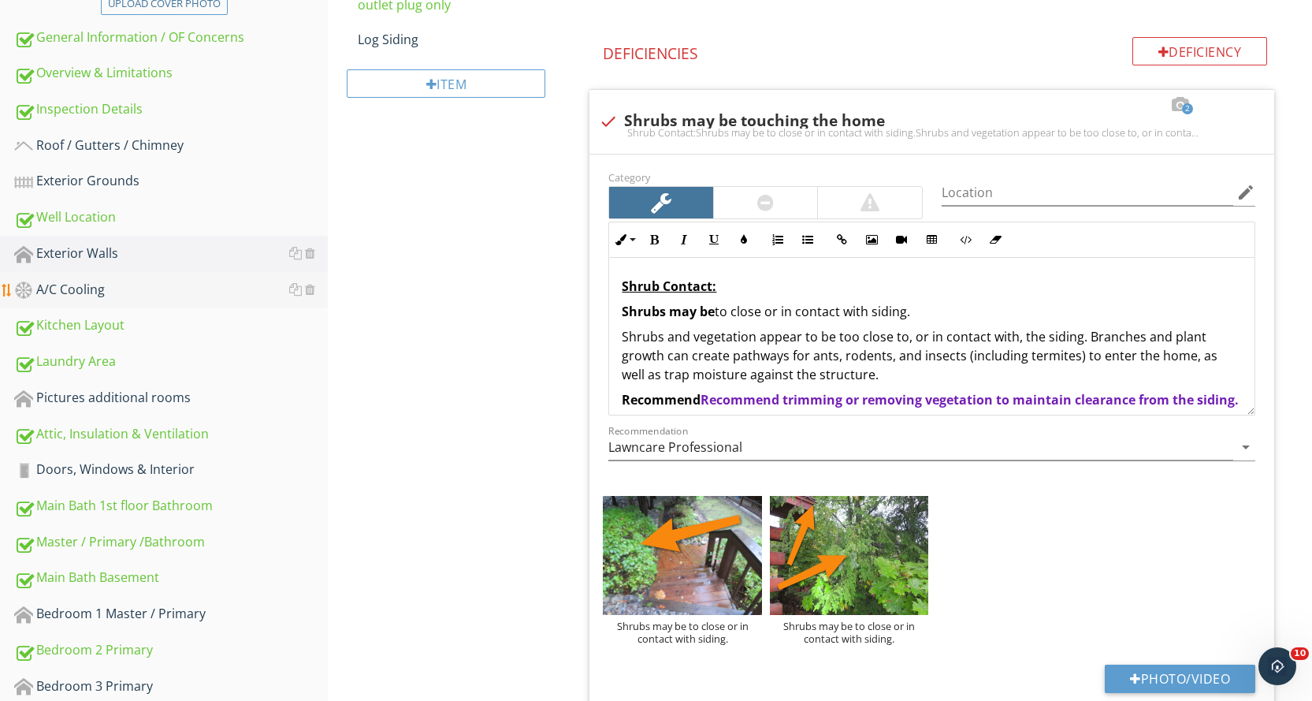
click at [190, 295] on div "A/C Cooling" at bounding box center [171, 290] width 314 height 20
type textarea "<p><strong><u>Shrub Contact:</u></strong></p><p><strong>Shrubs may be</strong> …"
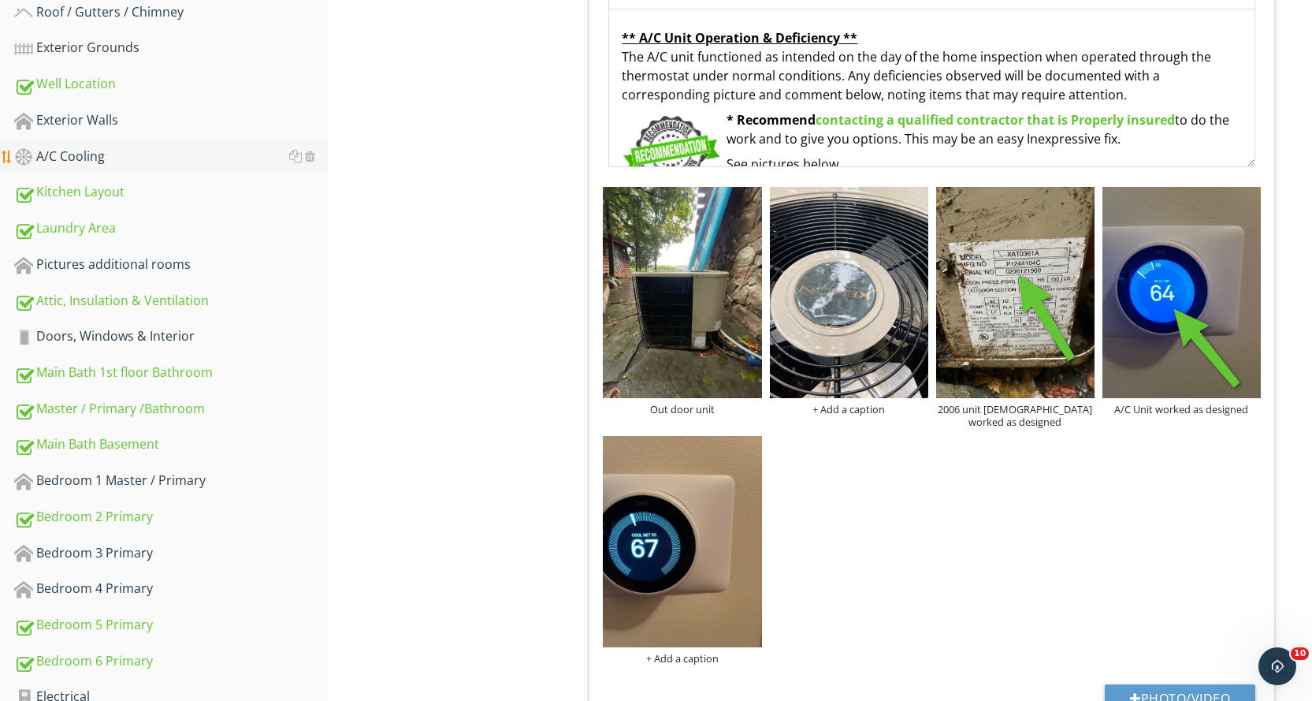
scroll to position [656, 0]
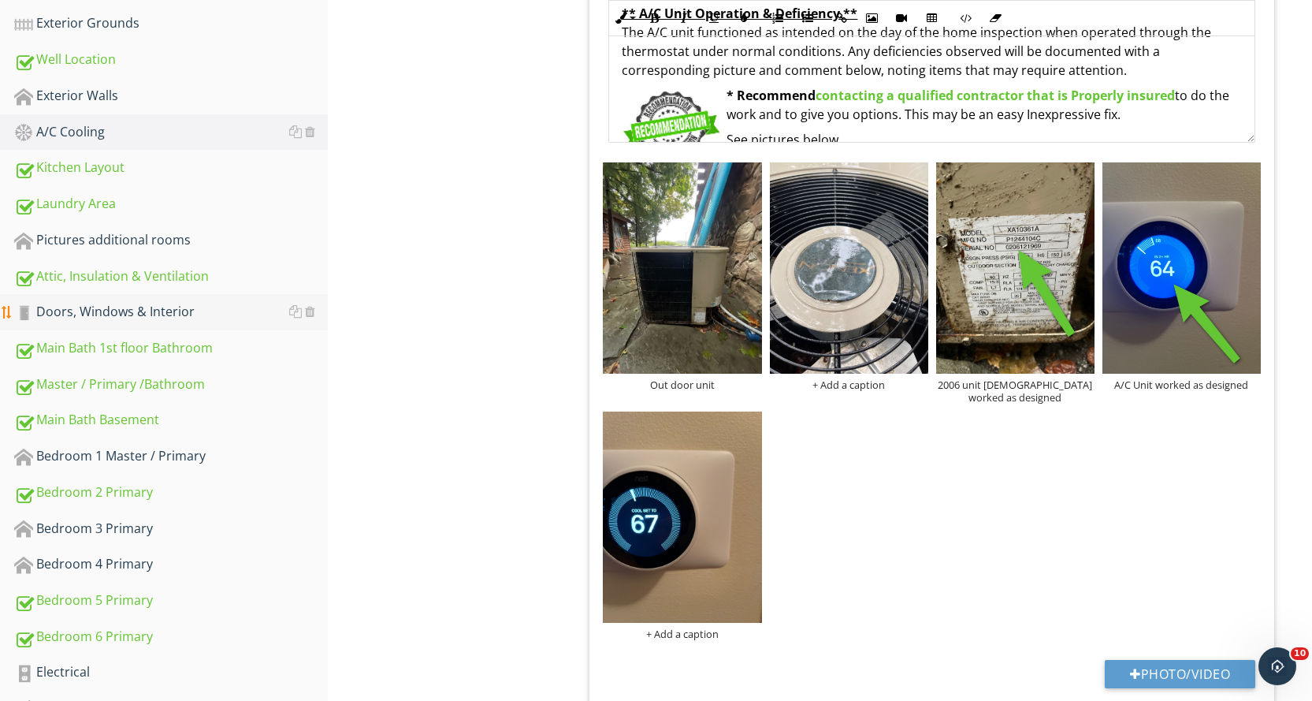
click at [216, 313] on div "Doors, Windows & Interior" at bounding box center [171, 312] width 314 height 20
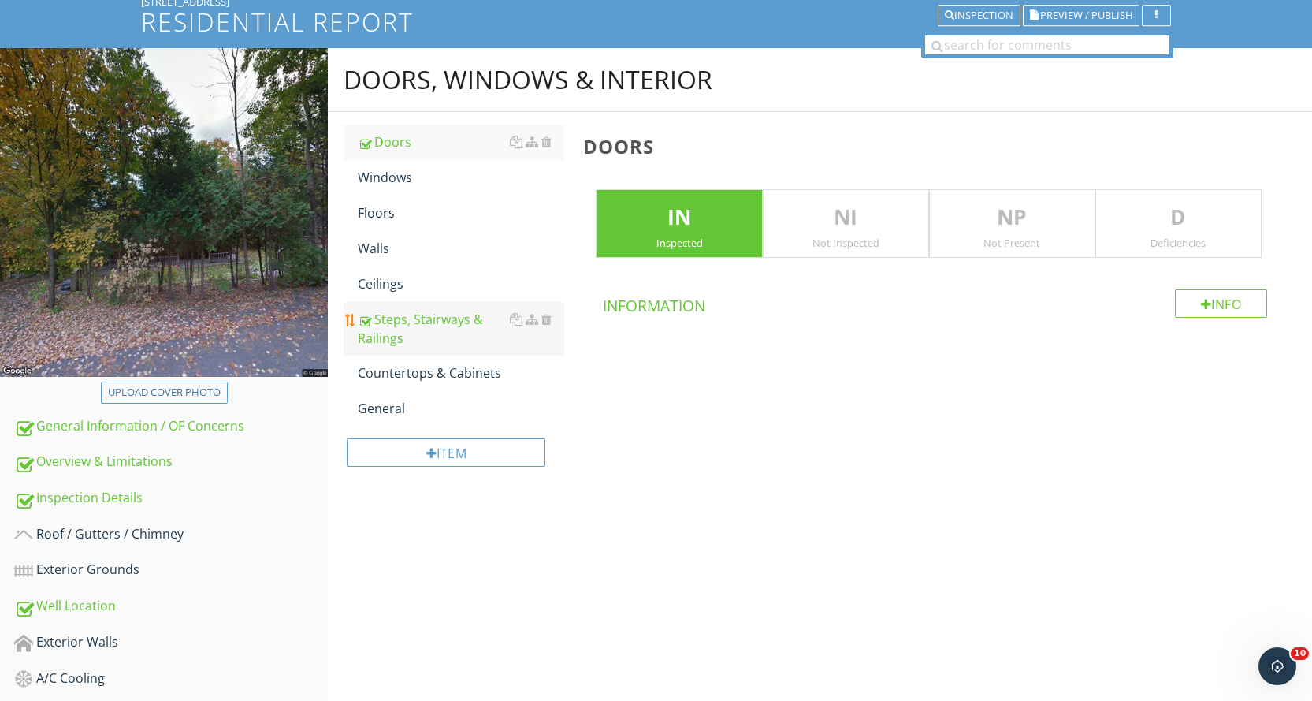
scroll to position [104, 0]
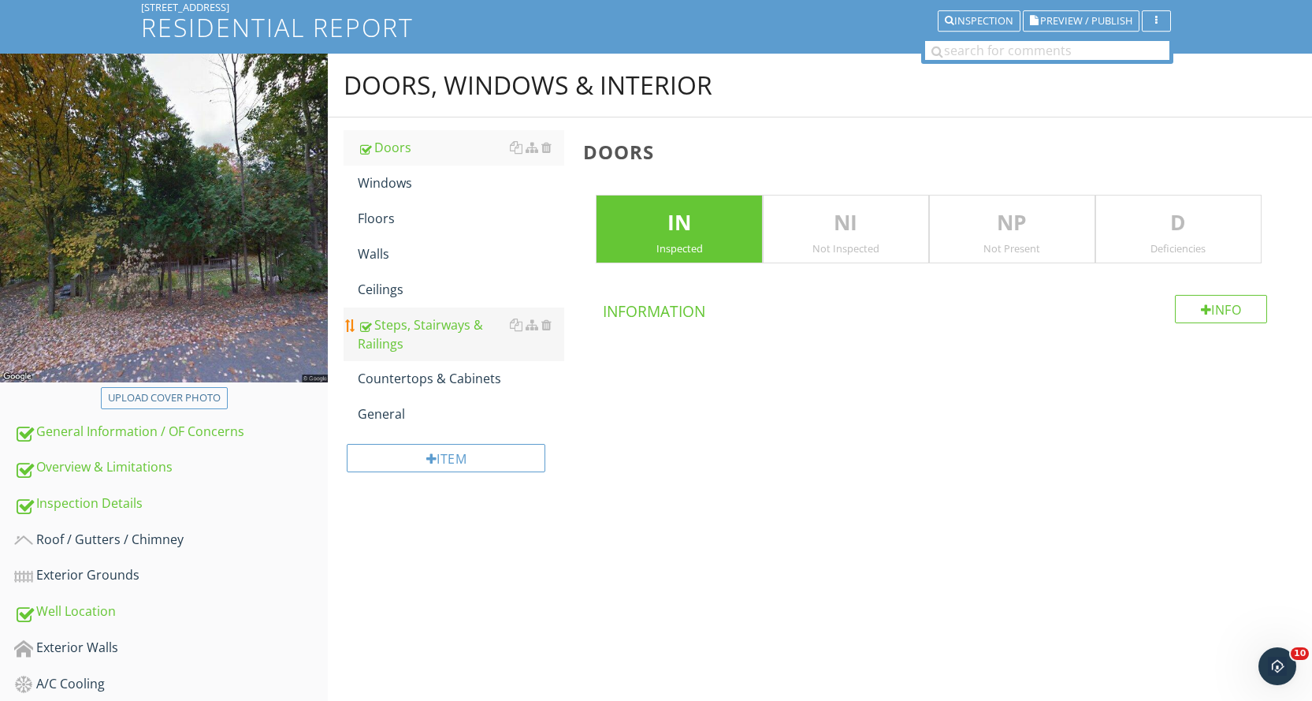
click at [484, 334] on div "Steps, Stairways & Railings" at bounding box center [461, 334] width 206 height 38
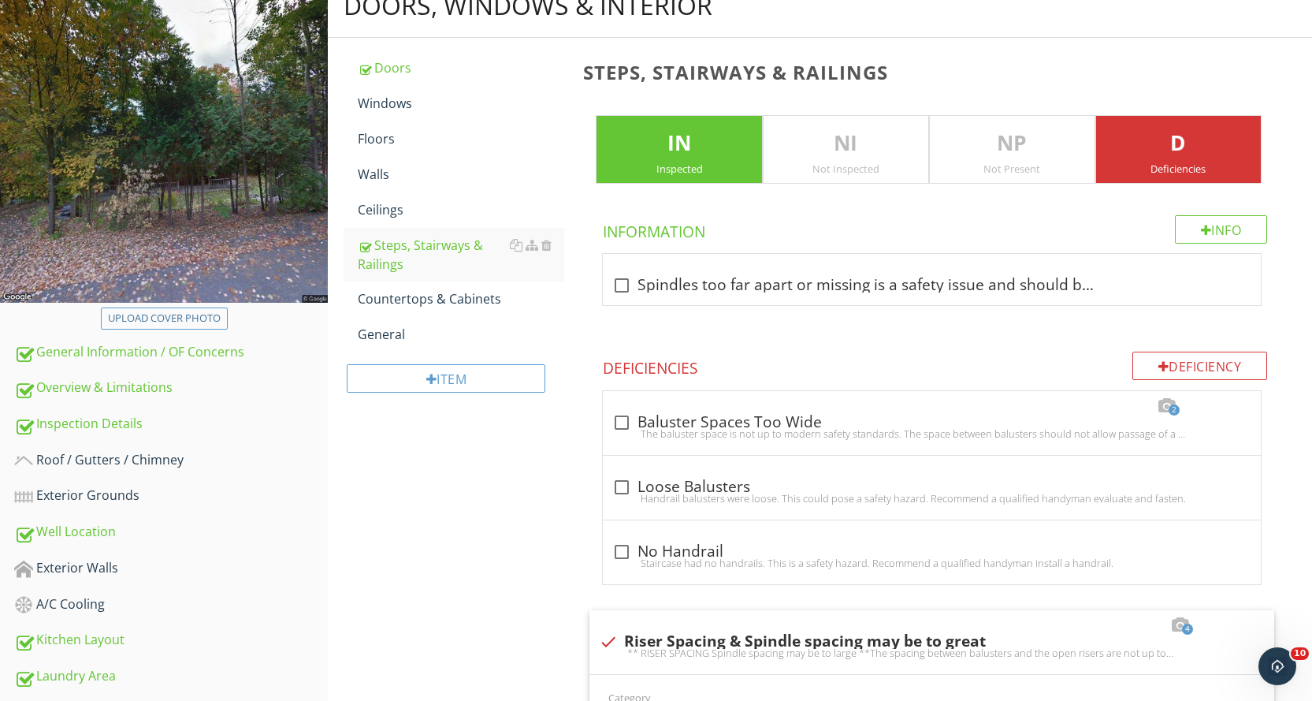
scroll to position [183, 0]
click at [550, 334] on div at bounding box center [546, 335] width 10 height 13
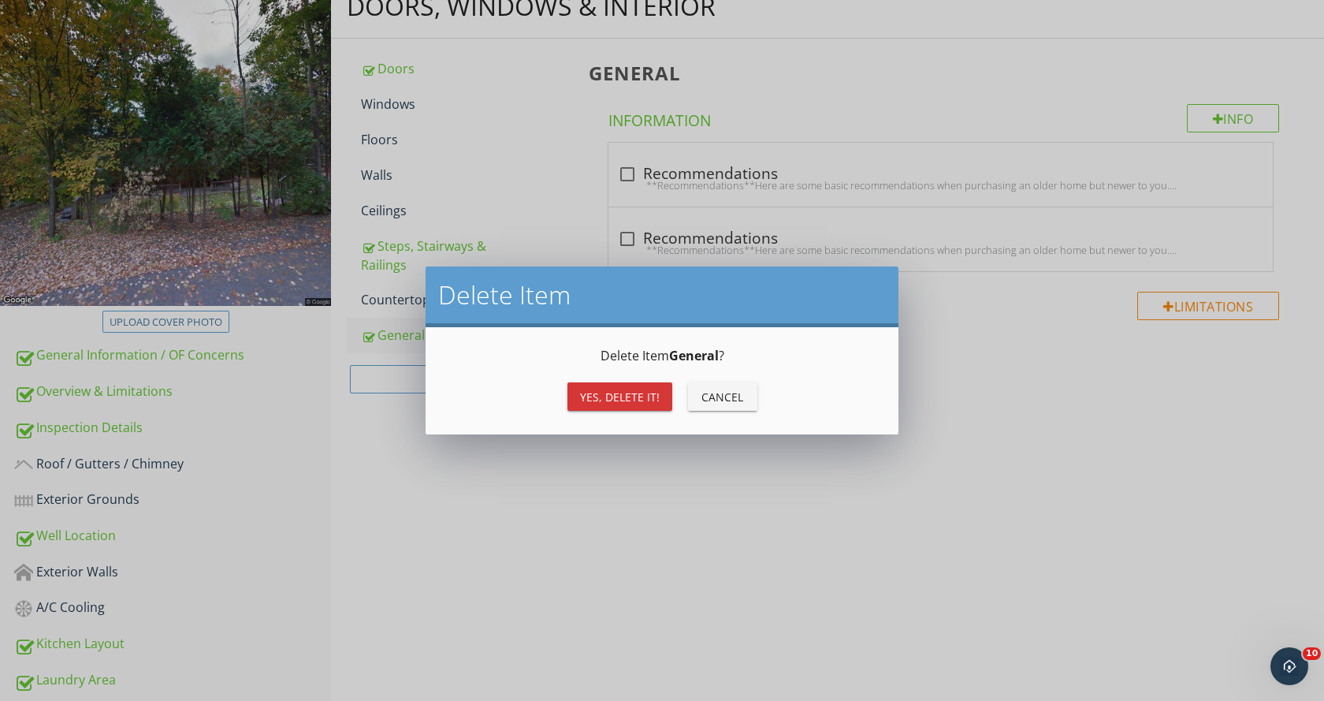
click at [597, 385] on button "Yes, Delete it!" at bounding box center [619, 396] width 105 height 28
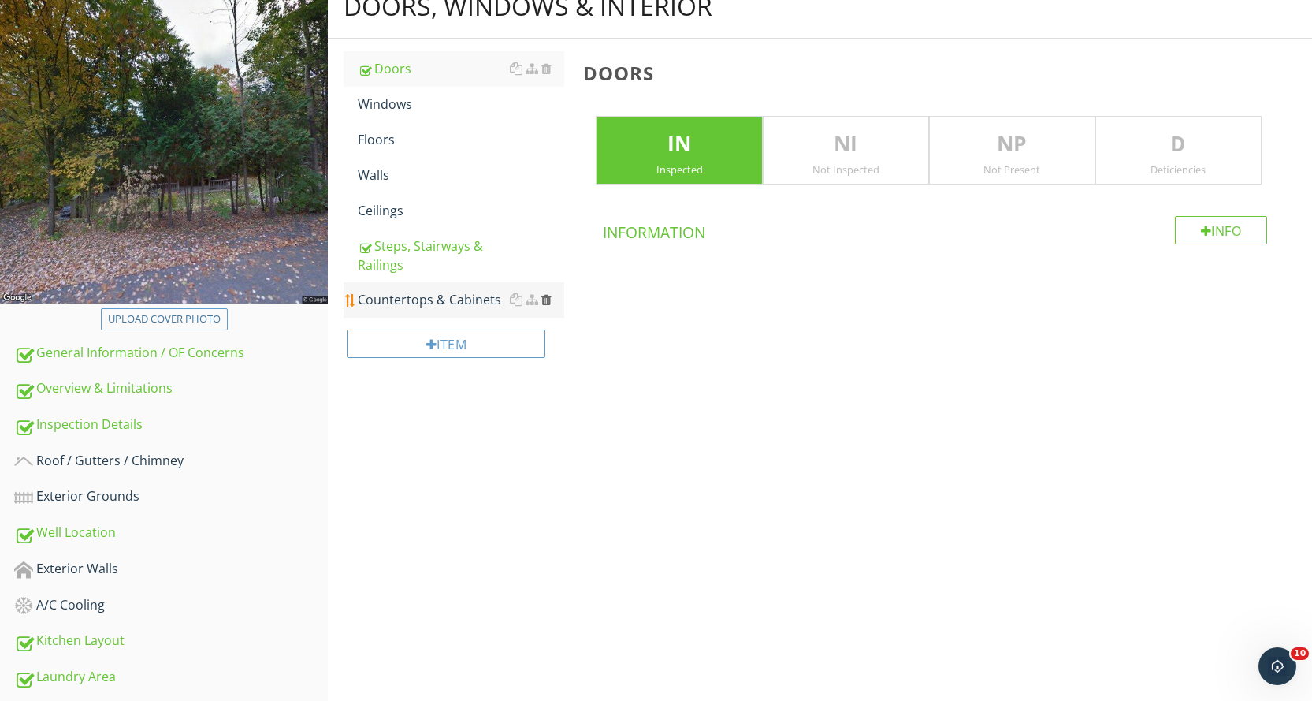
click at [546, 304] on div at bounding box center [546, 299] width 10 height 13
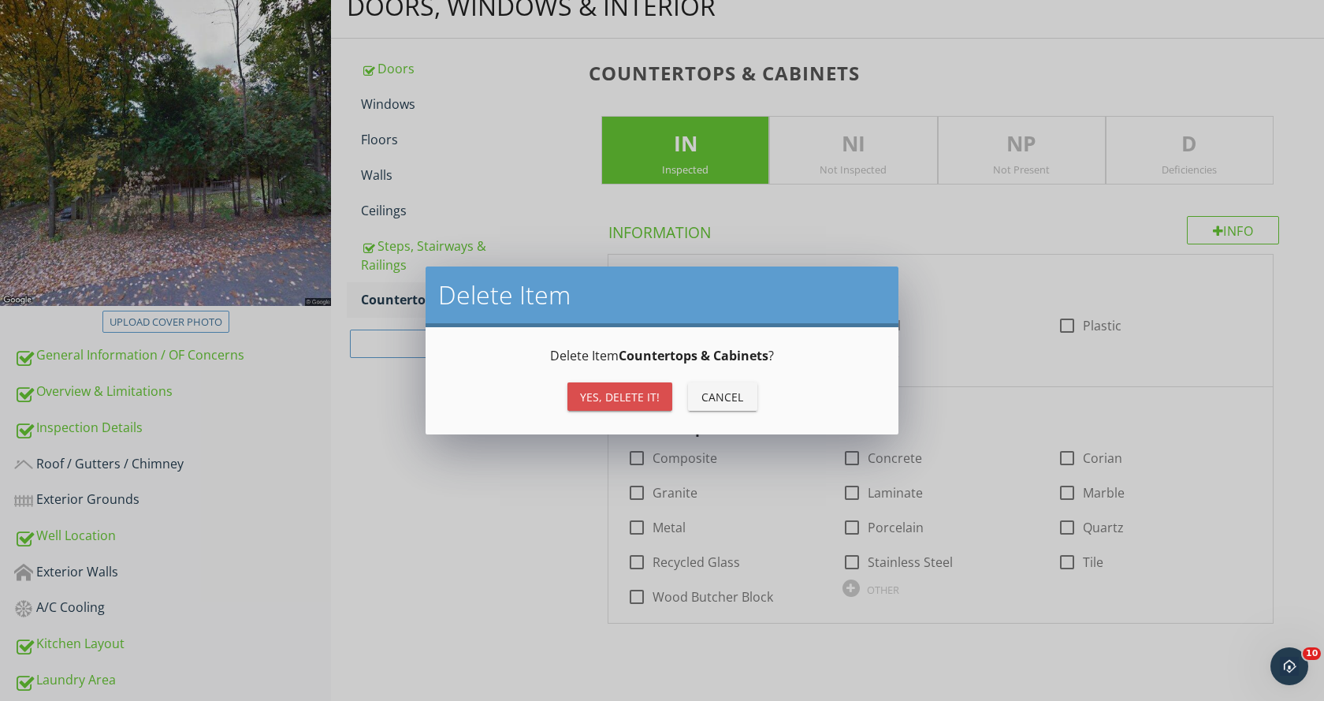
click at [600, 394] on div "Yes, Delete it!" at bounding box center [620, 396] width 80 height 17
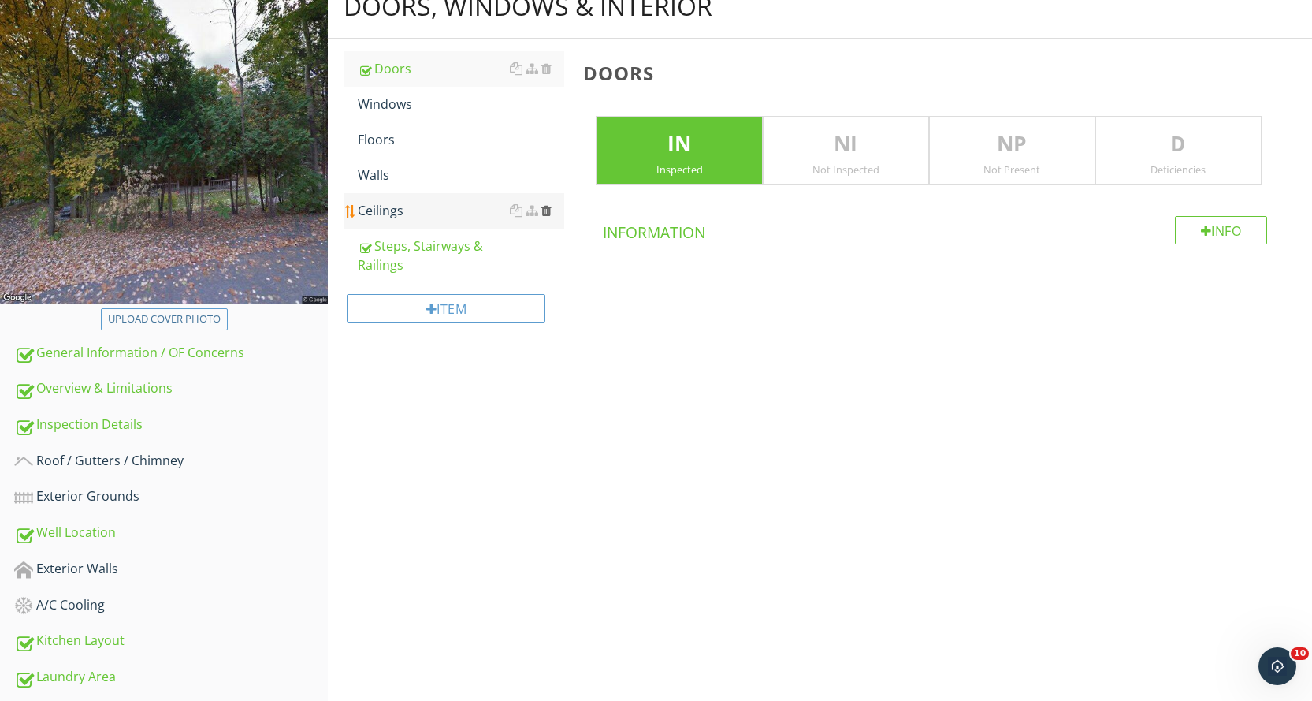
click at [549, 211] on div at bounding box center [546, 210] width 10 height 13
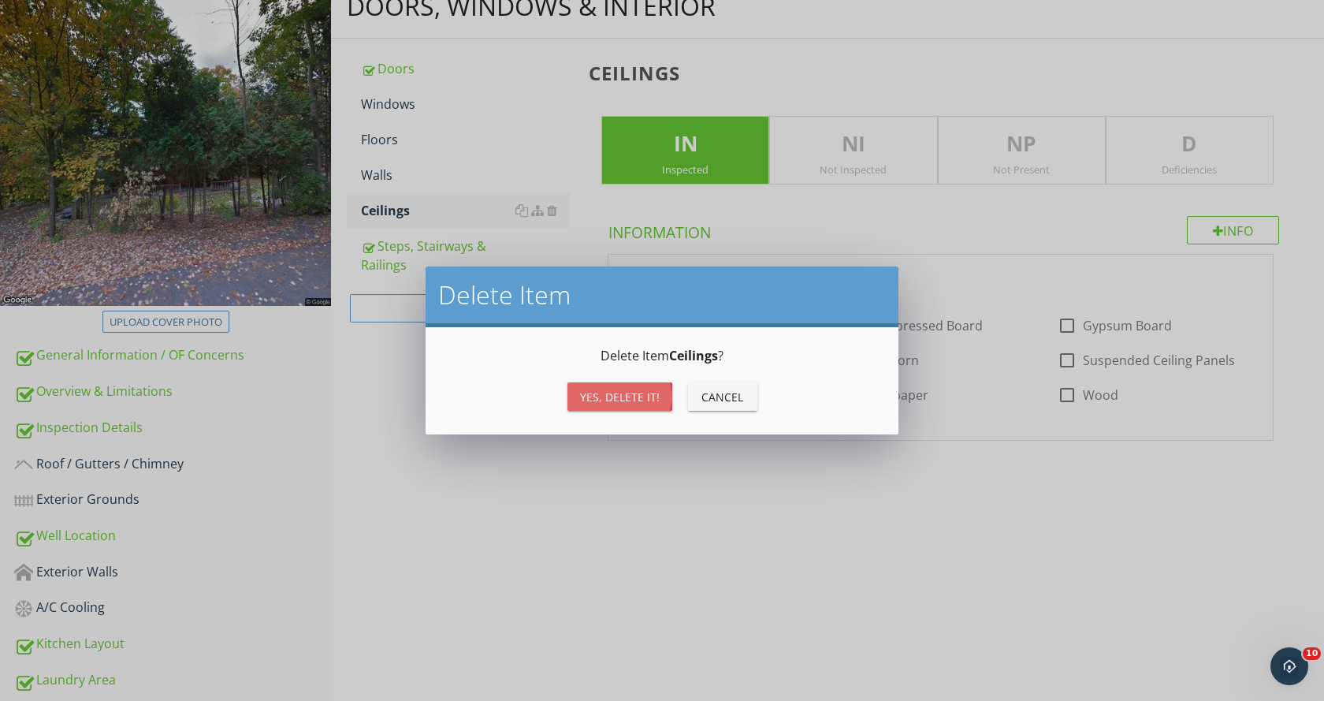
drag, startPoint x: 623, startPoint y: 395, endPoint x: 579, endPoint y: 298, distance: 106.2
click at [623, 394] on div "Yes, Delete it!" at bounding box center [620, 396] width 80 height 17
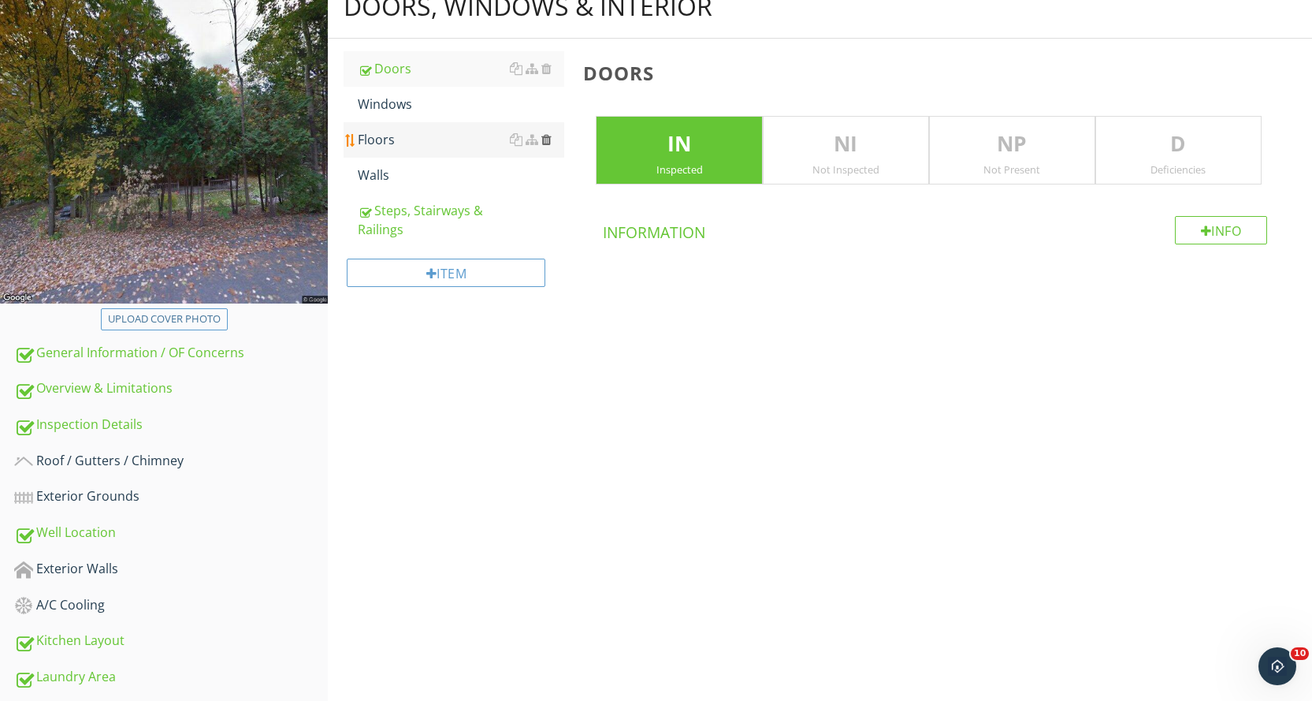
click at [545, 141] on div at bounding box center [546, 139] width 10 height 13
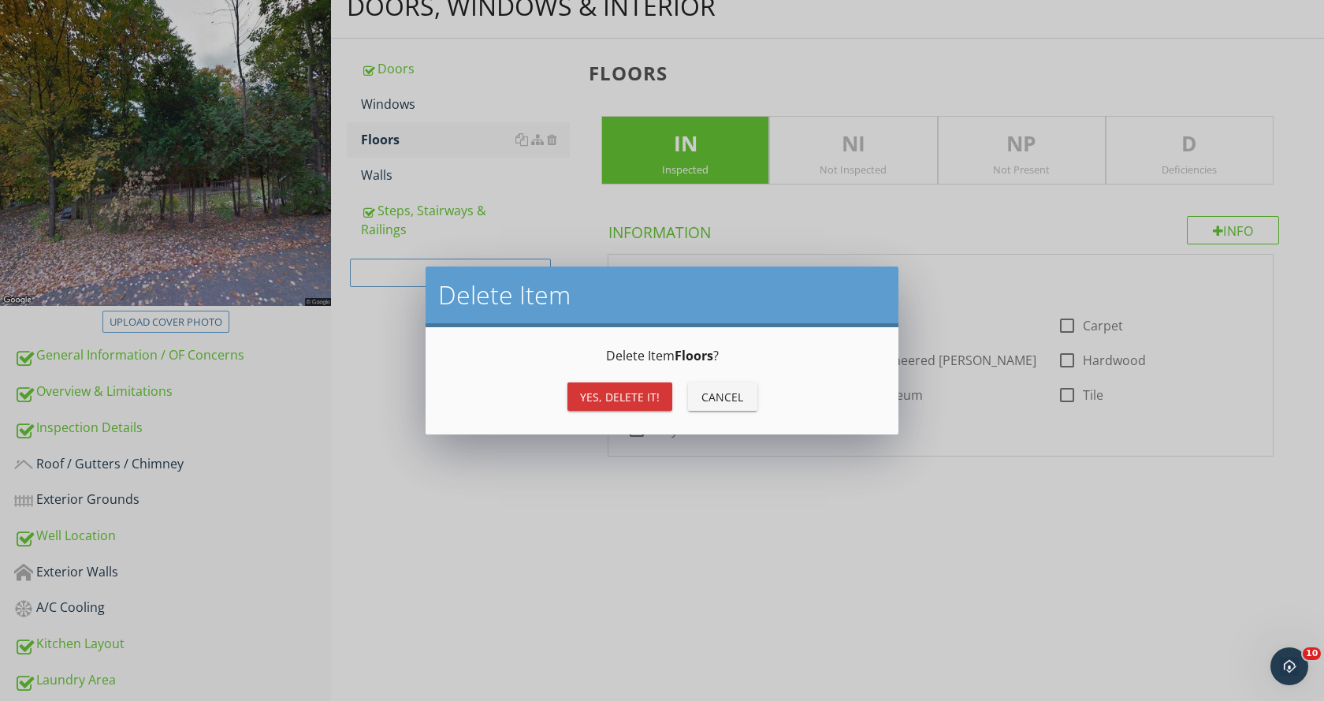
click at [603, 370] on div "Delete Item Floors ? Yes, Delete it! Cancel" at bounding box center [661, 380] width 435 height 69
click at [607, 387] on button "Yes, Delete it!" at bounding box center [619, 396] width 105 height 28
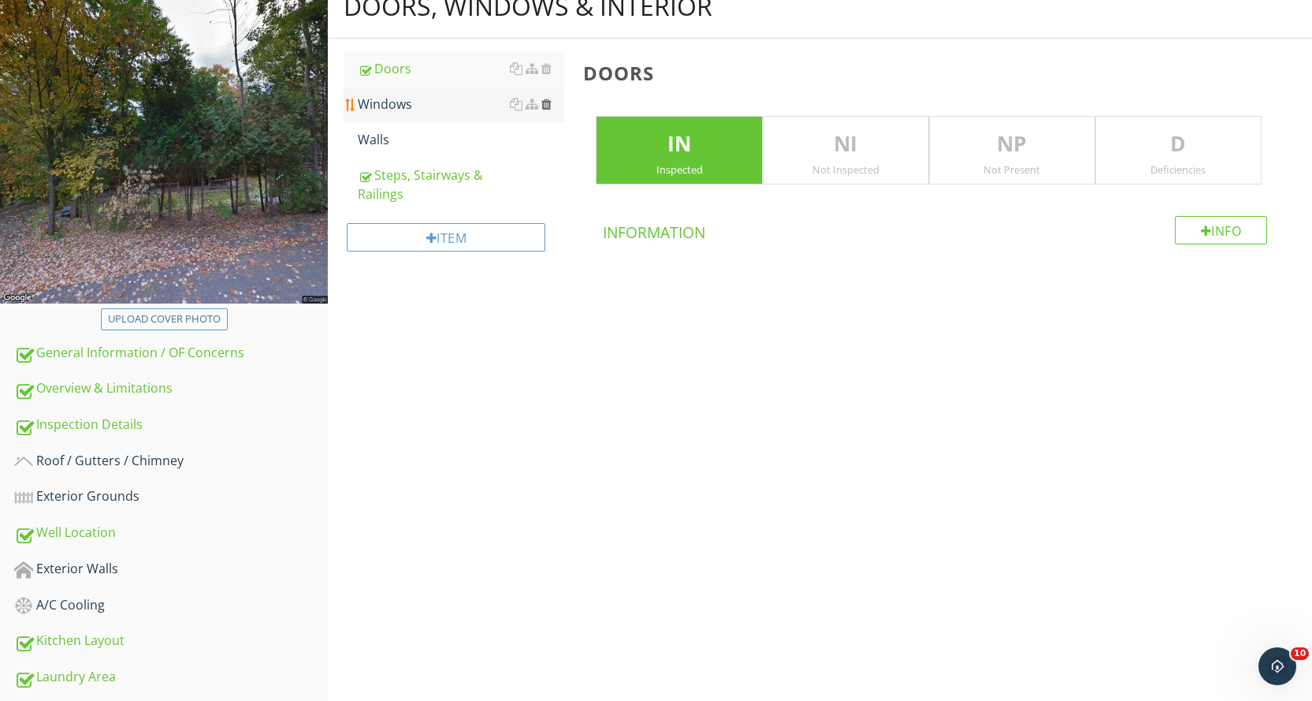
click at [551, 105] on div at bounding box center [546, 104] width 10 height 13
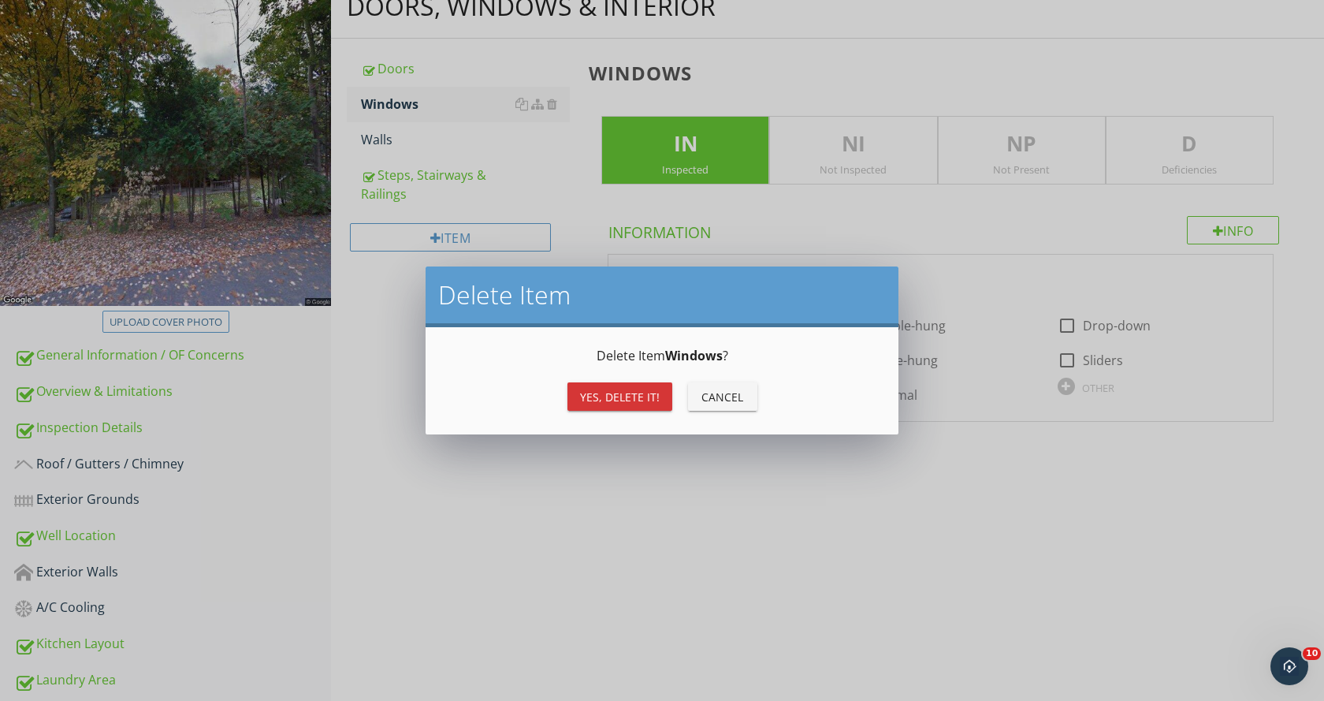
click at [608, 386] on button "Yes, Delete it!" at bounding box center [619, 396] width 105 height 28
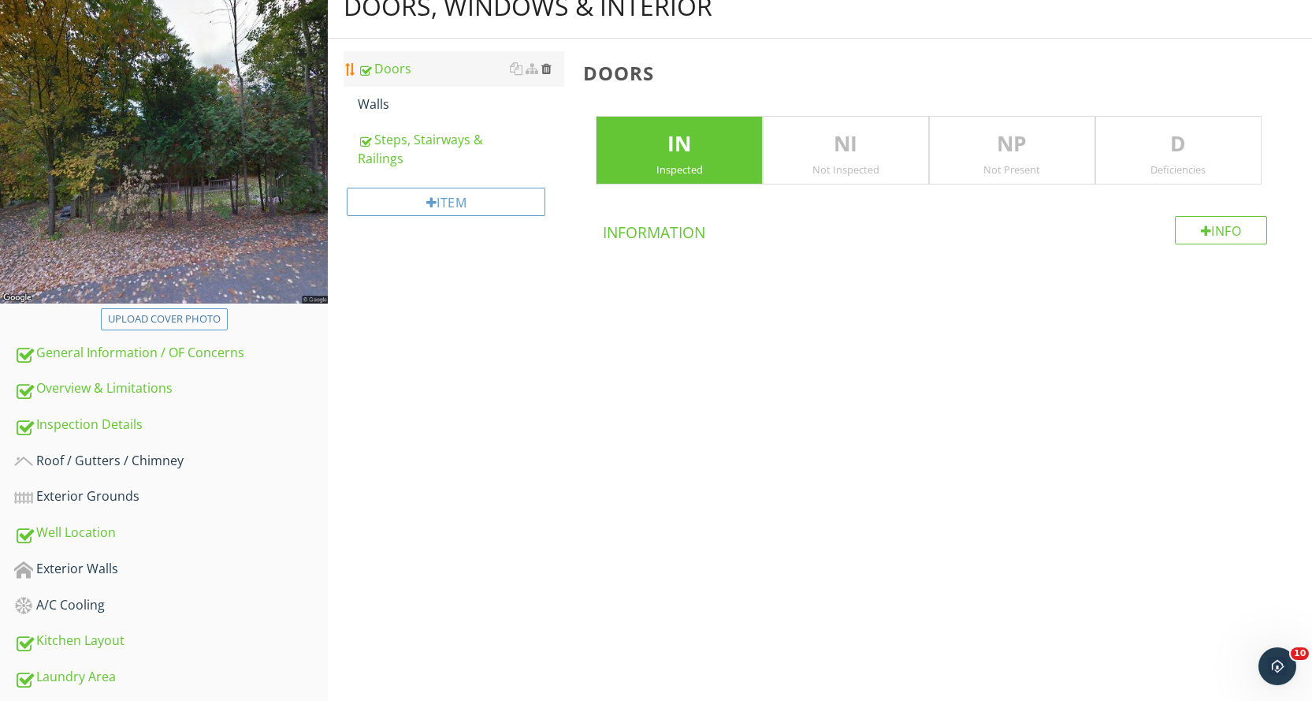
click at [547, 66] on div at bounding box center [546, 68] width 10 height 13
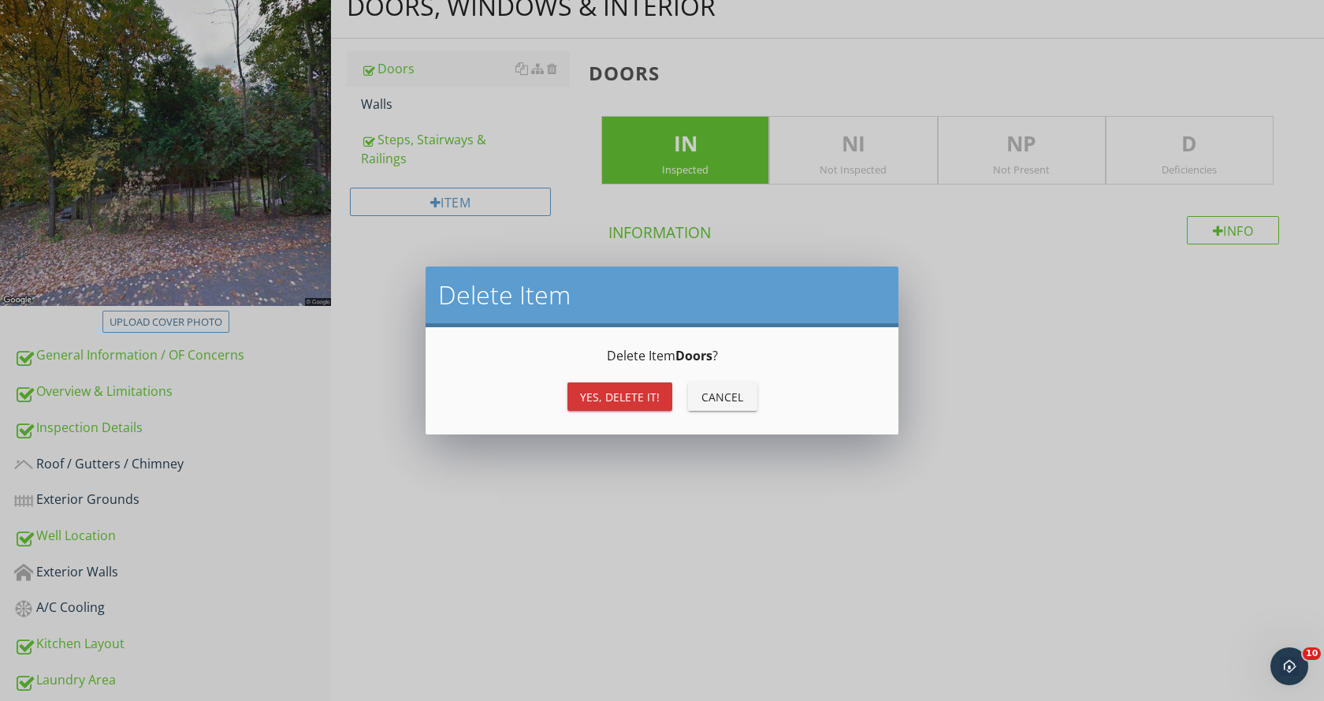
click at [597, 393] on div "Yes, Delete it!" at bounding box center [620, 396] width 80 height 17
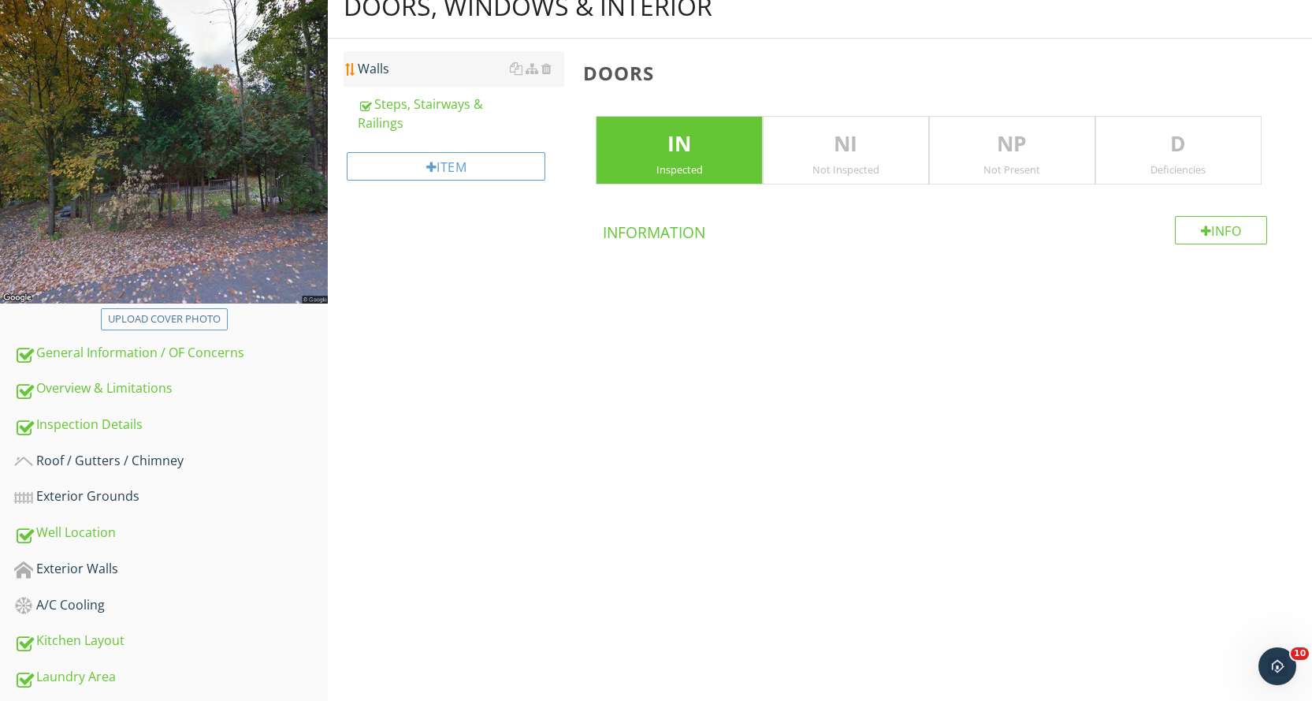
click at [419, 76] on div "Walls" at bounding box center [461, 68] width 206 height 19
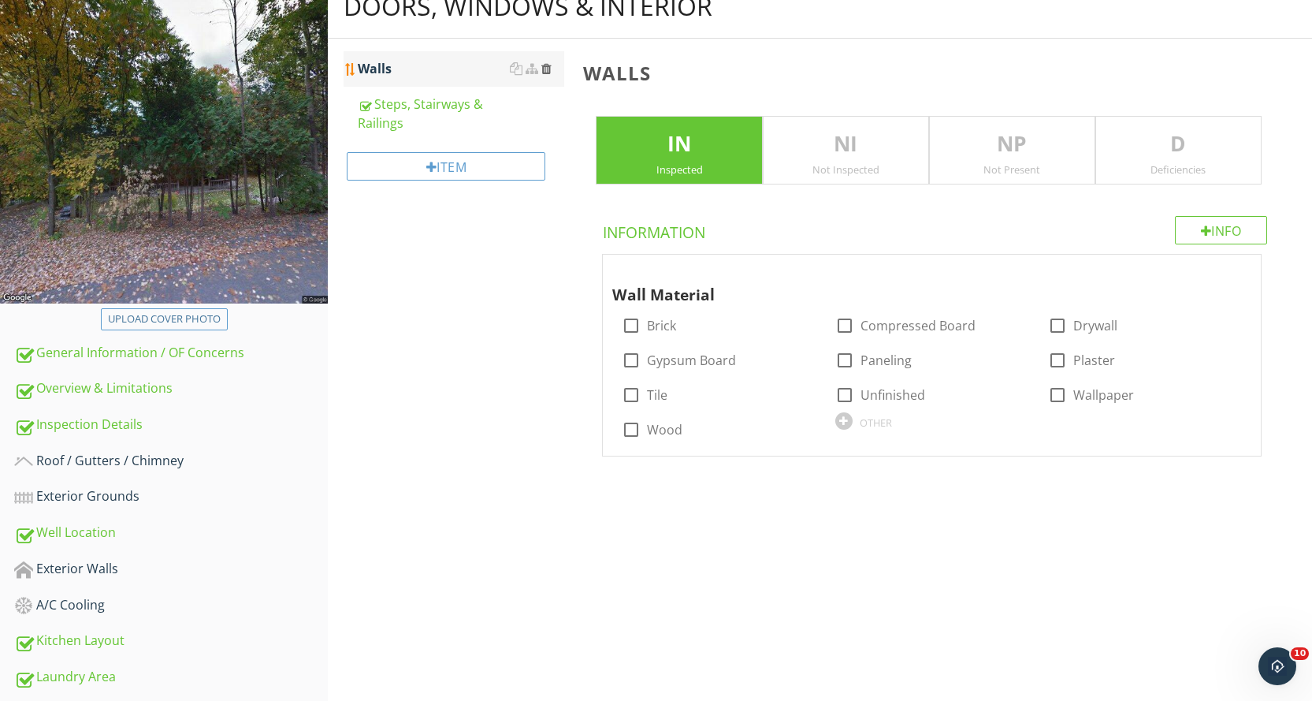
click at [544, 67] on div at bounding box center [546, 68] width 10 height 13
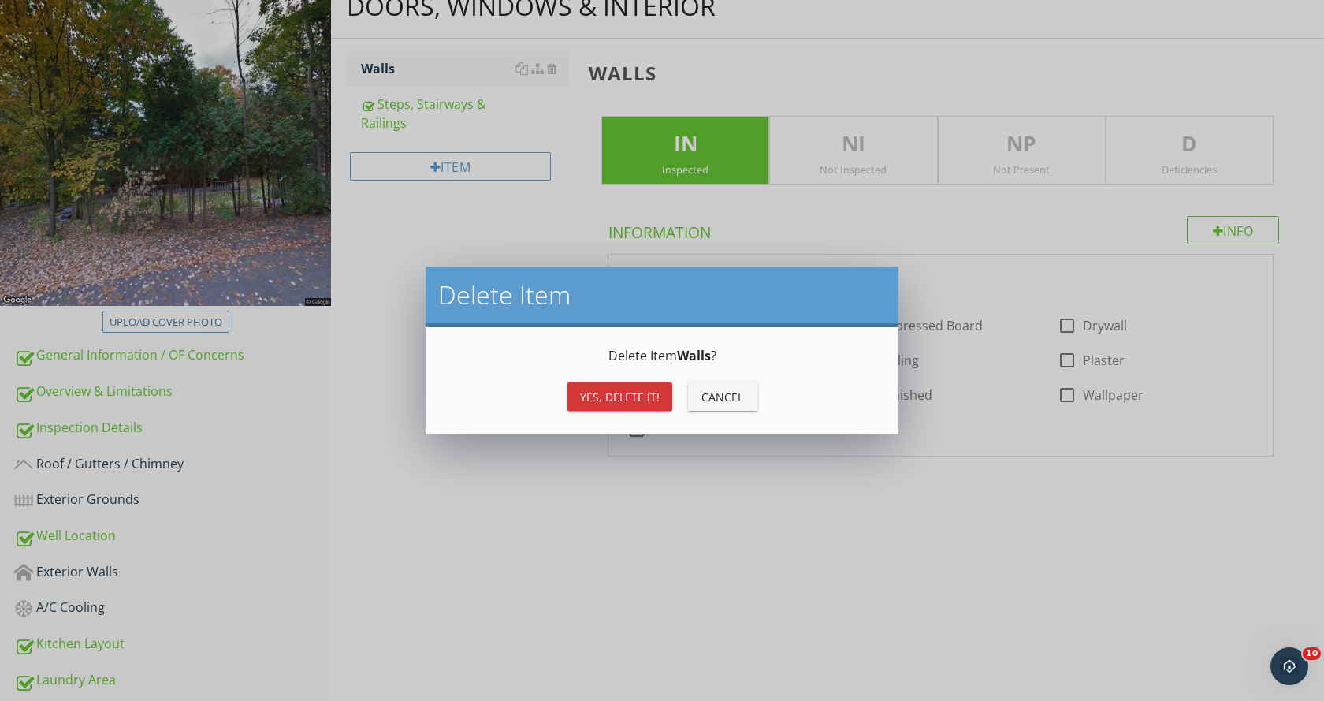
click at [604, 392] on div "Yes, Delete it!" at bounding box center [620, 396] width 80 height 17
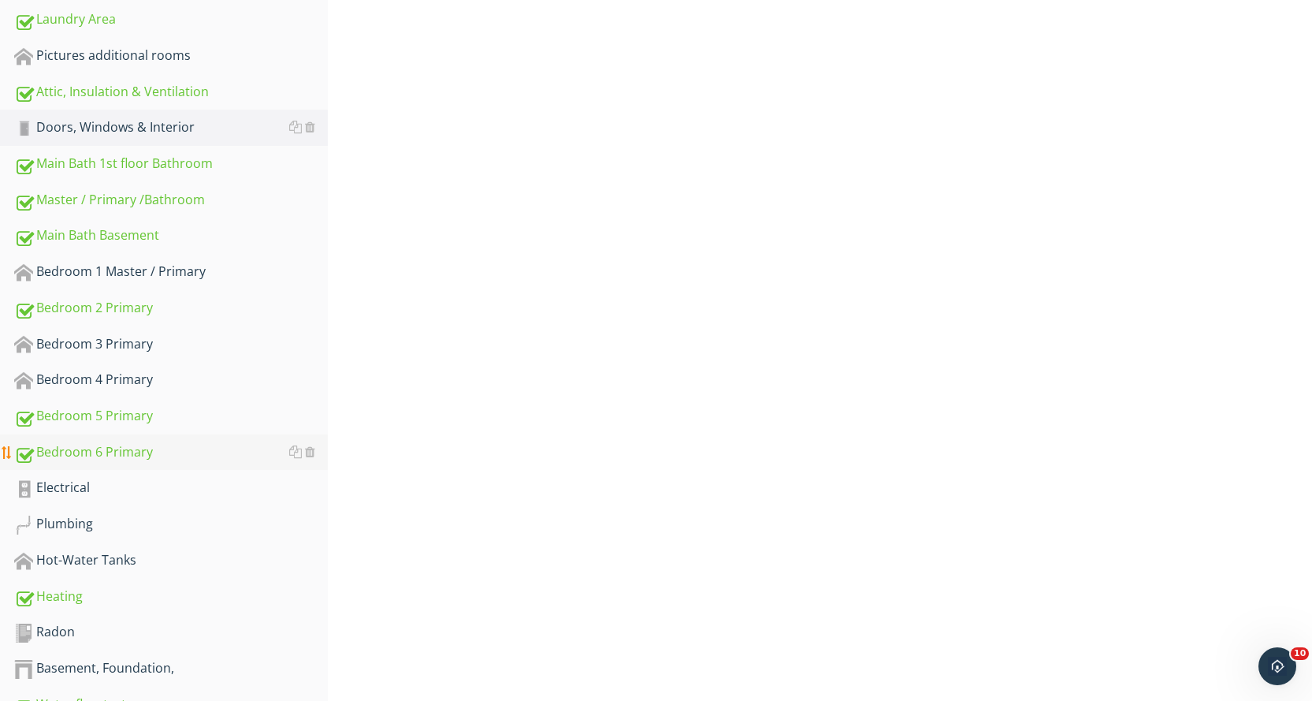
scroll to position [892, 0]
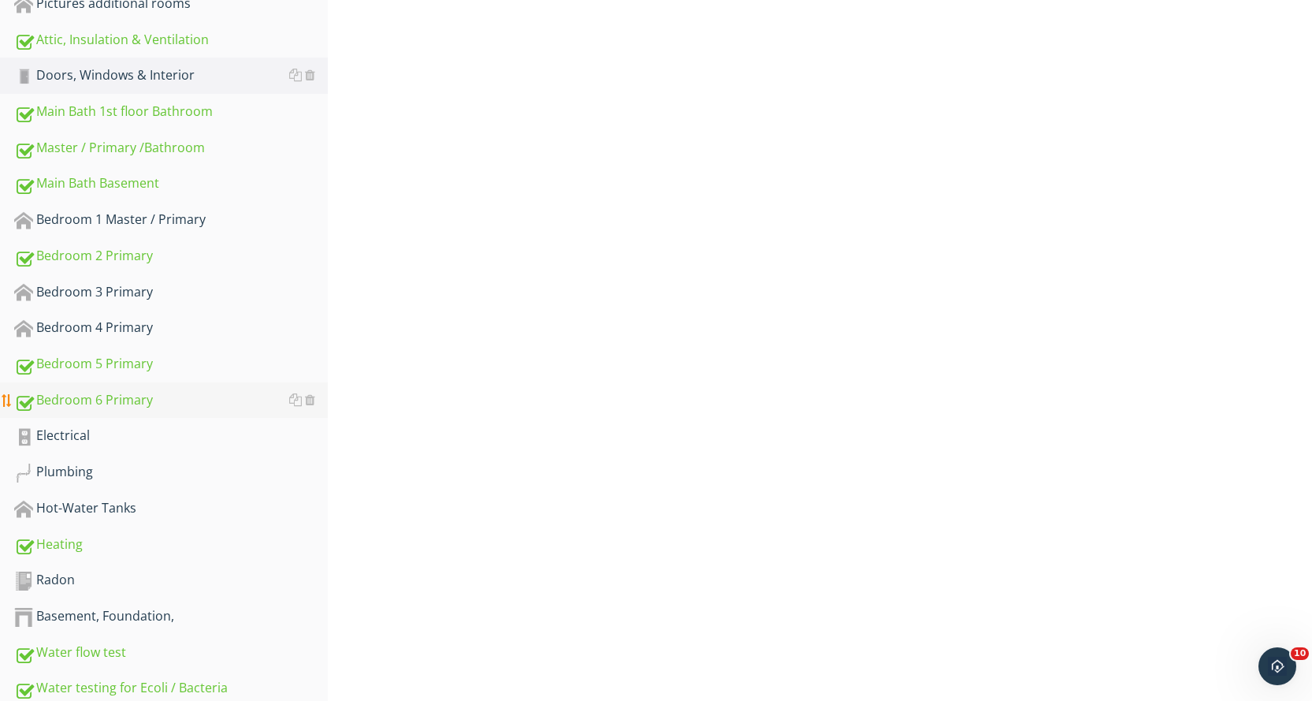
click at [224, 392] on div "Bedroom 6 Primary" at bounding box center [171, 400] width 314 height 20
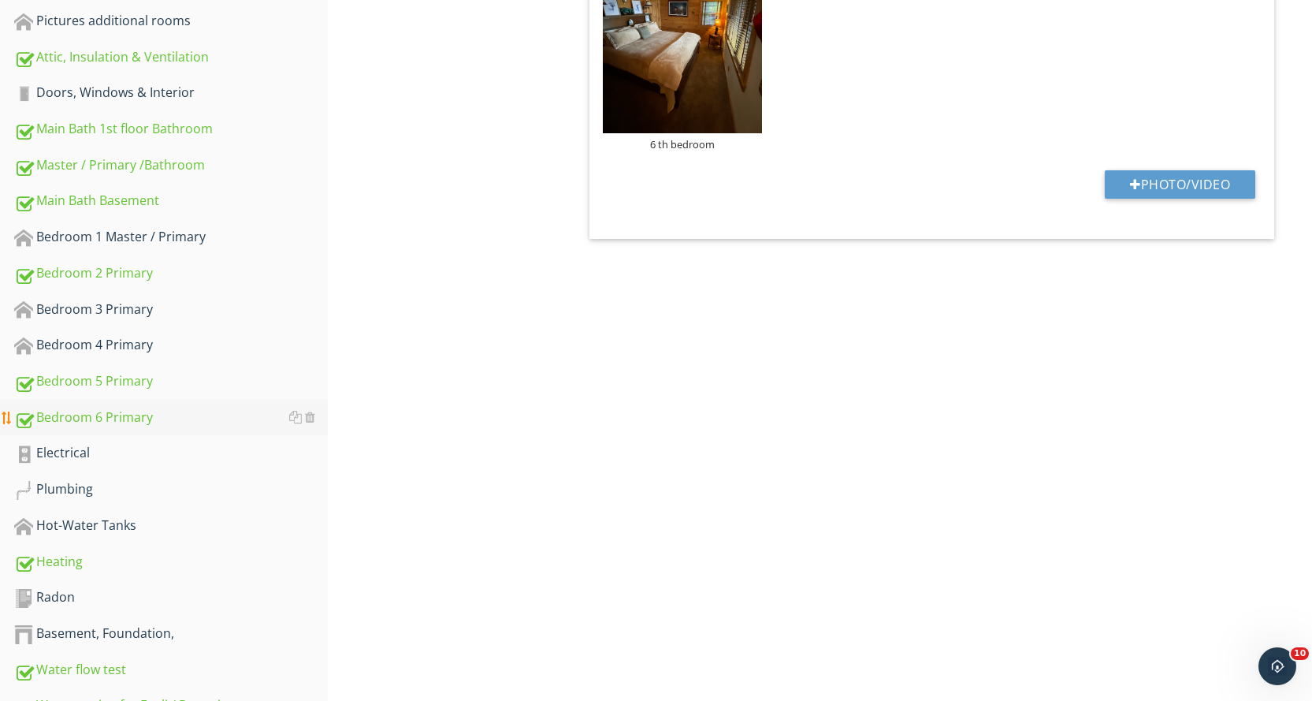
scroll to position [892, 0]
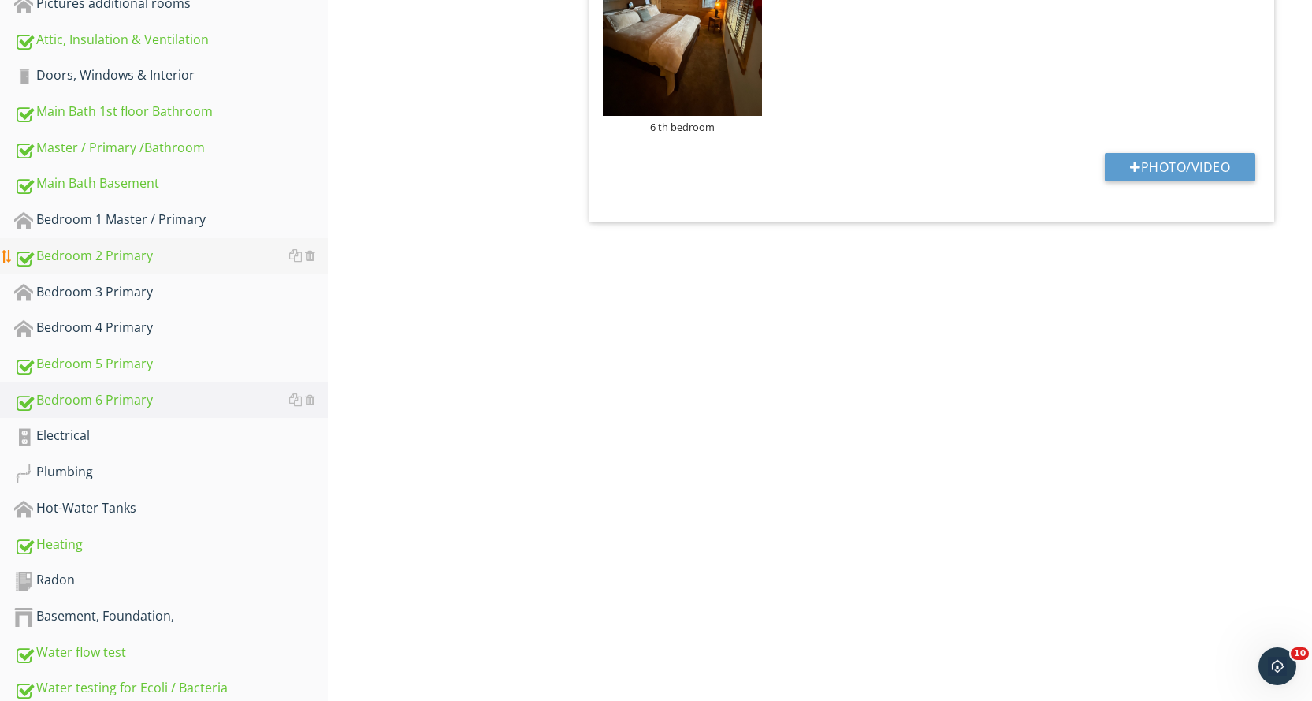
click at [213, 267] on link "Bedroom 2 Primary" at bounding box center [171, 256] width 314 height 36
type textarea "<p><strong><u>Pictures of Bedroom:</u></strong></p><p><strong>Here are some pic…"
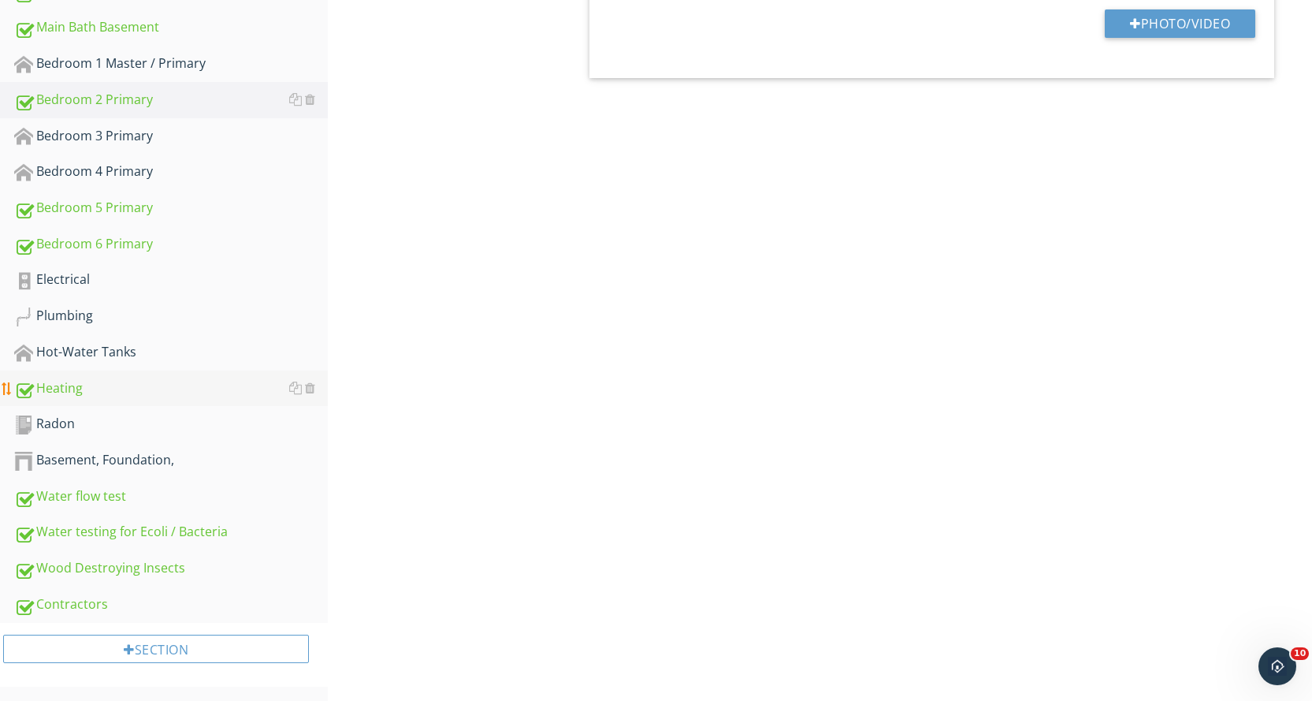
scroll to position [1050, 0]
click at [177, 280] on div "Electrical" at bounding box center [171, 278] width 314 height 20
type textarea "<p><strong><u>Pictures of Bedroom:</u></strong></p><p><strong>Here are some pic…"
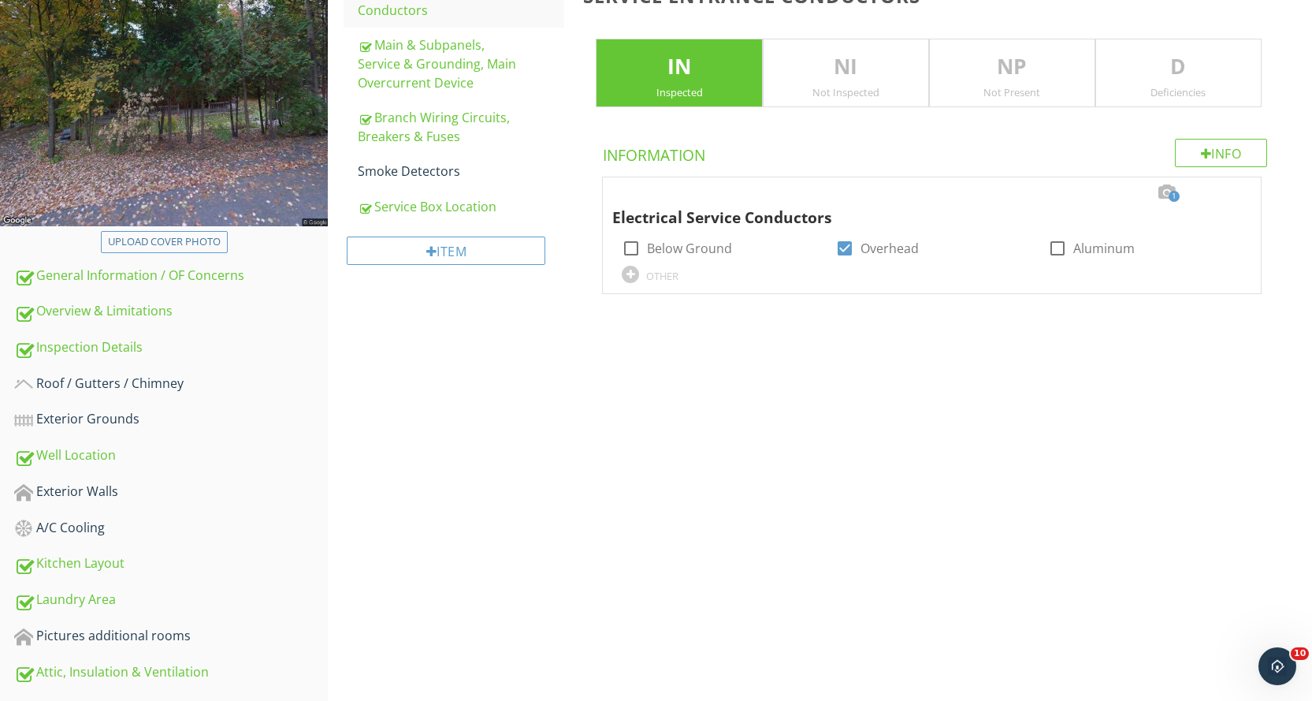
scroll to position [183, 0]
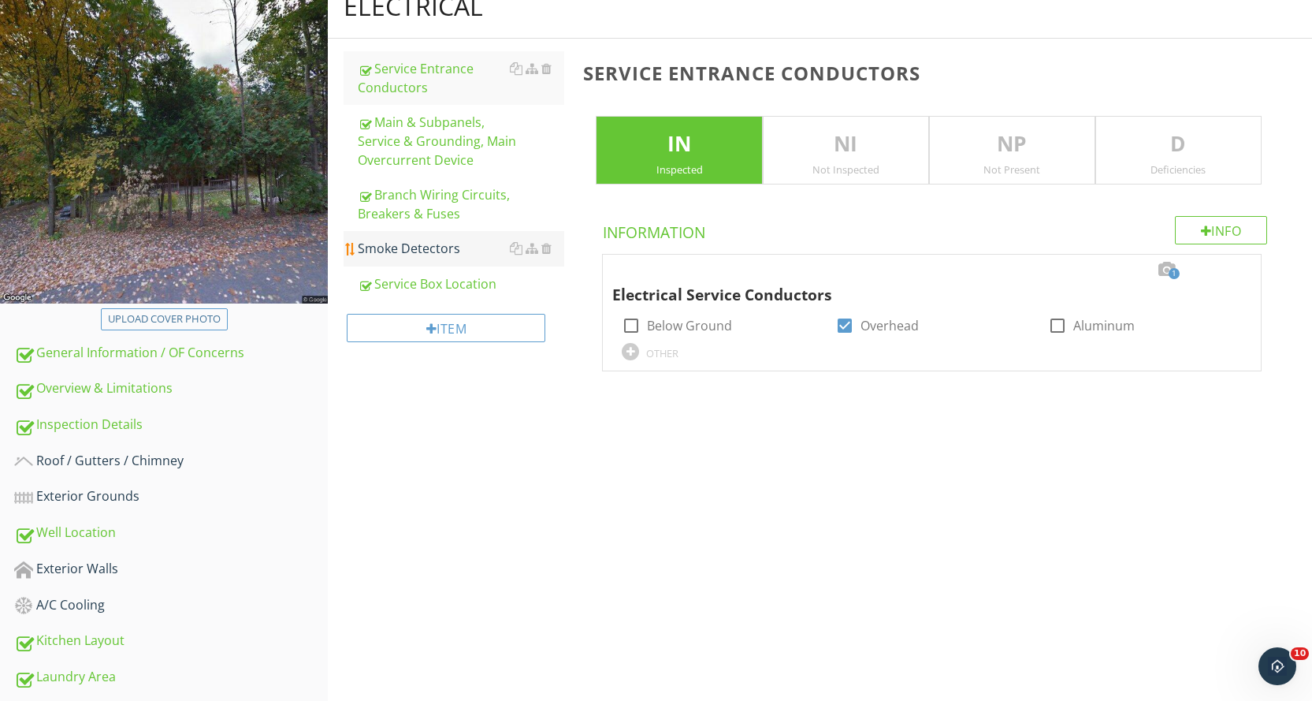
click at [452, 256] on div "Smoke Detectors" at bounding box center [461, 248] width 206 height 19
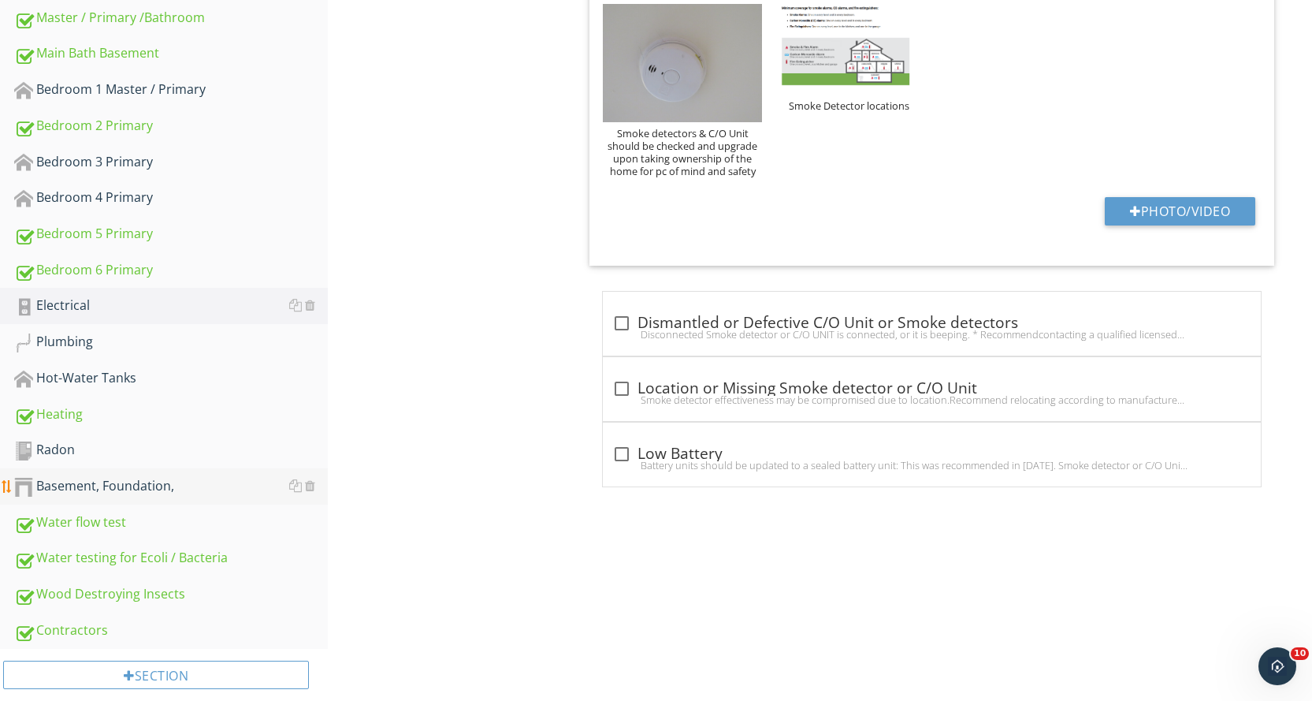
scroll to position [1050, 0]
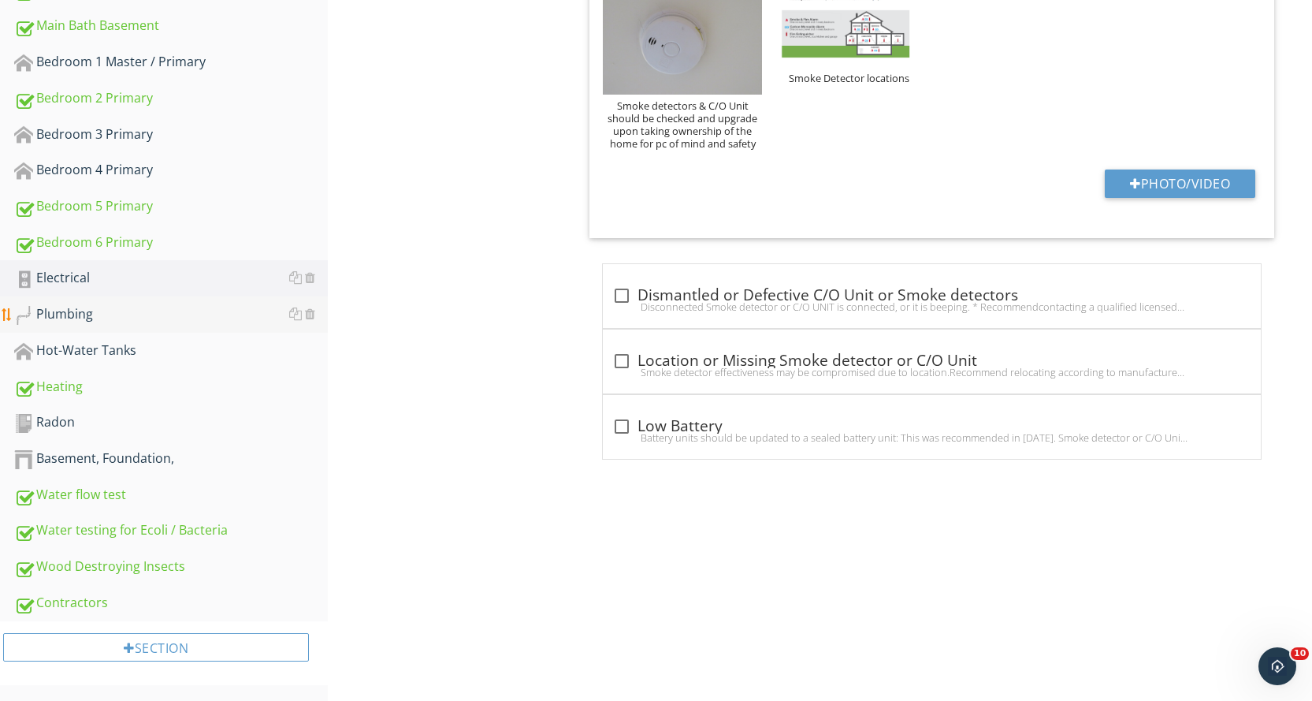
click at [192, 311] on div "Plumbing" at bounding box center [171, 314] width 314 height 20
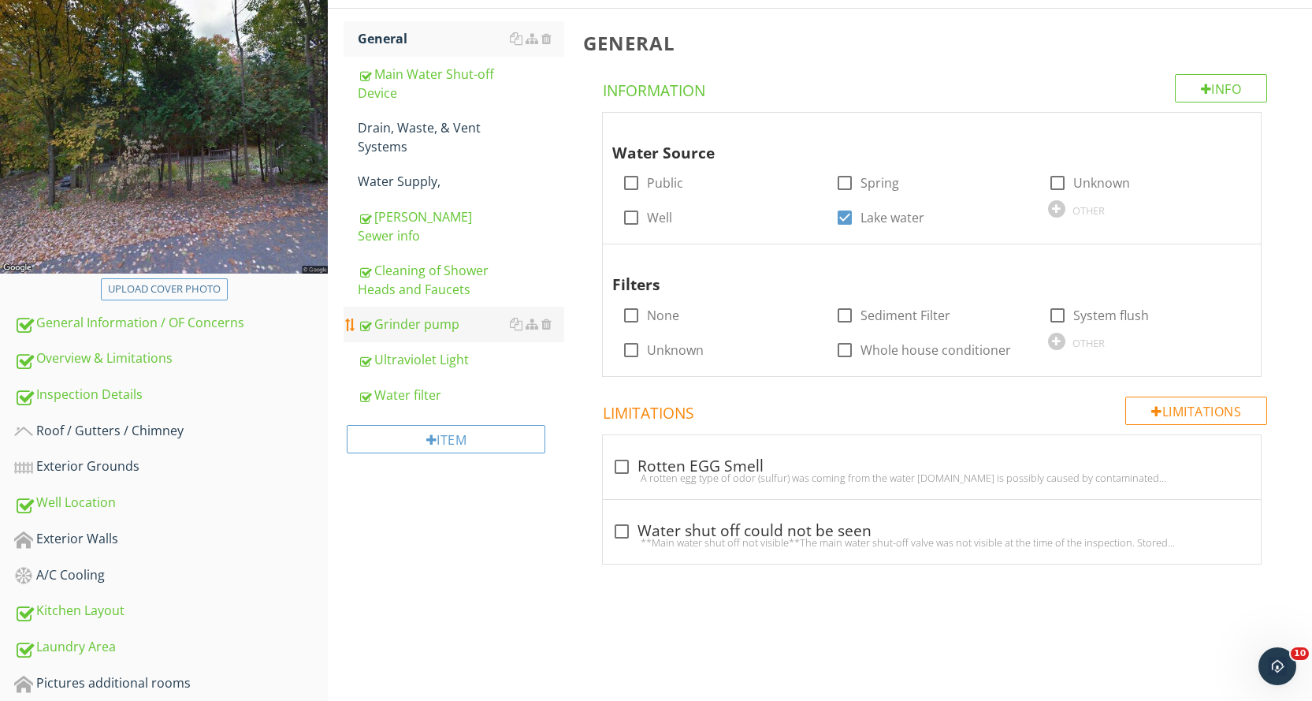
scroll to position [183, 0]
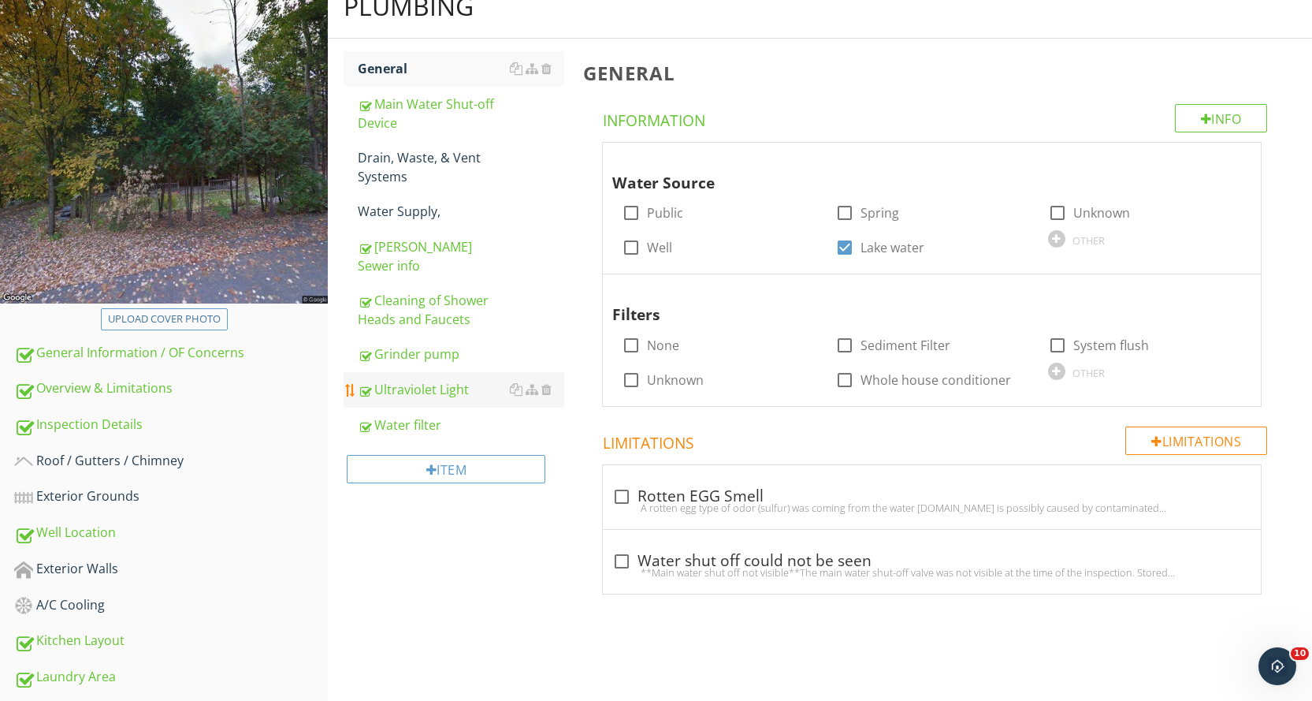
click at [475, 386] on div "Ultraviolet Light" at bounding box center [461, 389] width 206 height 19
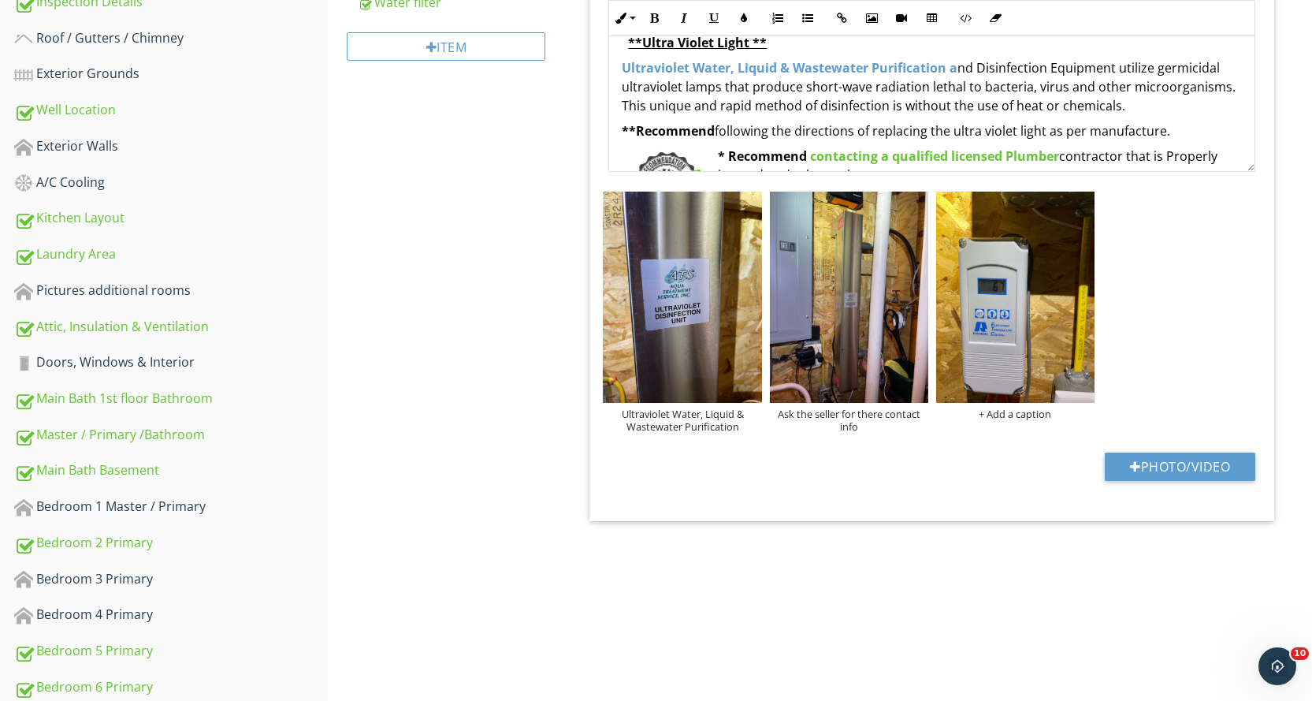
scroll to position [709, 0]
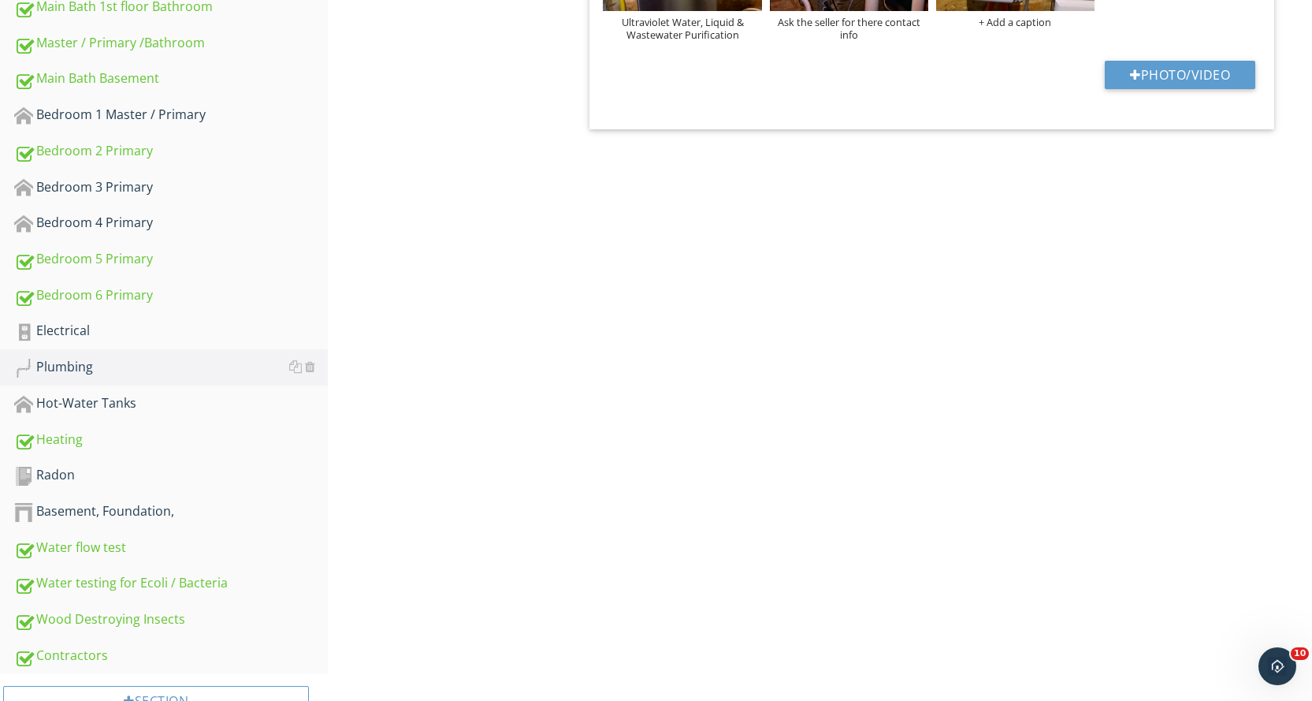
scroll to position [1050, 0]
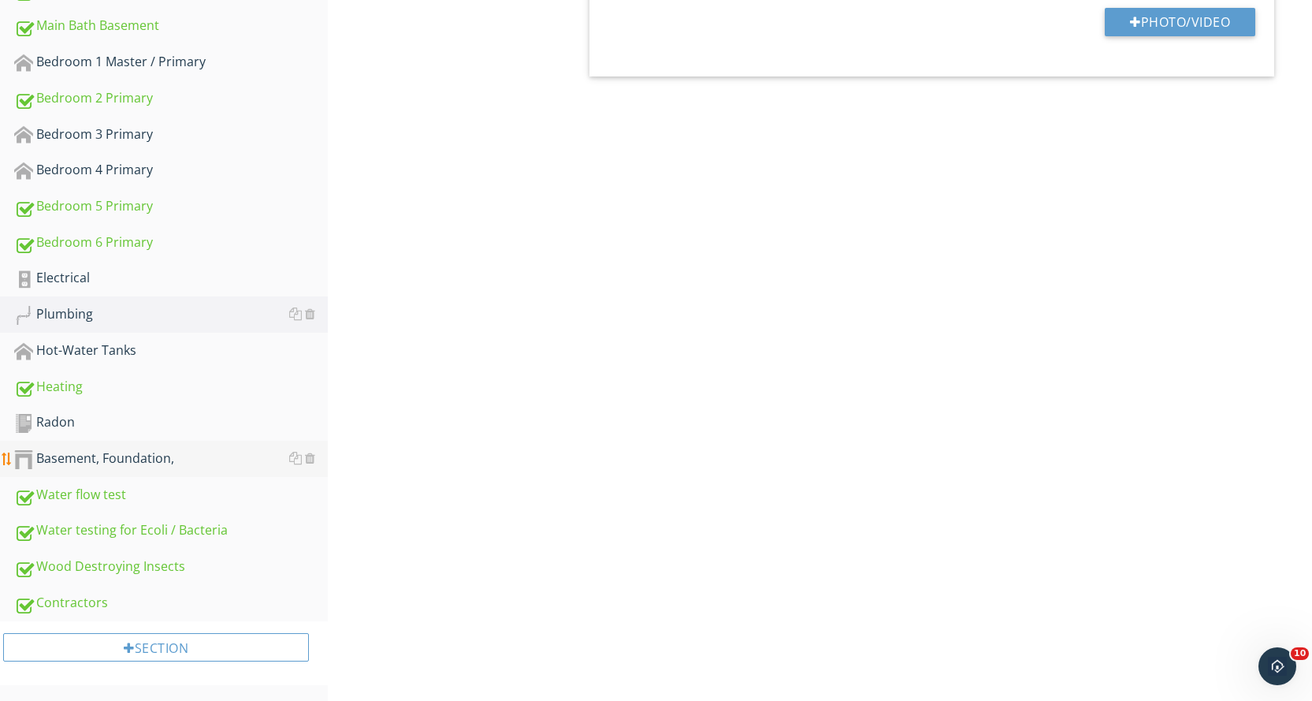
click at [241, 465] on div "Basement, Foundation," at bounding box center [171, 458] width 314 height 20
